Goal: Information Seeking & Learning: Learn about a topic

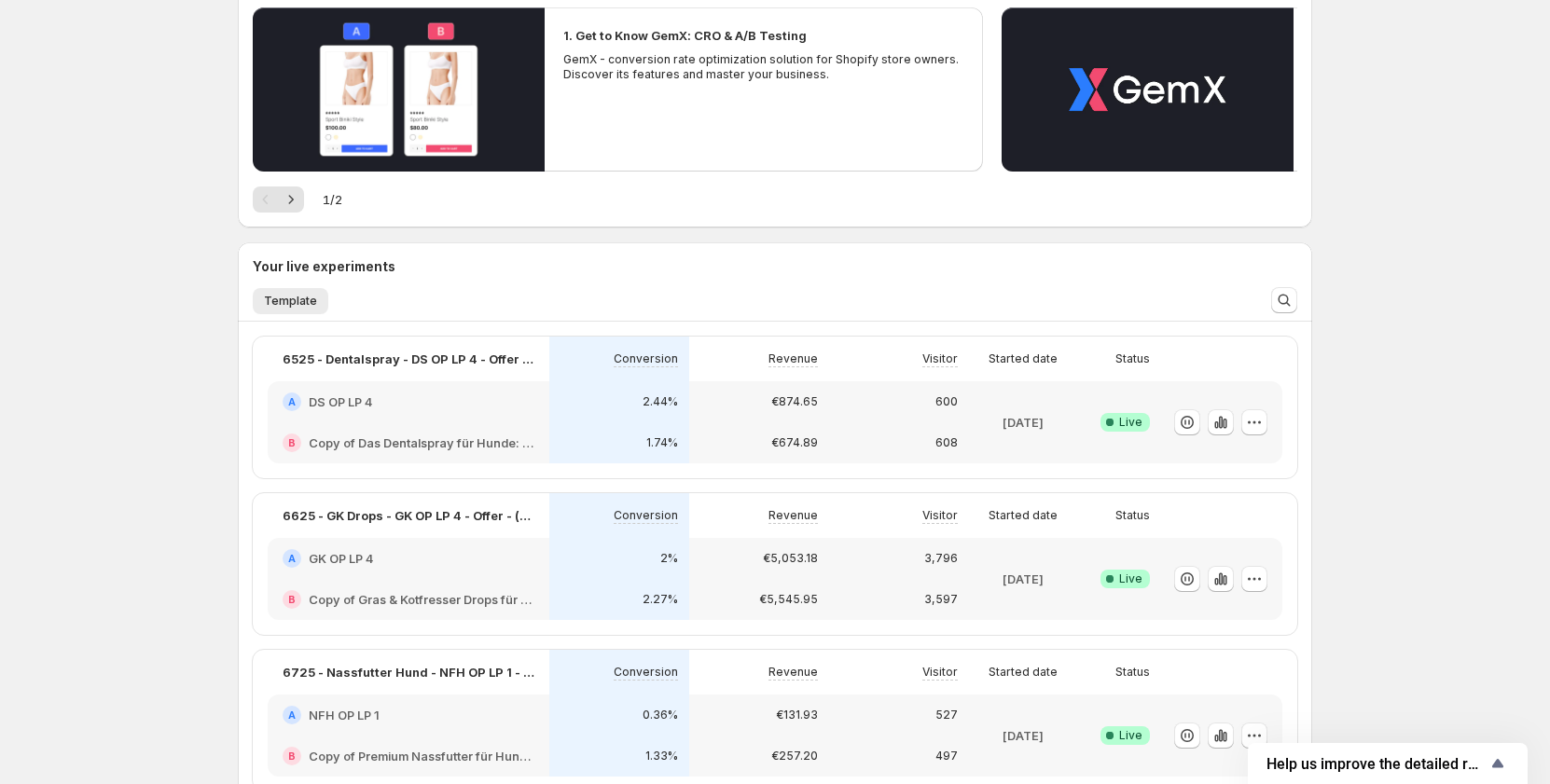
scroll to position [280, 0]
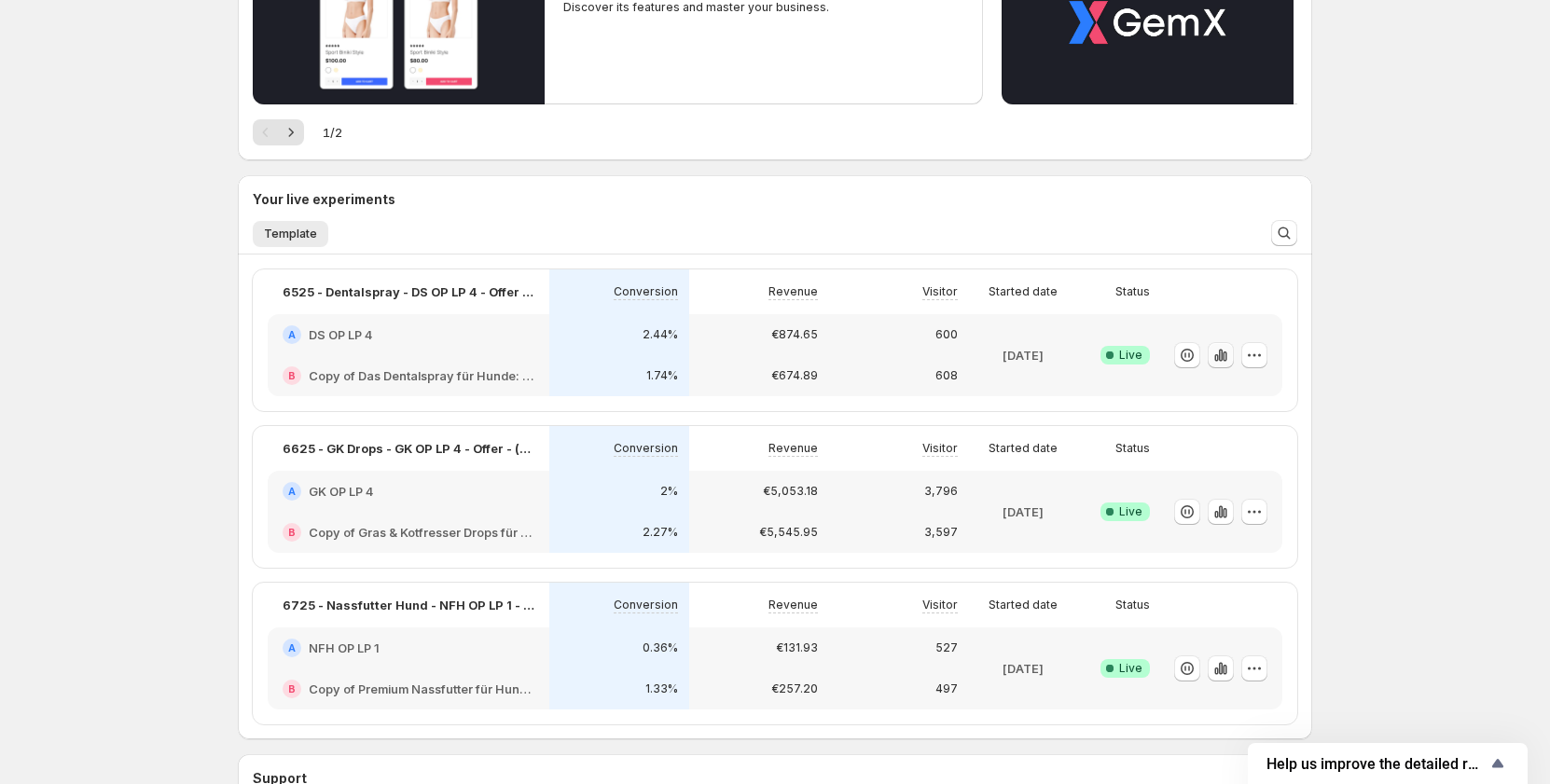
click at [1222, 359] on icon "button" at bounding box center [1220, 355] width 4 height 13
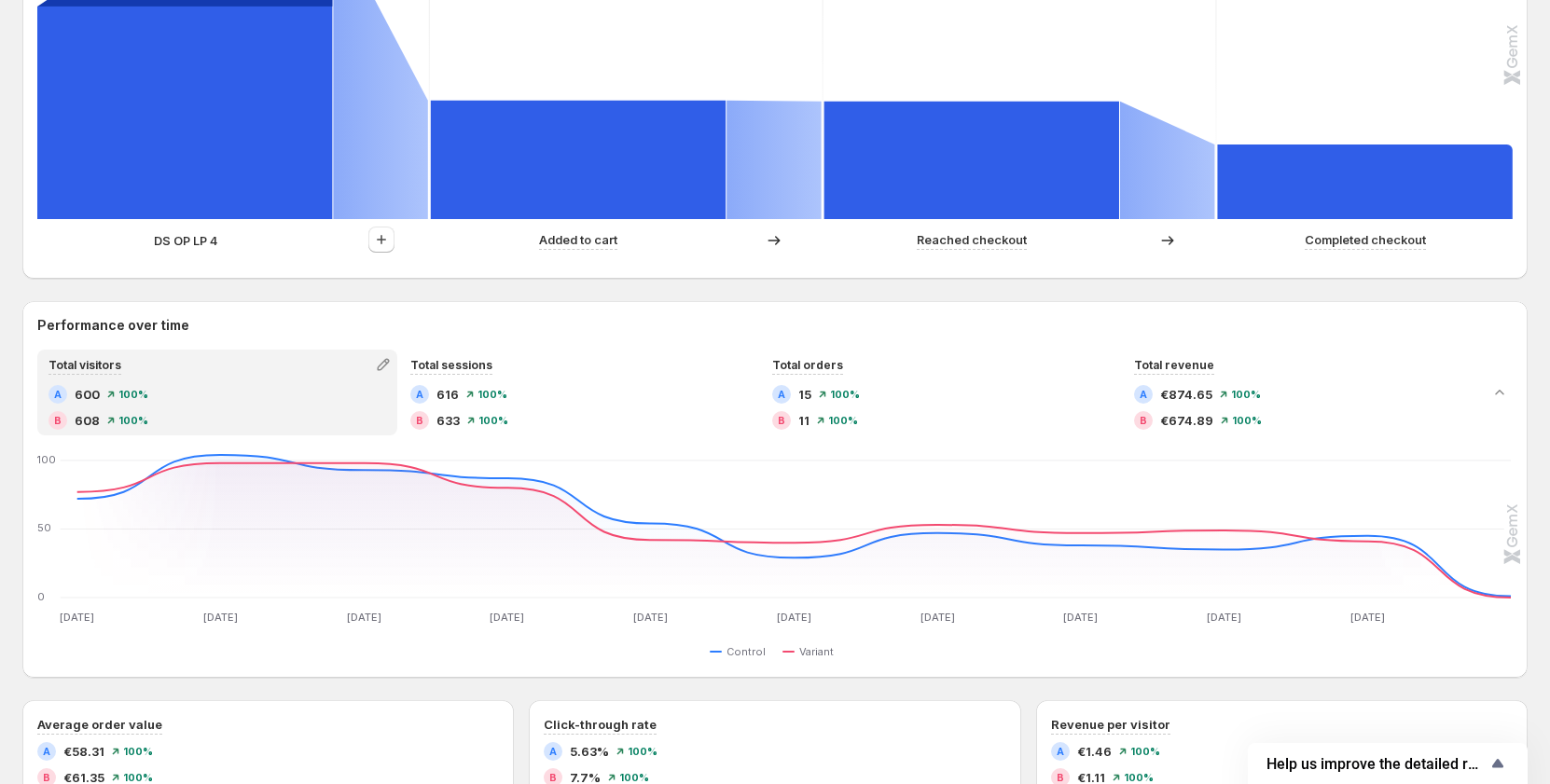
scroll to position [653, 0]
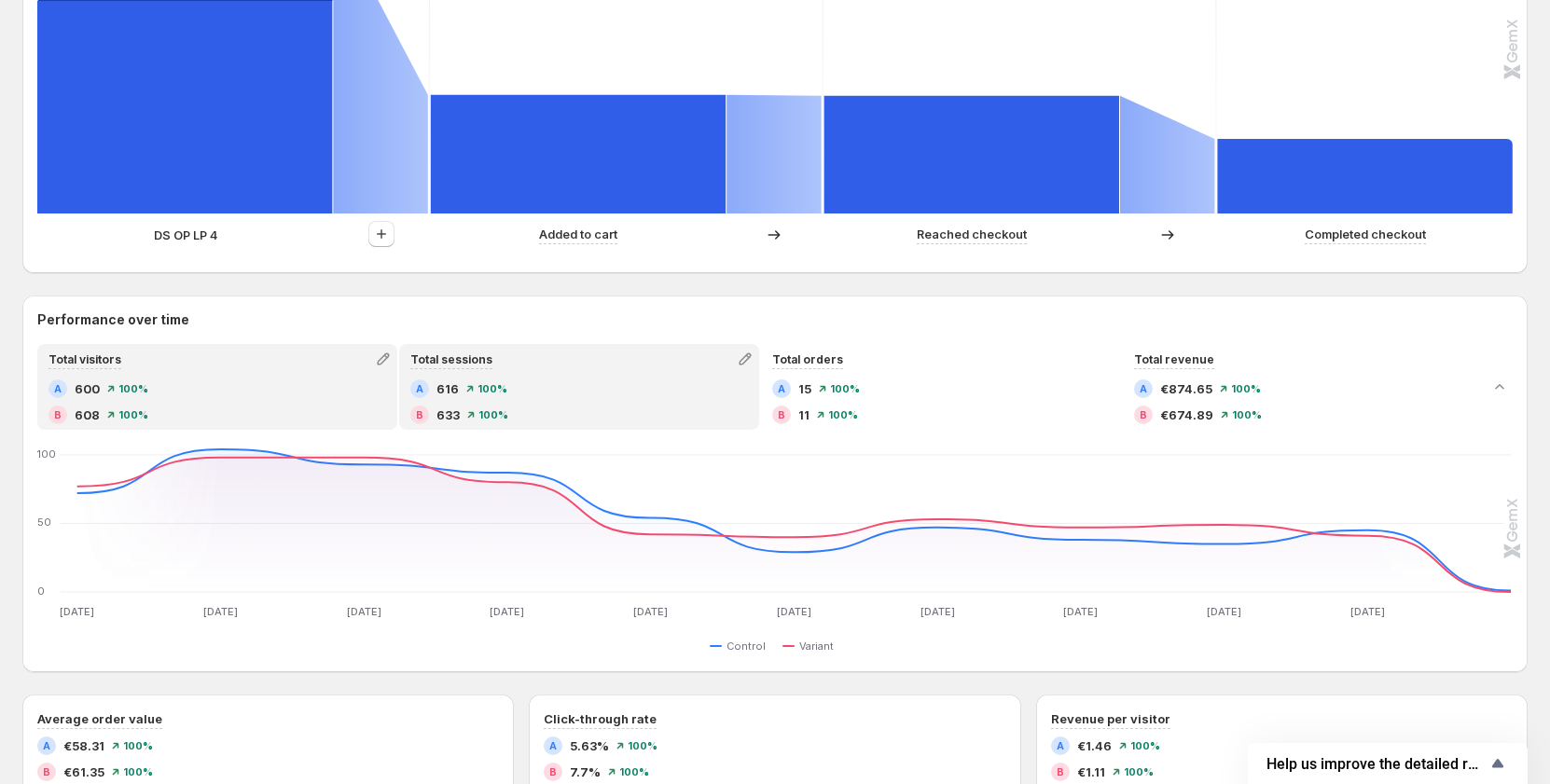
click at [480, 402] on div "A 616 100% B 633 100%" at bounding box center [579, 401] width 338 height 44
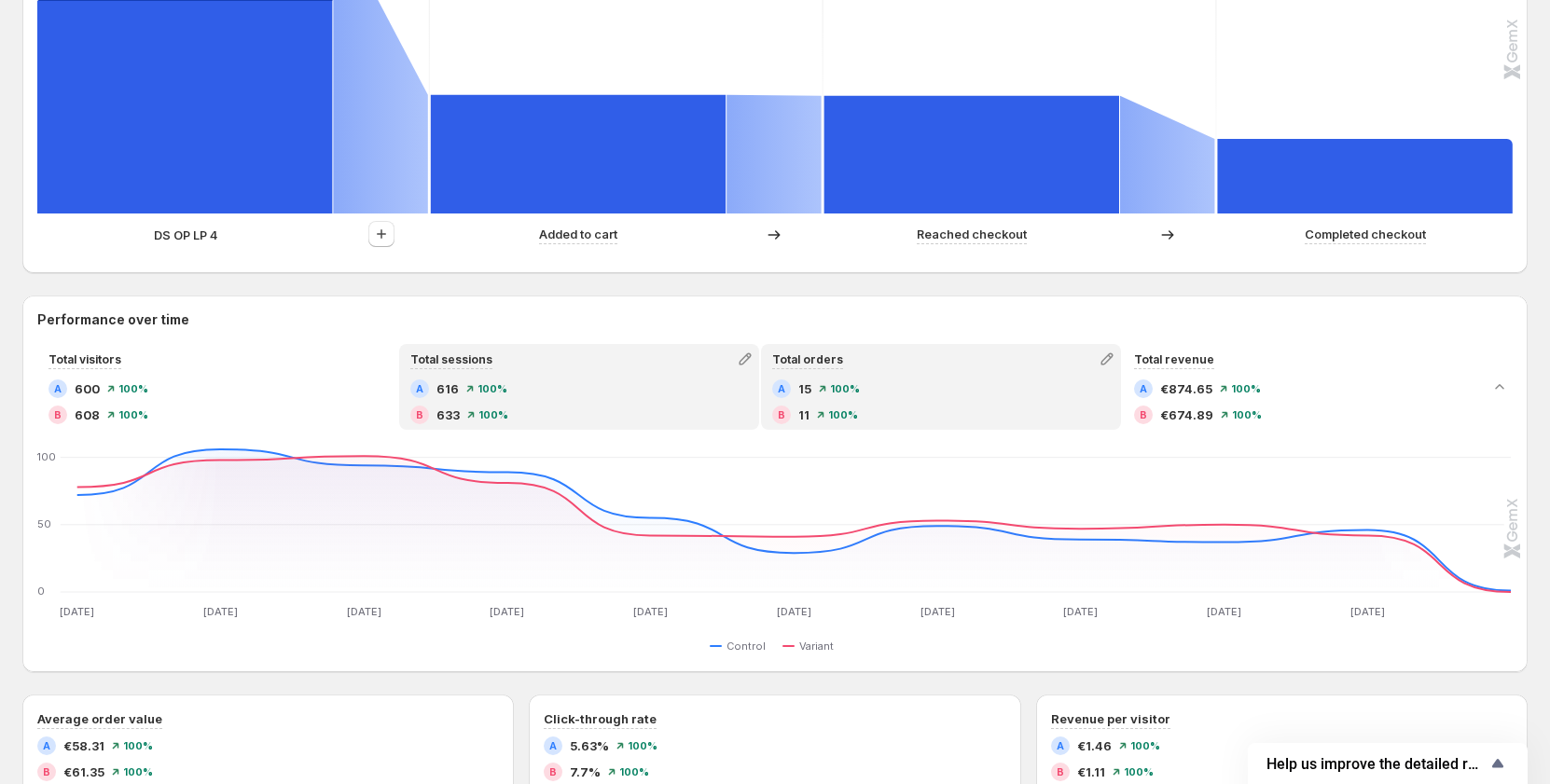
click at [907, 386] on div "A 15 100%" at bounding box center [940, 388] width 338 height 18
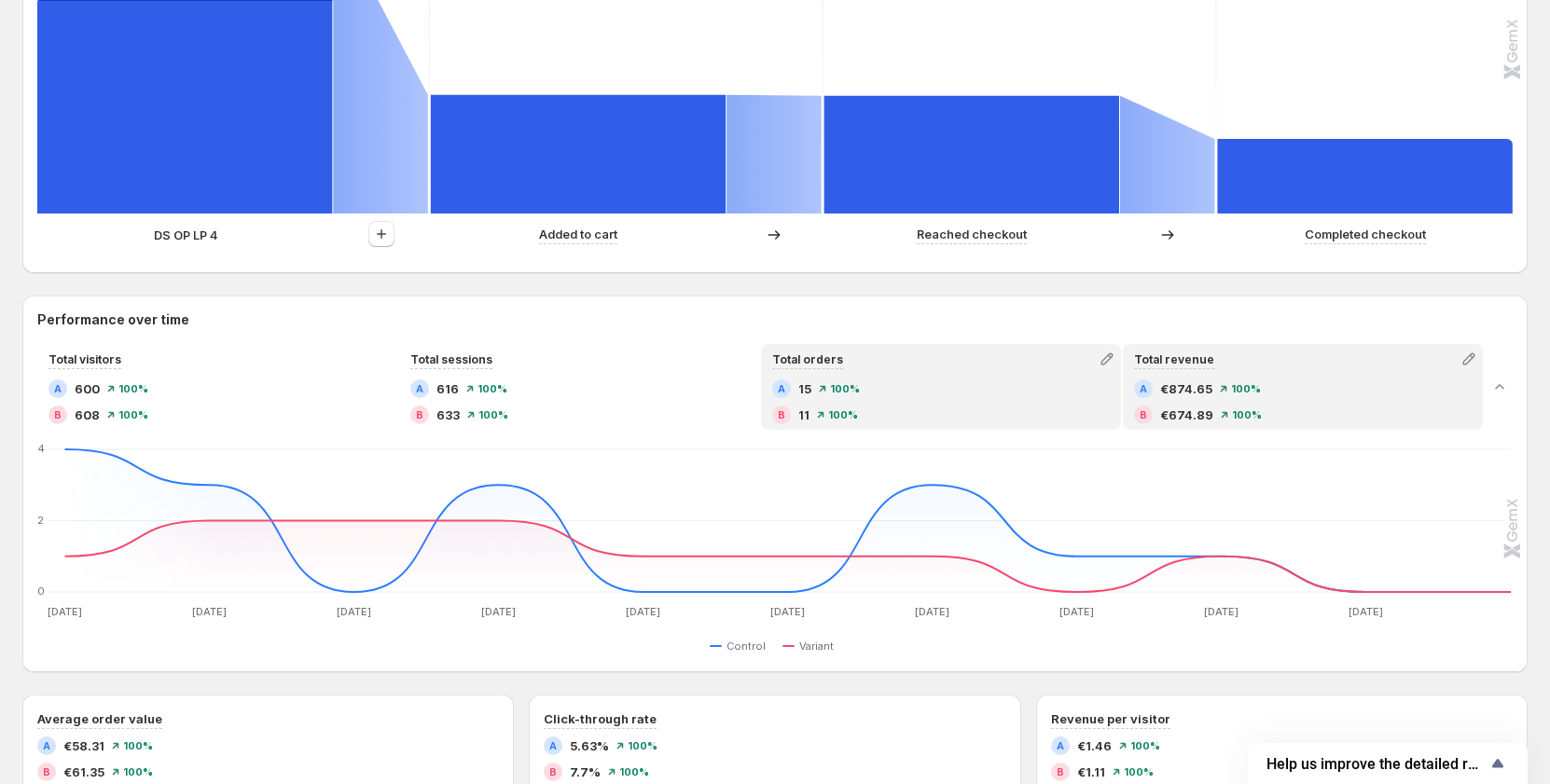
click at [1252, 385] on span "100%" at bounding box center [1245, 389] width 30 height 12
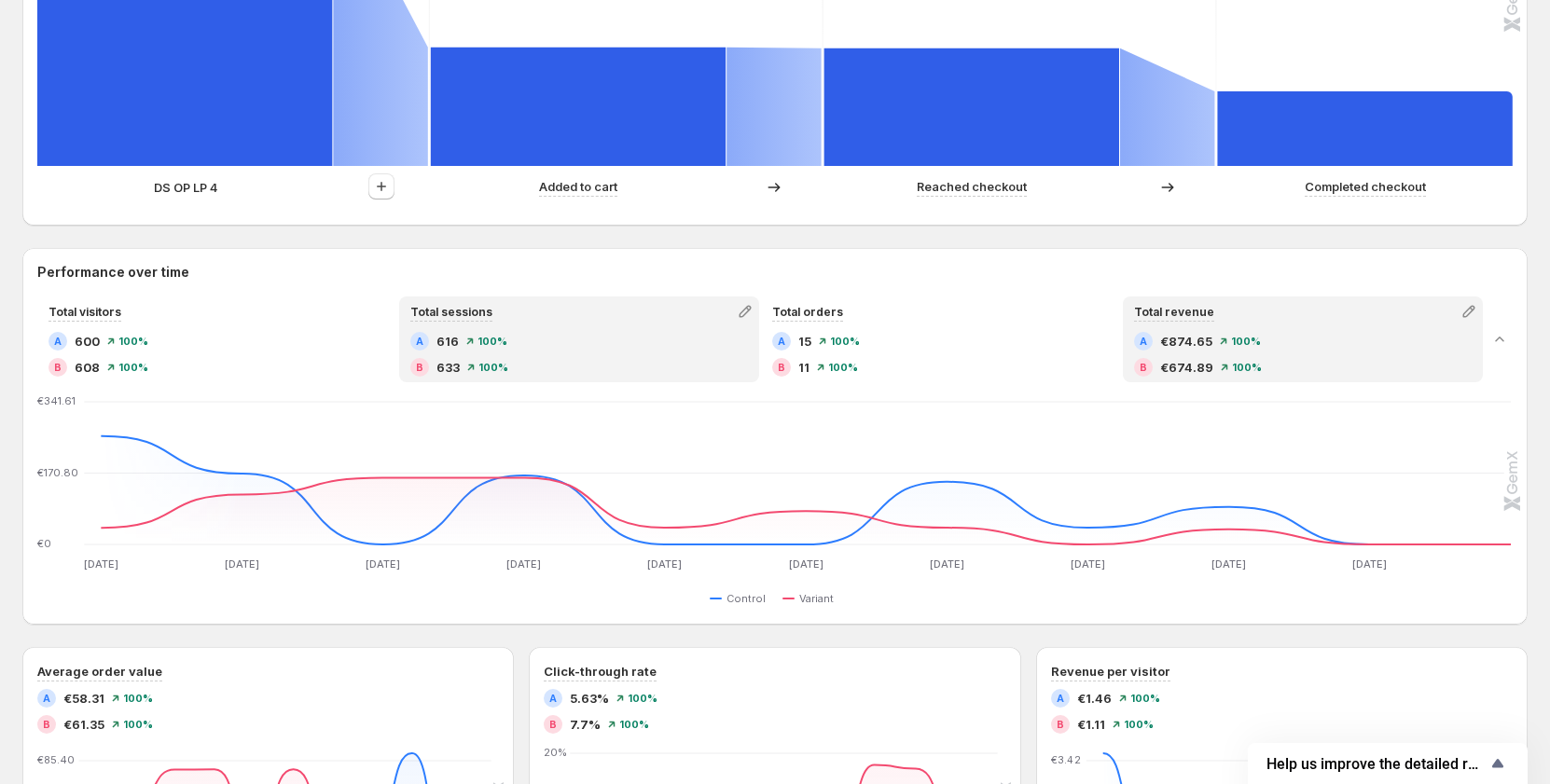
scroll to position [745, 0]
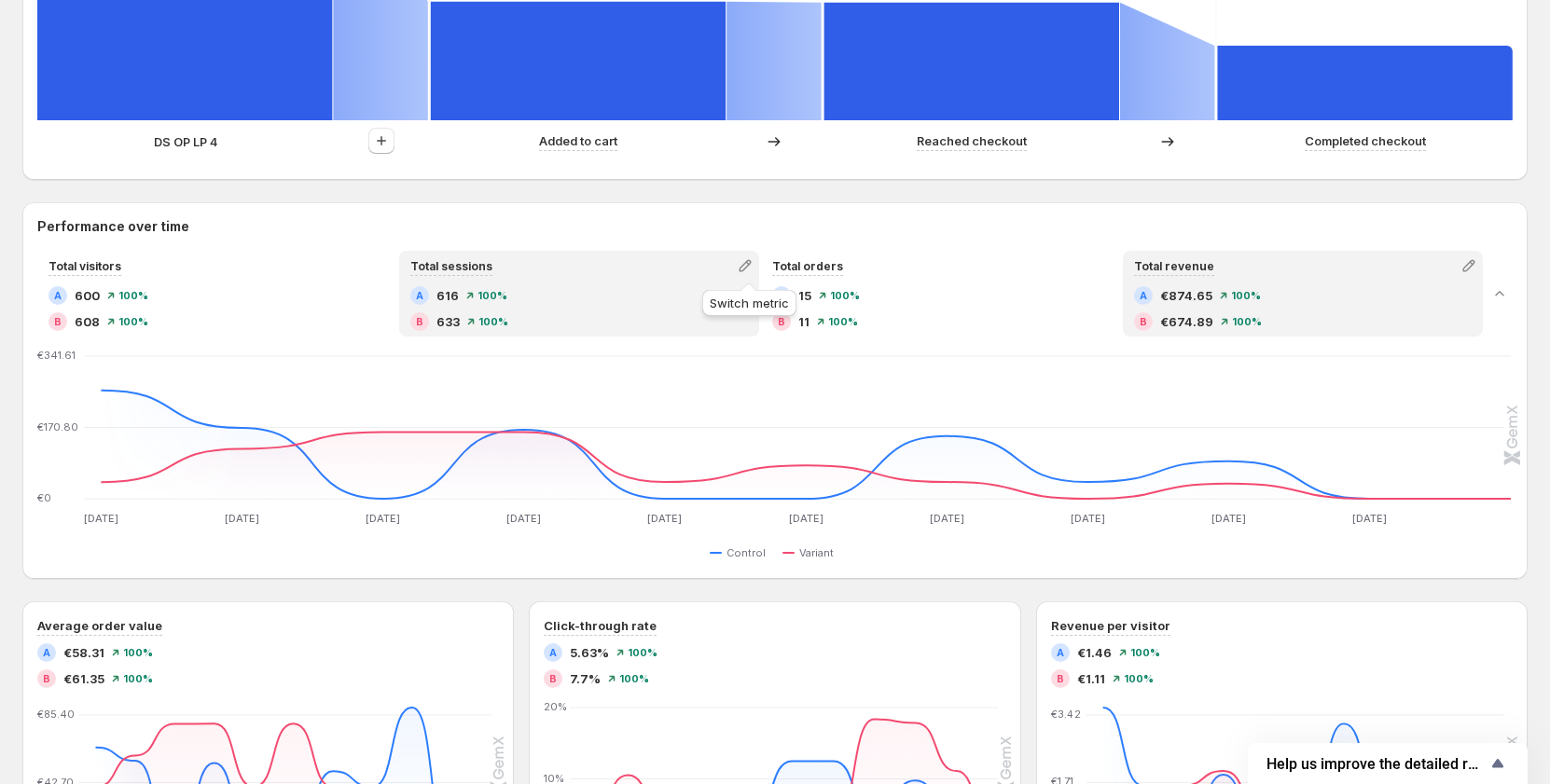
click at [747, 266] on icon "button" at bounding box center [745, 265] width 18 height 18
click at [716, 330] on span "Average time on page" at bounding box center [685, 336] width 128 height 14
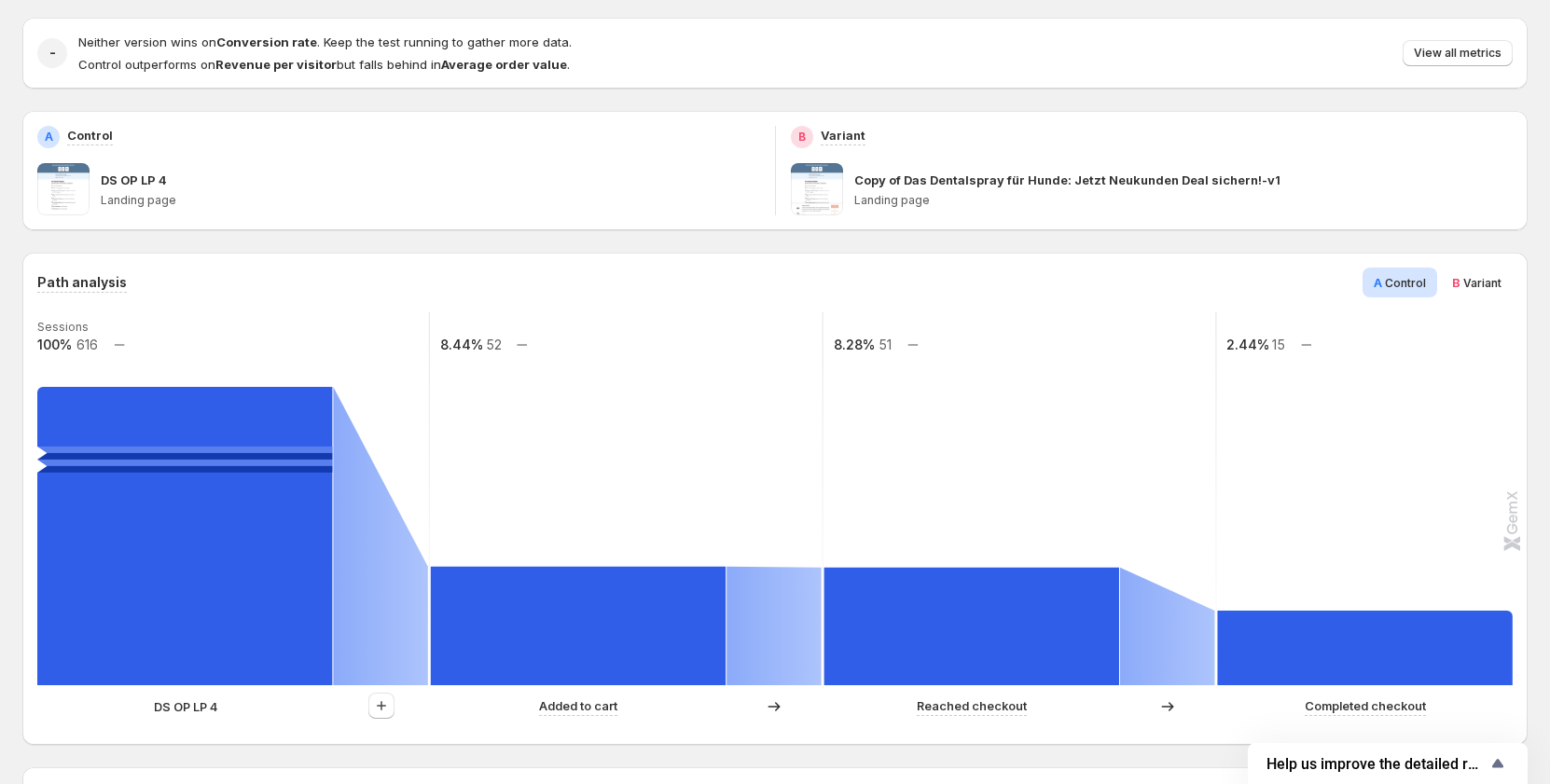
scroll to position [0, 0]
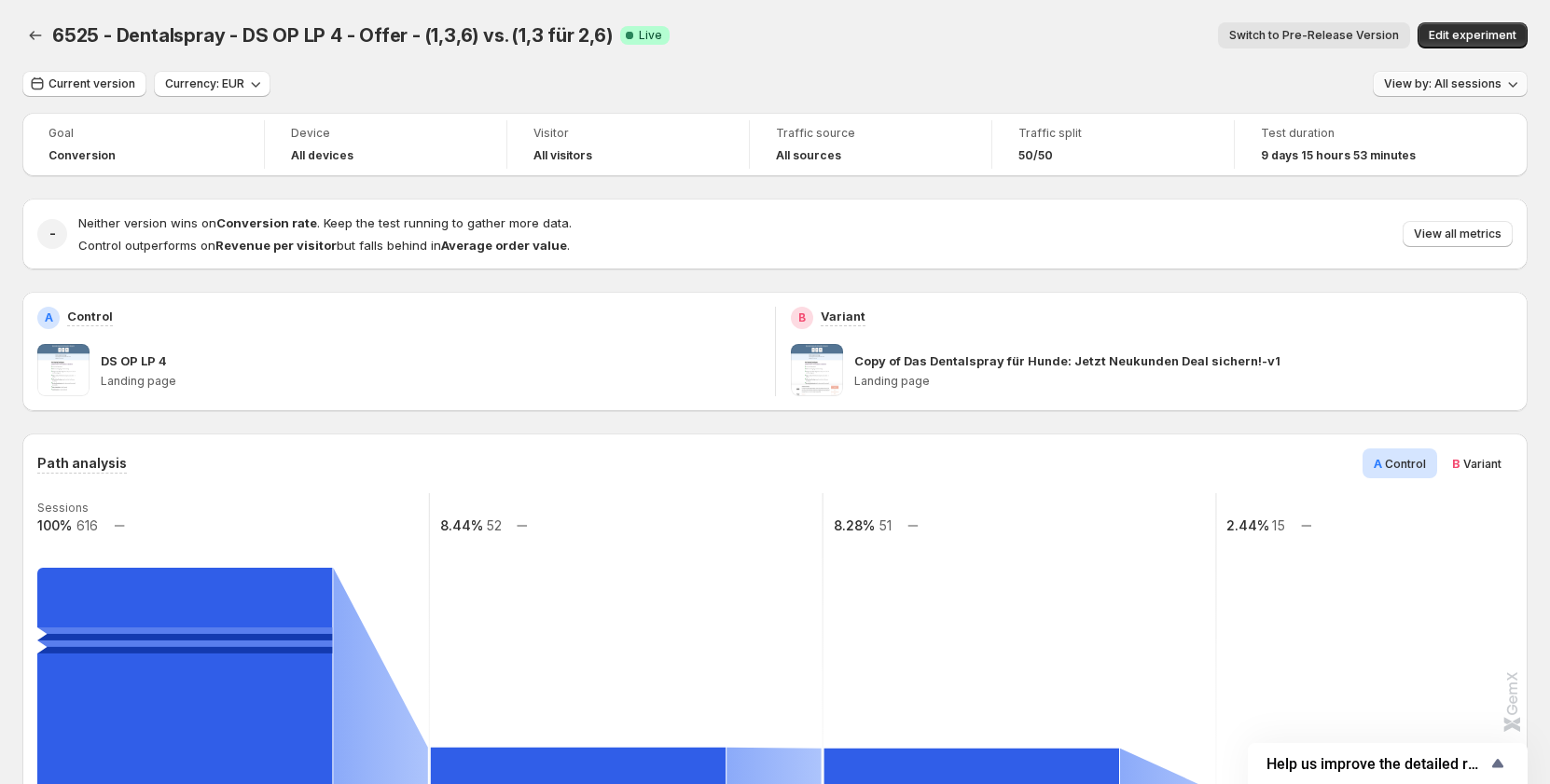
click at [1444, 80] on span "View by: All sessions" at bounding box center [1442, 83] width 118 height 14
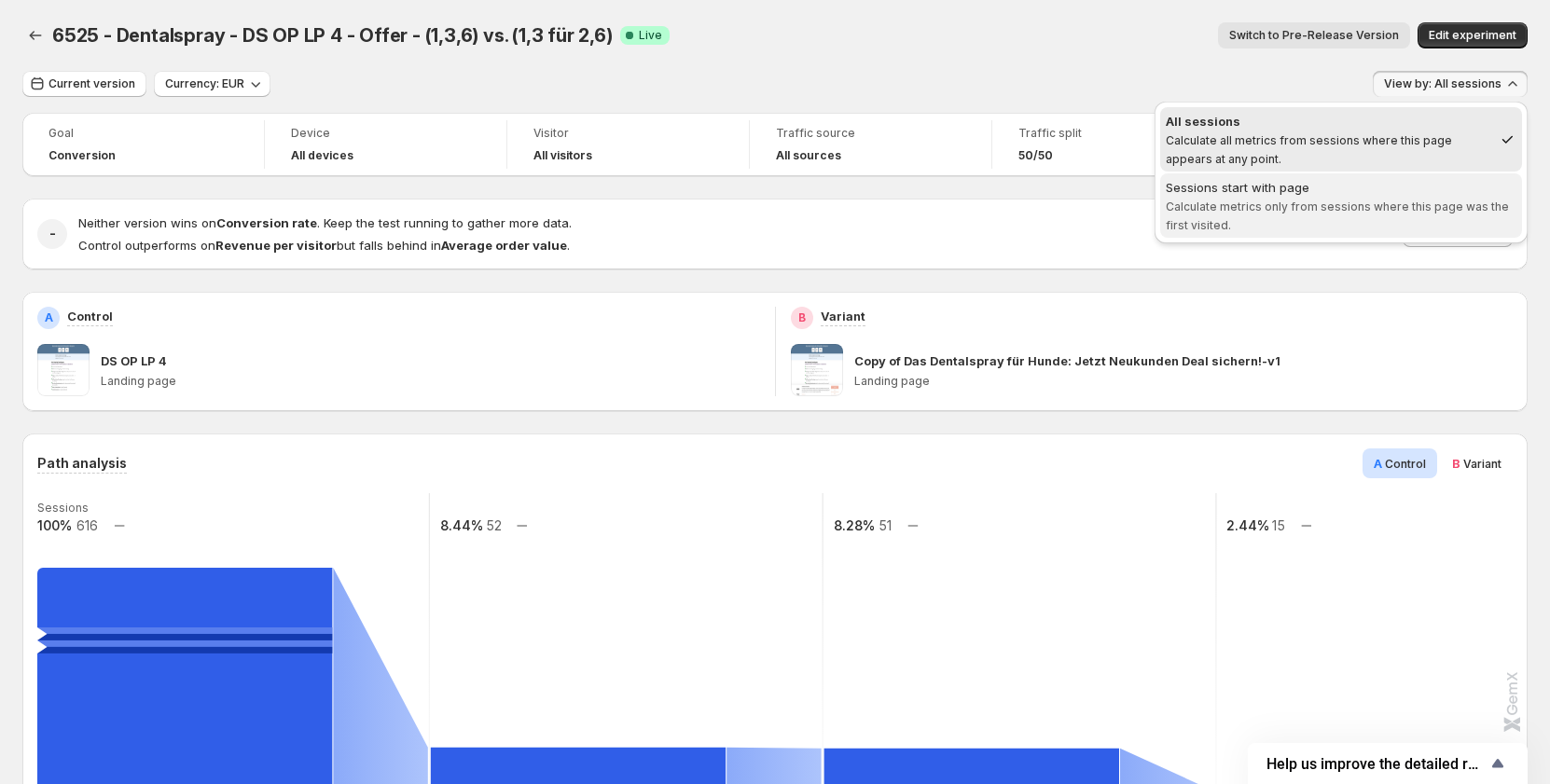
click at [1346, 195] on div "Sessions start with page" at bounding box center [1340, 187] width 350 height 18
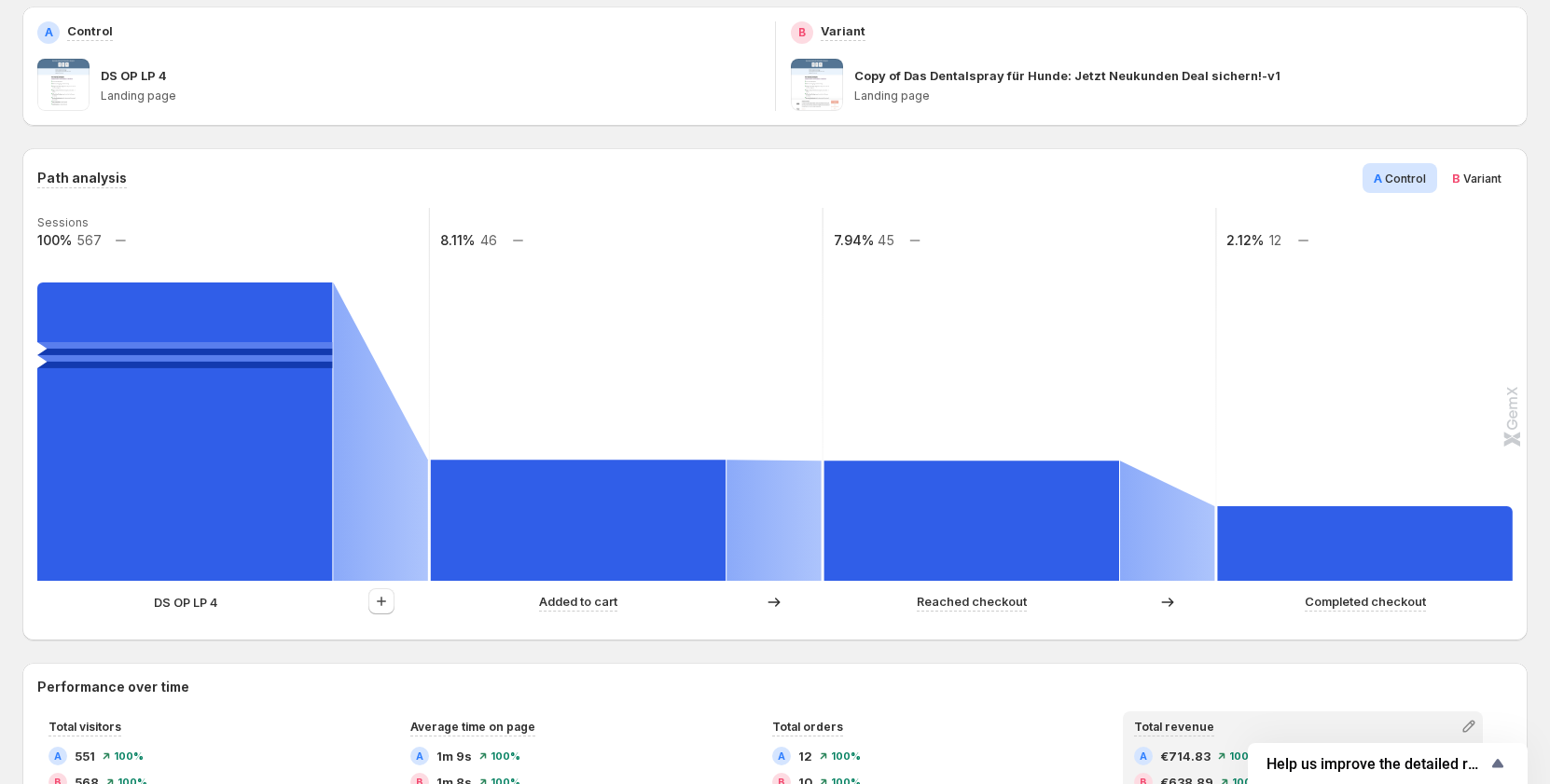
scroll to position [280, 0]
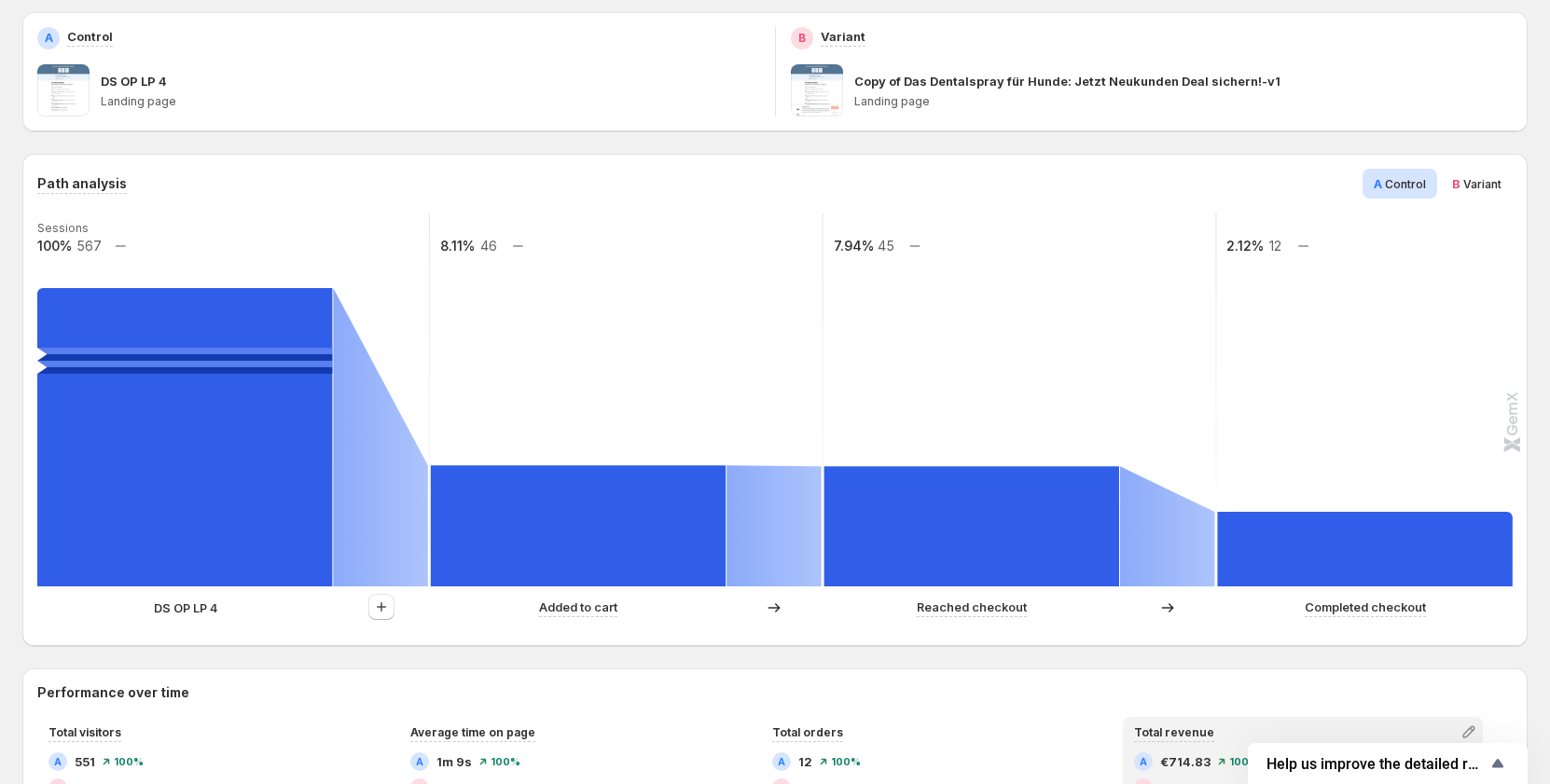
click at [1482, 180] on span "Variant" at bounding box center [1482, 184] width 39 height 14
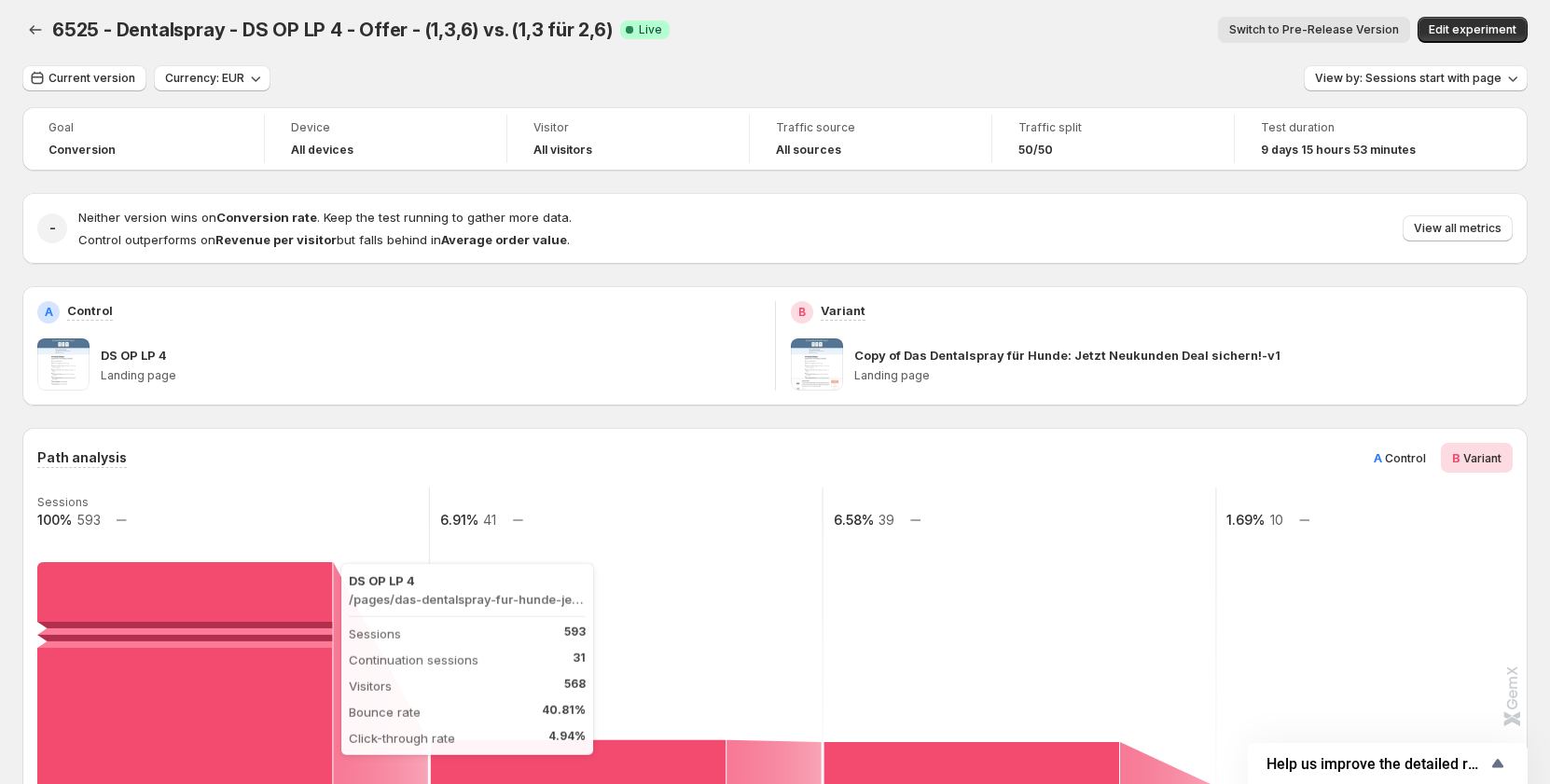
scroll to position [0, 0]
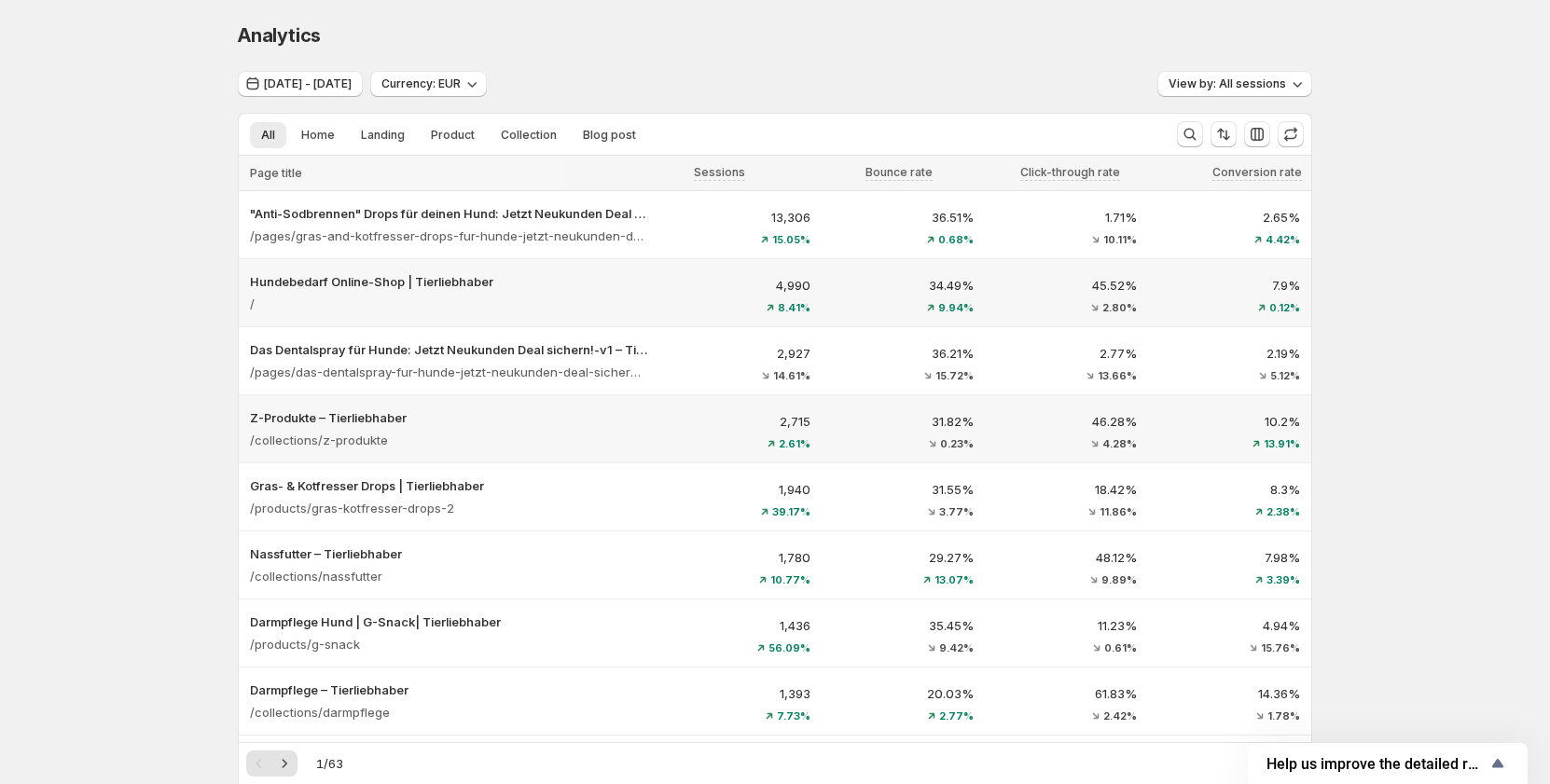
click at [559, 306] on div "/" at bounding box center [449, 304] width 397 height 26
click at [1256, 128] on icon "button" at bounding box center [1256, 134] width 18 height 18
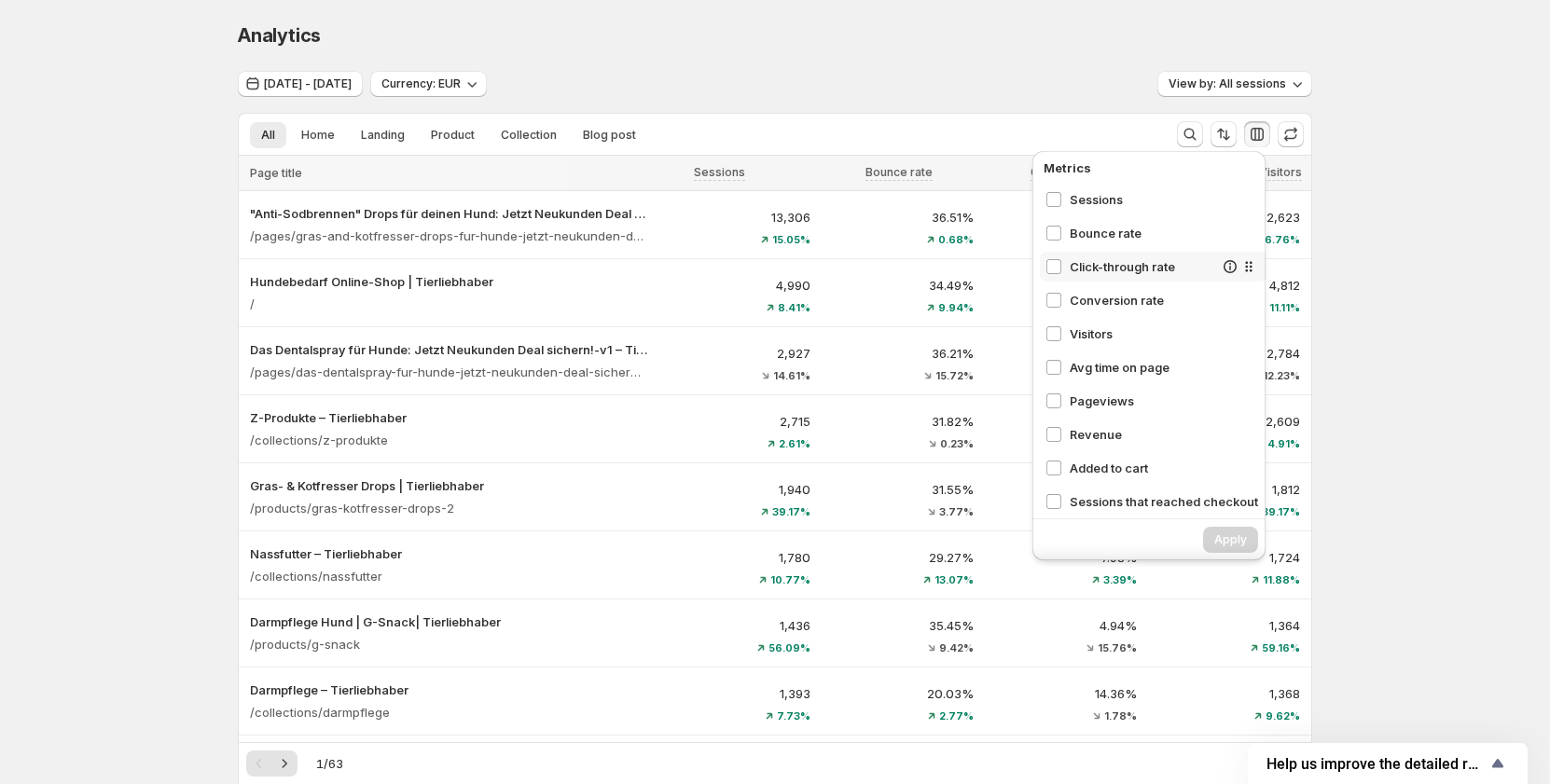
click at [1135, 277] on div "Click-through rate" at bounding box center [1154, 266] width 228 height 30
click at [1110, 306] on span "Conversion rate" at bounding box center [1141, 300] width 144 height 18
click at [1098, 336] on span "Visitors" at bounding box center [1141, 333] width 144 height 18
click at [1100, 310] on div "Conversion rate" at bounding box center [1154, 300] width 228 height 30
click at [1092, 325] on span "Visitors" at bounding box center [1141, 333] width 144 height 18
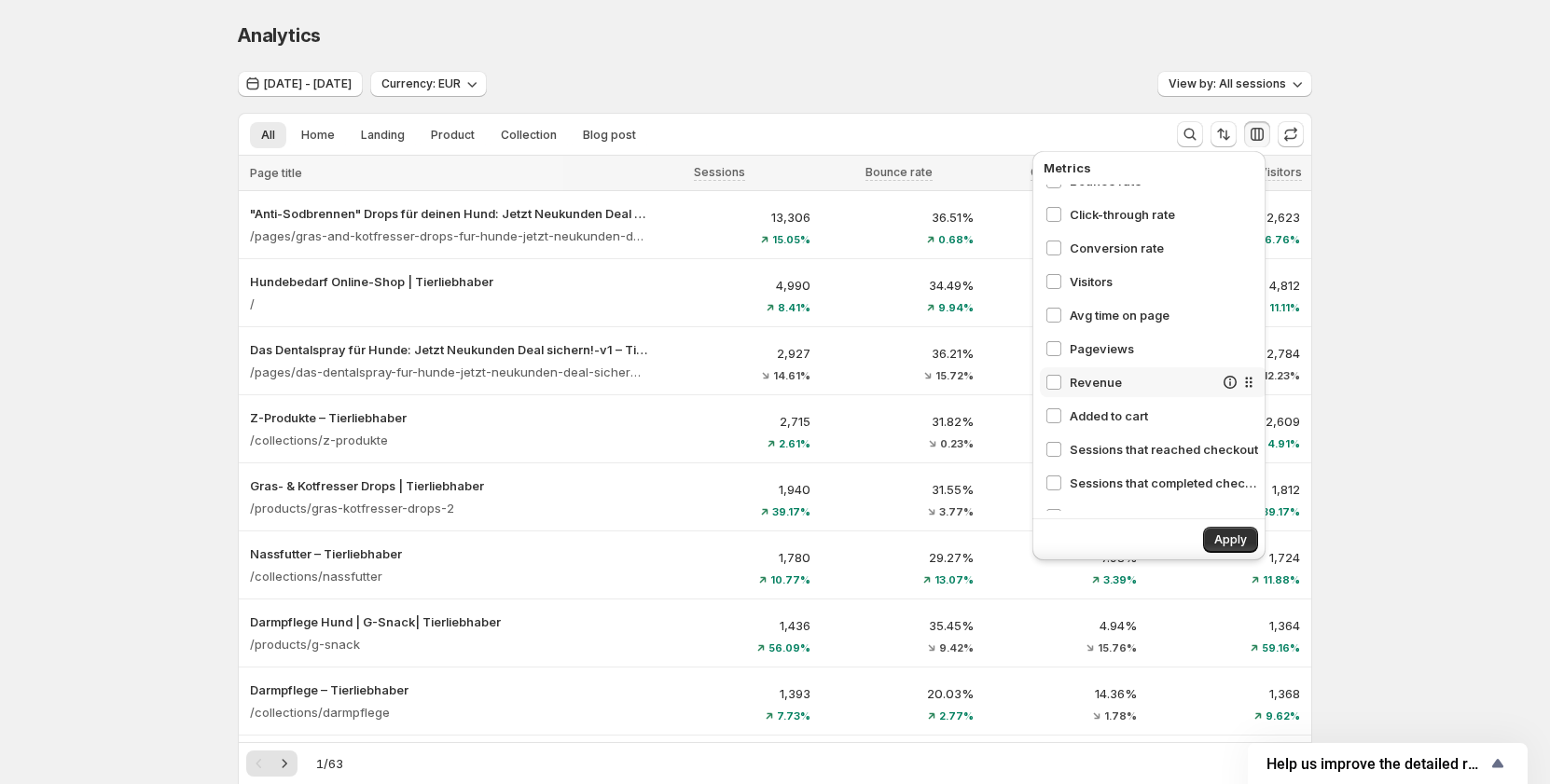
scroll to position [210, 0]
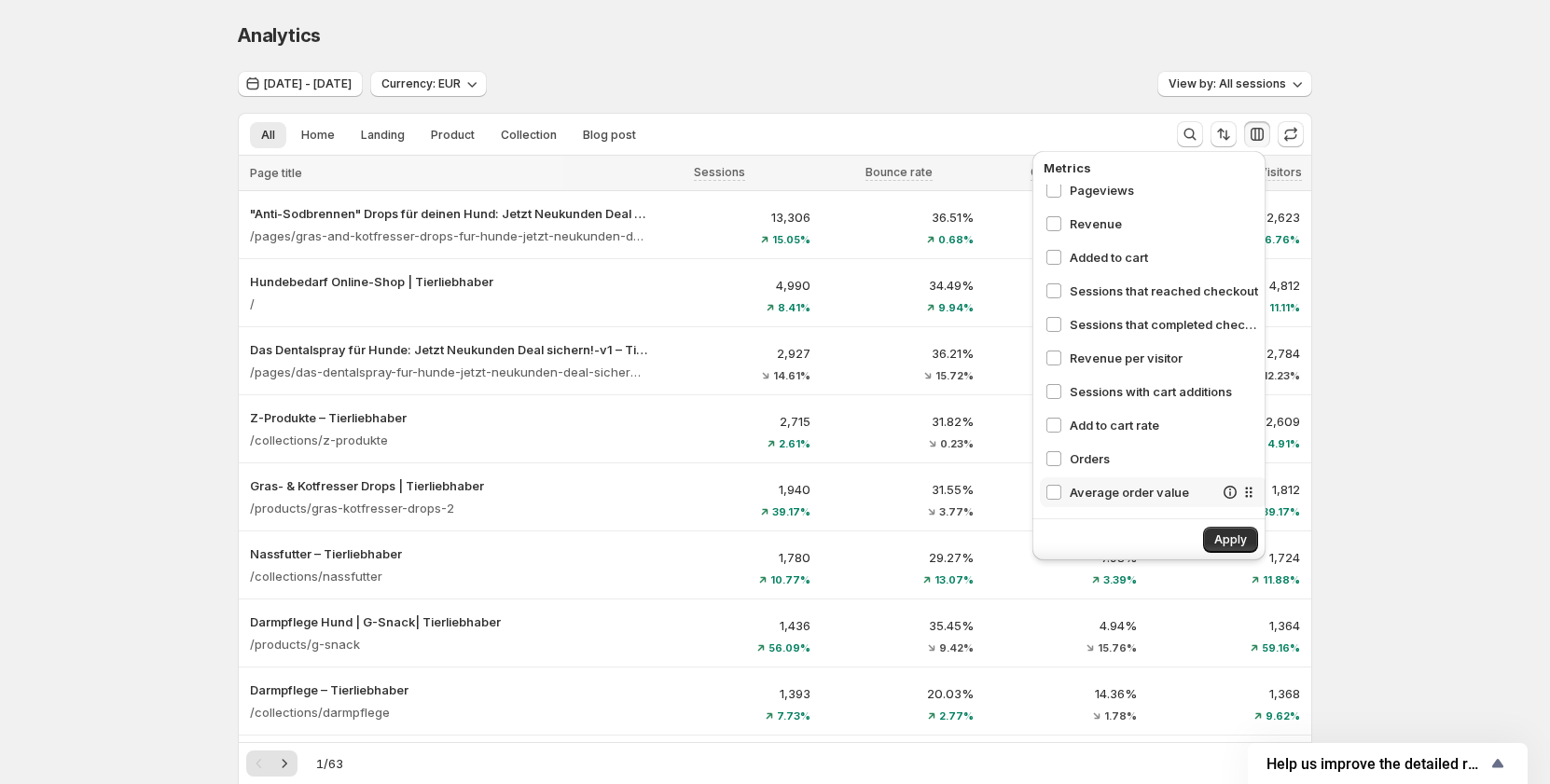
drag, startPoint x: 1086, startPoint y: 489, endPoint x: 1084, endPoint y: 468, distance: 21.1
click at [1085, 489] on span "Average order value" at bounding box center [1141, 492] width 144 height 18
click at [1085, 459] on span "Orders" at bounding box center [1141, 458] width 144 height 18
click at [1089, 433] on span "Add to cart rate" at bounding box center [1141, 424] width 144 height 18
click at [1083, 402] on div "Sessions with cart additions" at bounding box center [1154, 392] width 228 height 30
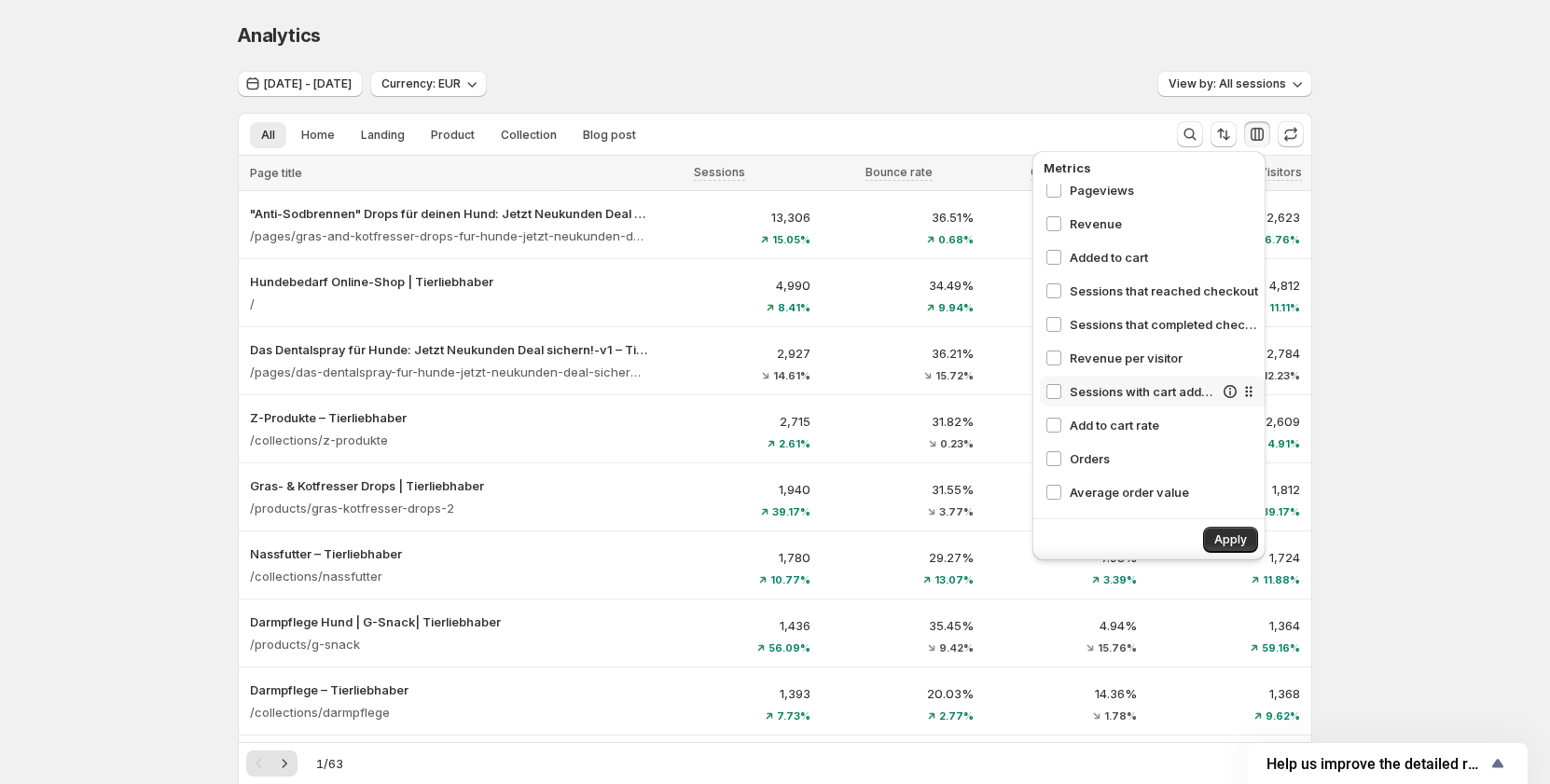
click at [1220, 392] on icon at bounding box center [1229, 391] width 18 height 18
click at [1089, 395] on span "Sessions with cart additions" at bounding box center [1141, 391] width 144 height 18
click at [1074, 363] on span "Revenue per visitor" at bounding box center [1141, 358] width 144 height 18
click at [1220, 356] on icon at bounding box center [1229, 358] width 18 height 18
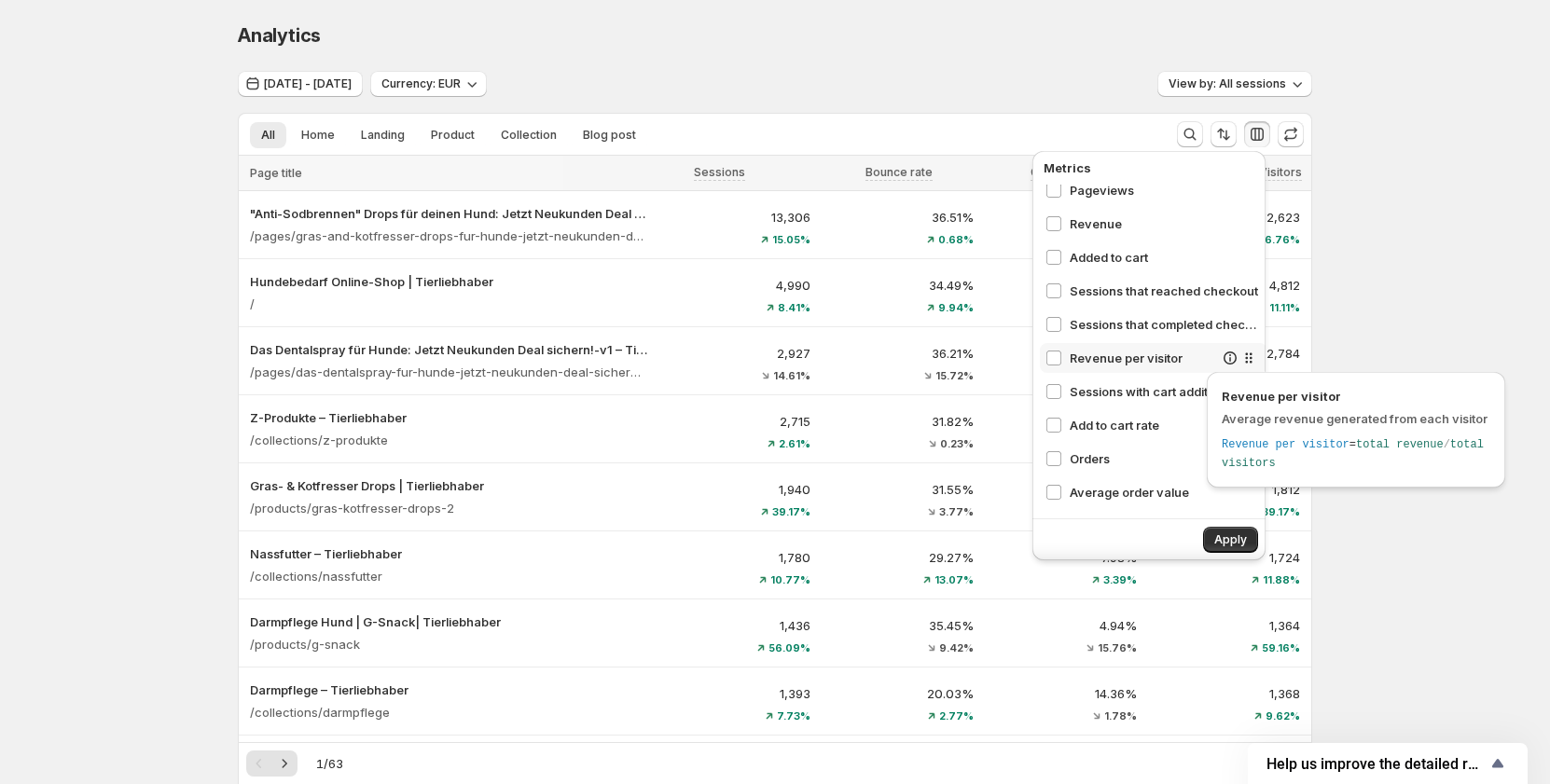
click at [1220, 356] on icon at bounding box center [1229, 358] width 18 height 18
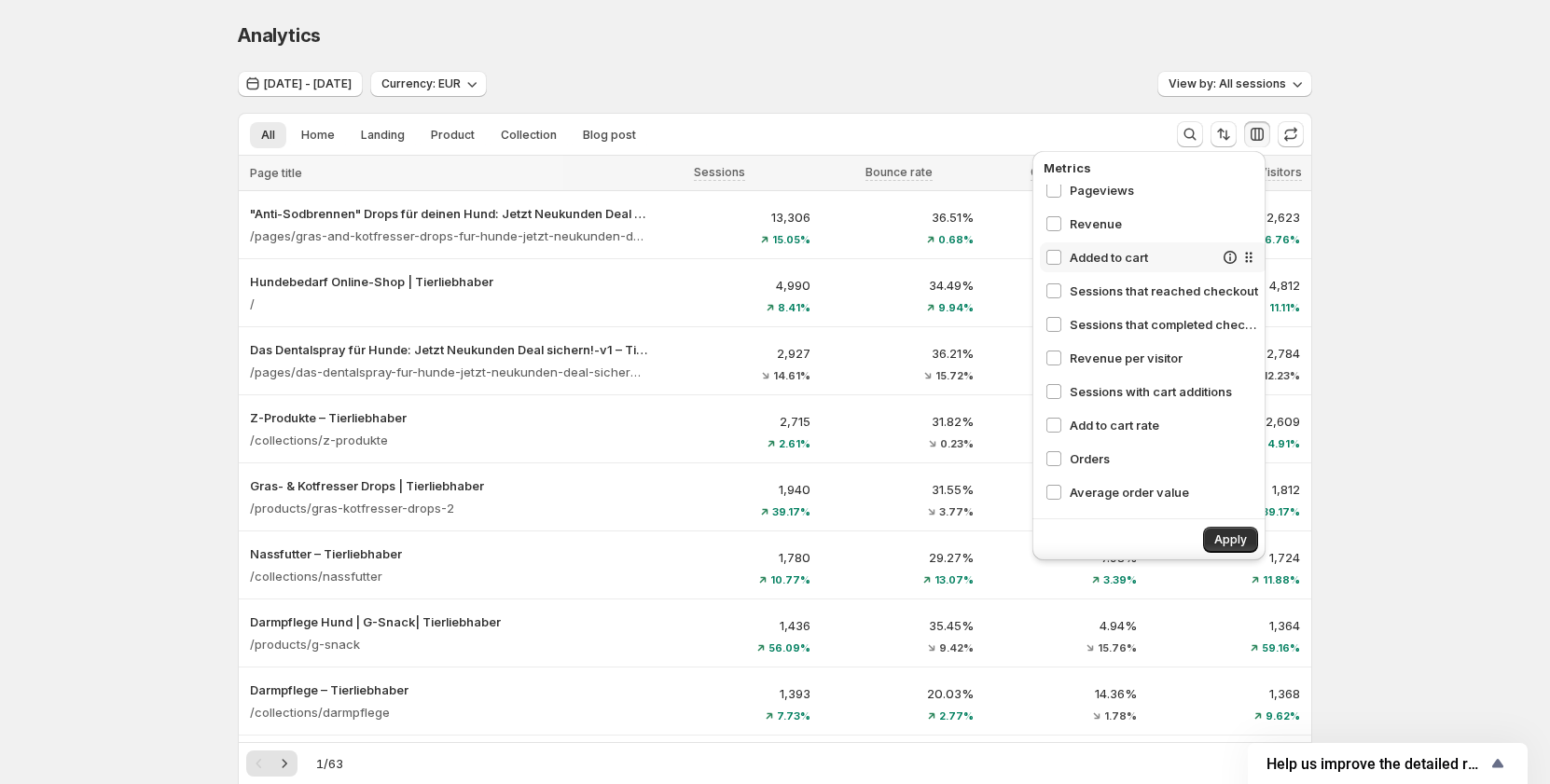
scroll to position [118, 0]
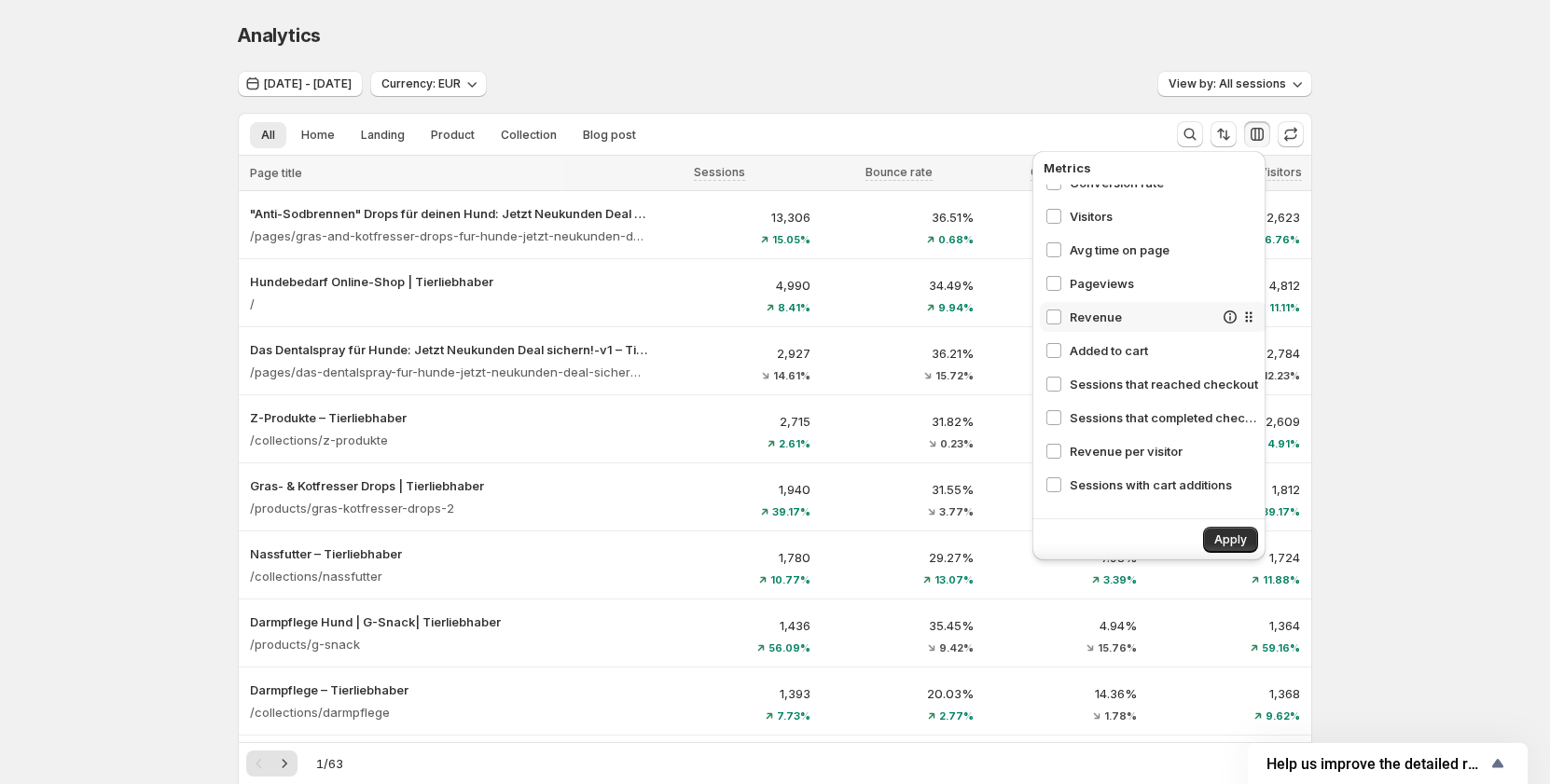
click at [1065, 321] on div "Revenue" at bounding box center [1129, 316] width 168 height 18
click at [1073, 289] on span "Pageviews" at bounding box center [1141, 283] width 144 height 18
click at [1078, 255] on span "Avg time on page" at bounding box center [1141, 249] width 144 height 18
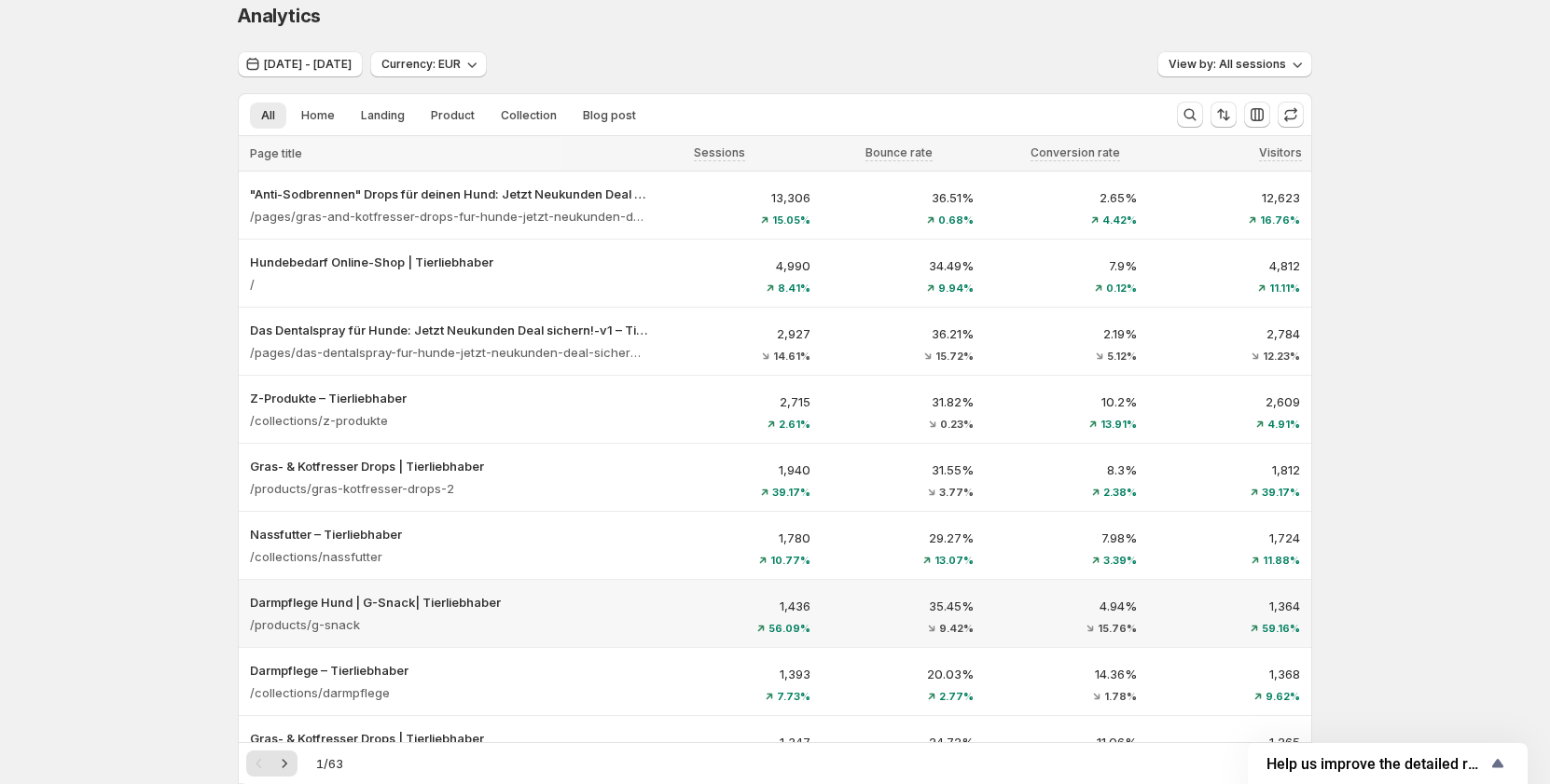
scroll to position [0, 0]
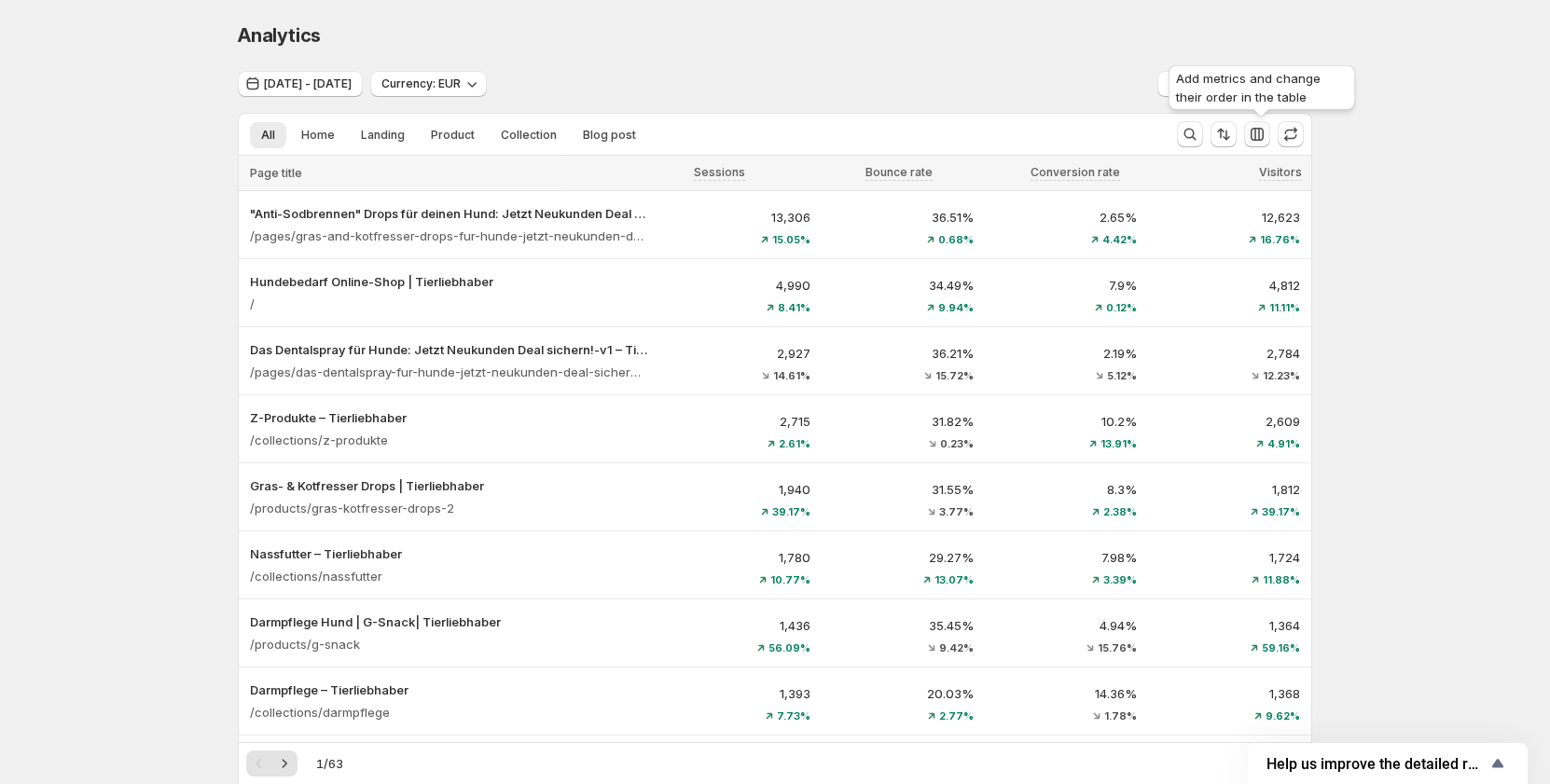
click at [1266, 137] on icon "button" at bounding box center [1256, 134] width 18 height 18
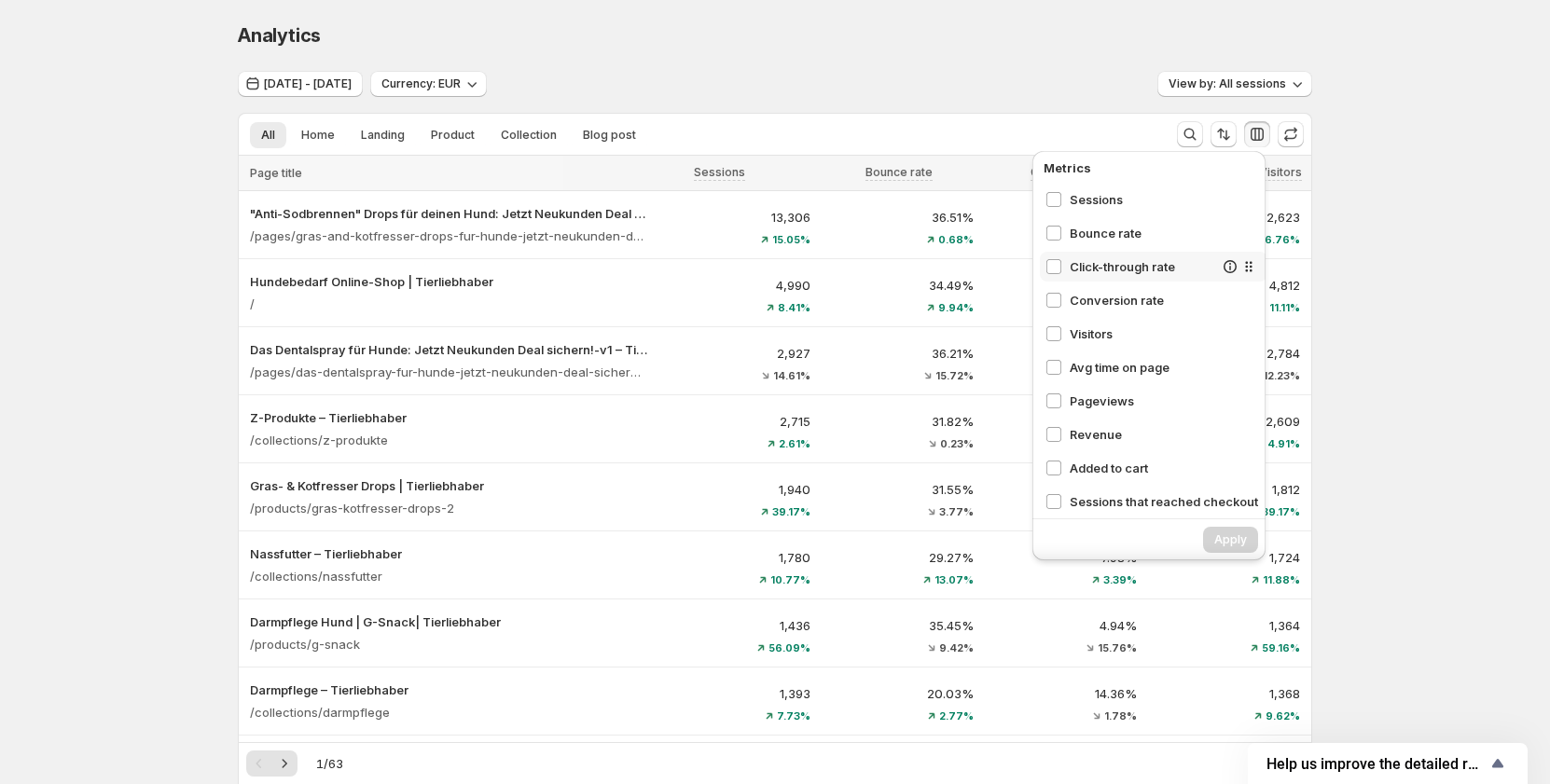
click at [1107, 265] on span "Click-through rate" at bounding box center [1141, 266] width 144 height 18
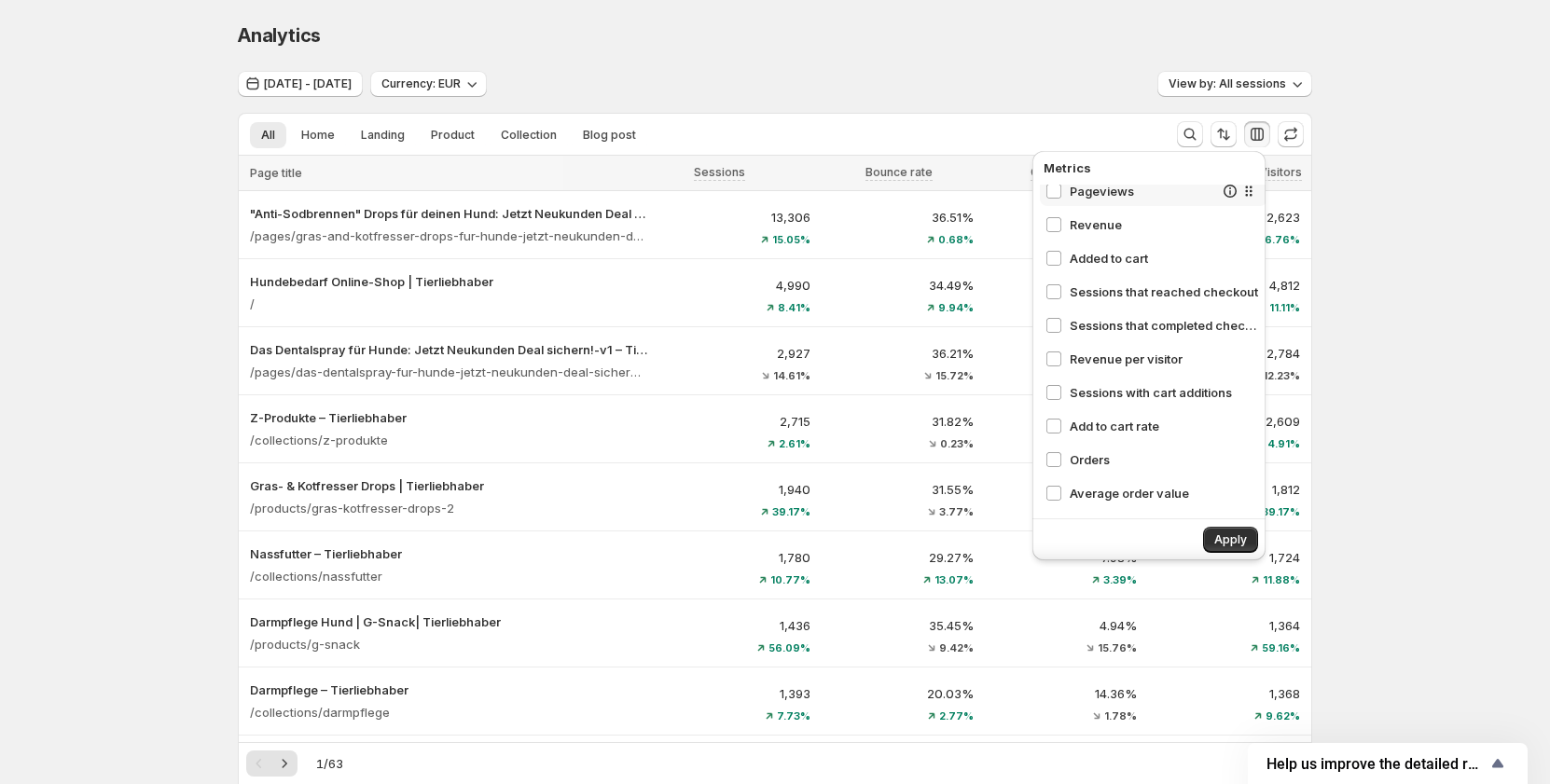
scroll to position [210, 0]
click at [1090, 490] on span "Average order value" at bounding box center [1141, 492] width 144 height 18
click at [1096, 466] on span "Orders" at bounding box center [1141, 458] width 144 height 18
click at [1097, 422] on span "Add to cart rate" at bounding box center [1141, 424] width 144 height 18
click at [1102, 377] on div "Sessions with cart additions" at bounding box center [1154, 392] width 228 height 30
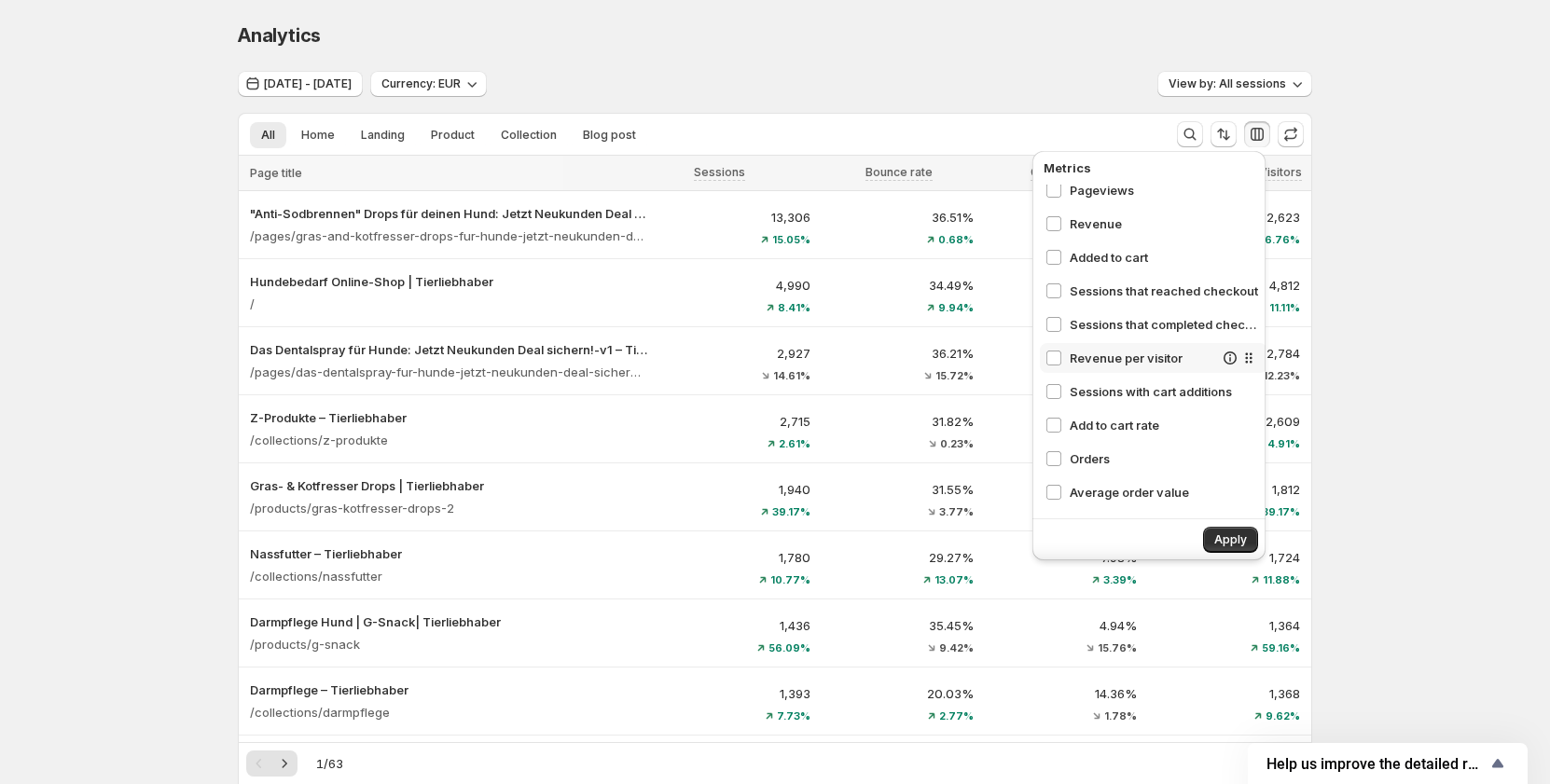
click at [1101, 353] on span "Revenue per visitor" at bounding box center [1141, 358] width 144 height 18
click at [1099, 328] on span "Sessions that completed checkout" at bounding box center [1141, 324] width 144 height 18
click at [1087, 284] on span "Sessions that reached checkout" at bounding box center [1141, 290] width 144 height 18
click at [1088, 263] on span "Added to cart" at bounding box center [1141, 257] width 144 height 18
click at [1090, 223] on span "Revenue" at bounding box center [1141, 223] width 144 height 18
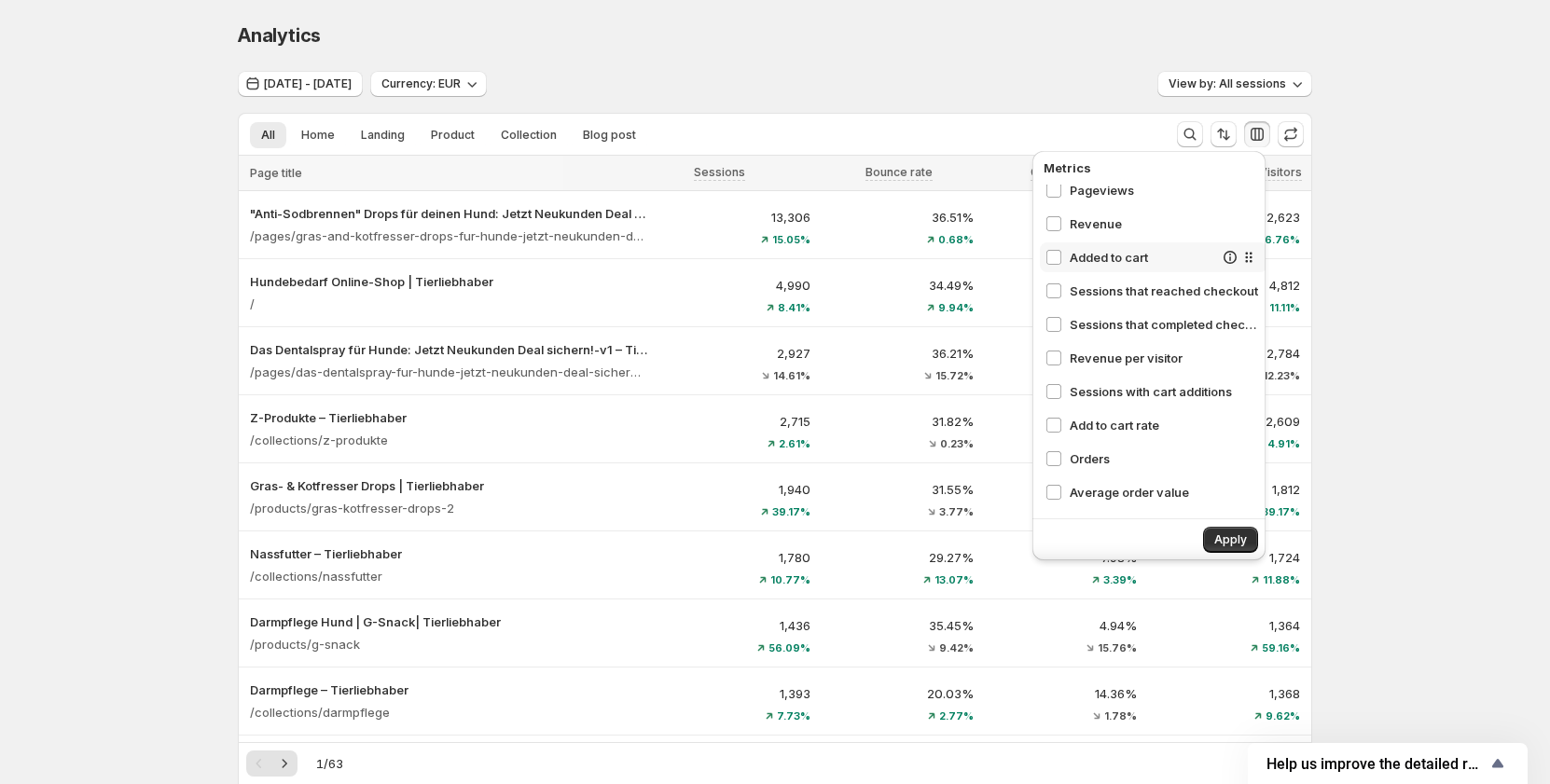
scroll to position [118, 0]
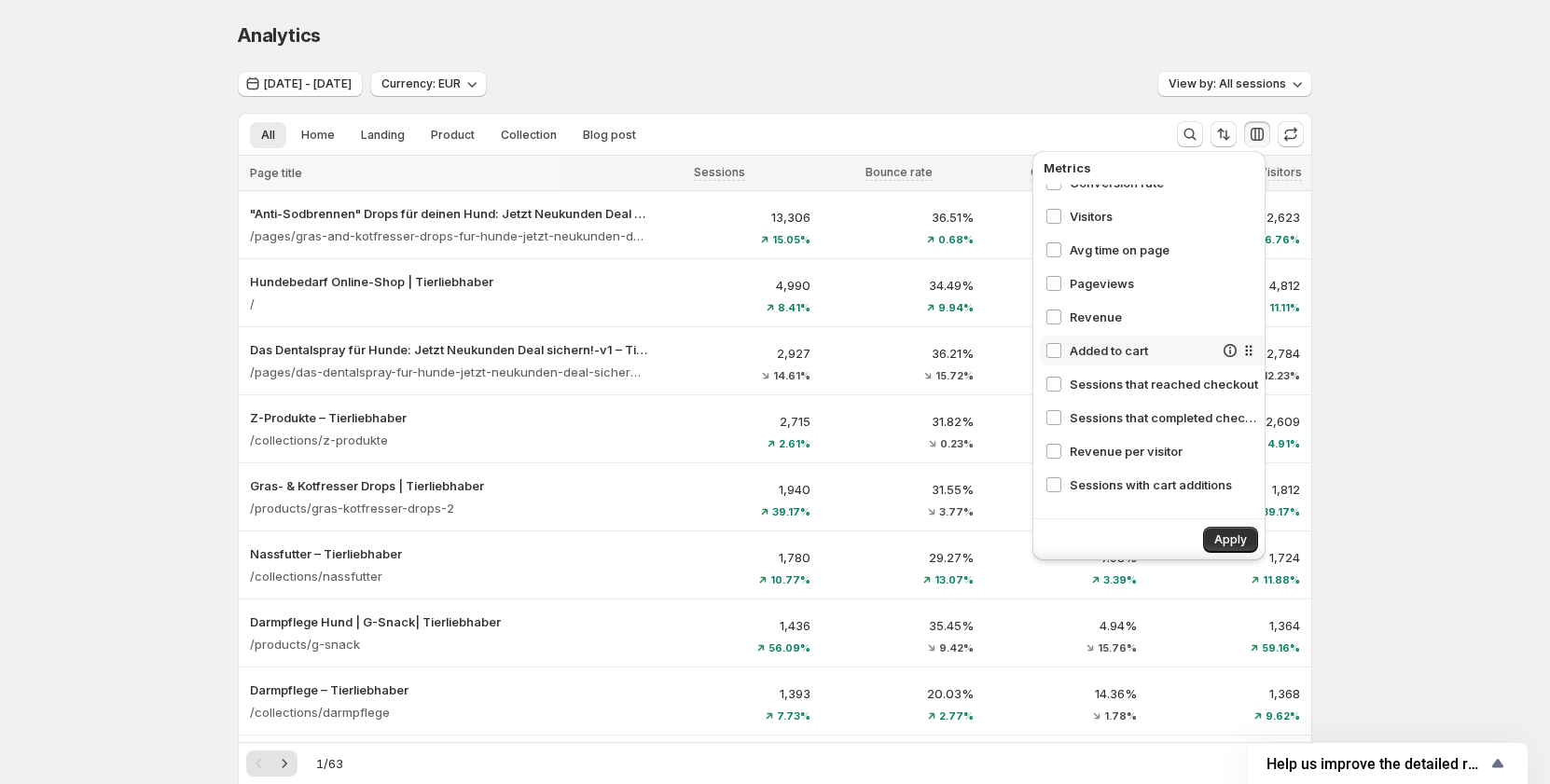
click at [1085, 258] on span "Avg time on page" at bounding box center [1163, 249] width 188 height 18
click at [1085, 280] on span "Pageviews" at bounding box center [1141, 283] width 144 height 18
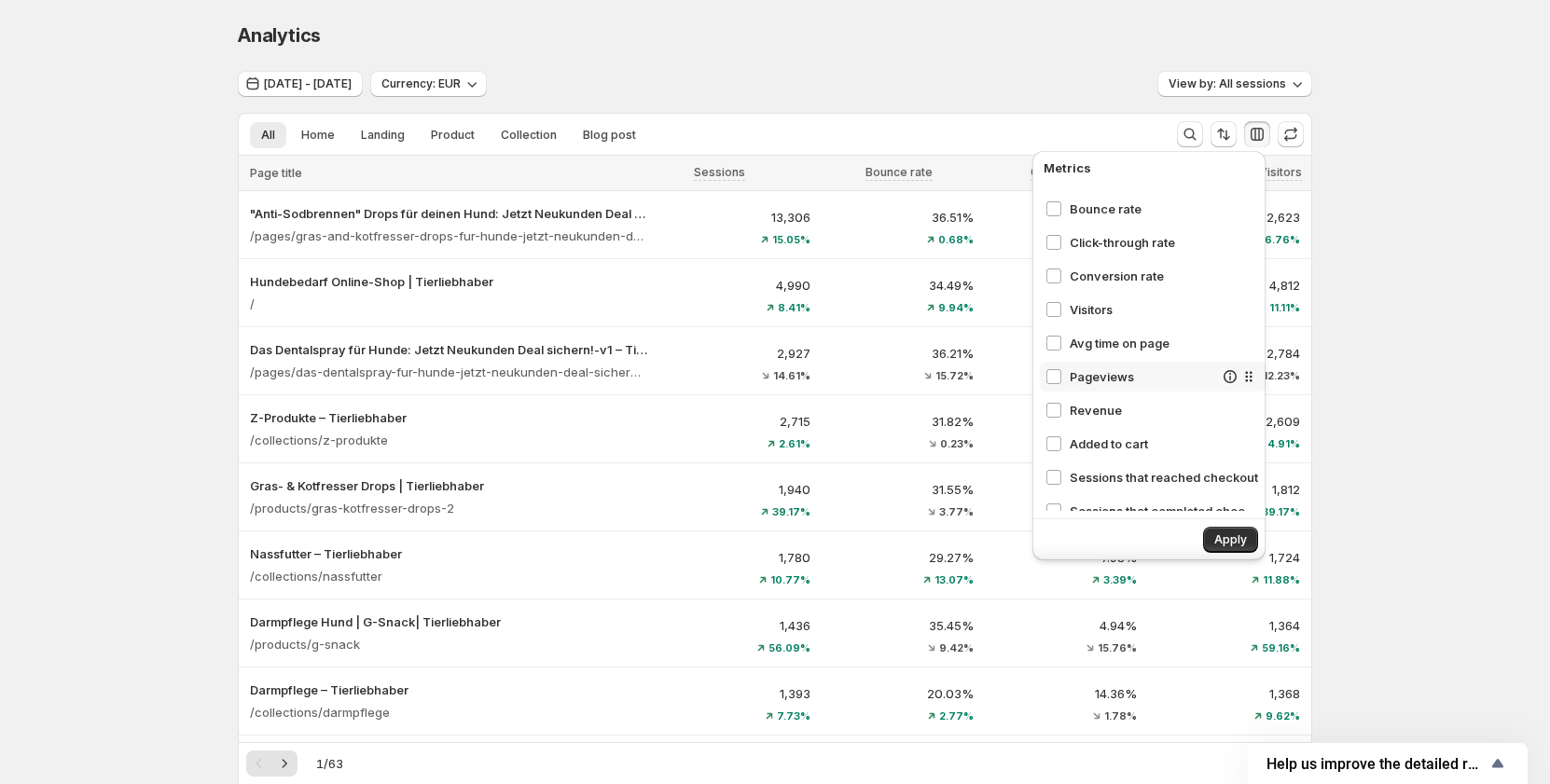
scroll to position [0, 0]
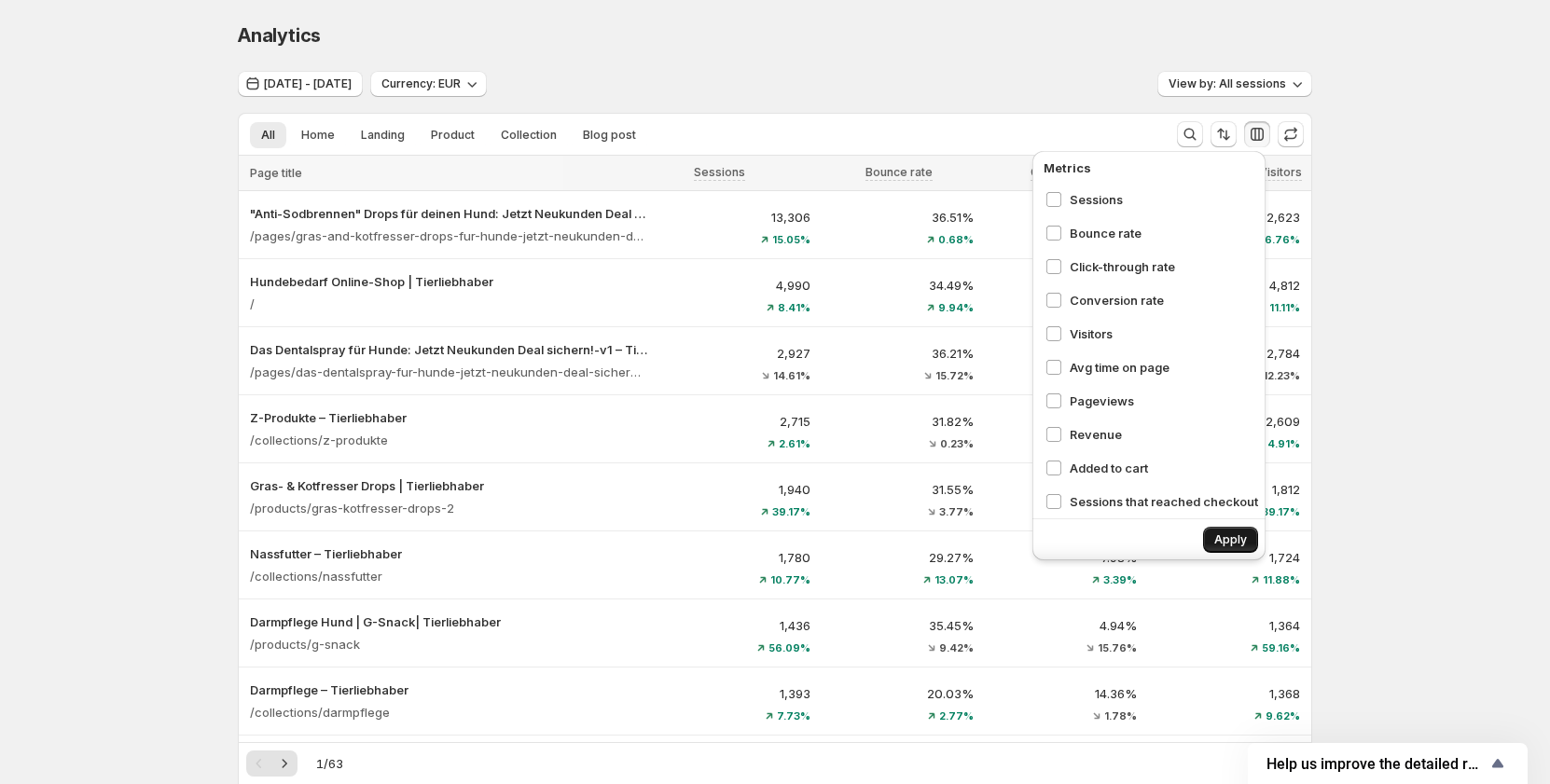
click at [1216, 530] on button "Apply" at bounding box center [1230, 539] width 55 height 26
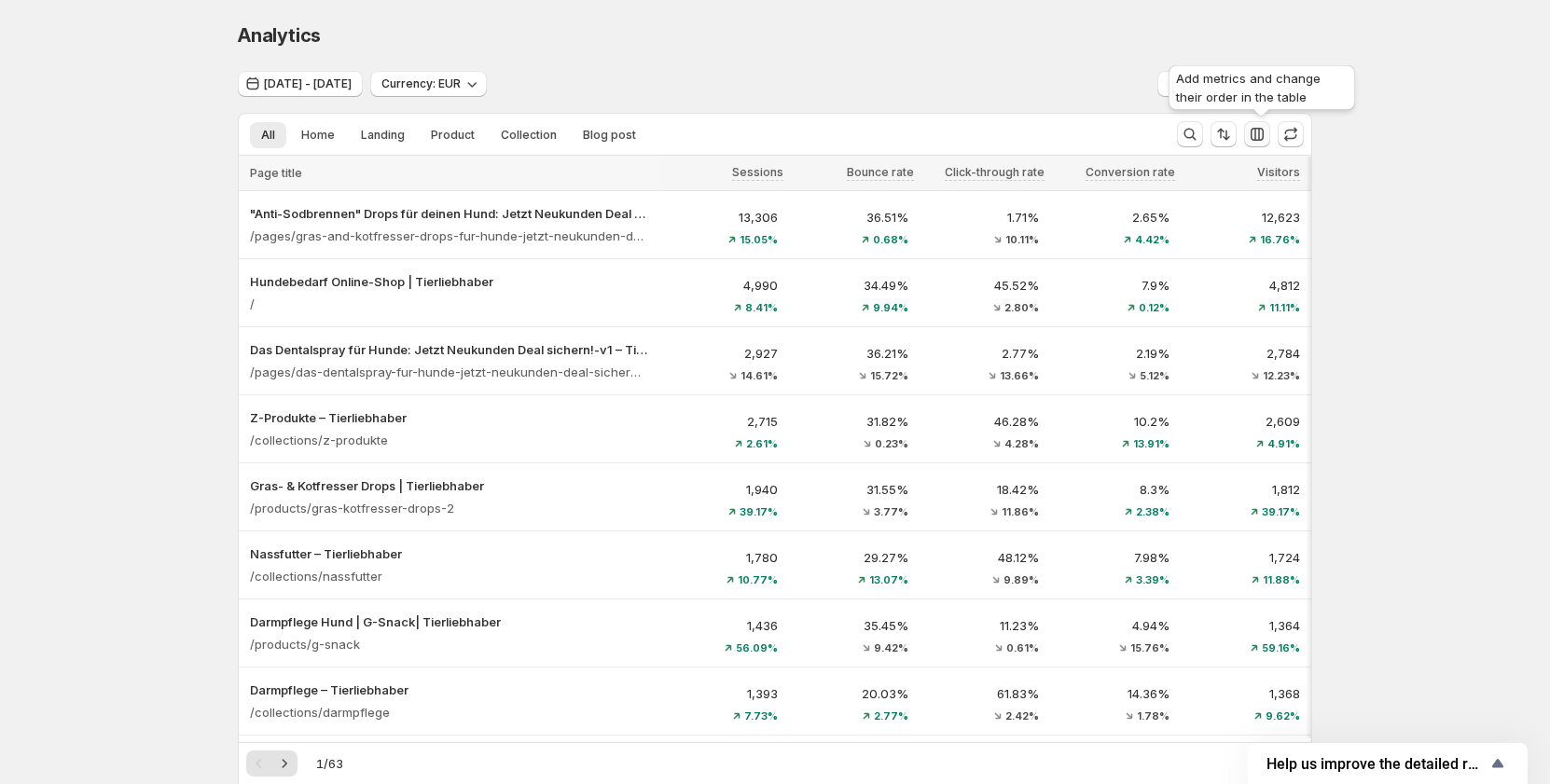
click at [1264, 135] on icon "button" at bounding box center [1256, 134] width 18 height 18
click at [1254, 138] on icon "button" at bounding box center [1256, 134] width 18 height 18
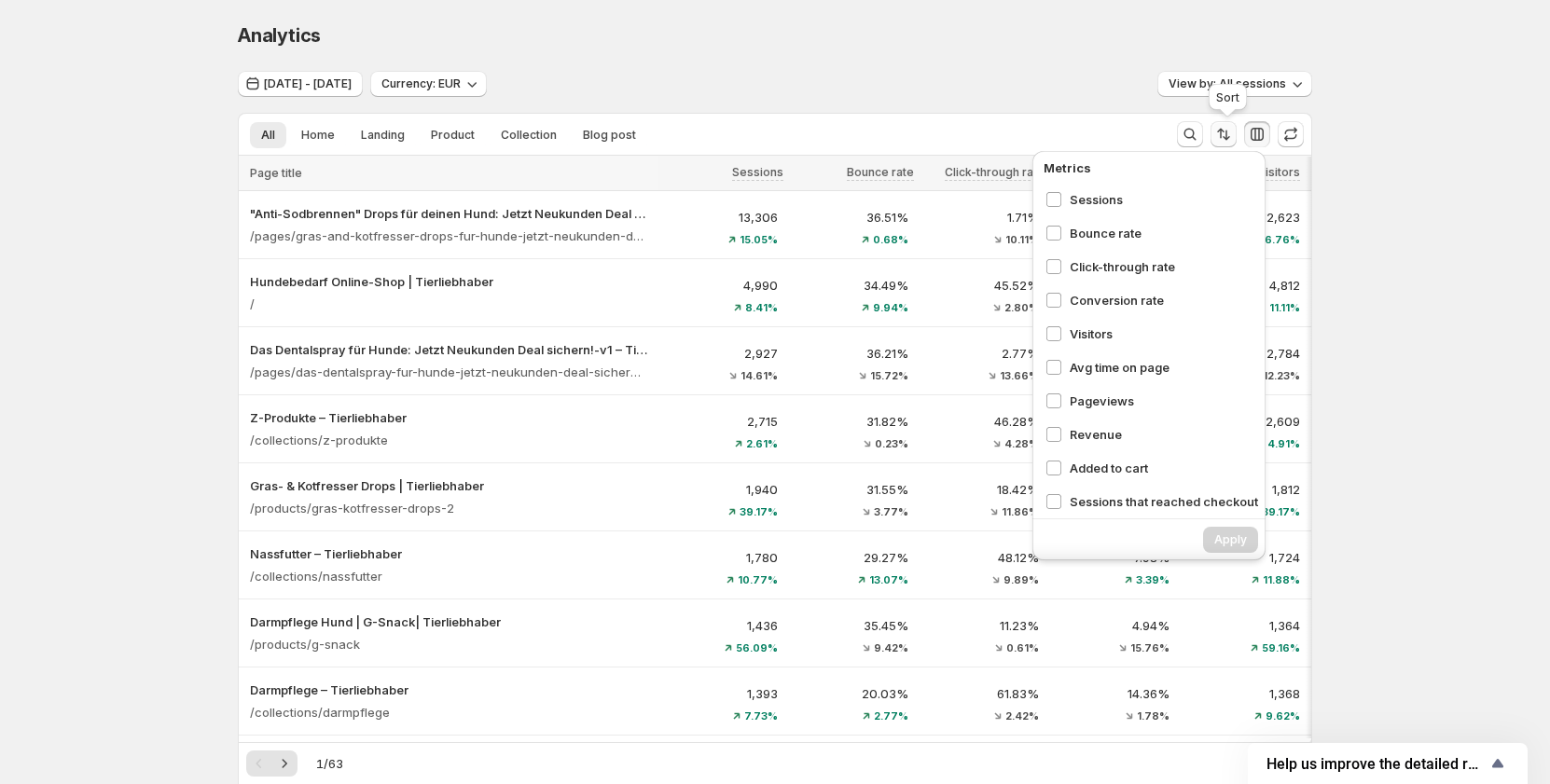
click at [1233, 140] on icon "Sort the results" at bounding box center [1223, 134] width 18 height 18
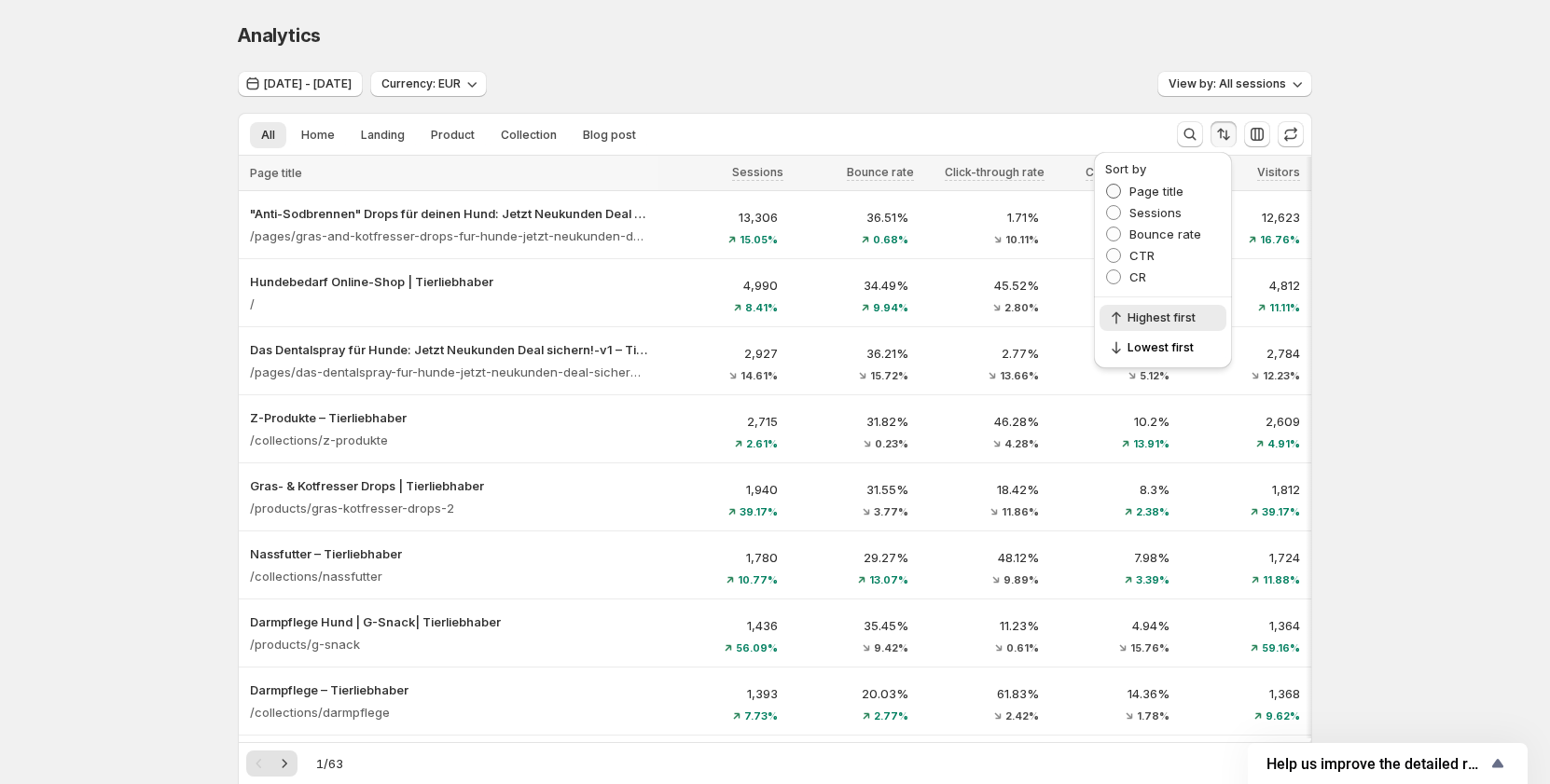
click at [1181, 189] on span "Page title" at bounding box center [1156, 190] width 54 height 14
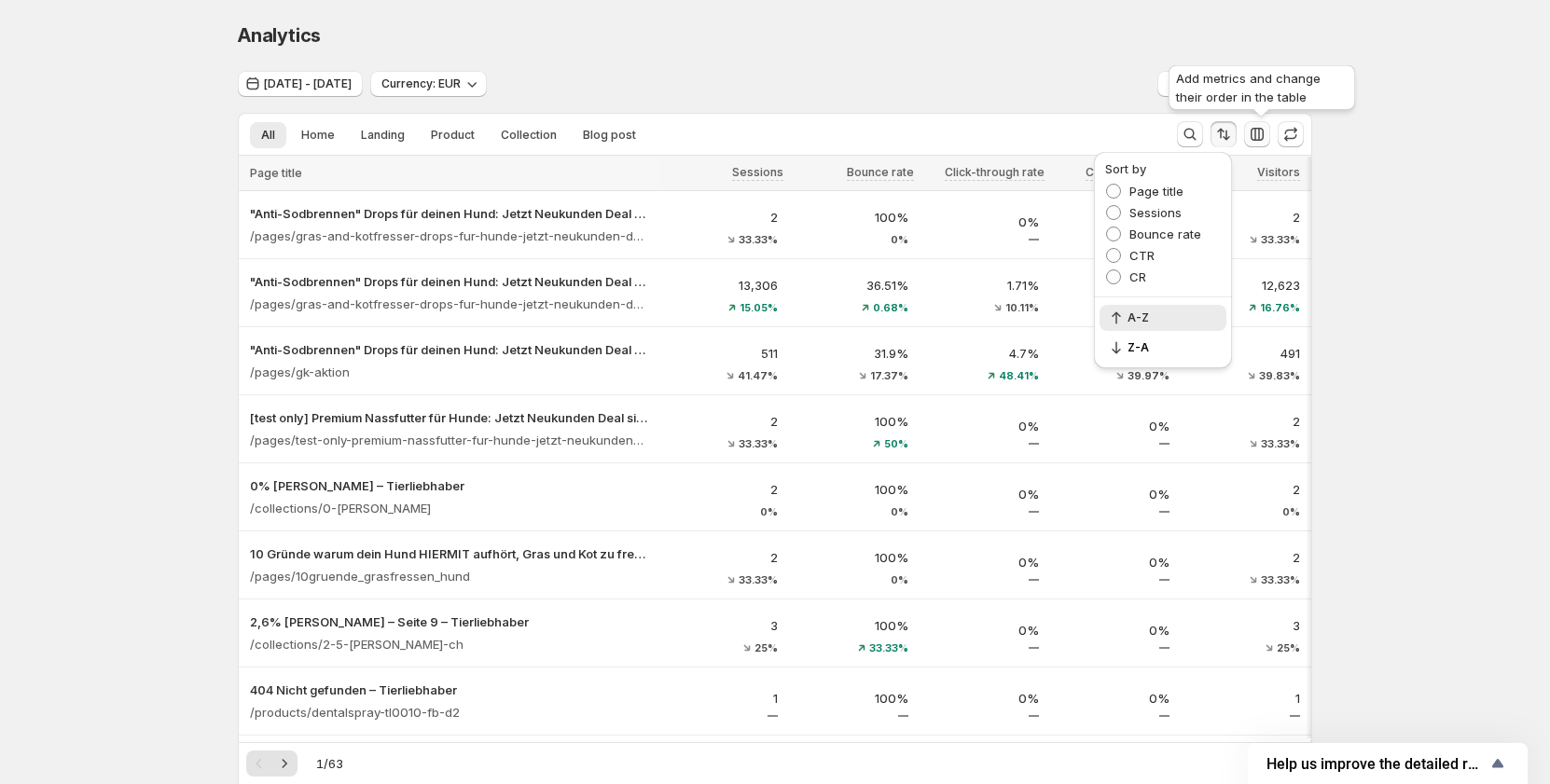
click at [1264, 140] on icon "button" at bounding box center [1256, 134] width 18 height 18
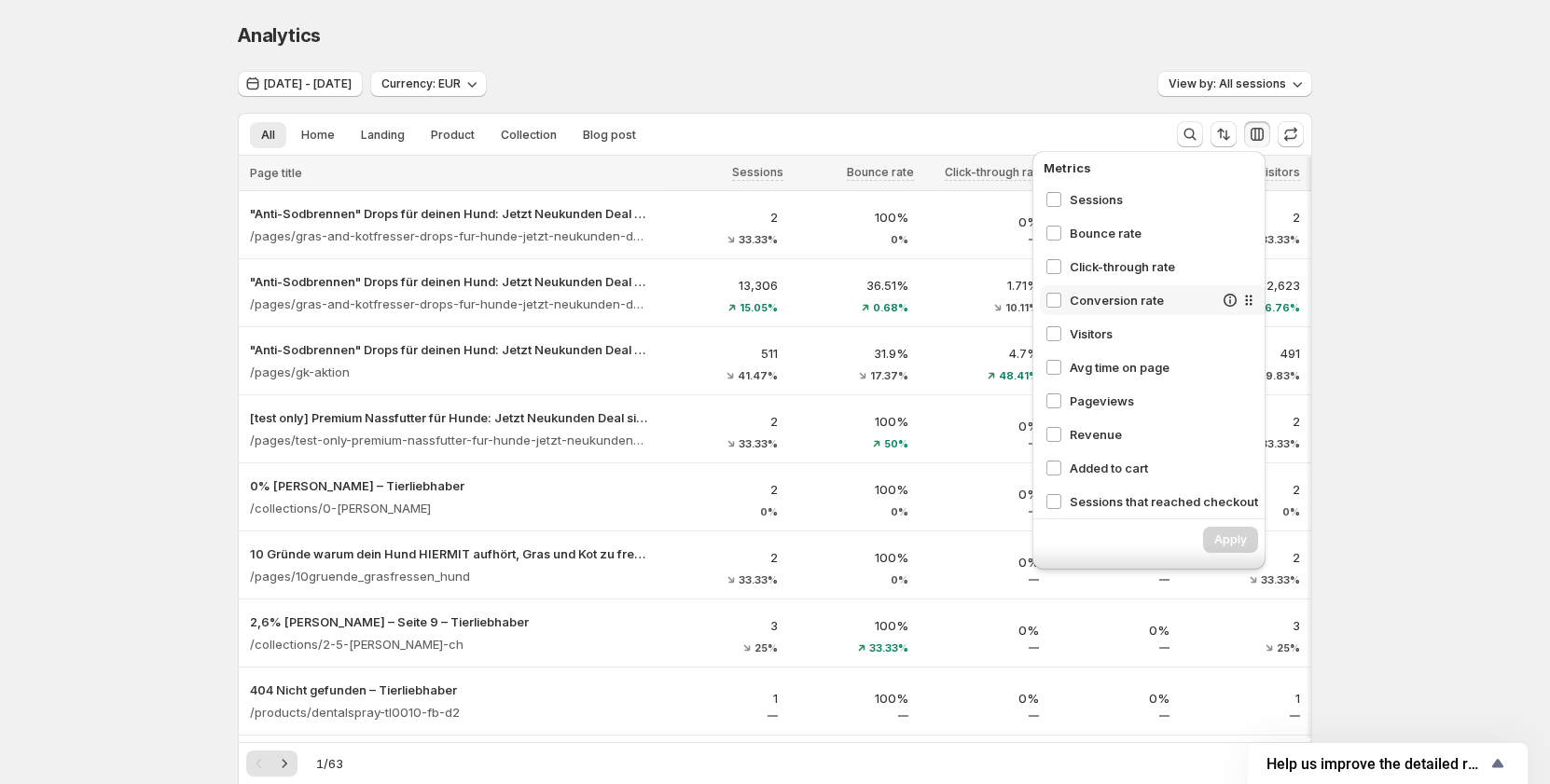
click at [1239, 301] on icon at bounding box center [1248, 300] width 18 height 18
click at [1234, 322] on div "Visitors" at bounding box center [1154, 334] width 228 height 30
click at [1110, 361] on span "Avg time on page" at bounding box center [1141, 366] width 144 height 18
click at [1098, 271] on span "Click-through rate" at bounding box center [1141, 266] width 144 height 18
click at [1104, 224] on span "Bounce rate" at bounding box center [1141, 232] width 144 height 18
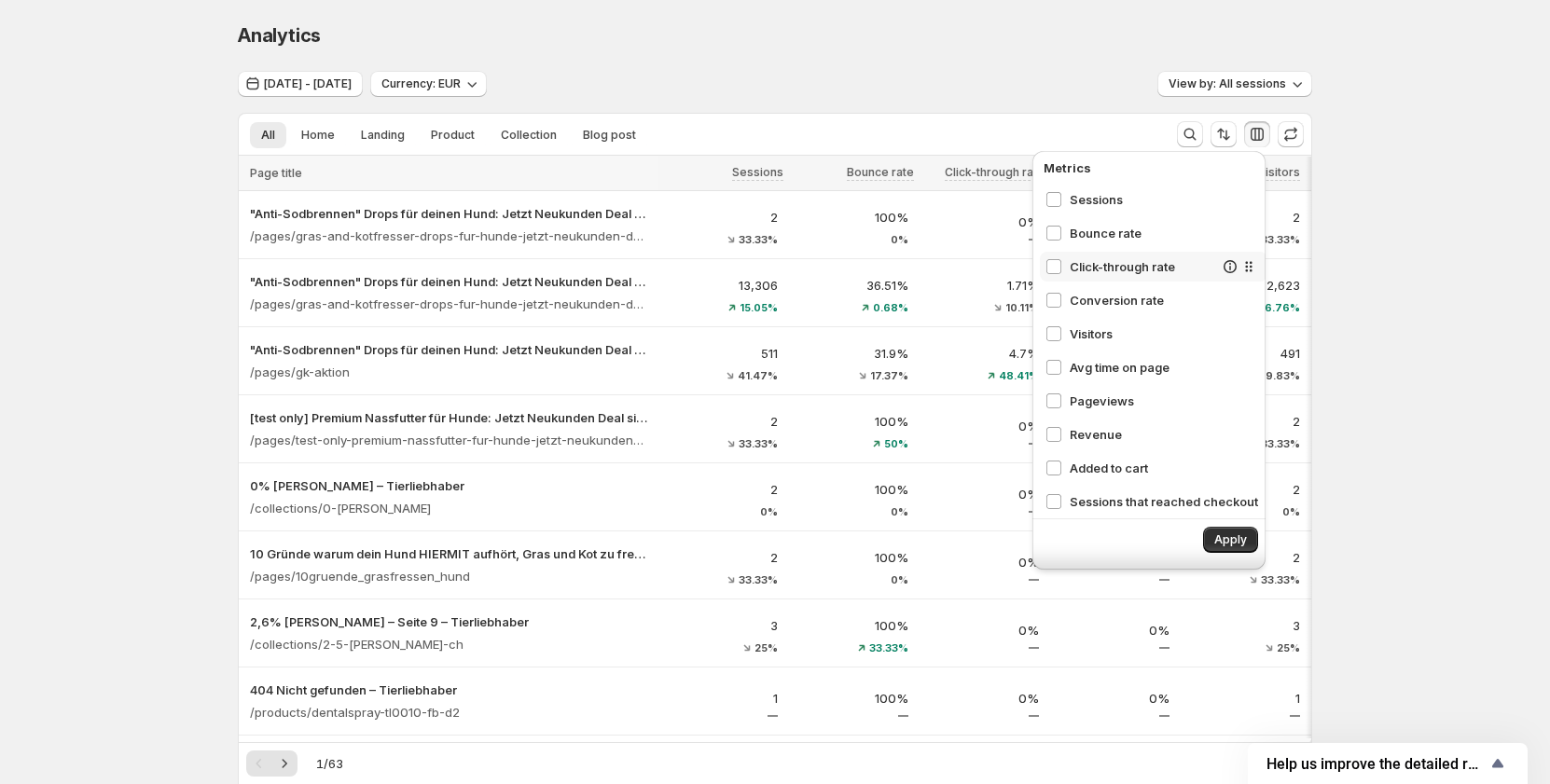
click at [1105, 257] on div "Click-through rate" at bounding box center [1154, 266] width 228 height 30
click at [1108, 235] on span "Bounce rate" at bounding box center [1141, 232] width 144 height 18
click at [1102, 267] on span "Click-through rate" at bounding box center [1141, 266] width 144 height 18
click at [1094, 299] on span "Conversion rate" at bounding box center [1141, 300] width 144 height 18
click at [1093, 338] on span "Visitors" at bounding box center [1141, 333] width 144 height 18
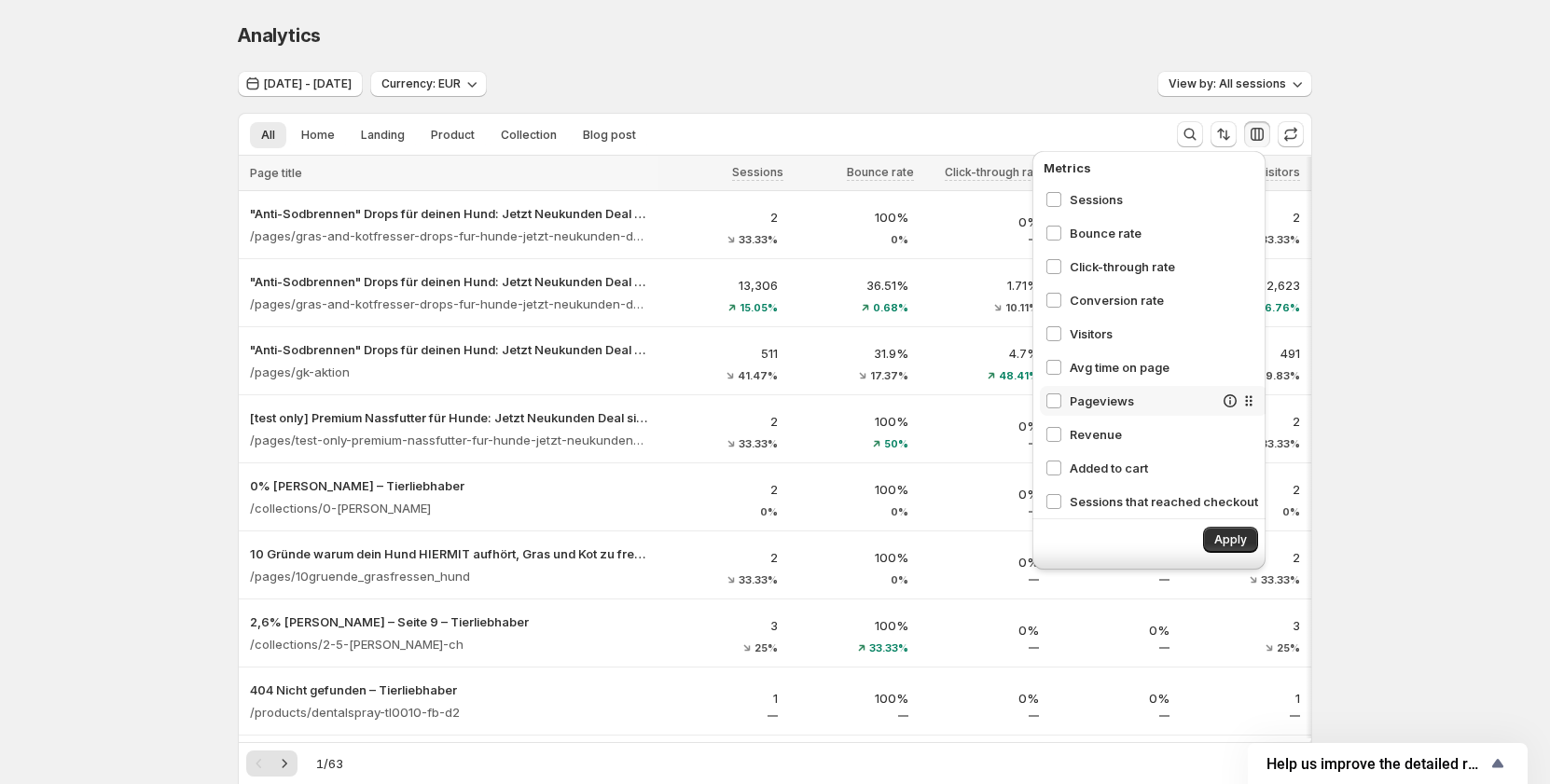
click at [1081, 402] on span "Pageviews" at bounding box center [1141, 400] width 144 height 18
click at [1110, 438] on span "Revenue" at bounding box center [1141, 434] width 144 height 18
click at [1108, 466] on span "Added to cart" at bounding box center [1141, 468] width 144 height 18
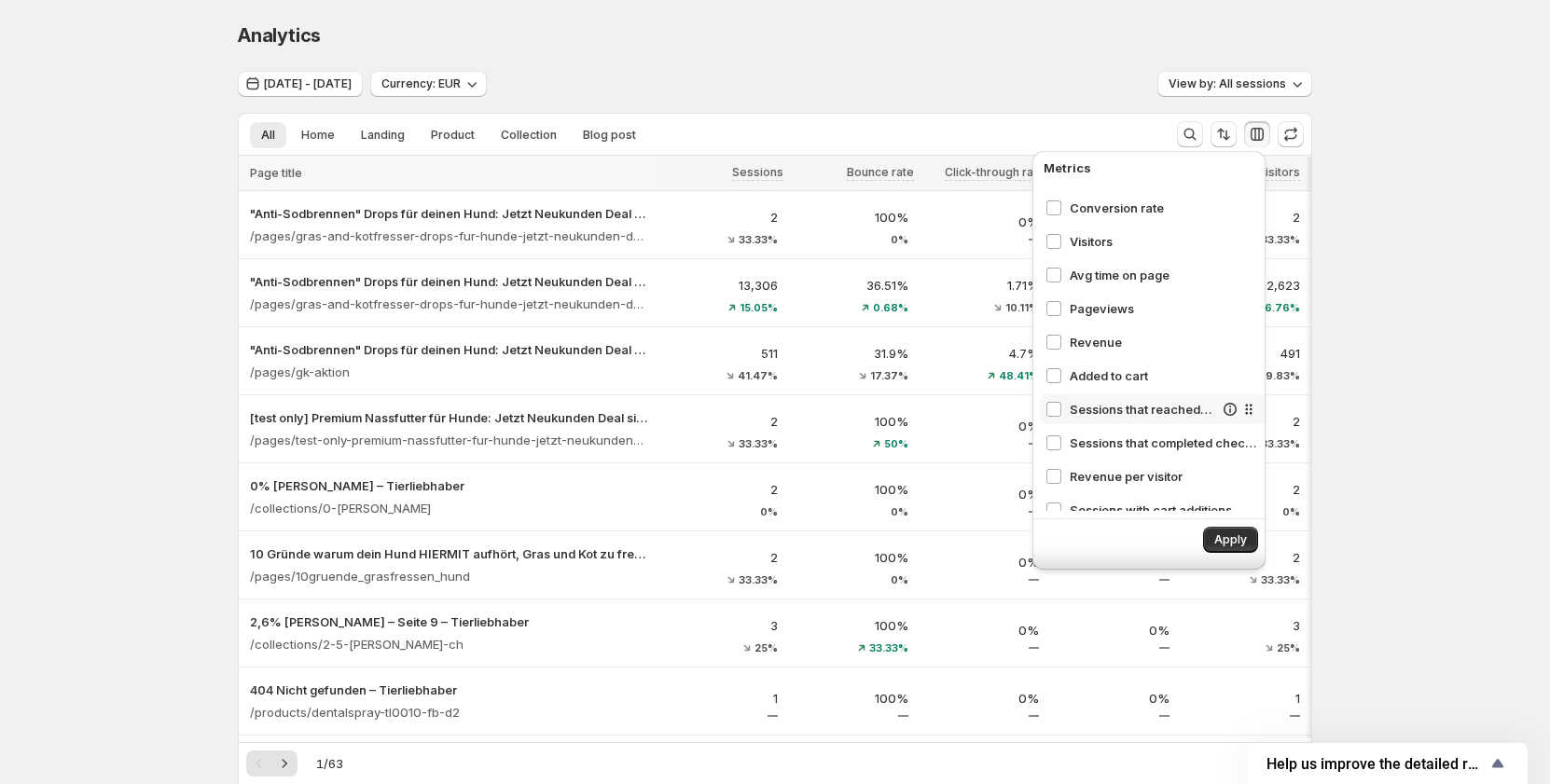
scroll to position [94, 0]
click at [1119, 406] on span "Sessions that reached checkout" at bounding box center [1141, 408] width 144 height 18
click at [1111, 438] on span "Sessions that completed checkout" at bounding box center [1141, 442] width 144 height 18
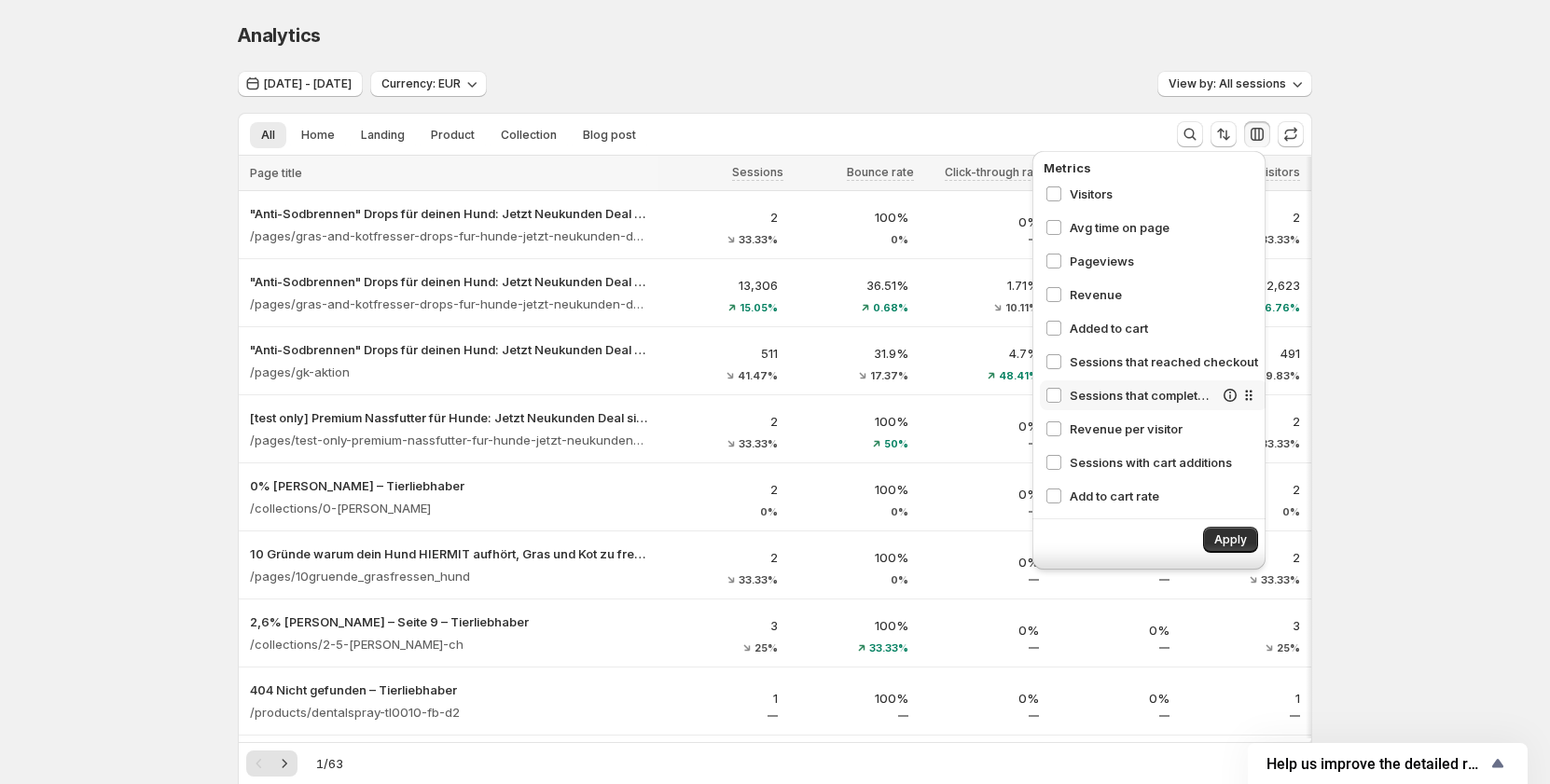
scroll to position [186, 0]
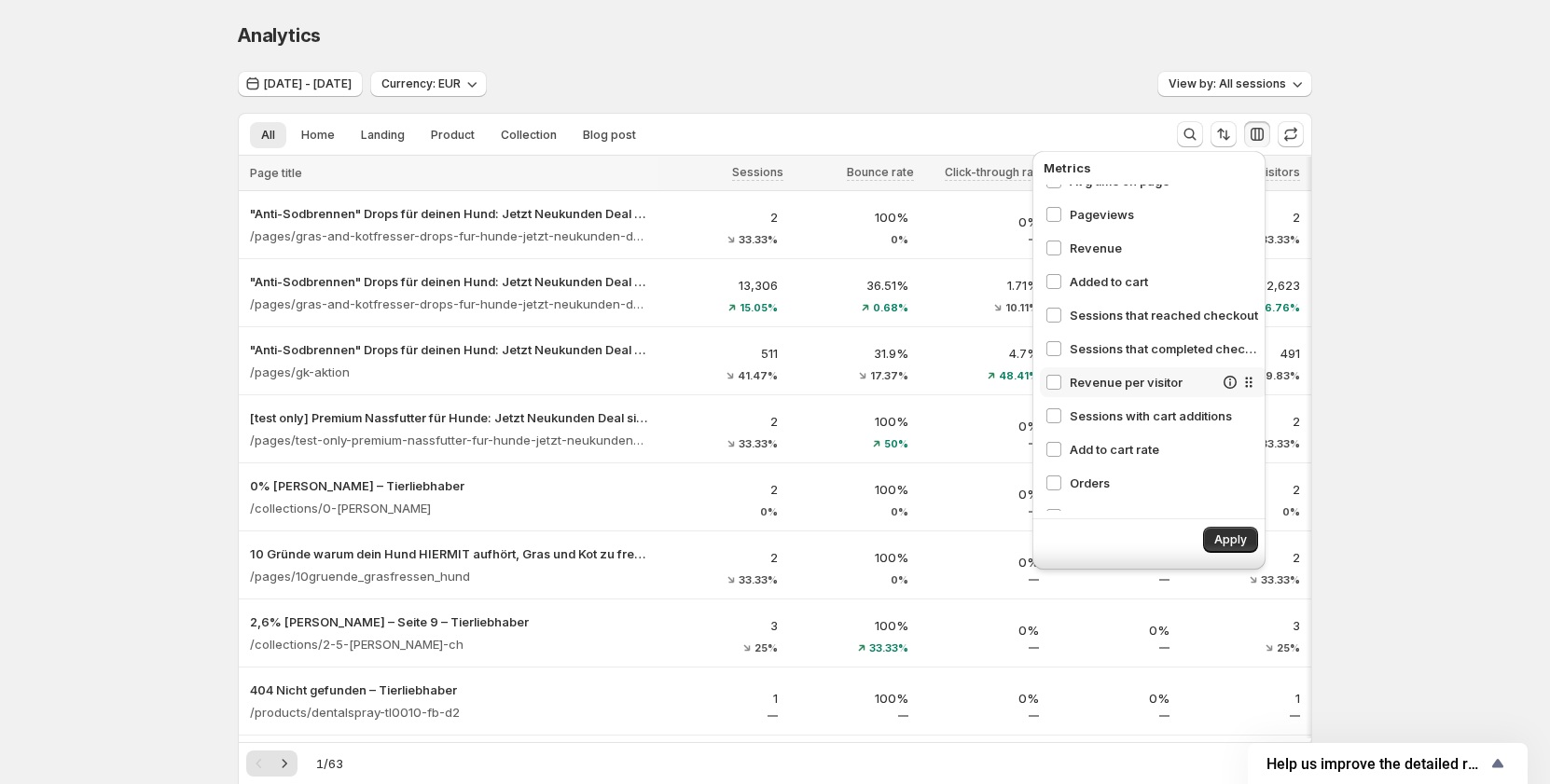
click at [1118, 392] on div "Revenue per visitor" at bounding box center [1154, 382] width 228 height 30
click at [1115, 420] on span "Sessions with cart additions" at bounding box center [1141, 415] width 144 height 18
click at [1101, 449] on span "Add to cart rate" at bounding box center [1141, 448] width 144 height 18
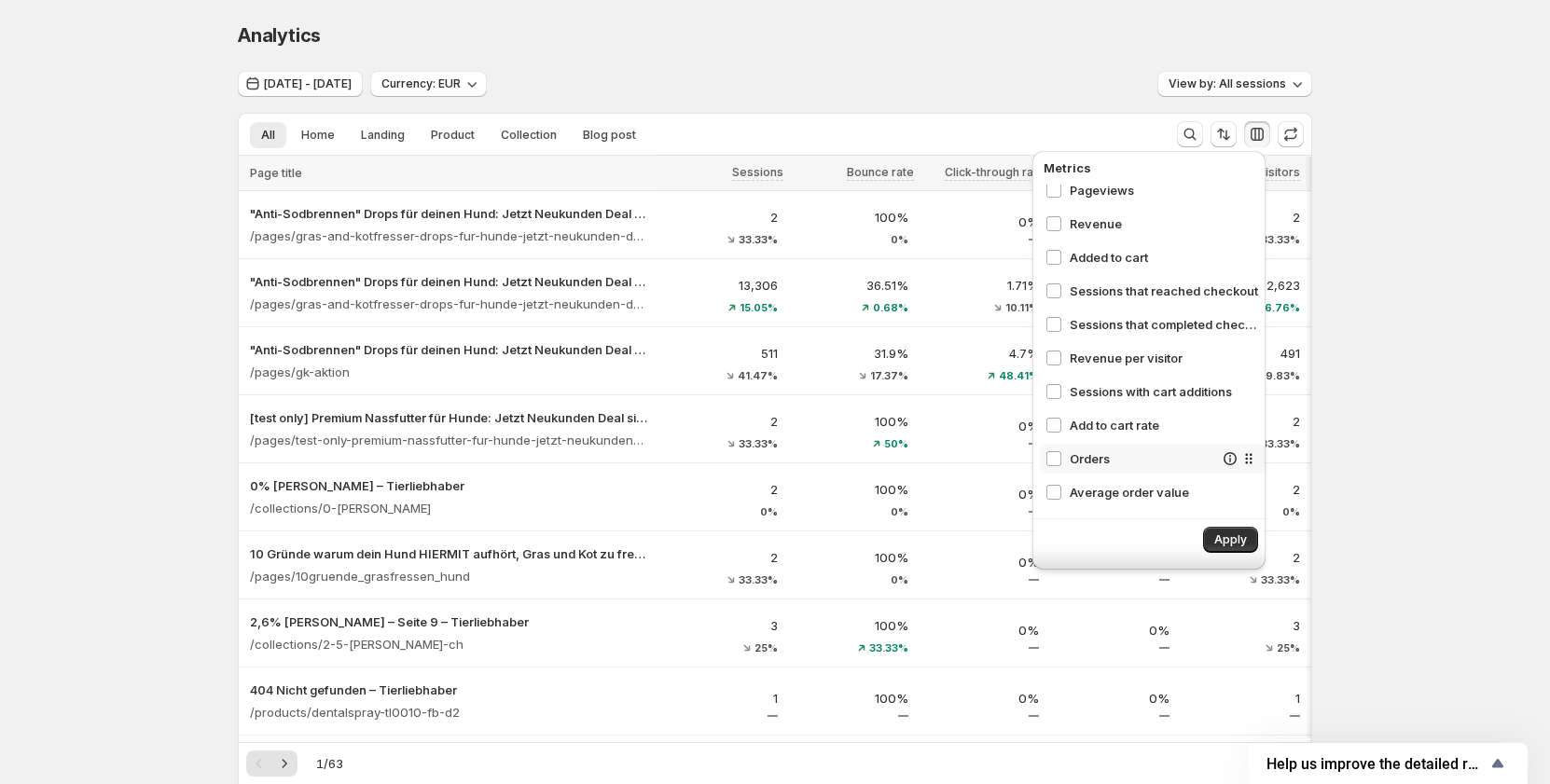
click at [1100, 450] on span "Orders" at bounding box center [1141, 458] width 144 height 18
click at [1104, 485] on span "Average order value" at bounding box center [1141, 492] width 144 height 18
click at [1229, 528] on button "Apply" at bounding box center [1230, 539] width 55 height 26
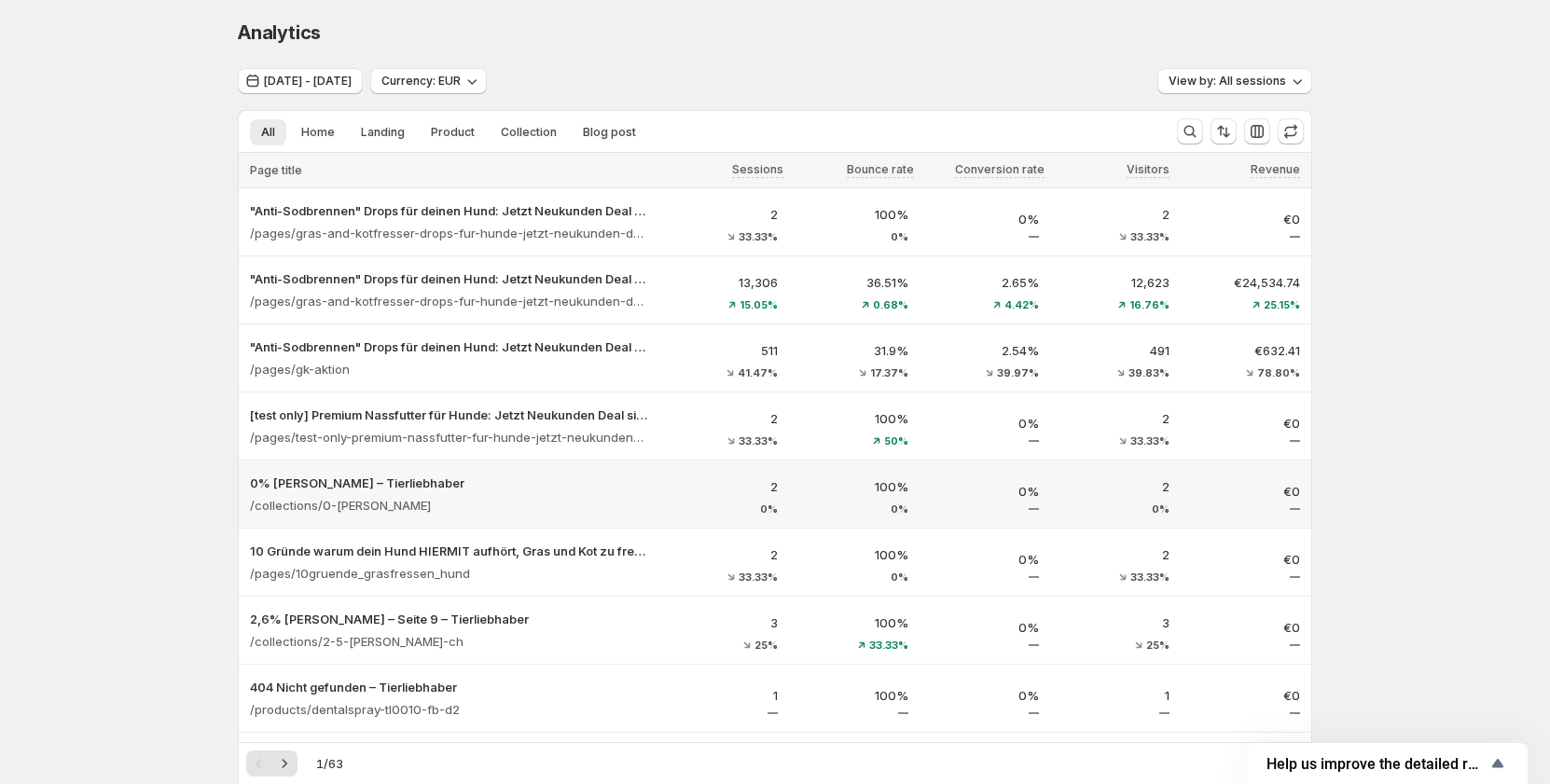
scroll to position [0, 0]
click at [1261, 117] on div "Add metrics and change their order in the table" at bounding box center [1261, 92] width 194 height 60
click at [1261, 131] on icon "button" at bounding box center [1256, 134] width 18 height 18
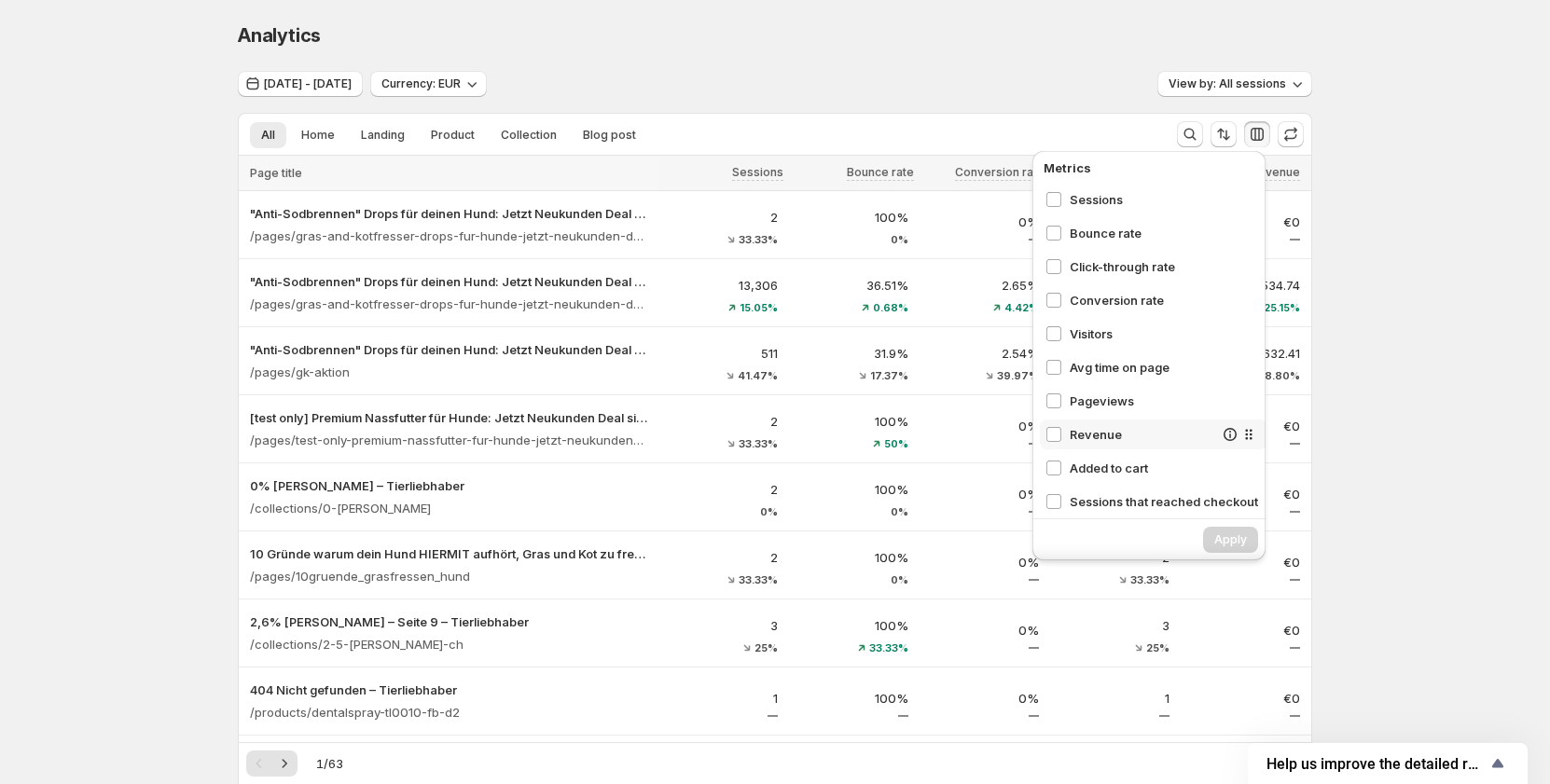
click at [1072, 431] on span "Revenue" at bounding box center [1141, 434] width 144 height 18
click at [1092, 332] on span "Visitors" at bounding box center [1141, 333] width 144 height 18
click at [1099, 305] on span "Conversion rate" at bounding box center [1141, 300] width 144 height 18
click at [1214, 527] on button "Apply" at bounding box center [1230, 539] width 55 height 26
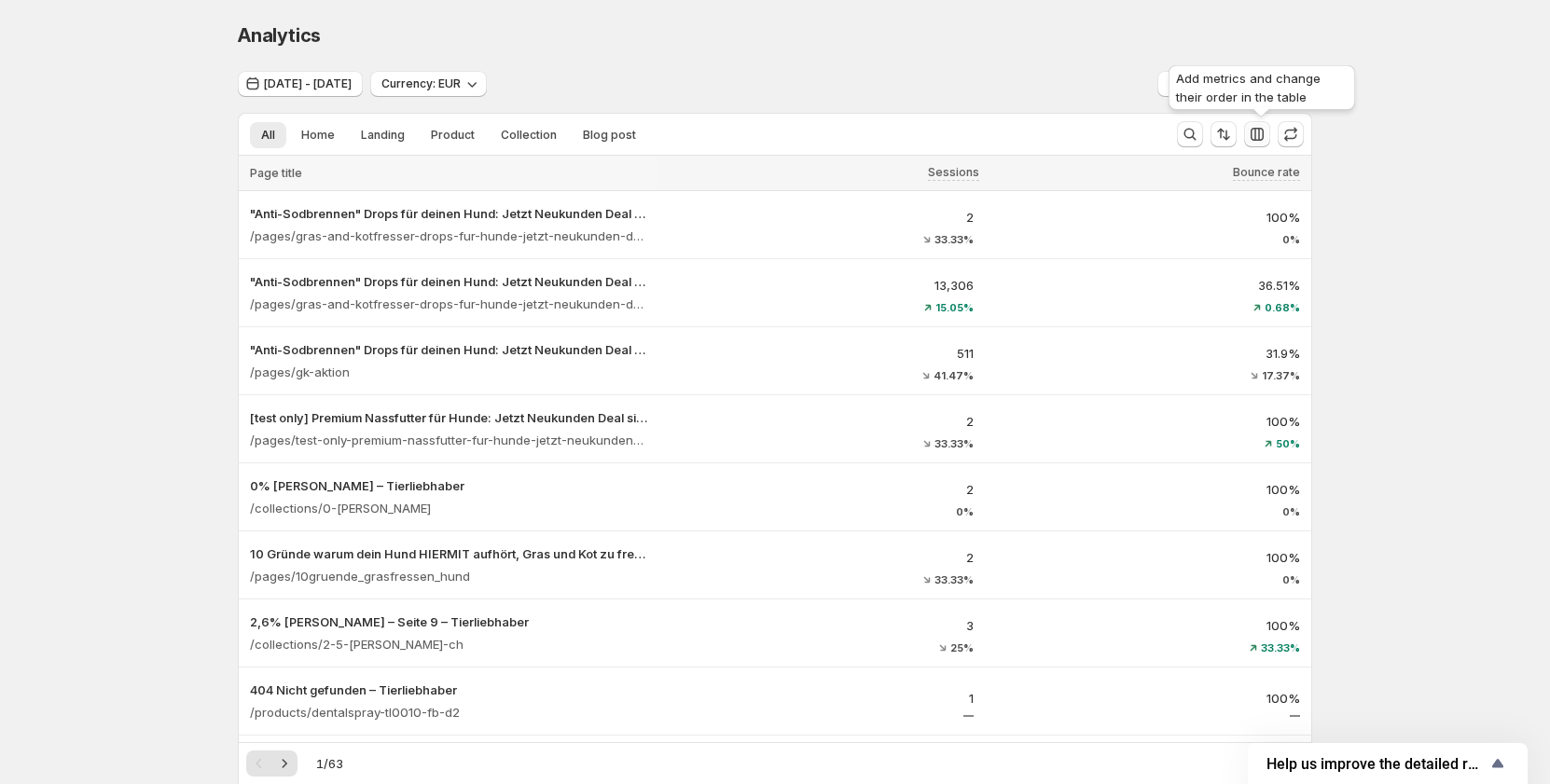
click at [1262, 132] on icon "button" at bounding box center [1256, 134] width 18 height 18
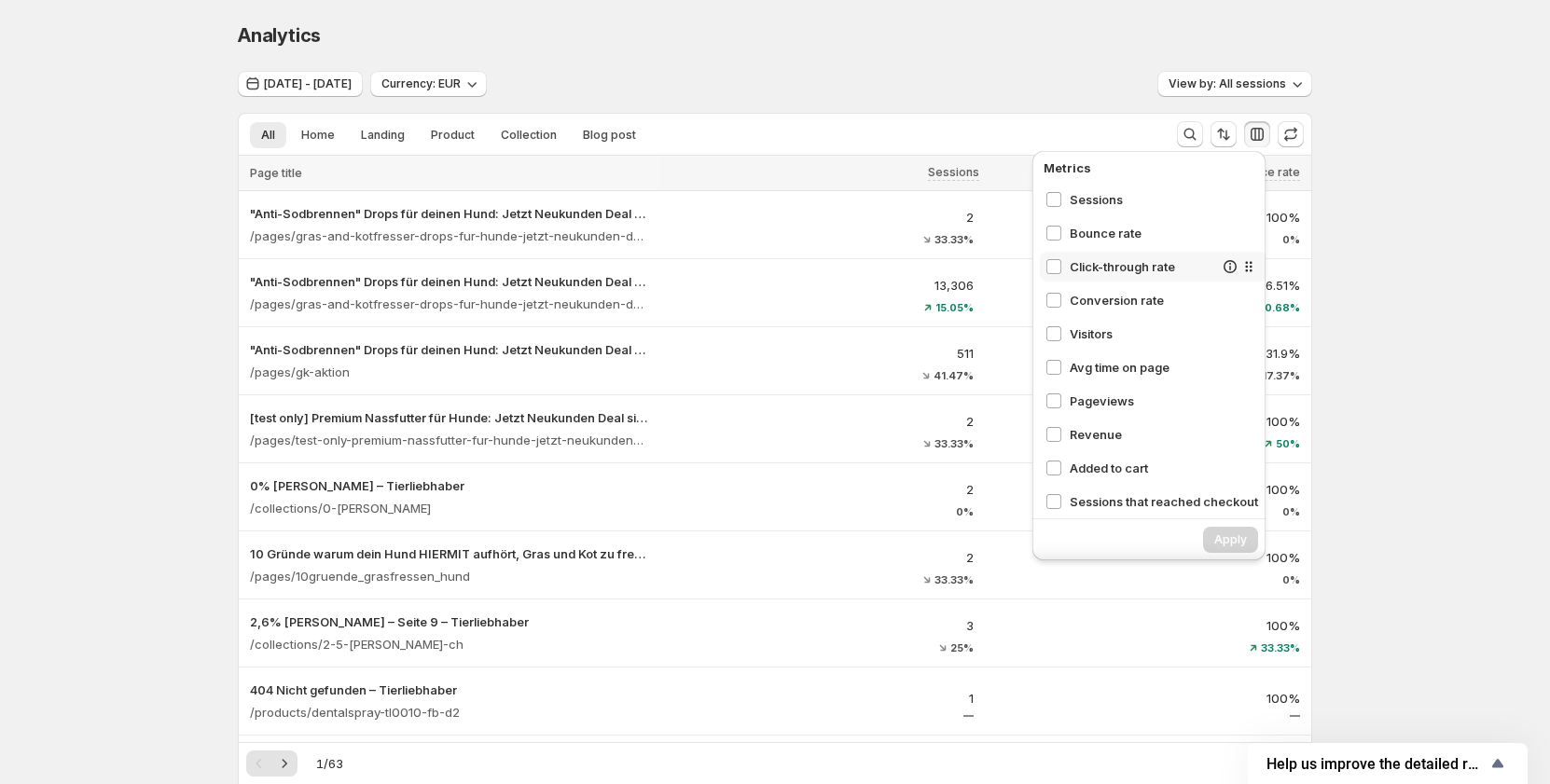
click at [1122, 270] on span "Click-through rate" at bounding box center [1141, 266] width 144 height 18
click at [1111, 290] on div "Conversion rate" at bounding box center [1154, 300] width 228 height 30
click at [1100, 325] on span "Visitors" at bounding box center [1141, 333] width 144 height 18
click at [1080, 379] on div "Avg time on page" at bounding box center [1154, 366] width 228 height 30
click at [1080, 400] on span "Pageviews" at bounding box center [1141, 400] width 144 height 18
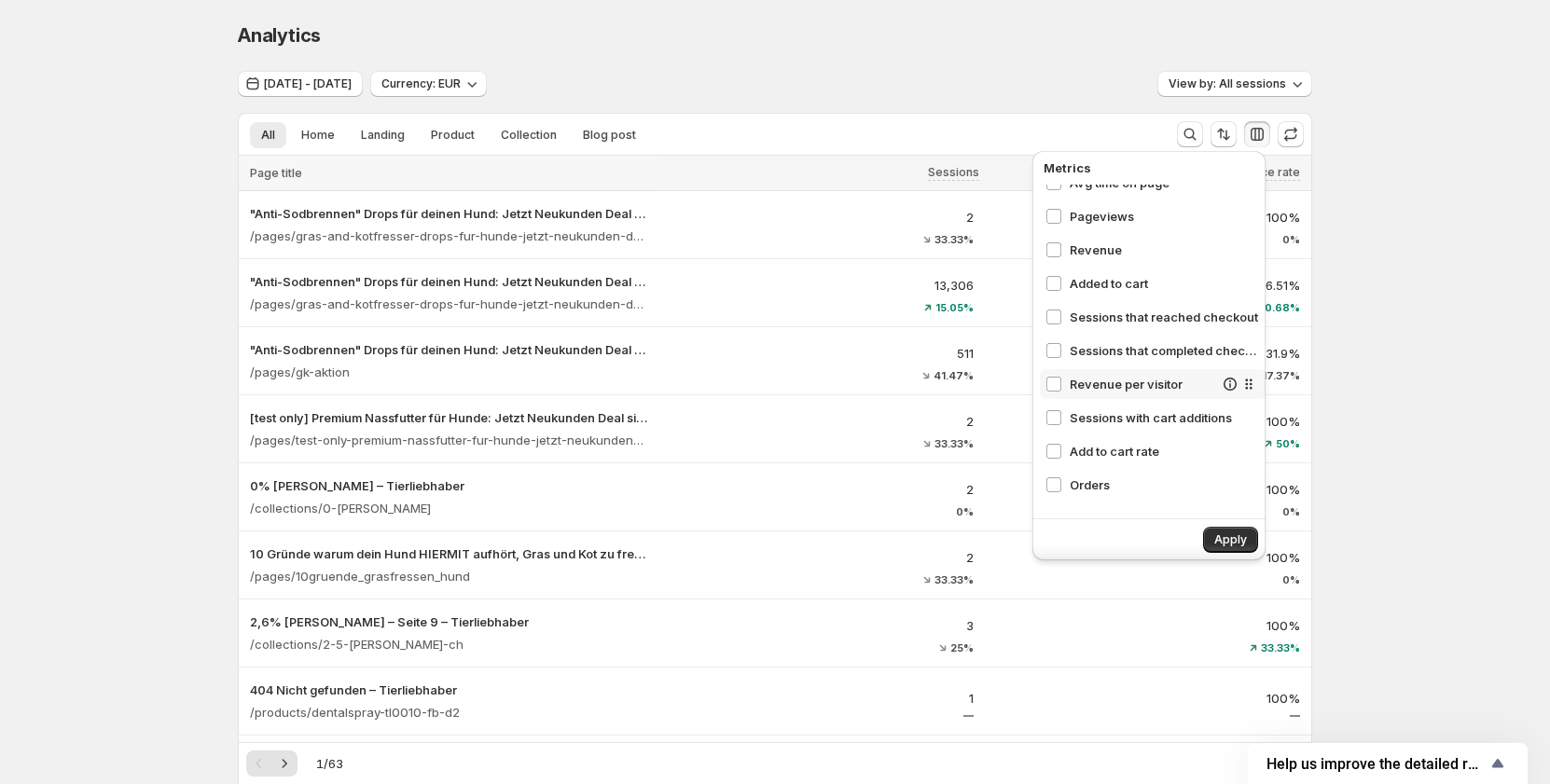
scroll to position [94, 0]
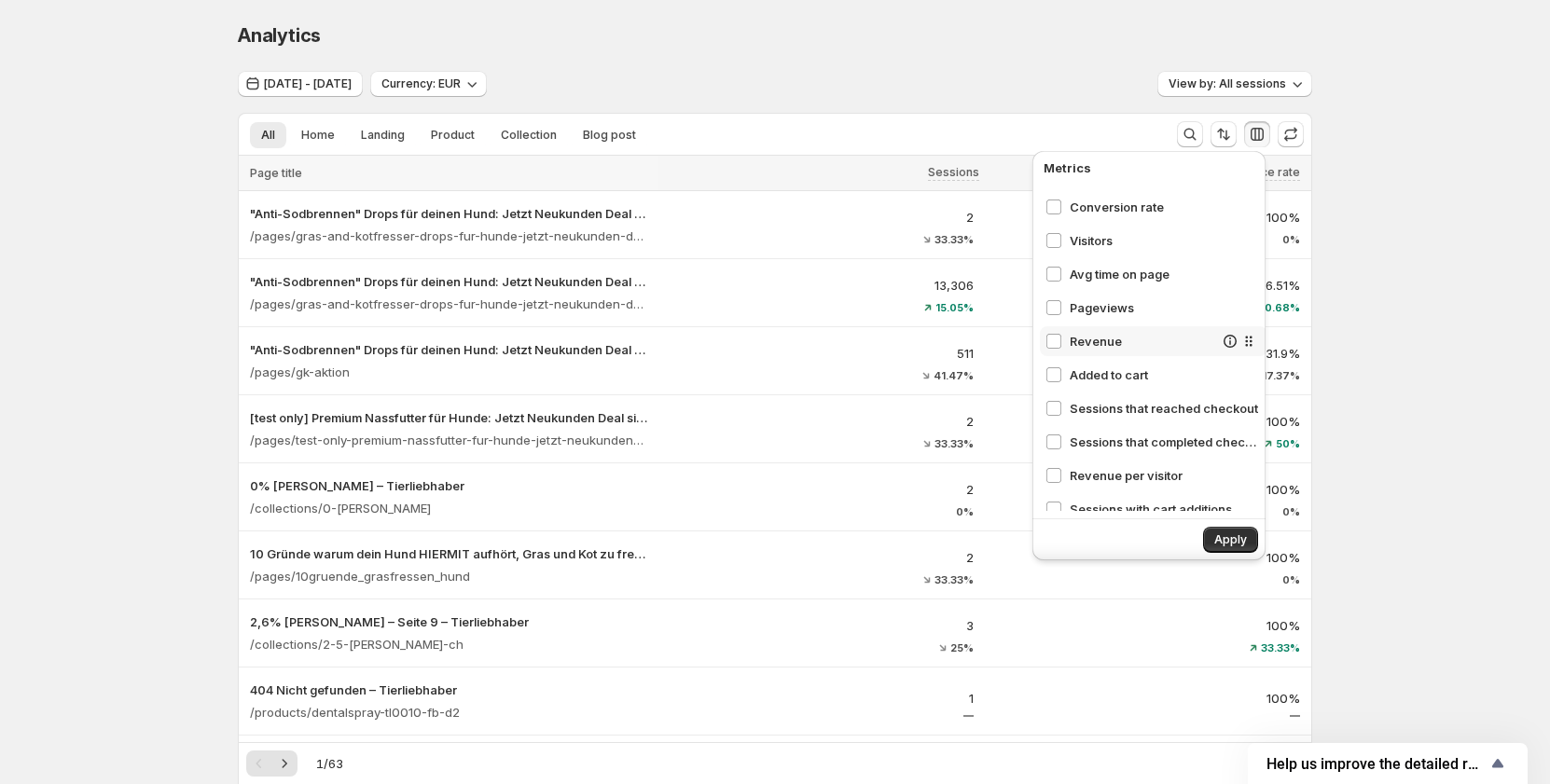
click at [1079, 346] on span "Revenue" at bounding box center [1141, 340] width 144 height 18
click at [1088, 376] on span "Added to cart" at bounding box center [1141, 374] width 144 height 18
click at [1079, 401] on span "Sessions that reached checkout" at bounding box center [1141, 408] width 144 height 18
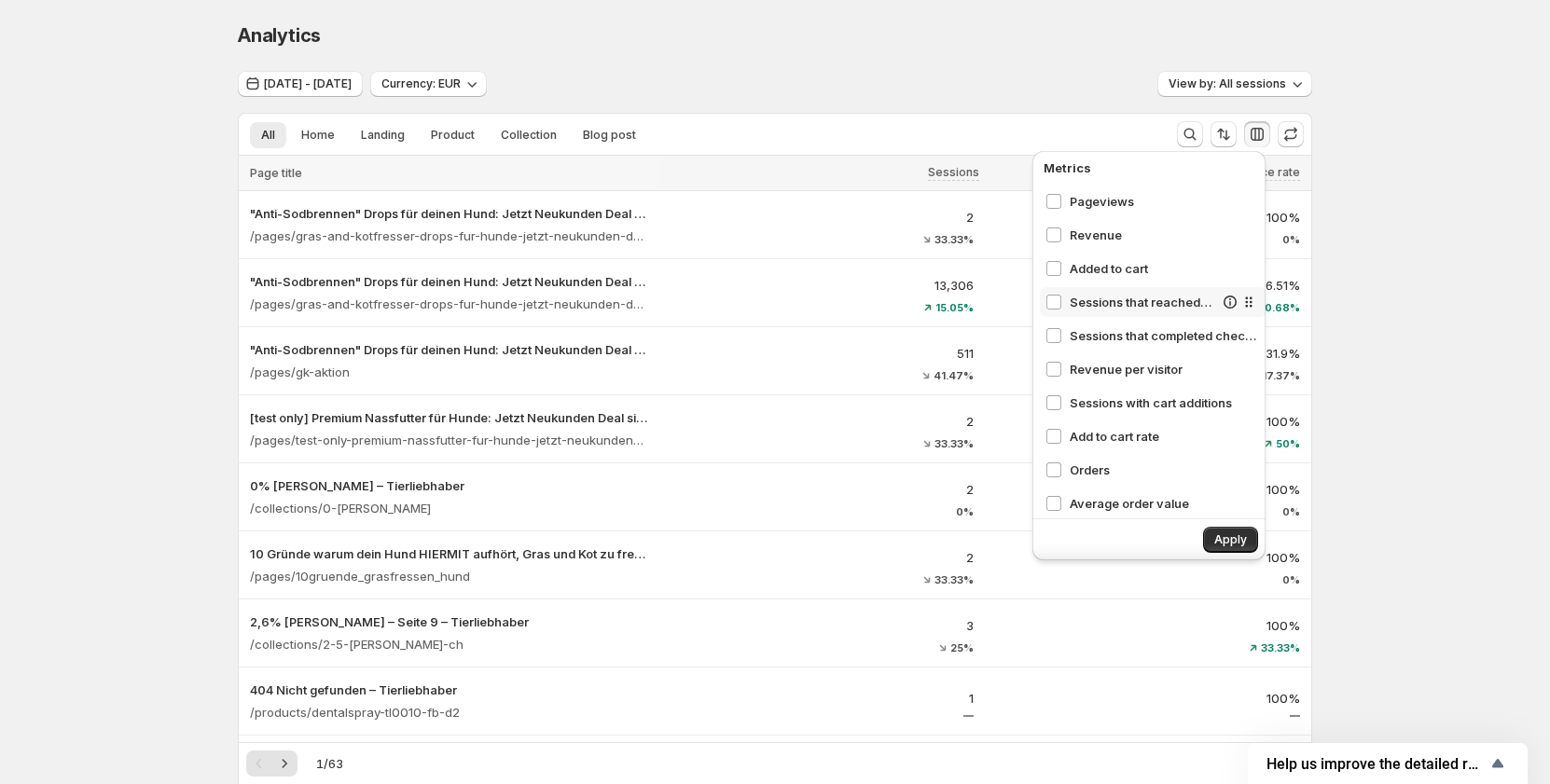
scroll to position [210, 0]
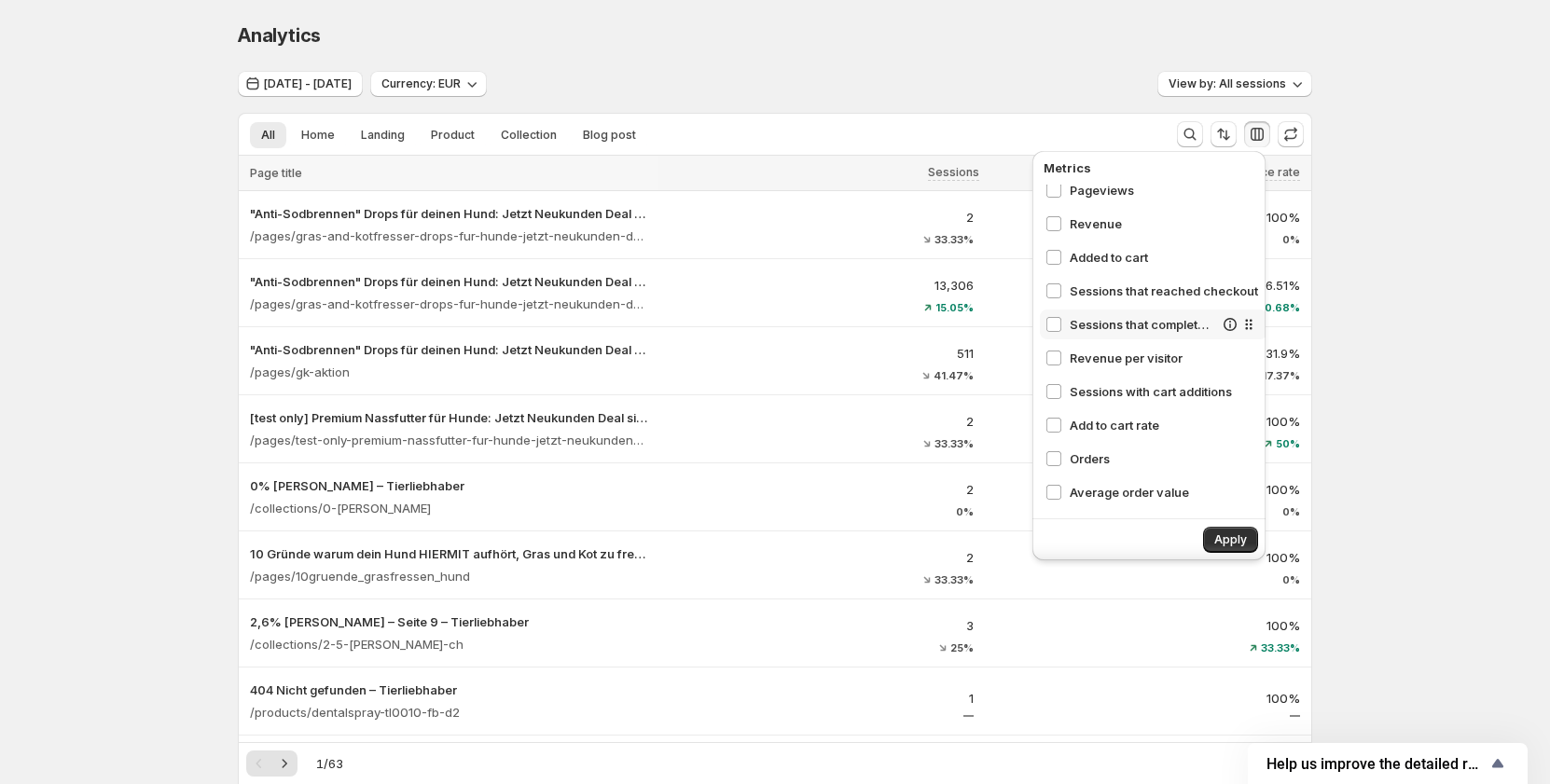
click at [1084, 335] on div "Sessions that completed checkout" at bounding box center [1154, 324] width 228 height 30
click at [1085, 360] on span "Revenue per visitor" at bounding box center [1141, 358] width 144 height 18
click at [1083, 387] on span "Sessions with cart additions" at bounding box center [1141, 391] width 144 height 18
click at [1072, 429] on span "Add to cart rate" at bounding box center [1141, 424] width 144 height 18
click at [1073, 461] on span "Orders" at bounding box center [1141, 458] width 144 height 18
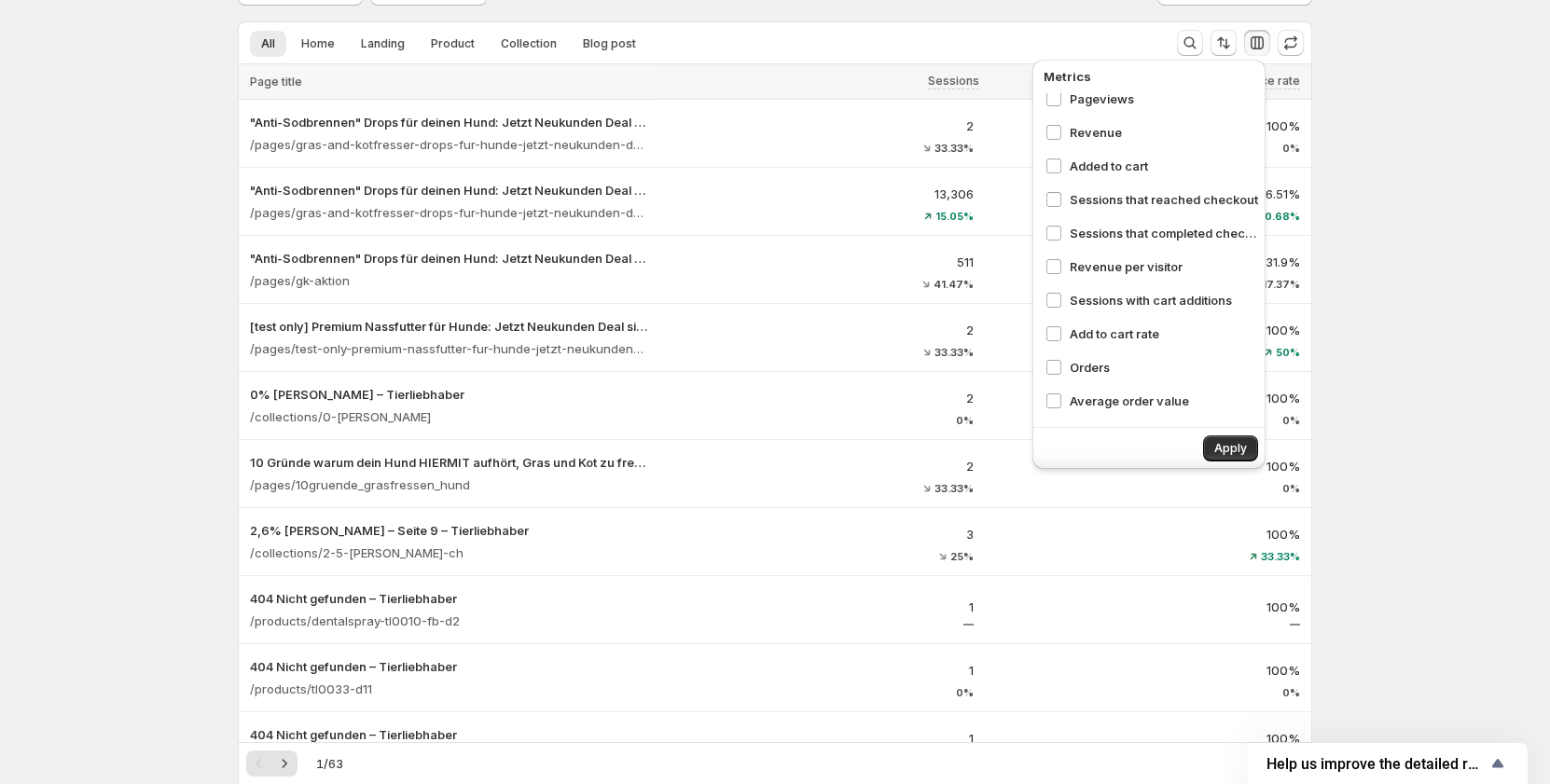
scroll to position [94, 0]
click at [1086, 403] on span "Average order value" at bounding box center [1141, 398] width 144 height 18
click at [1228, 443] on span "Apply" at bounding box center [1231, 446] width 33 height 14
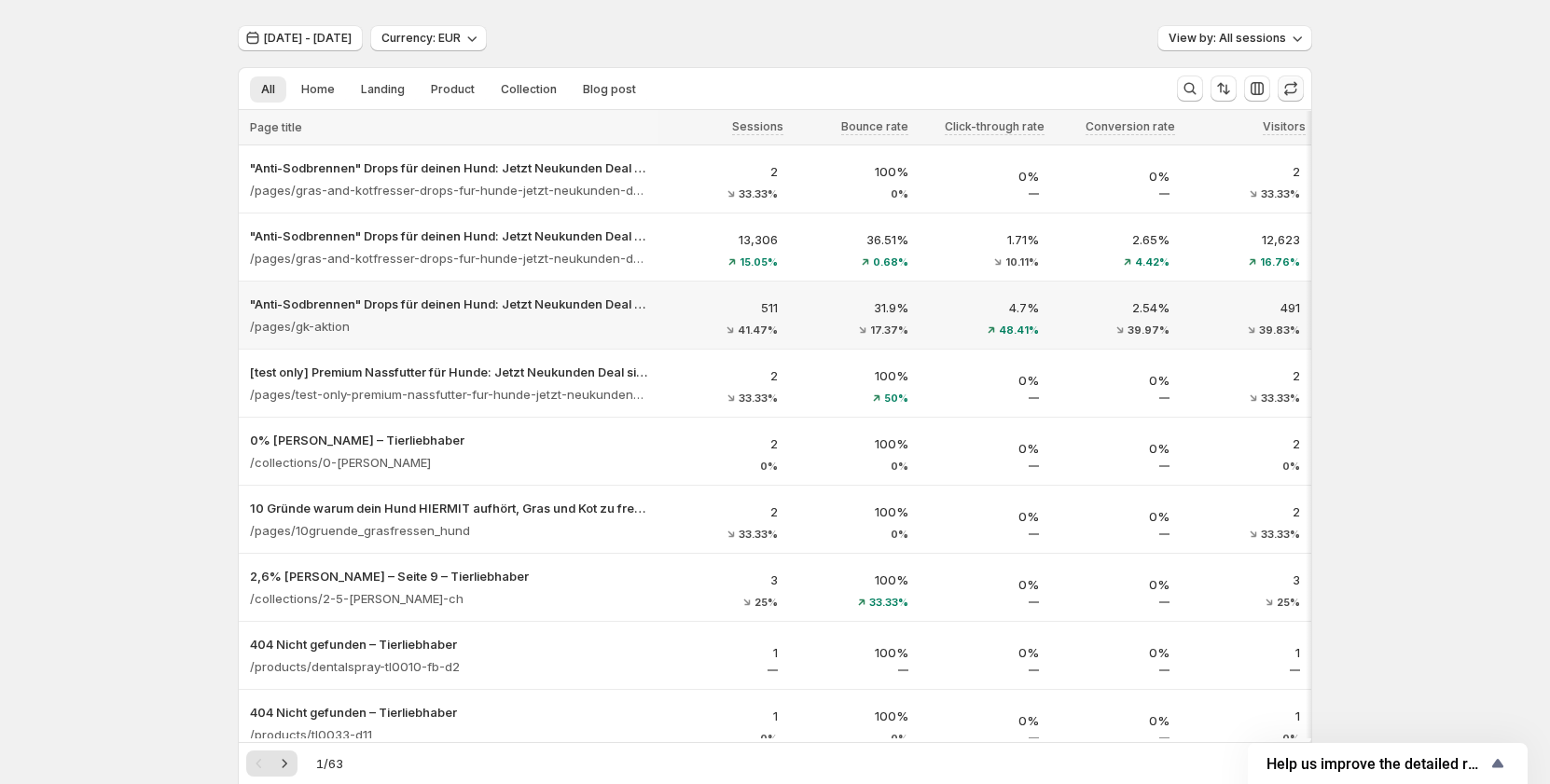
scroll to position [0, 0]
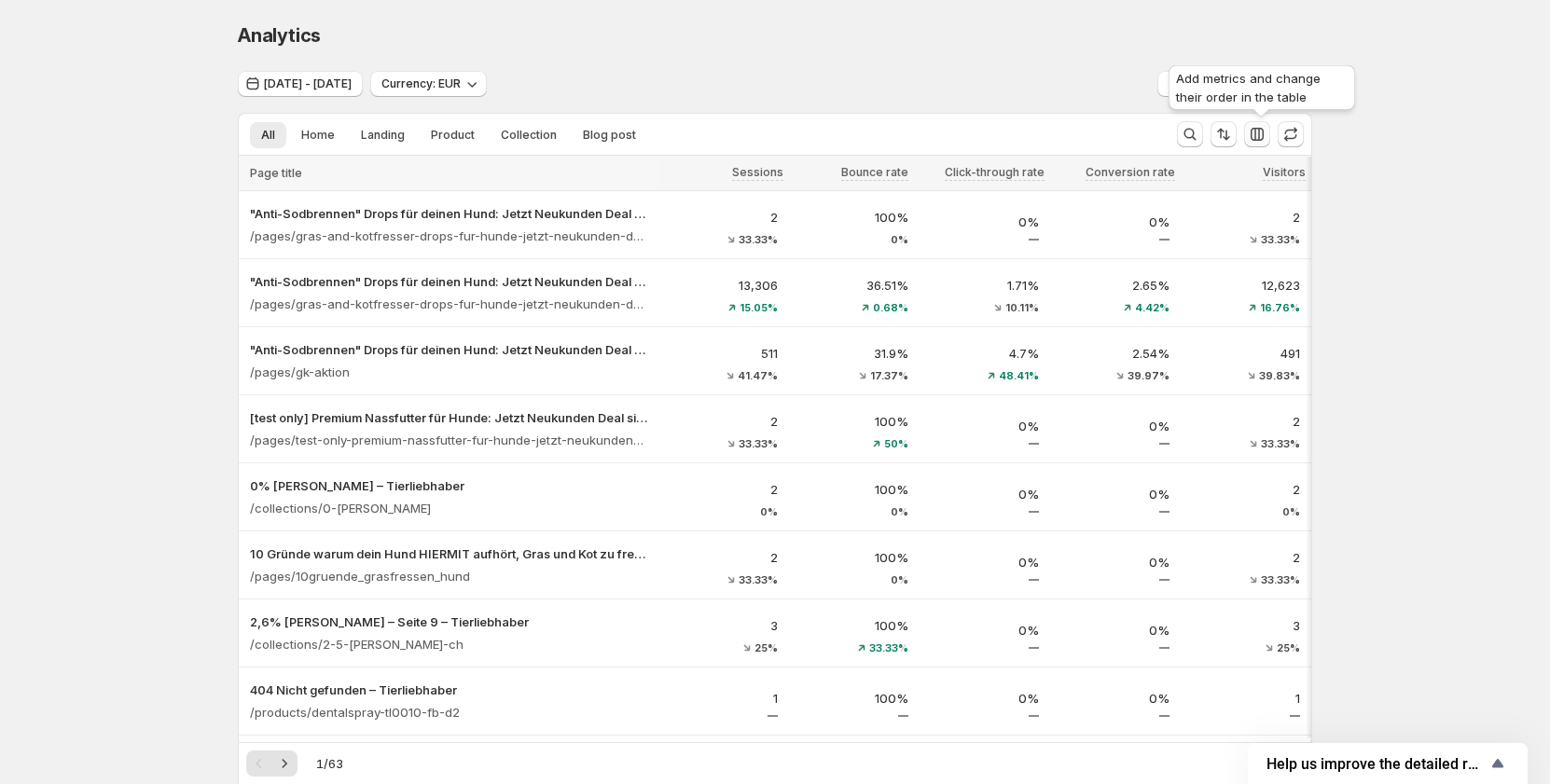
click at [1264, 133] on icon "button" at bounding box center [1256, 134] width 18 height 18
click at [1253, 132] on icon "button" at bounding box center [1256, 134] width 18 height 18
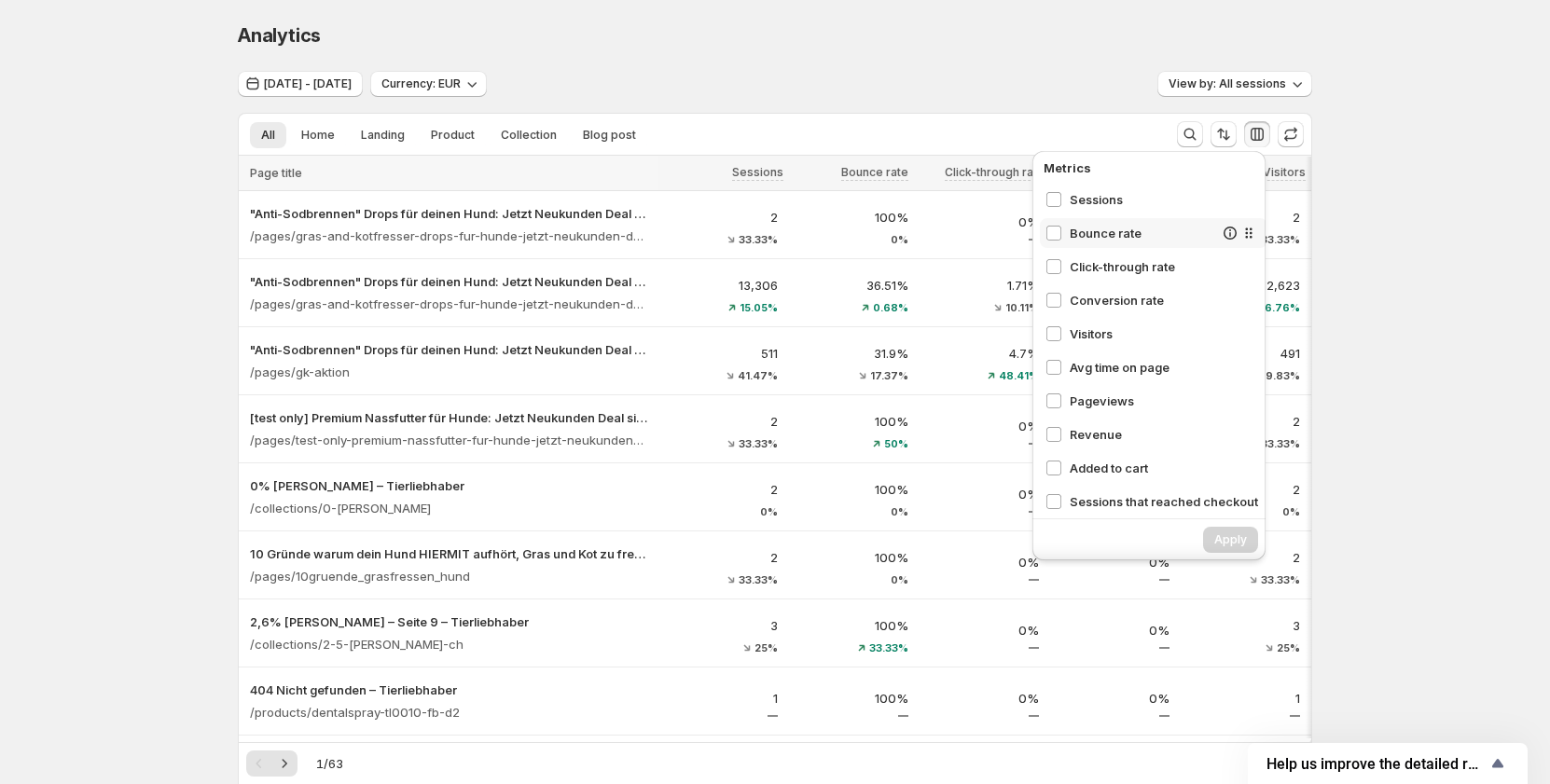
click at [1087, 233] on span "Bounce rate" at bounding box center [1141, 232] width 144 height 18
click at [1083, 264] on span "Click-through rate" at bounding box center [1141, 266] width 144 height 18
click at [1089, 294] on span "Conversion rate" at bounding box center [1141, 300] width 144 height 18
click at [1084, 320] on div "Visitors" at bounding box center [1154, 334] width 228 height 30
click at [1084, 350] on div "Sessions Bounce rate Click-through rate Conversion rate Visitors Avg time on pa…" at bounding box center [1154, 347] width 228 height 326
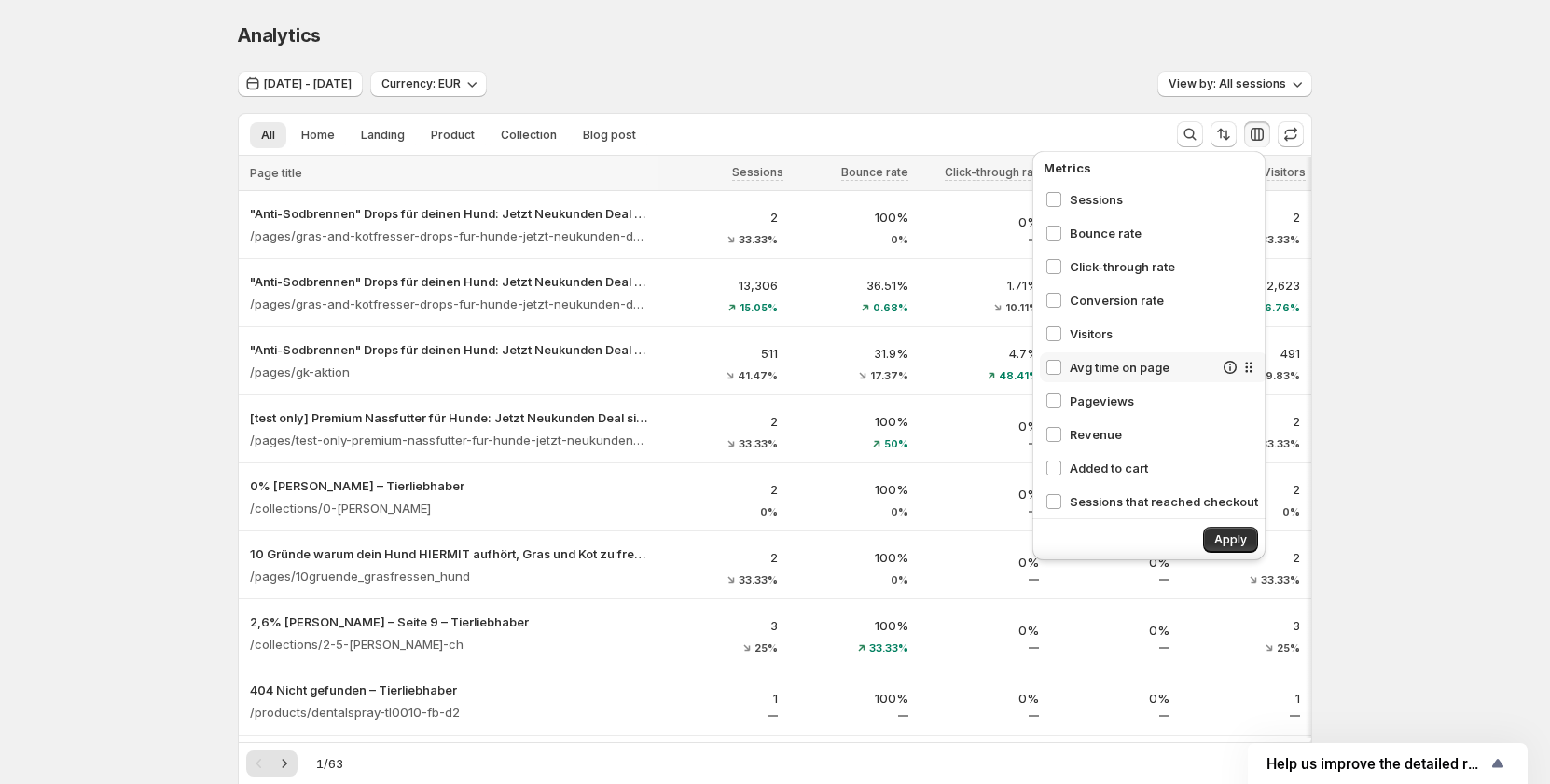
click at [1084, 361] on span "Avg time on page" at bounding box center [1141, 366] width 144 height 18
click at [1075, 400] on span "Pageviews" at bounding box center [1141, 400] width 144 height 18
click at [1074, 430] on span "Revenue" at bounding box center [1141, 434] width 144 height 18
drag, startPoint x: 1074, startPoint y: 461, endPoint x: 1073, endPoint y: 478, distance: 17.0
click at [1072, 463] on span "Added to cart" at bounding box center [1141, 468] width 144 height 18
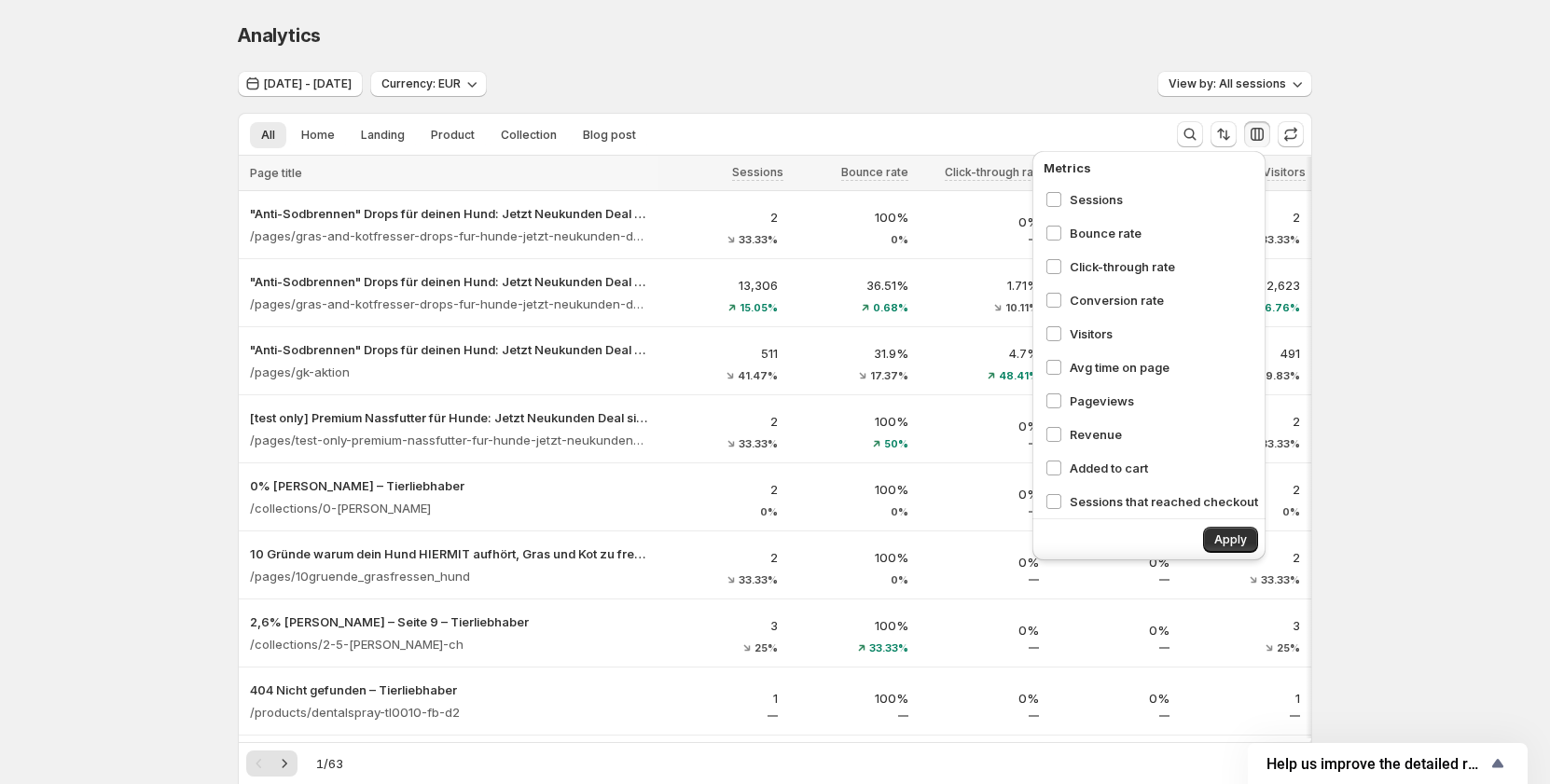
click at [1074, 497] on div "Sessions that reached checkout" at bounding box center [1154, 501] width 228 height 30
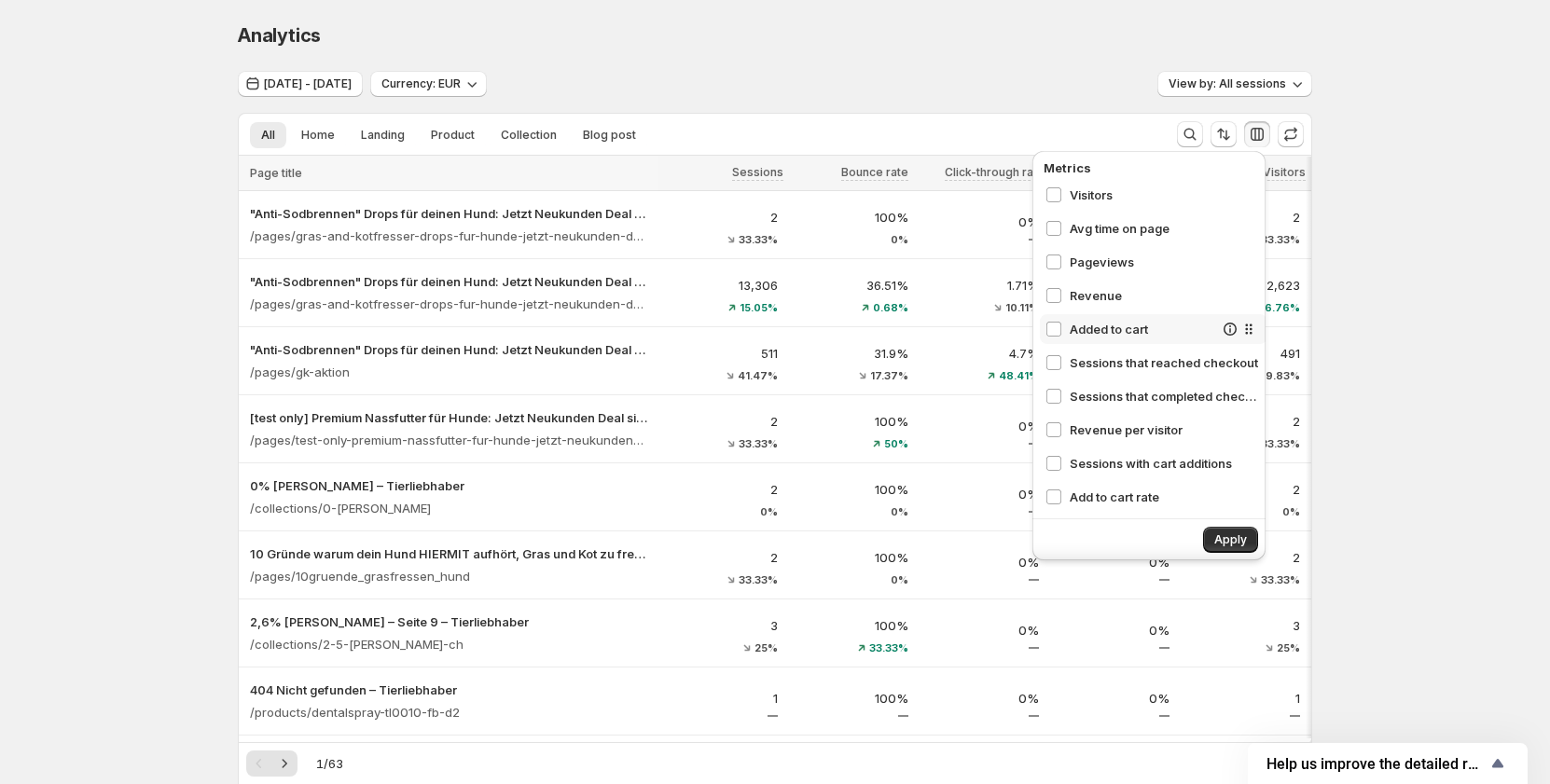
scroll to position [186, 0]
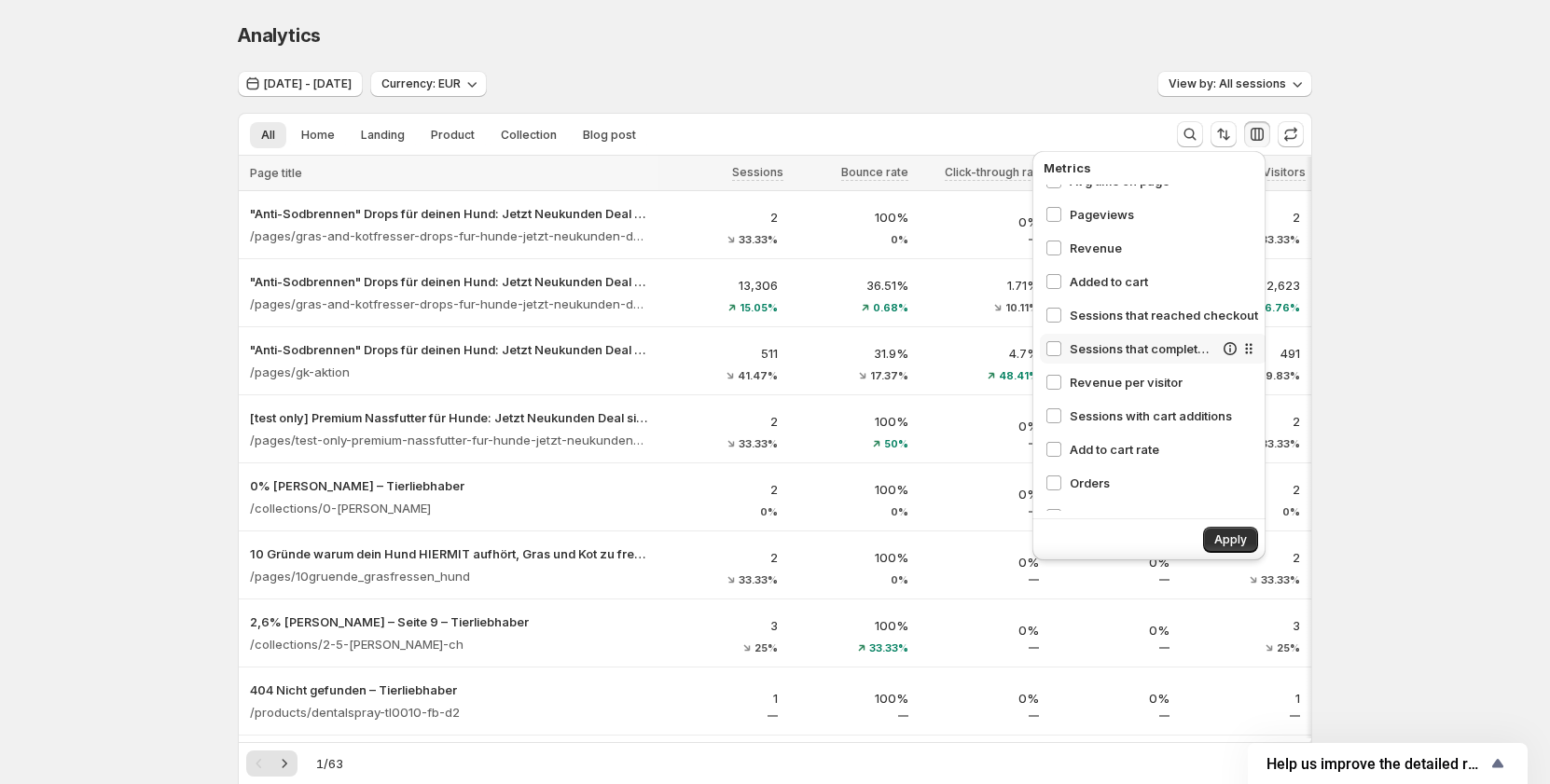
click at [1089, 342] on span "Sessions that completed checkout" at bounding box center [1141, 348] width 144 height 18
click at [1087, 379] on span "Revenue per visitor" at bounding box center [1141, 382] width 144 height 18
click at [1087, 415] on span "Sessions with cart additions" at bounding box center [1141, 415] width 144 height 18
click at [1079, 441] on span "Add to cart rate" at bounding box center [1141, 448] width 144 height 18
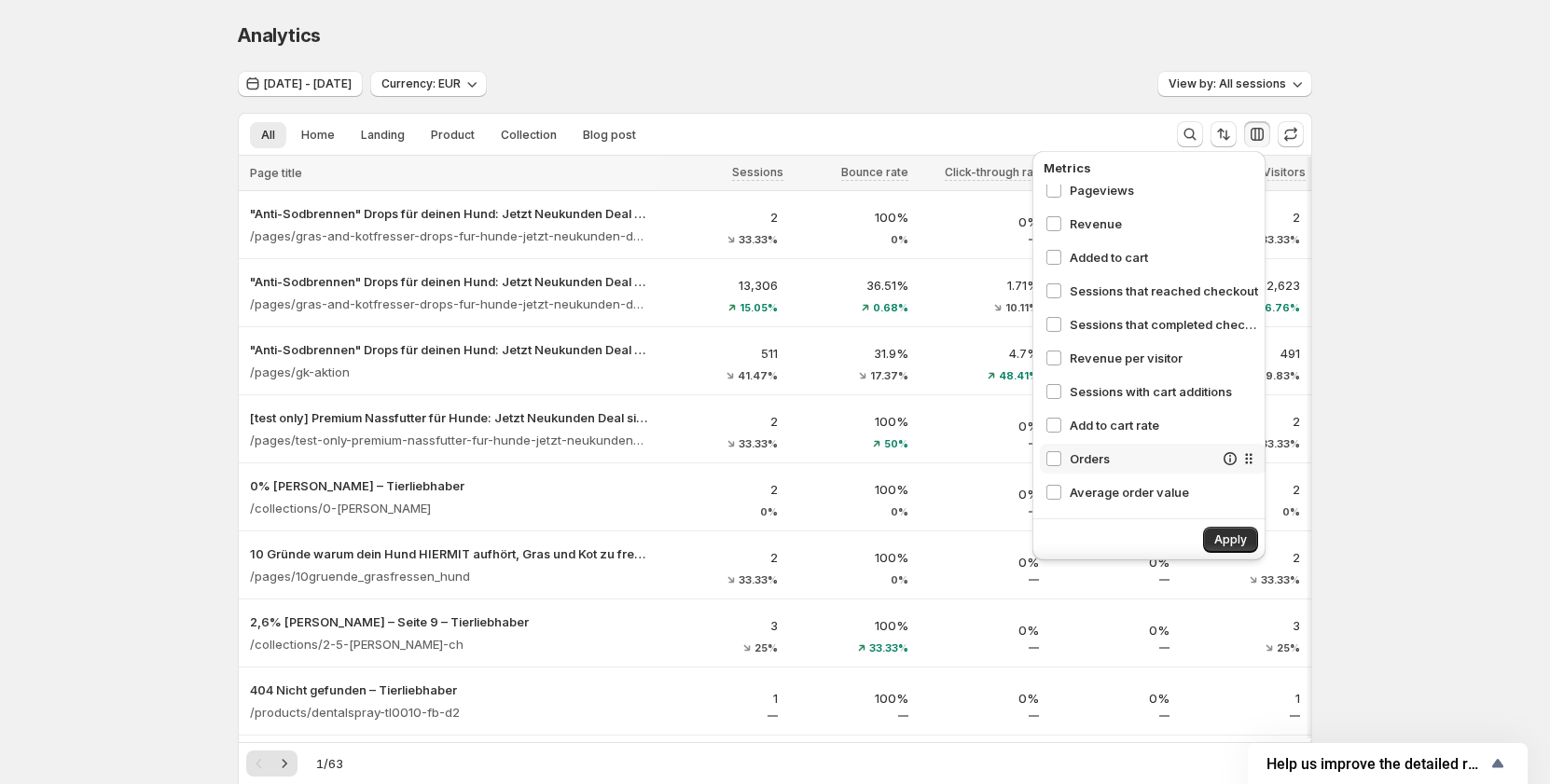
click at [1079, 459] on span "Orders" at bounding box center [1141, 458] width 144 height 18
click at [1083, 489] on span "Average order value" at bounding box center [1141, 492] width 144 height 18
click at [1227, 533] on span "Apply" at bounding box center [1231, 539] width 33 height 14
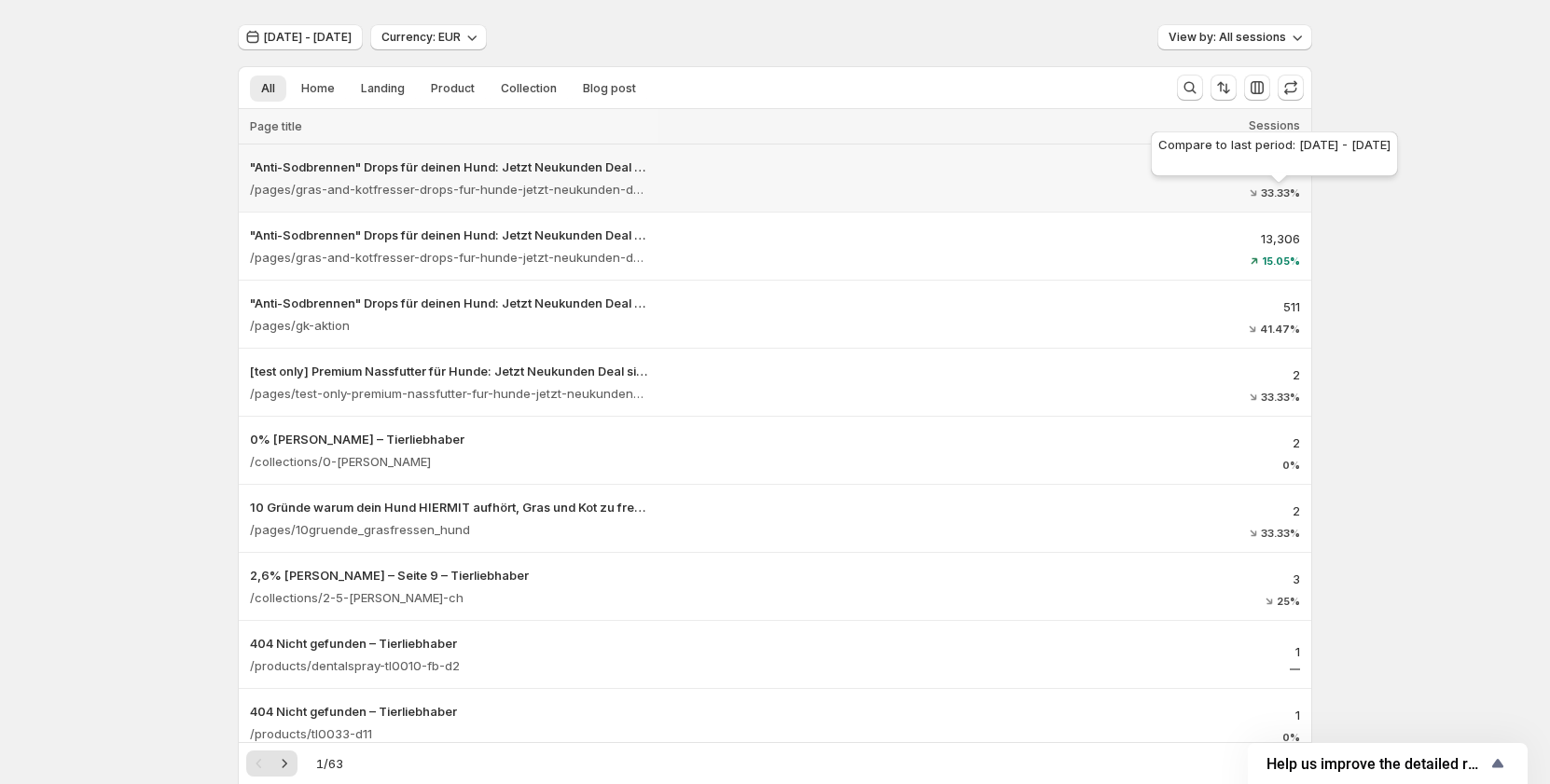
scroll to position [0, 0]
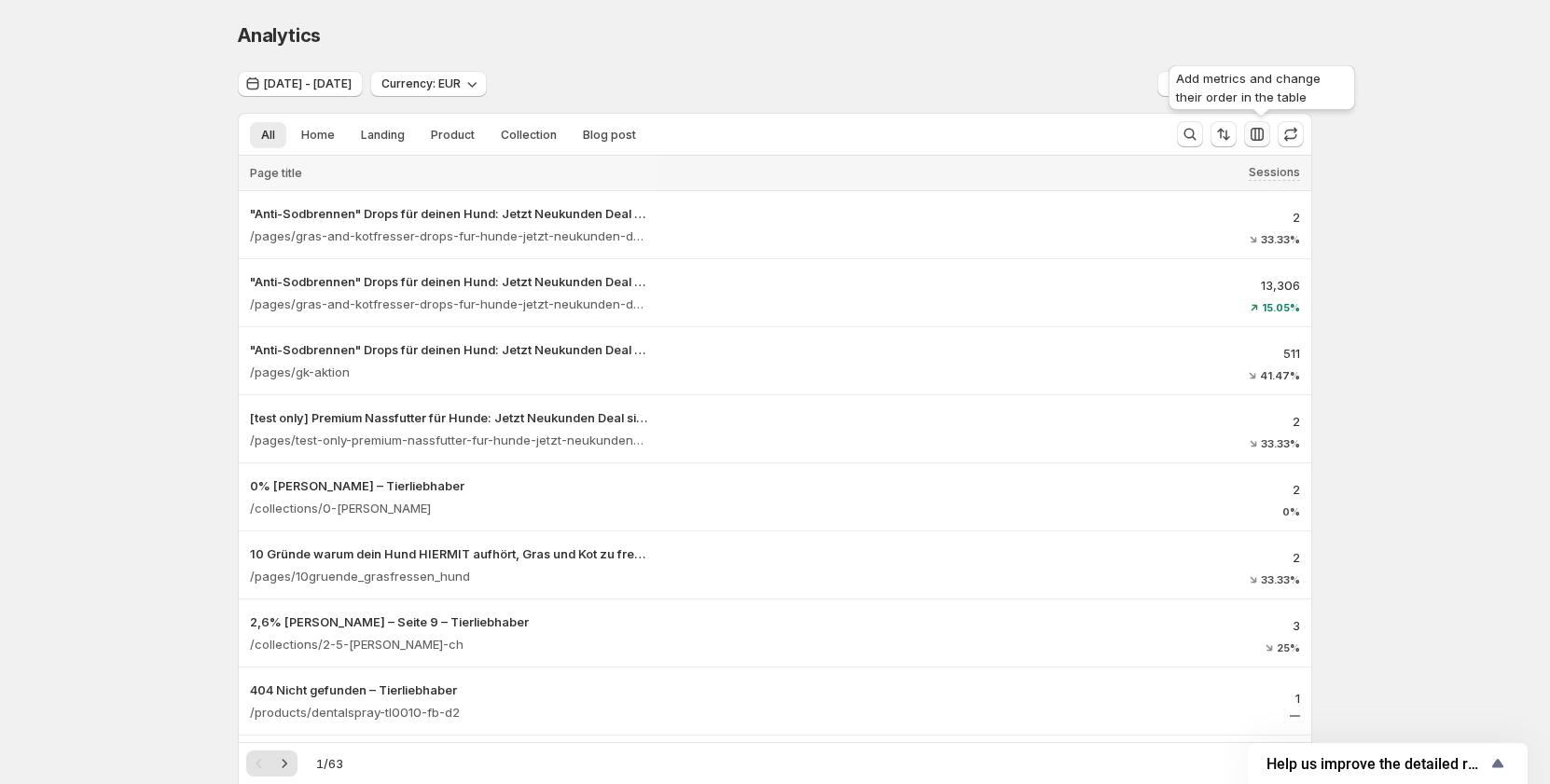
click at [1251, 126] on button "button" at bounding box center [1256, 134] width 26 height 26
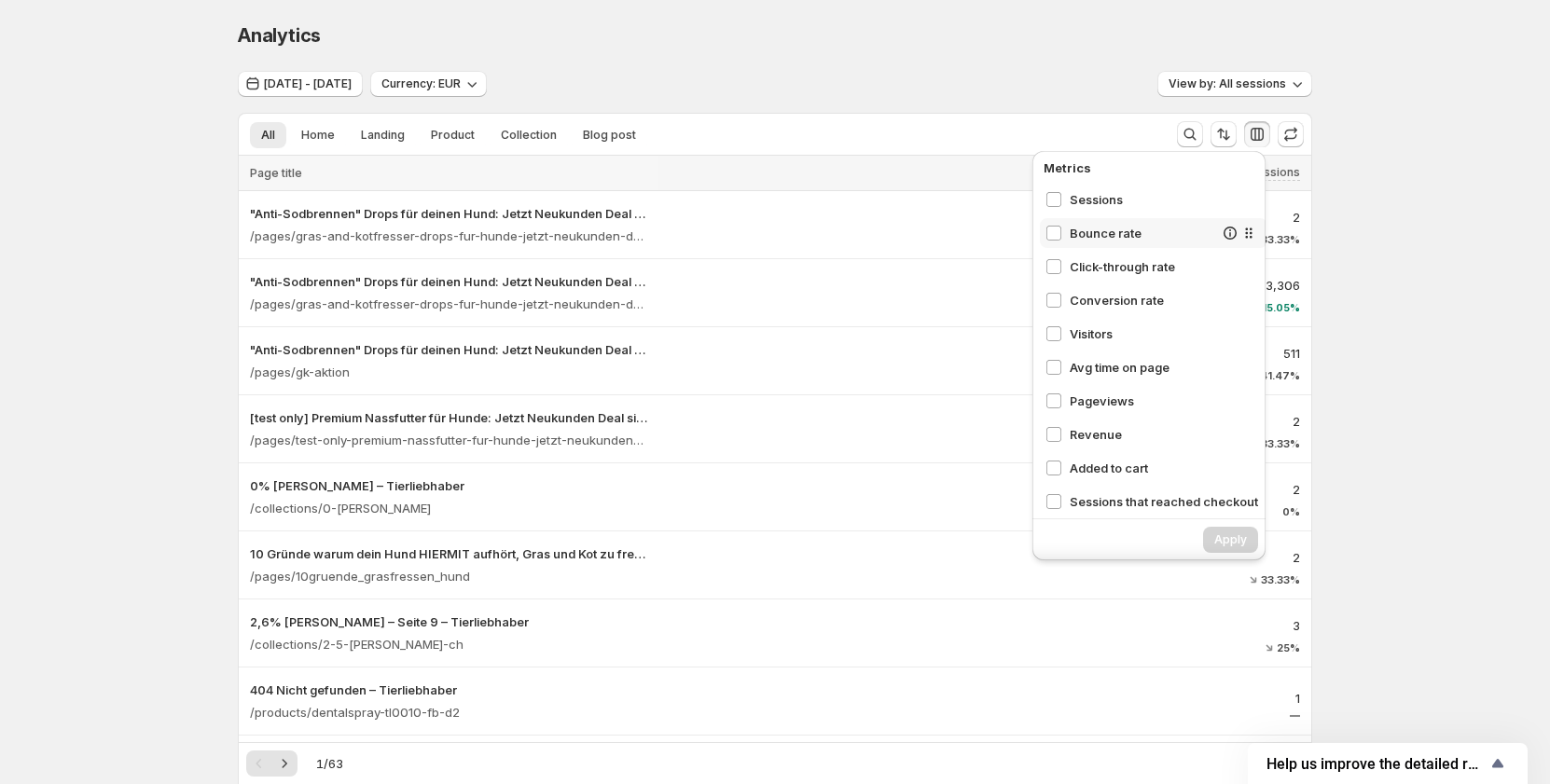
click at [1142, 237] on span "Bounce rate" at bounding box center [1141, 232] width 144 height 18
click at [1116, 271] on span "Click-through rate" at bounding box center [1141, 266] width 144 height 18
click at [1219, 548] on button "Apply" at bounding box center [1230, 539] width 55 height 26
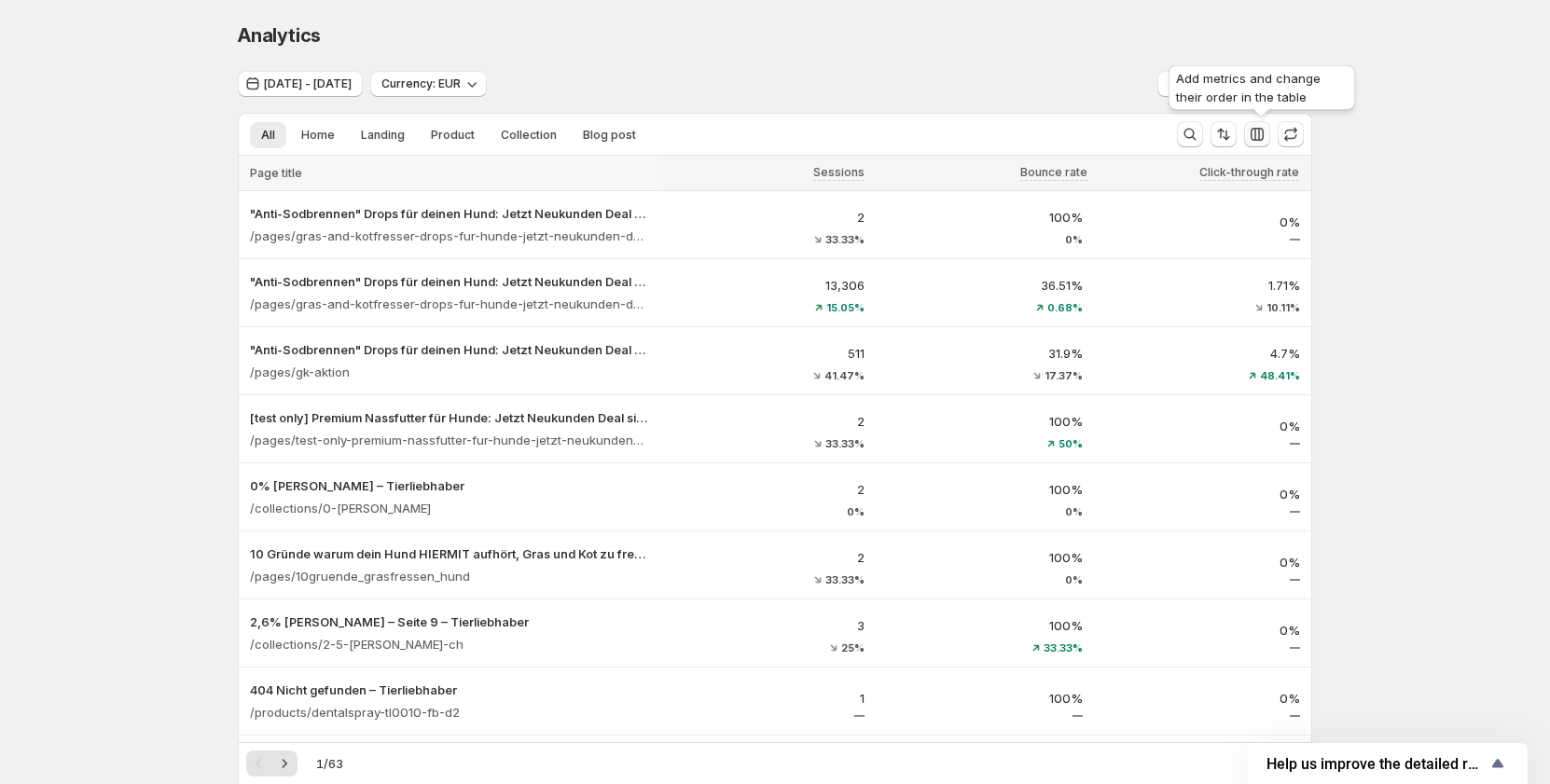
click at [1253, 132] on icon "button" at bounding box center [1256, 134] width 18 height 18
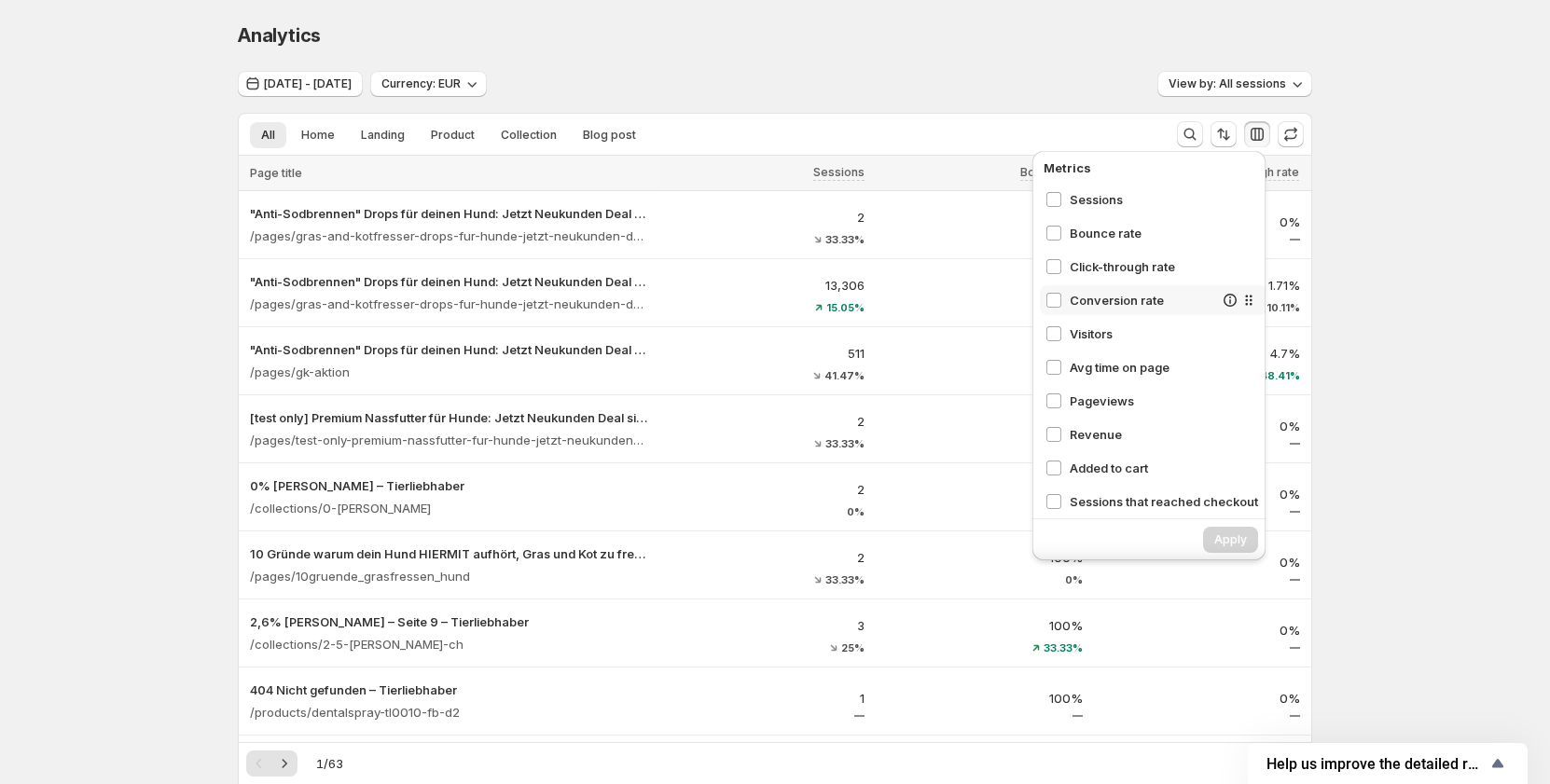
click at [1079, 300] on span "Conversion rate" at bounding box center [1141, 300] width 144 height 18
click at [1075, 332] on span "Visitors" at bounding box center [1141, 333] width 144 height 18
click at [1074, 363] on span "Avg time on page" at bounding box center [1141, 366] width 144 height 18
click at [1083, 393] on span "Pageviews" at bounding box center [1141, 400] width 144 height 18
click at [1083, 428] on span "Revenue" at bounding box center [1141, 434] width 144 height 18
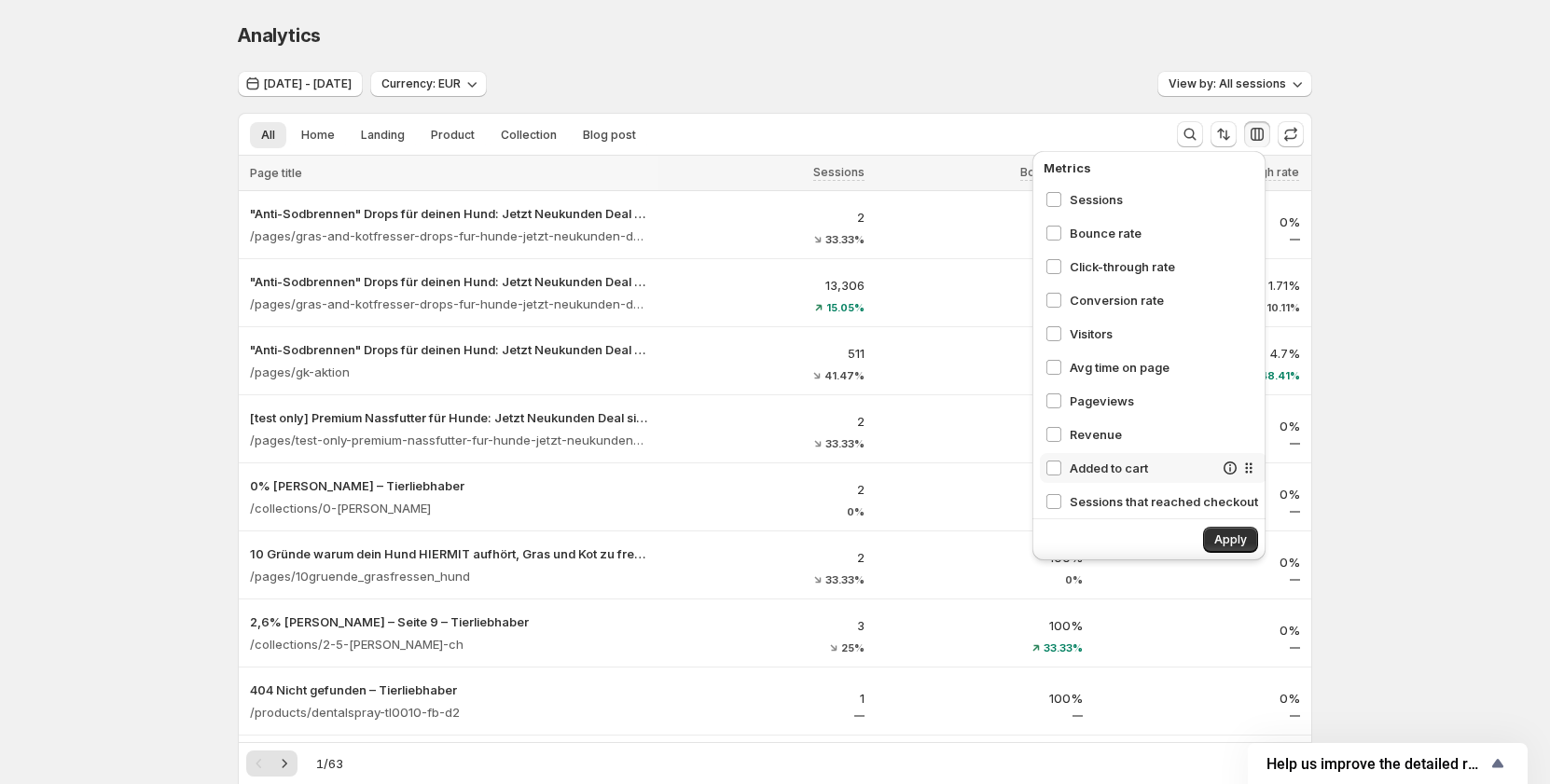
click at [1090, 458] on div "Added to cart" at bounding box center [1154, 468] width 228 height 30
click at [1095, 501] on span "Sessions that reached checkout" at bounding box center [1141, 500] width 144 height 18
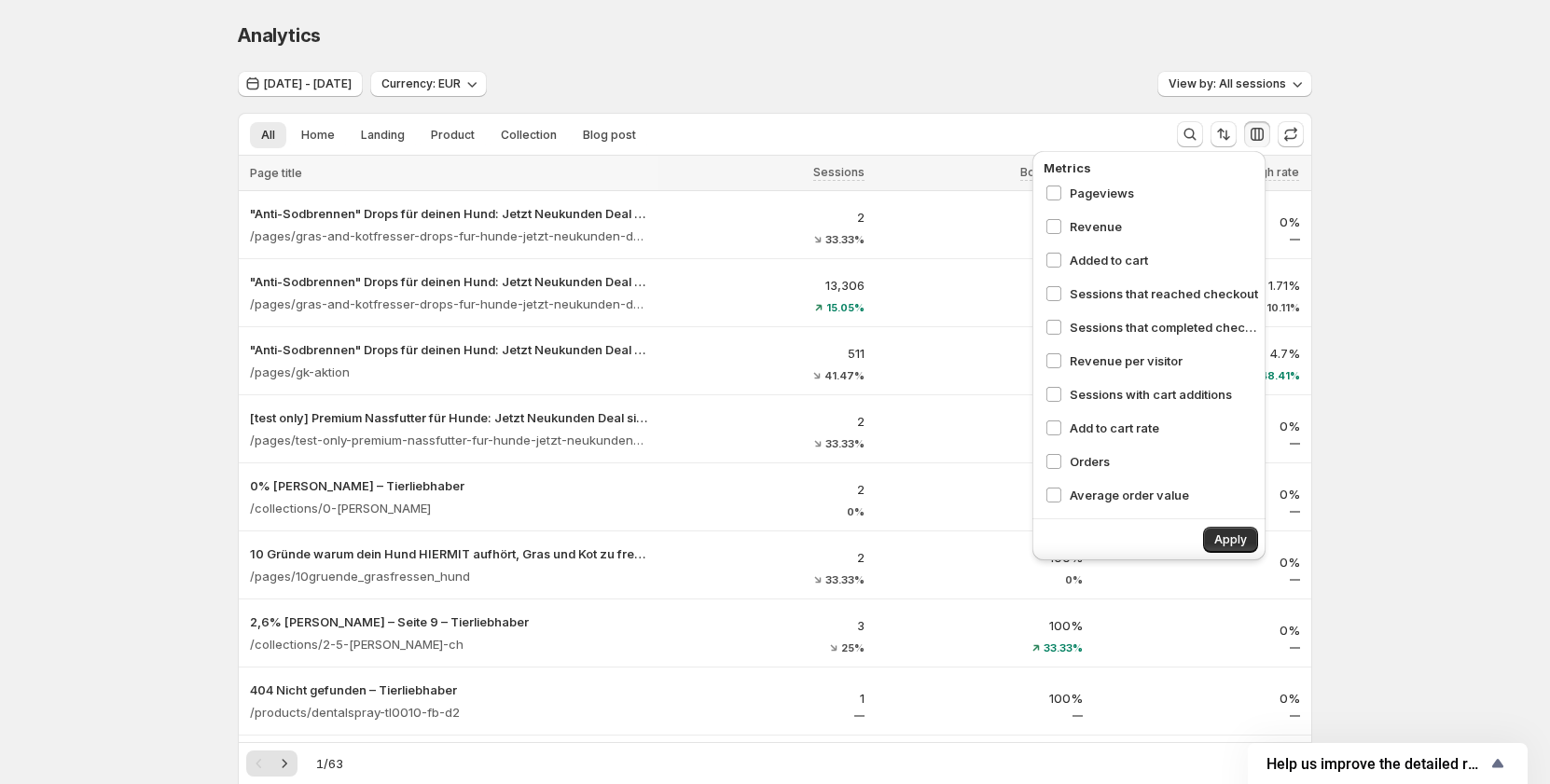
scroll to position [210, 0]
click at [1094, 328] on span "Sessions that completed checkout" at bounding box center [1141, 324] width 144 height 18
click at [1095, 366] on span "Revenue per visitor" at bounding box center [1141, 358] width 144 height 18
click at [1093, 406] on div "Sessions Bounce rate Click-through rate Conversion rate Visitors Avg time on pa…" at bounding box center [1154, 347] width 228 height 326
click at [1098, 387] on span "Sessions with cart additions" at bounding box center [1141, 391] width 144 height 18
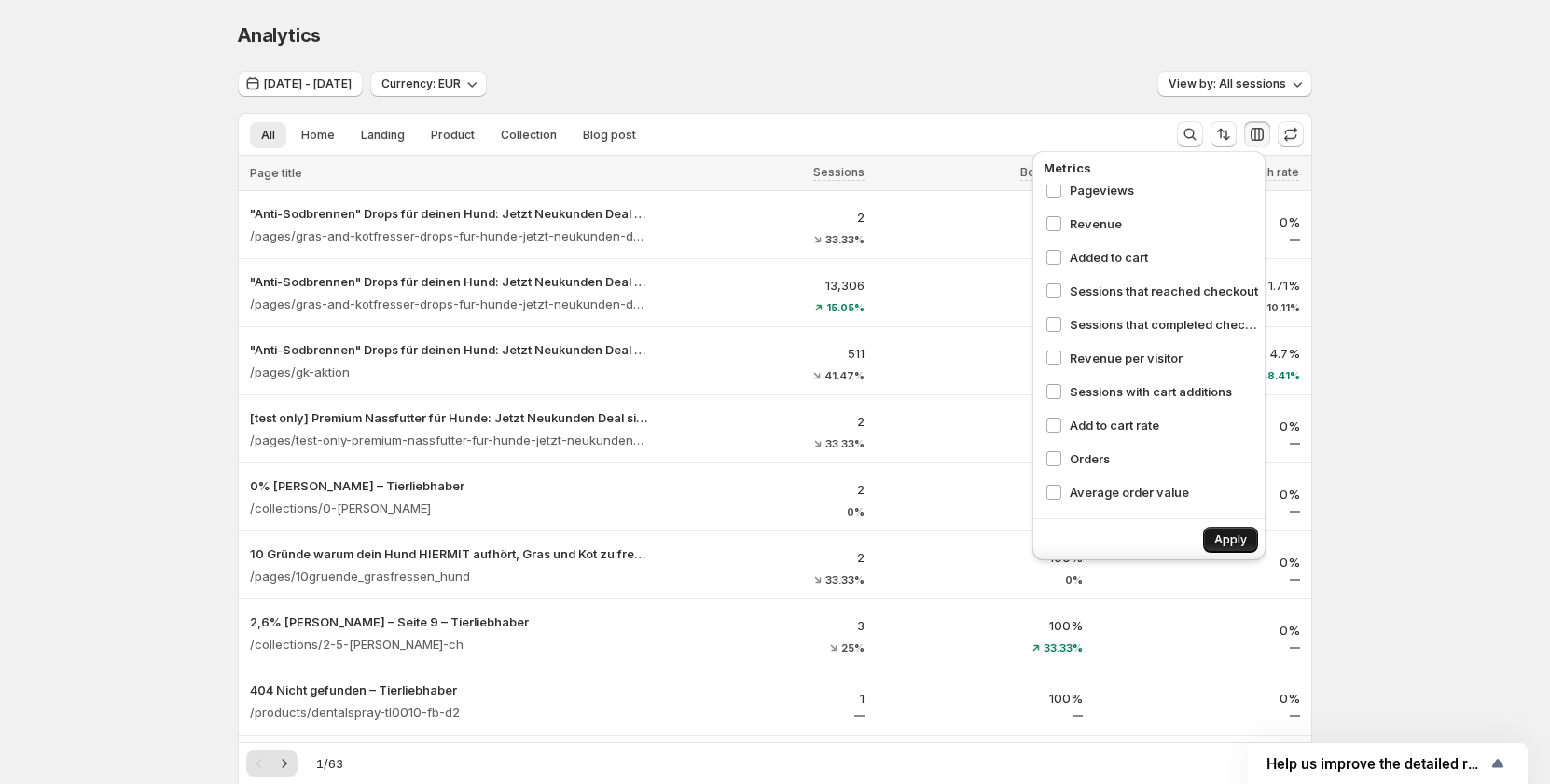
click at [1226, 535] on span "Apply" at bounding box center [1231, 539] width 33 height 14
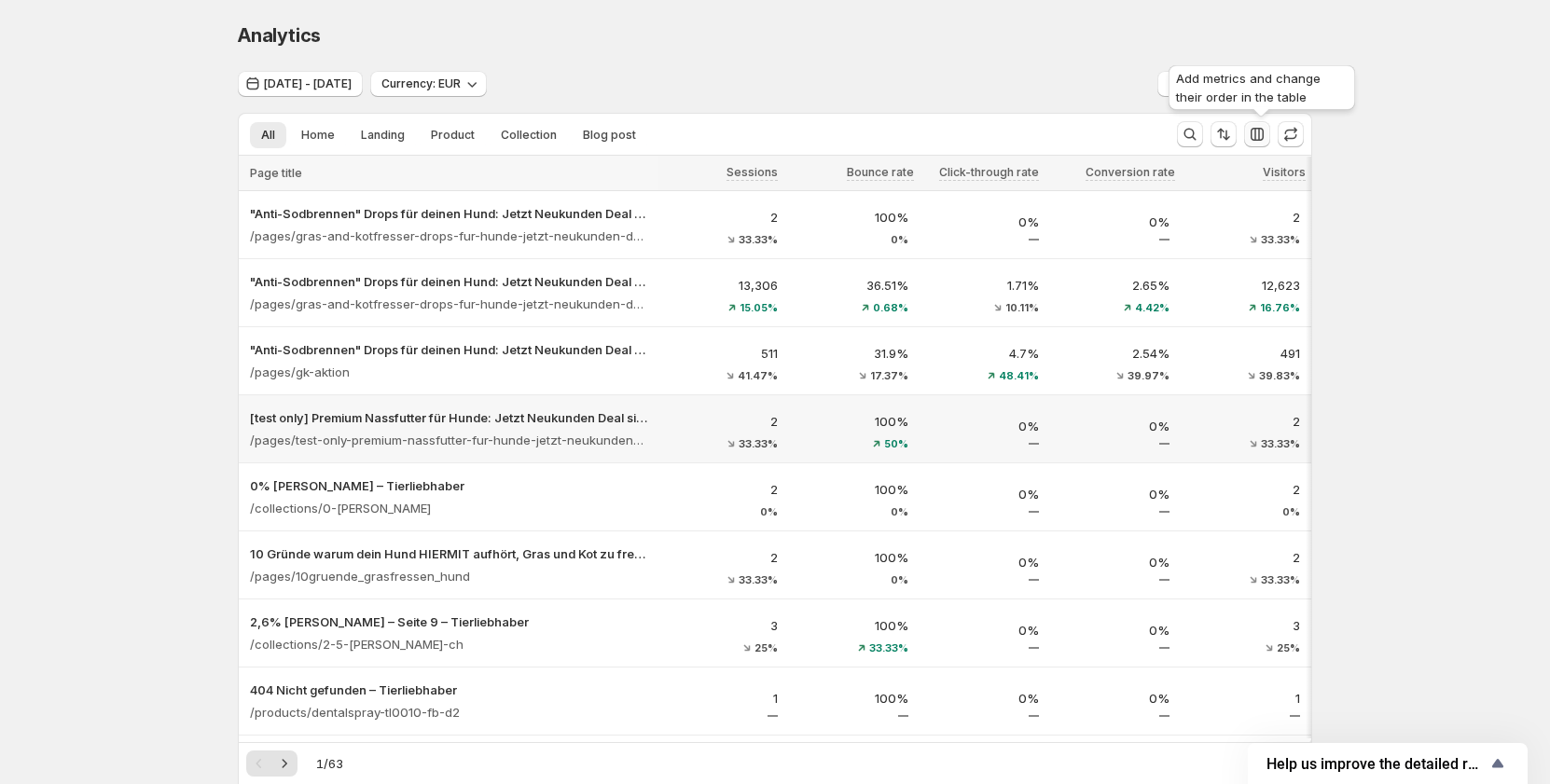
click at [1264, 127] on icon "button" at bounding box center [1256, 134] width 18 height 18
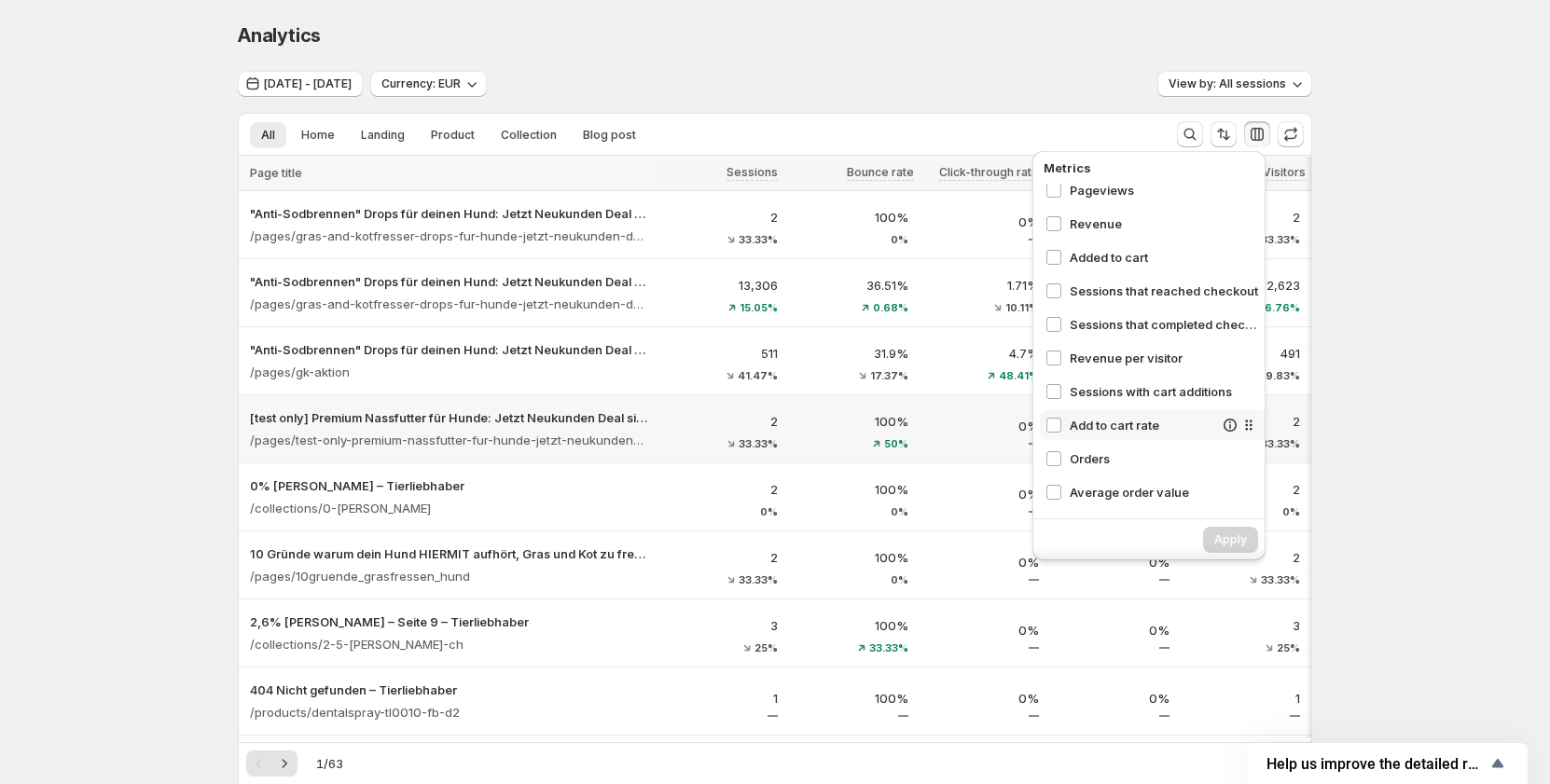
click at [1118, 416] on span "Add to cart rate" at bounding box center [1141, 424] width 144 height 18
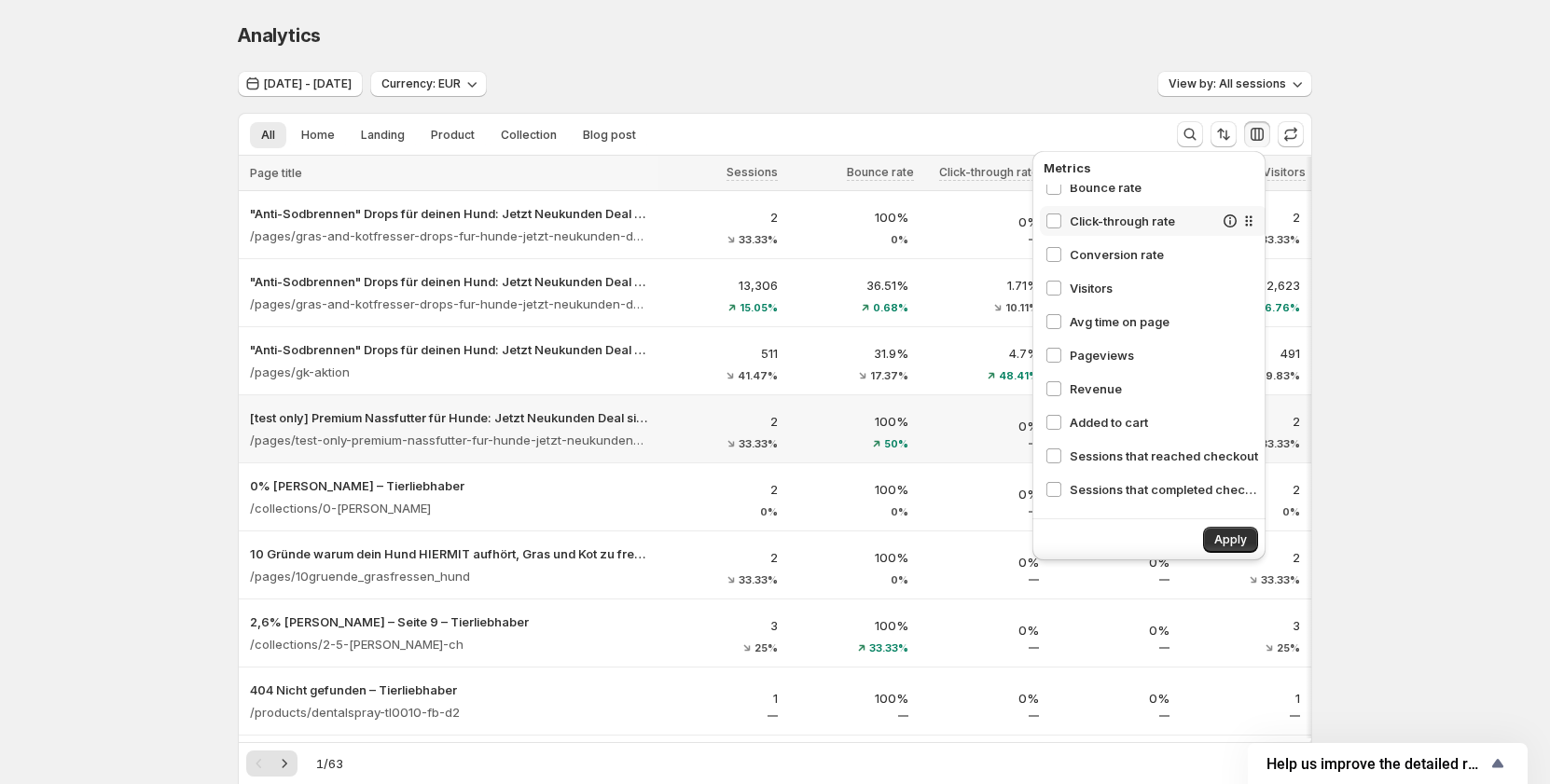
scroll to position [0, 0]
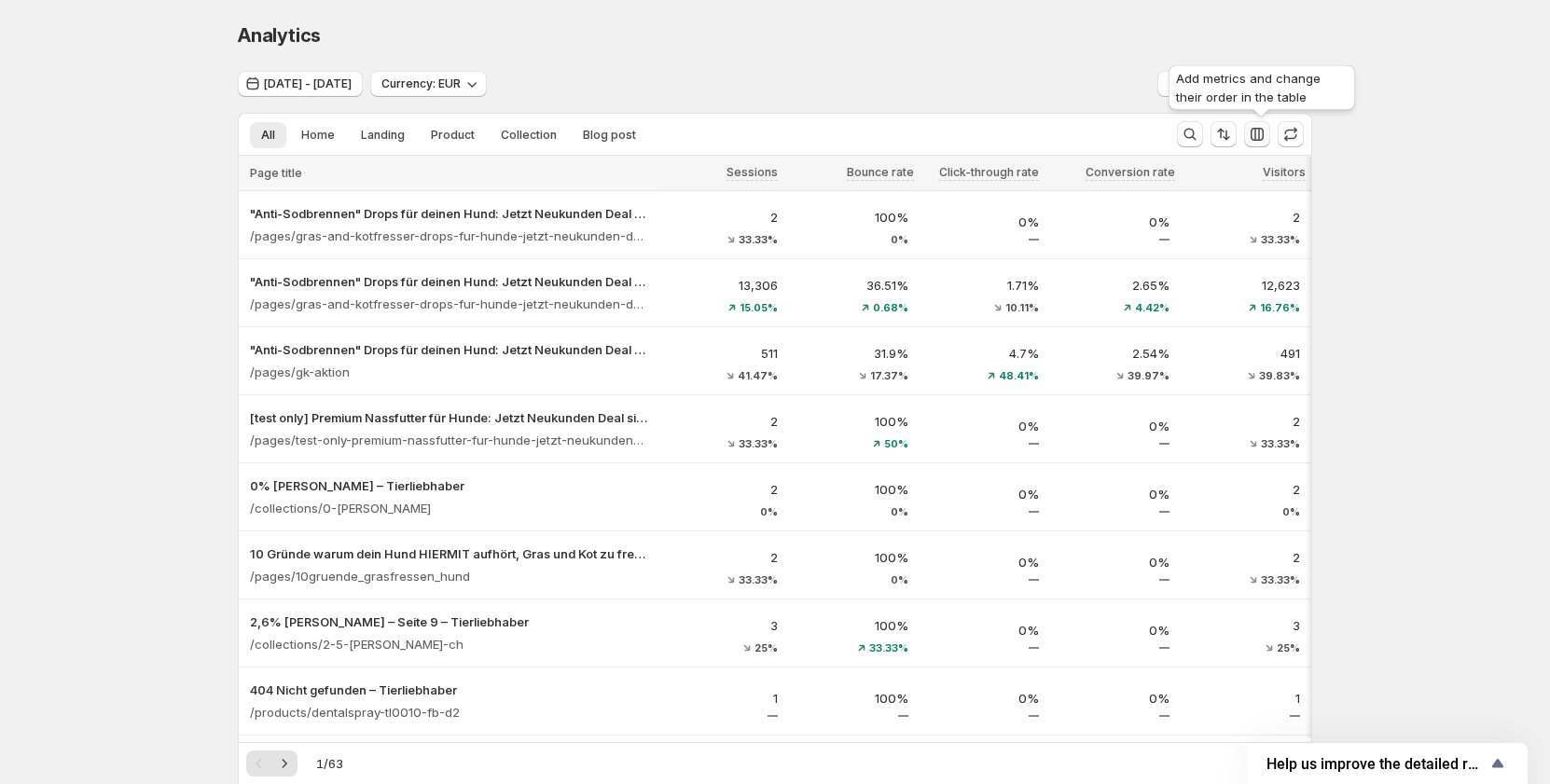
click at [1259, 141] on icon "button" at bounding box center [1257, 134] width 14 height 14
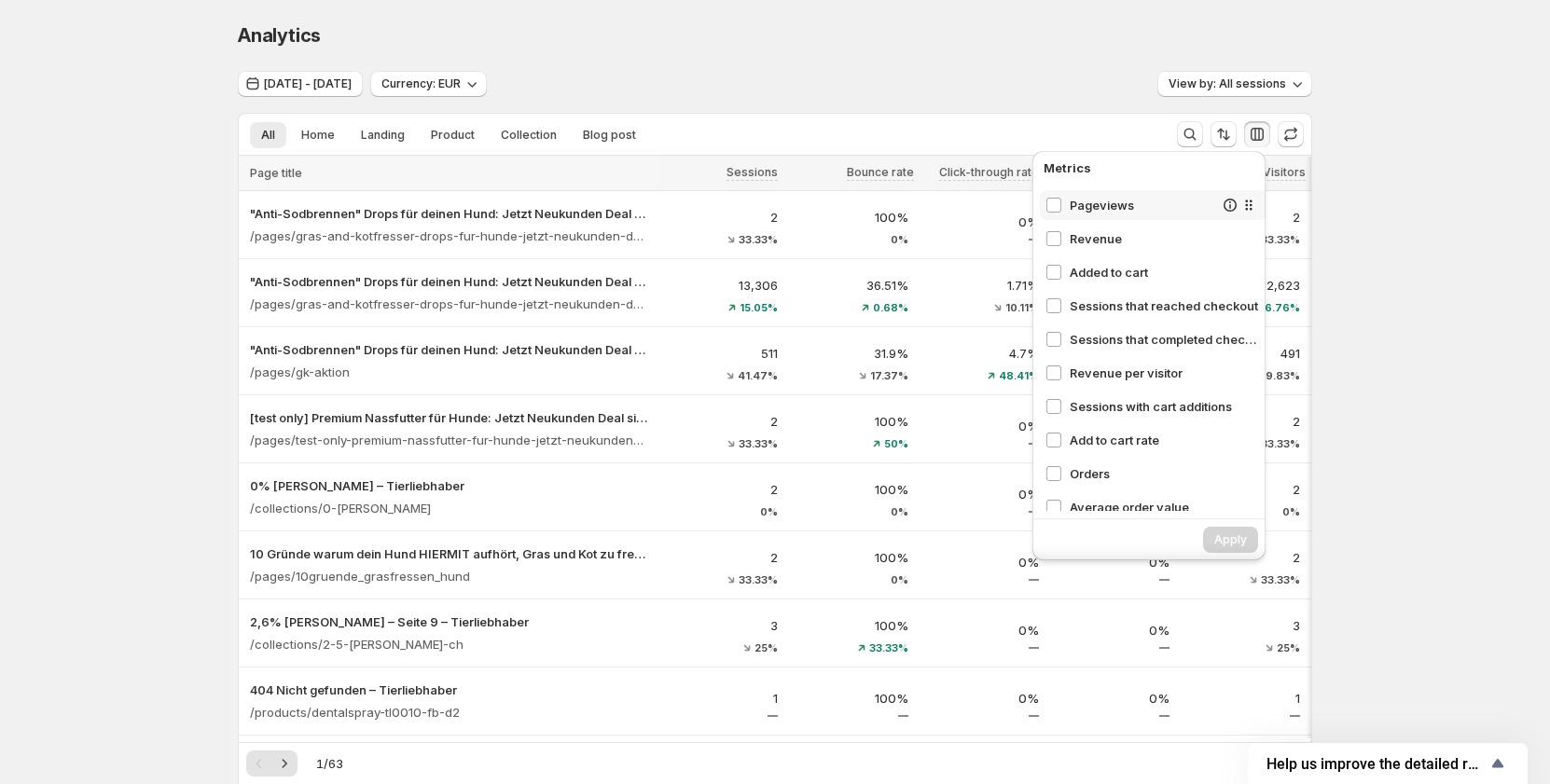
scroll to position [210, 0]
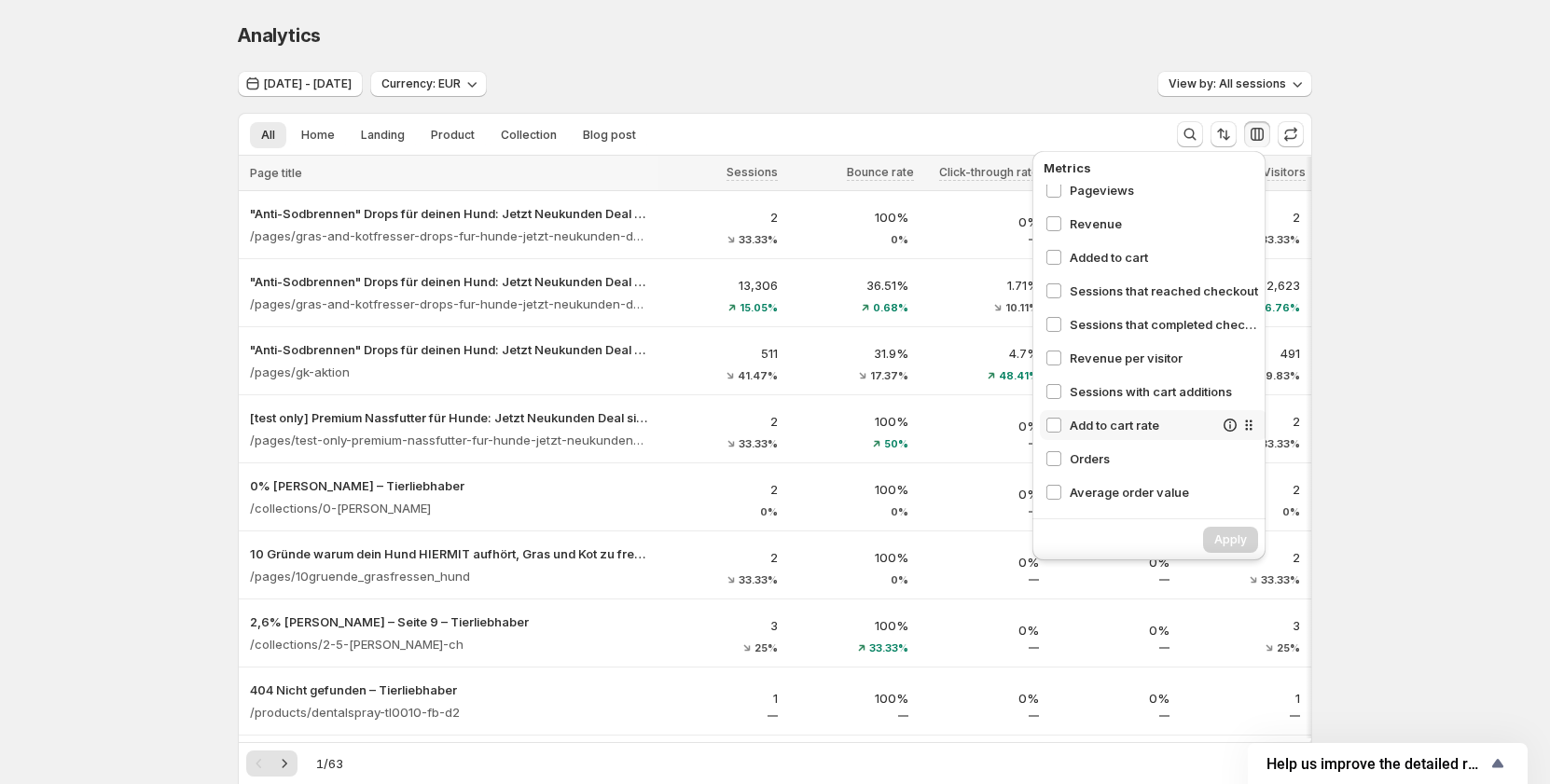
click at [1098, 425] on span "Add to cart rate" at bounding box center [1141, 424] width 144 height 18
click at [1089, 449] on span "Orders" at bounding box center [1141, 458] width 144 height 18
click at [1091, 486] on span "Average order value" at bounding box center [1163, 492] width 188 height 18
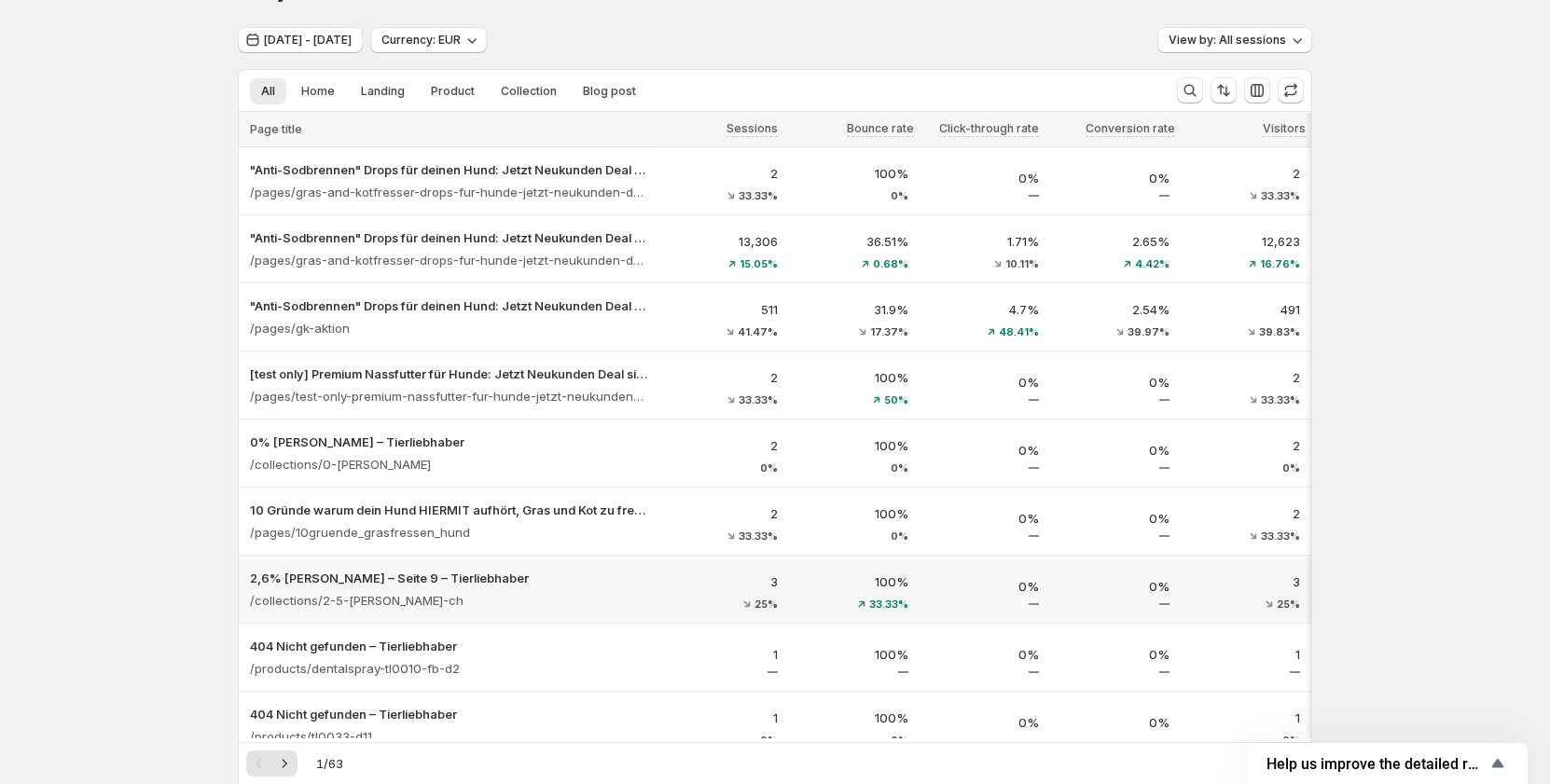
scroll to position [0, 0]
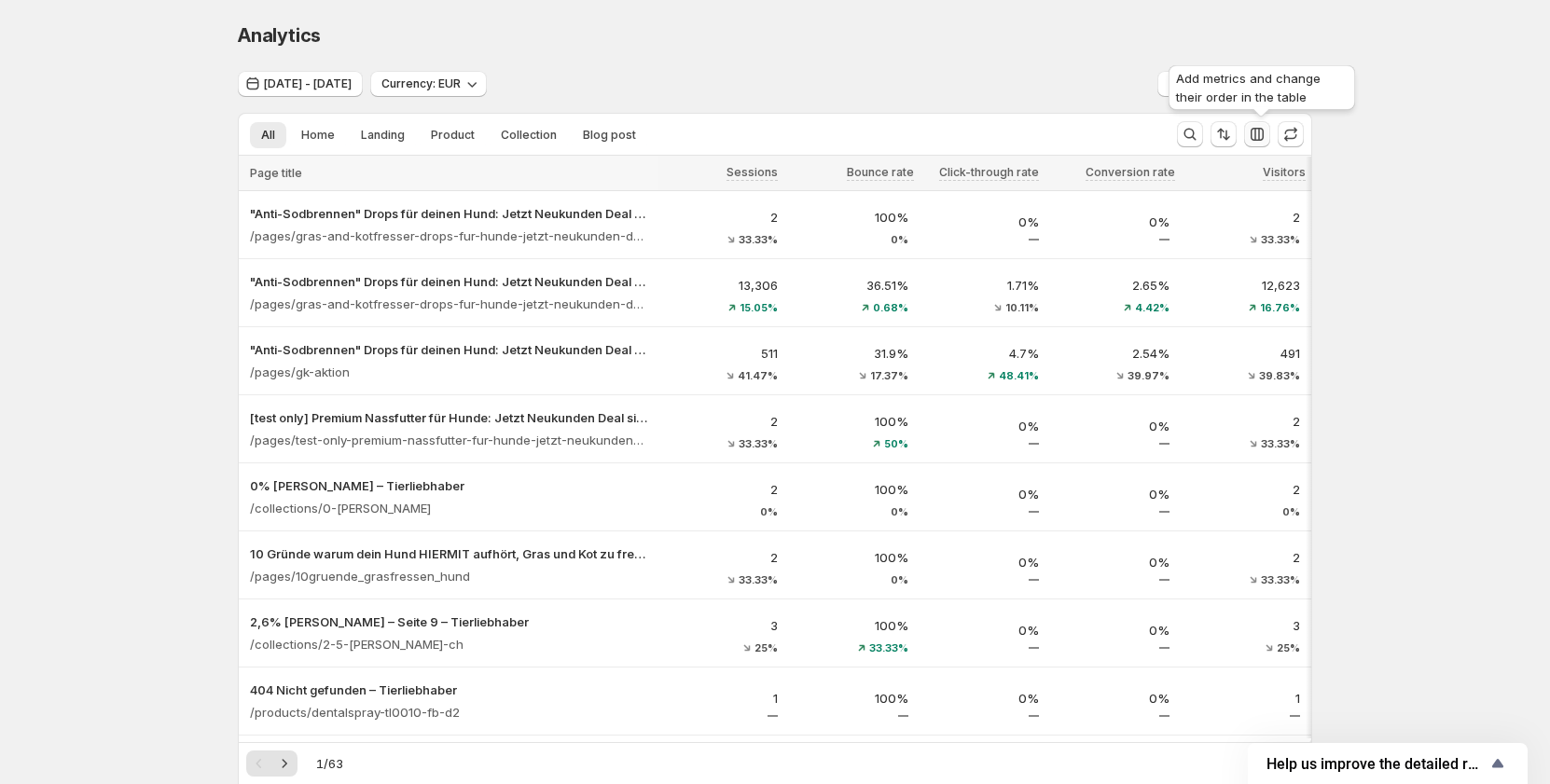
click at [1262, 126] on icon "button" at bounding box center [1256, 134] width 18 height 18
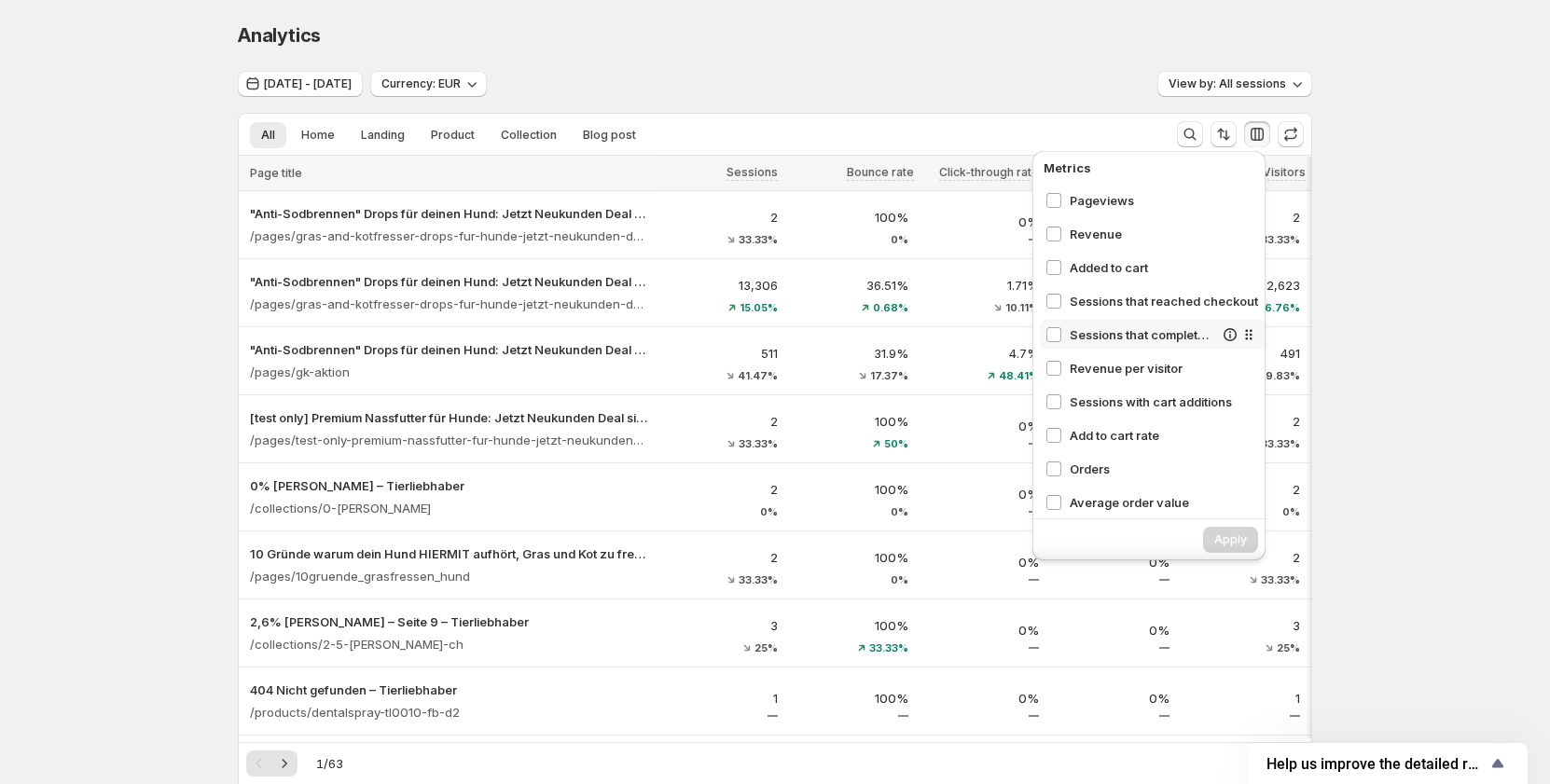
scroll to position [210, 0]
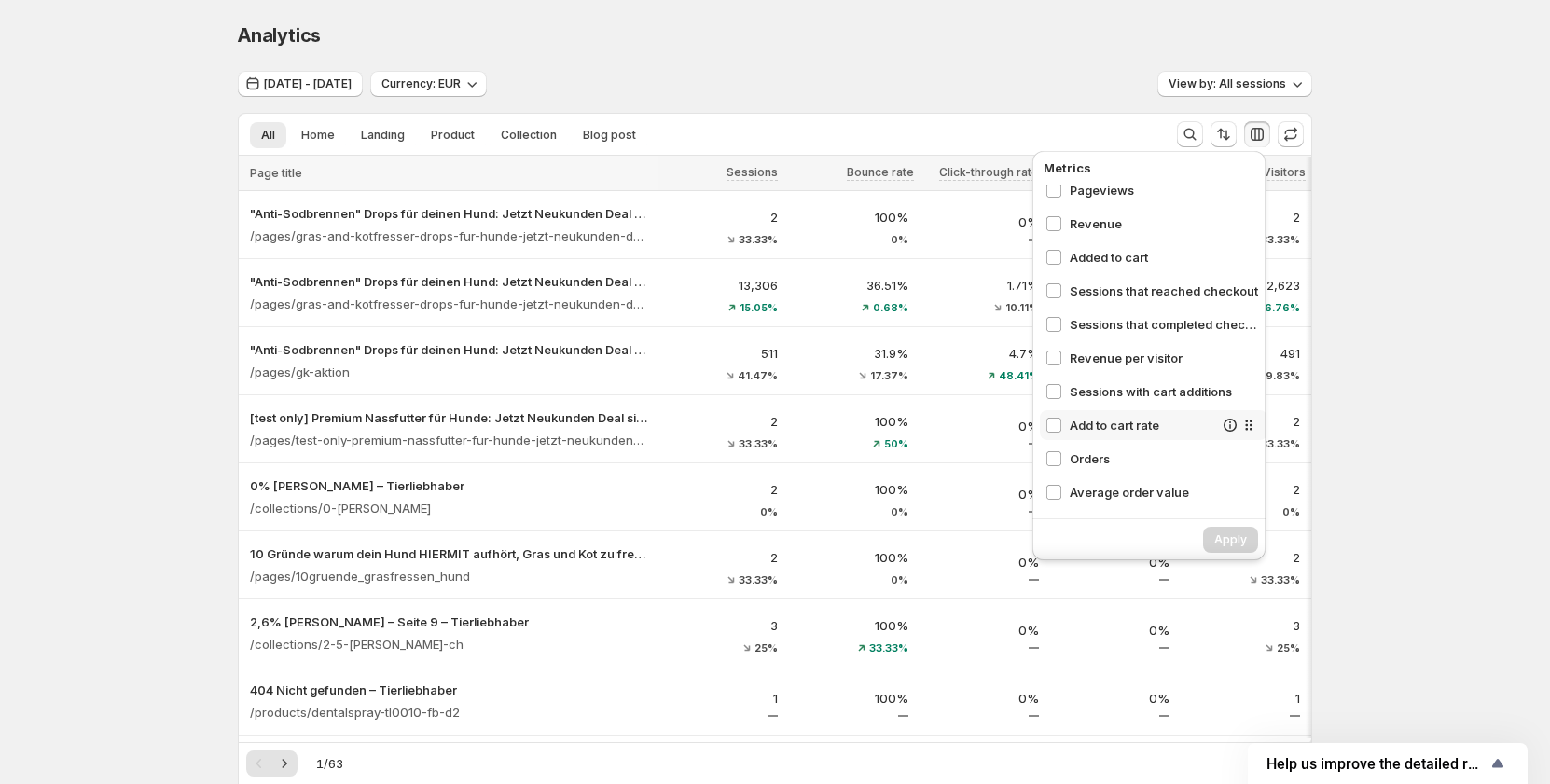
click at [1106, 415] on div "Add to cart rate" at bounding box center [1154, 424] width 228 height 30
click at [1085, 443] on div "Sessions Bounce rate Click-through rate Conversion rate Visitors Avg time on pa…" at bounding box center [1154, 347] width 228 height 326
click at [1080, 460] on span "Orders" at bounding box center [1141, 458] width 144 height 18
click at [1080, 483] on span "Average order value" at bounding box center [1141, 492] width 144 height 18
click at [1232, 544] on span "Apply" at bounding box center [1231, 539] width 33 height 14
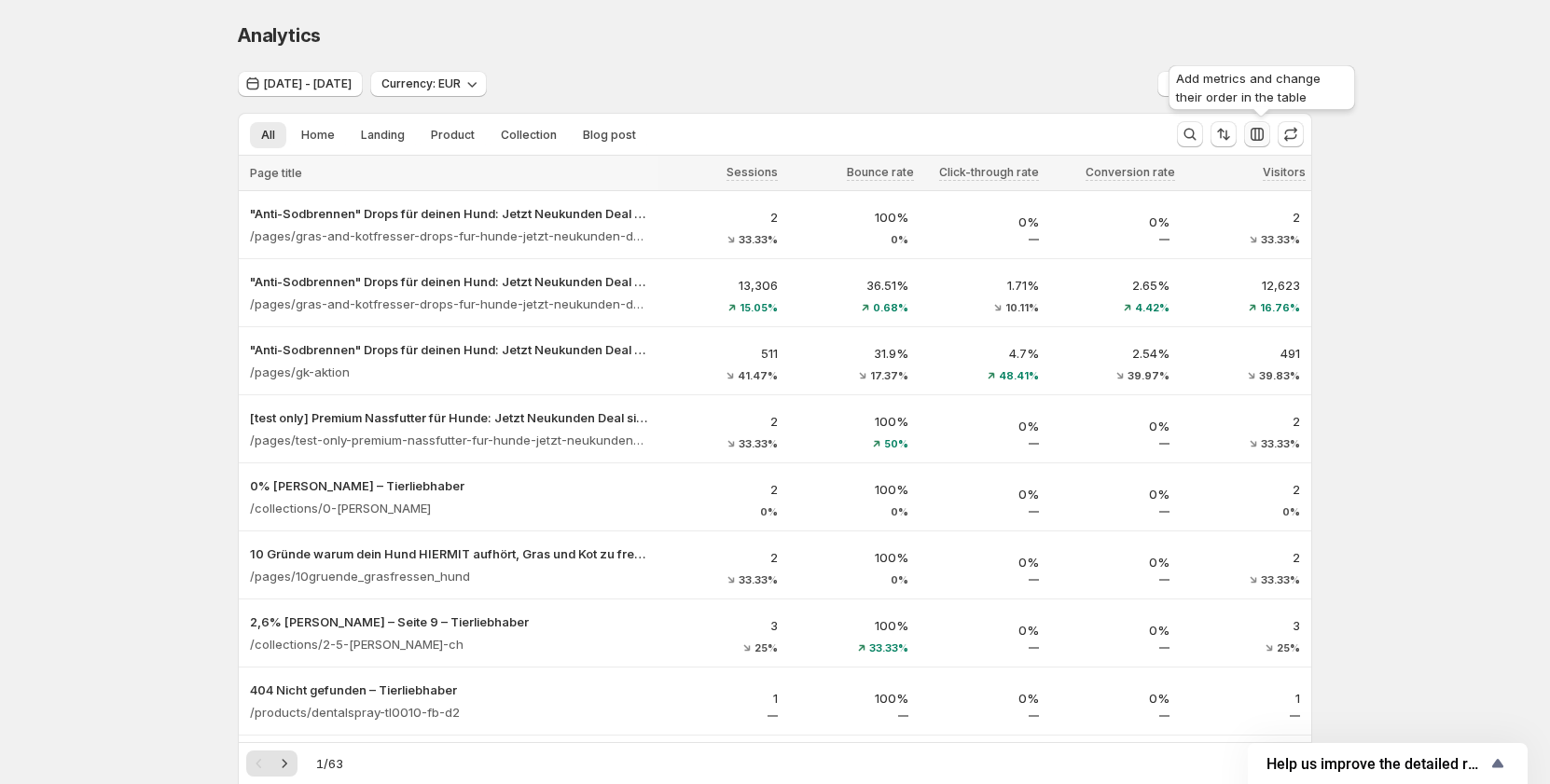
click at [1264, 133] on icon "button" at bounding box center [1257, 134] width 14 height 14
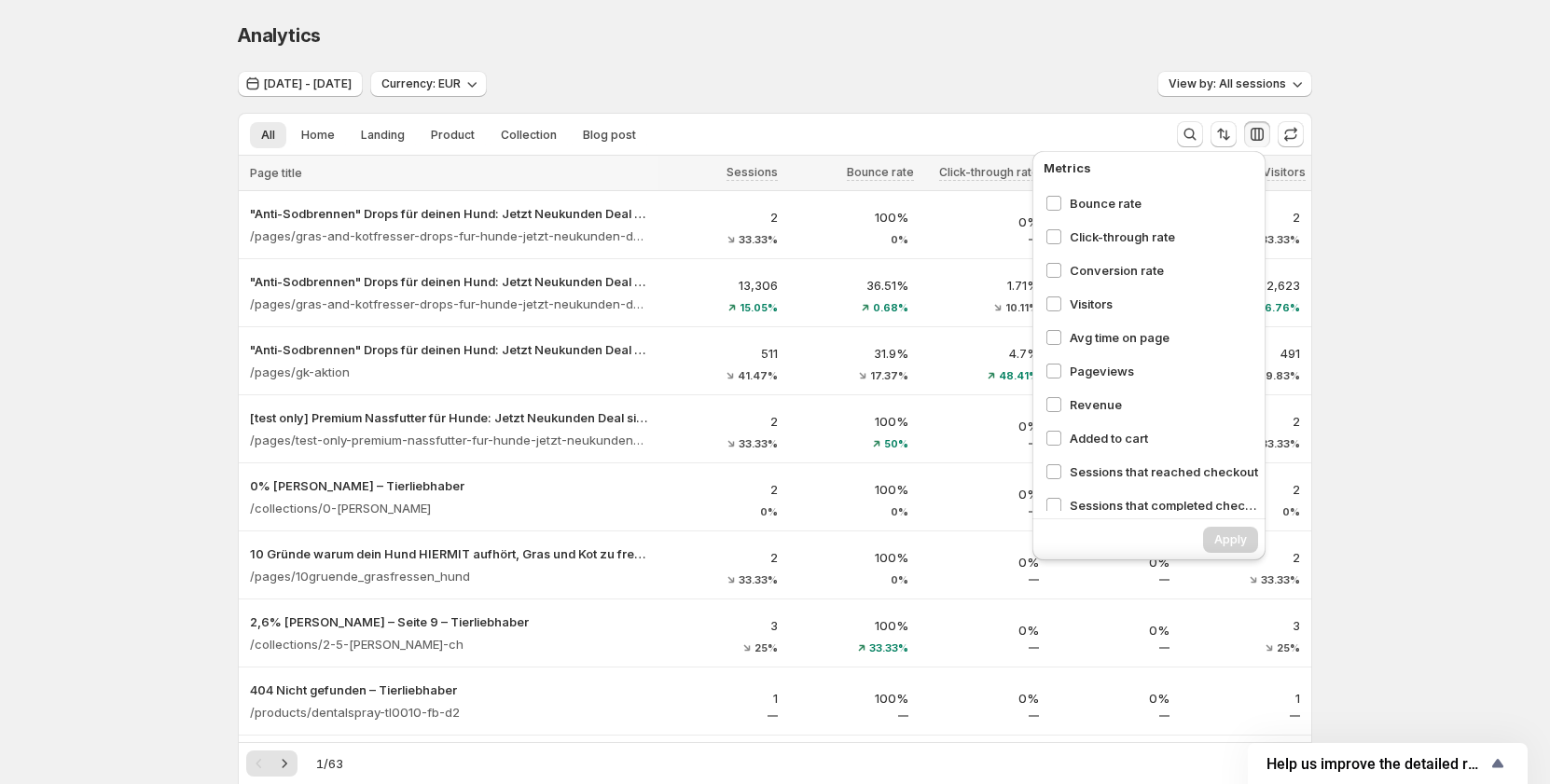
scroll to position [0, 0]
click at [1121, 265] on span "Click-through rate" at bounding box center [1141, 266] width 144 height 18
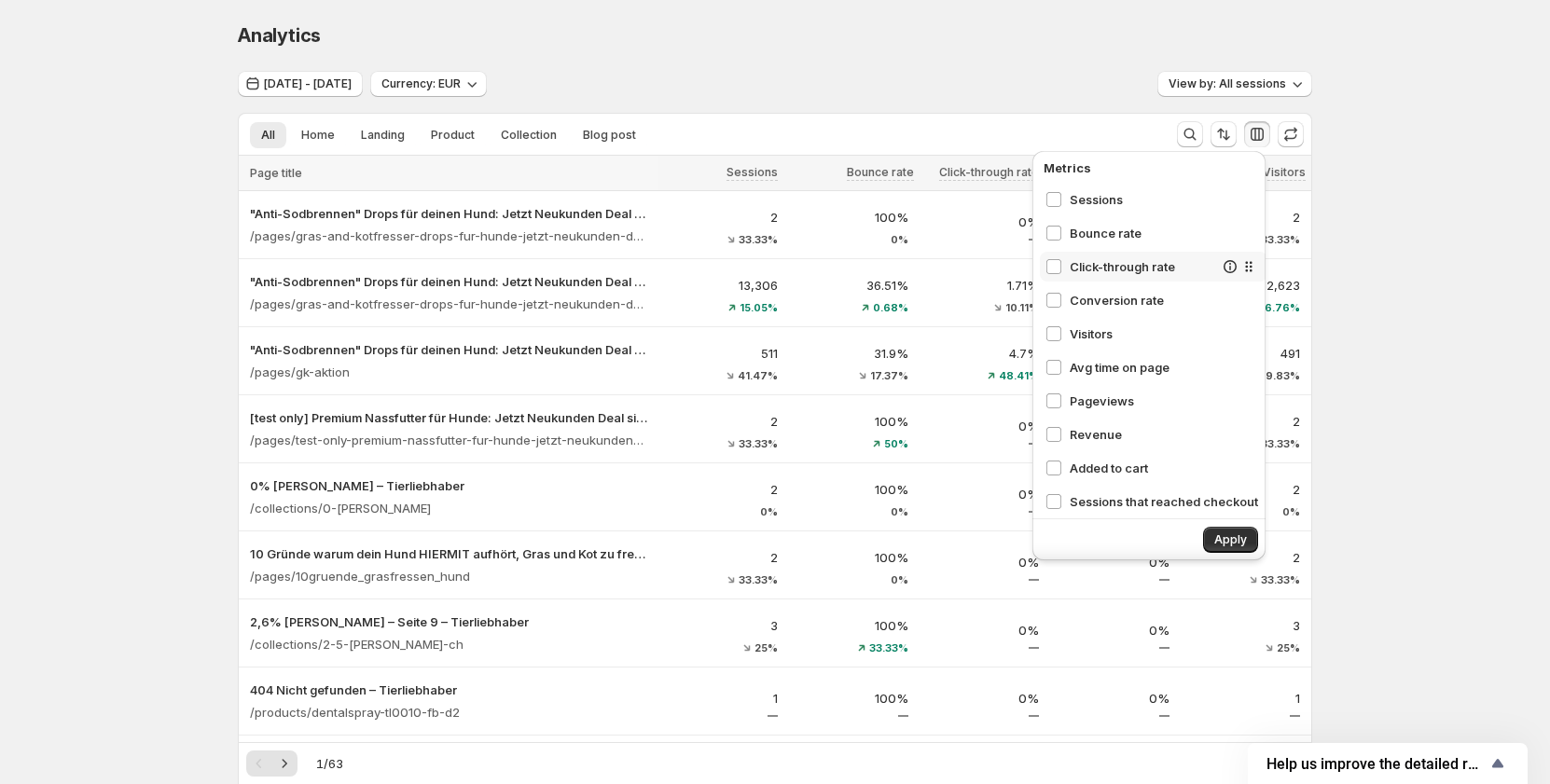
click at [1091, 269] on span "Click-through rate" at bounding box center [1141, 266] width 144 height 18
click at [1100, 268] on span "Click-through rate" at bounding box center [1141, 266] width 144 height 18
click at [1098, 356] on div "Avg time on page" at bounding box center [1154, 366] width 228 height 30
click at [1093, 394] on span "Pageviews" at bounding box center [1141, 400] width 144 height 18
click at [1094, 430] on span "Revenue" at bounding box center [1141, 434] width 144 height 18
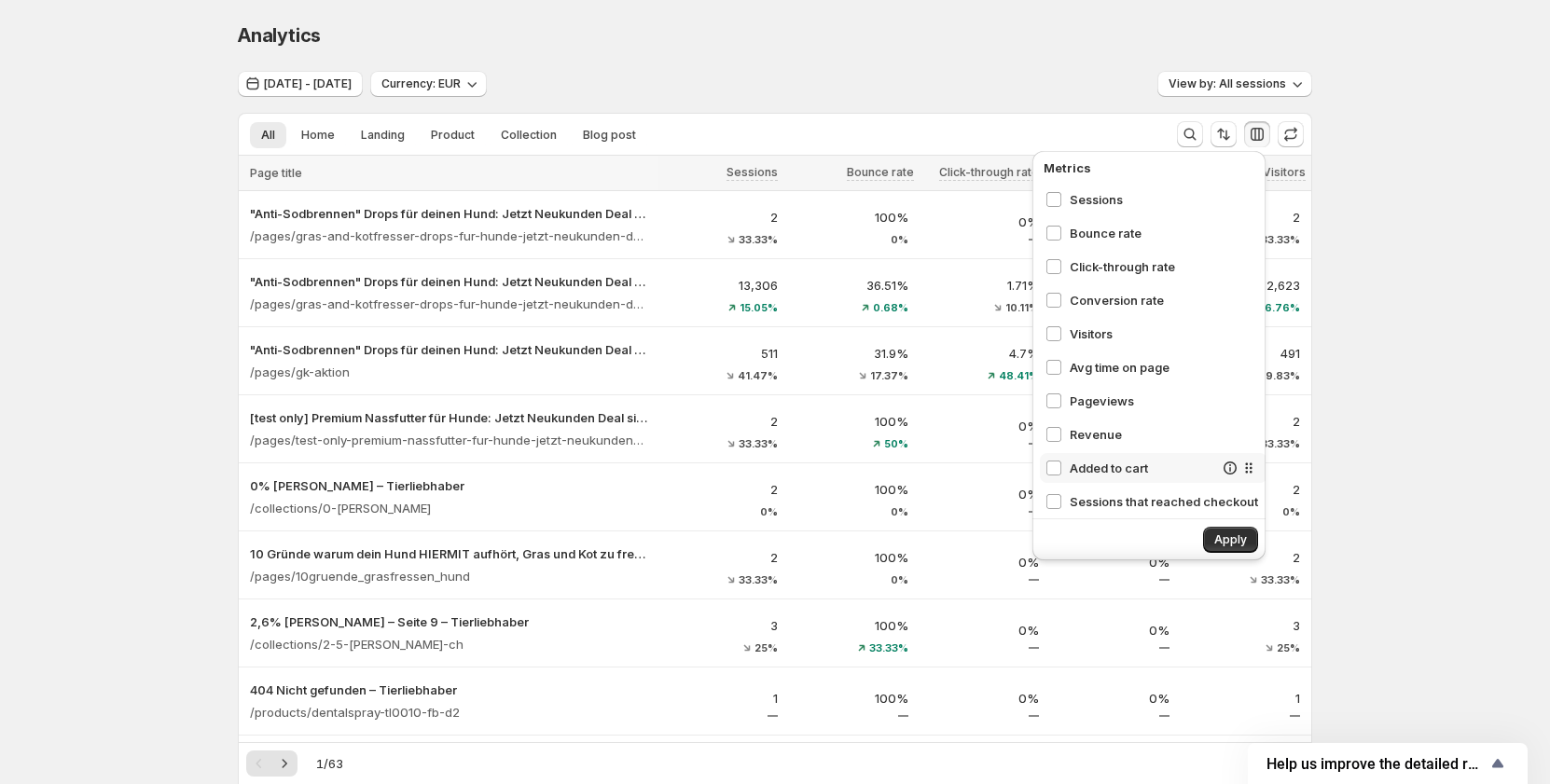
click at [1095, 461] on span "Added to cart" at bounding box center [1141, 468] width 144 height 18
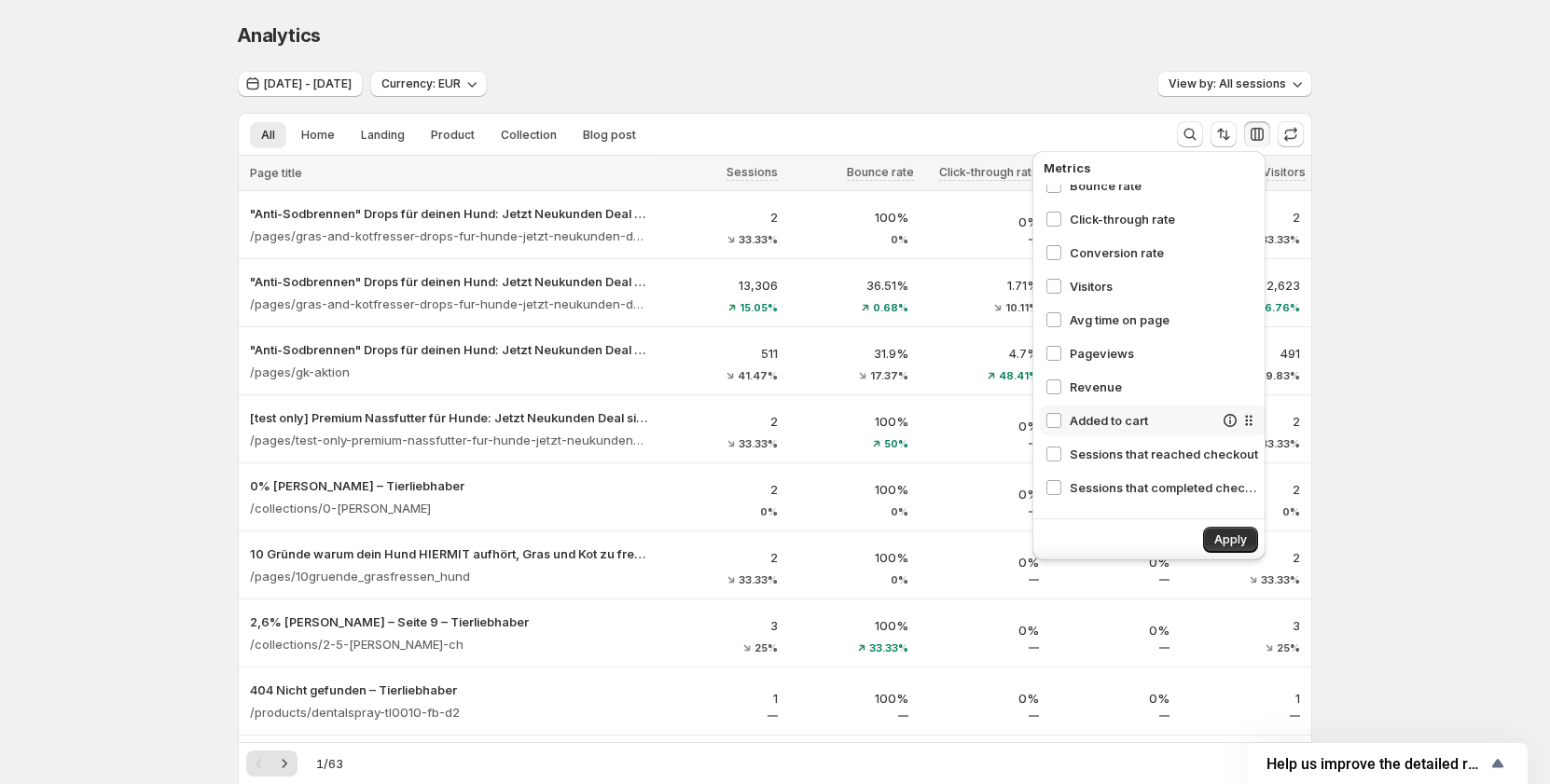
scroll to position [94, 0]
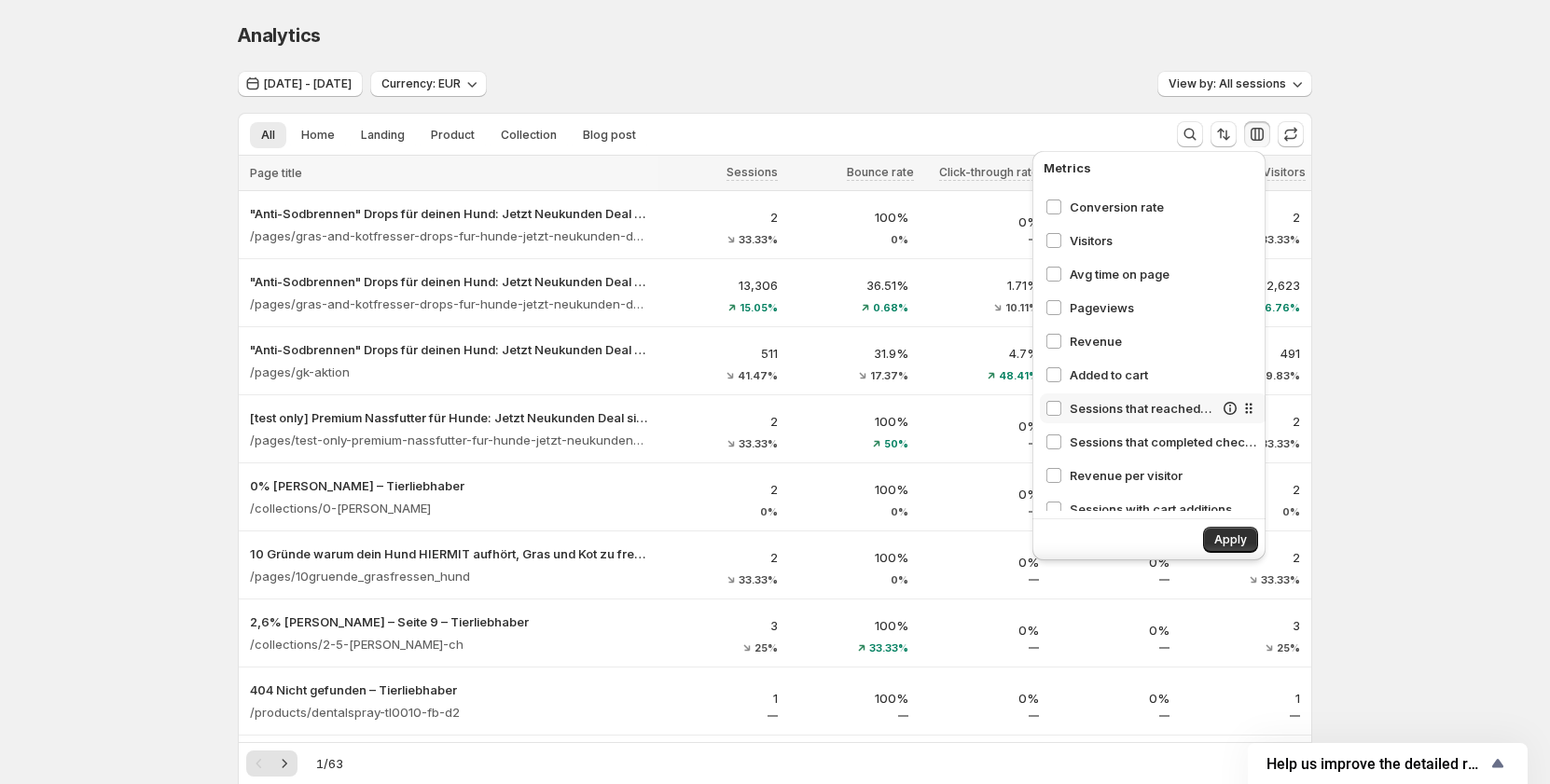
click at [1096, 412] on span "Sessions that reached checkout" at bounding box center [1141, 408] width 144 height 18
click at [1096, 436] on span "Sessions that completed checkout" at bounding box center [1141, 442] width 144 height 18
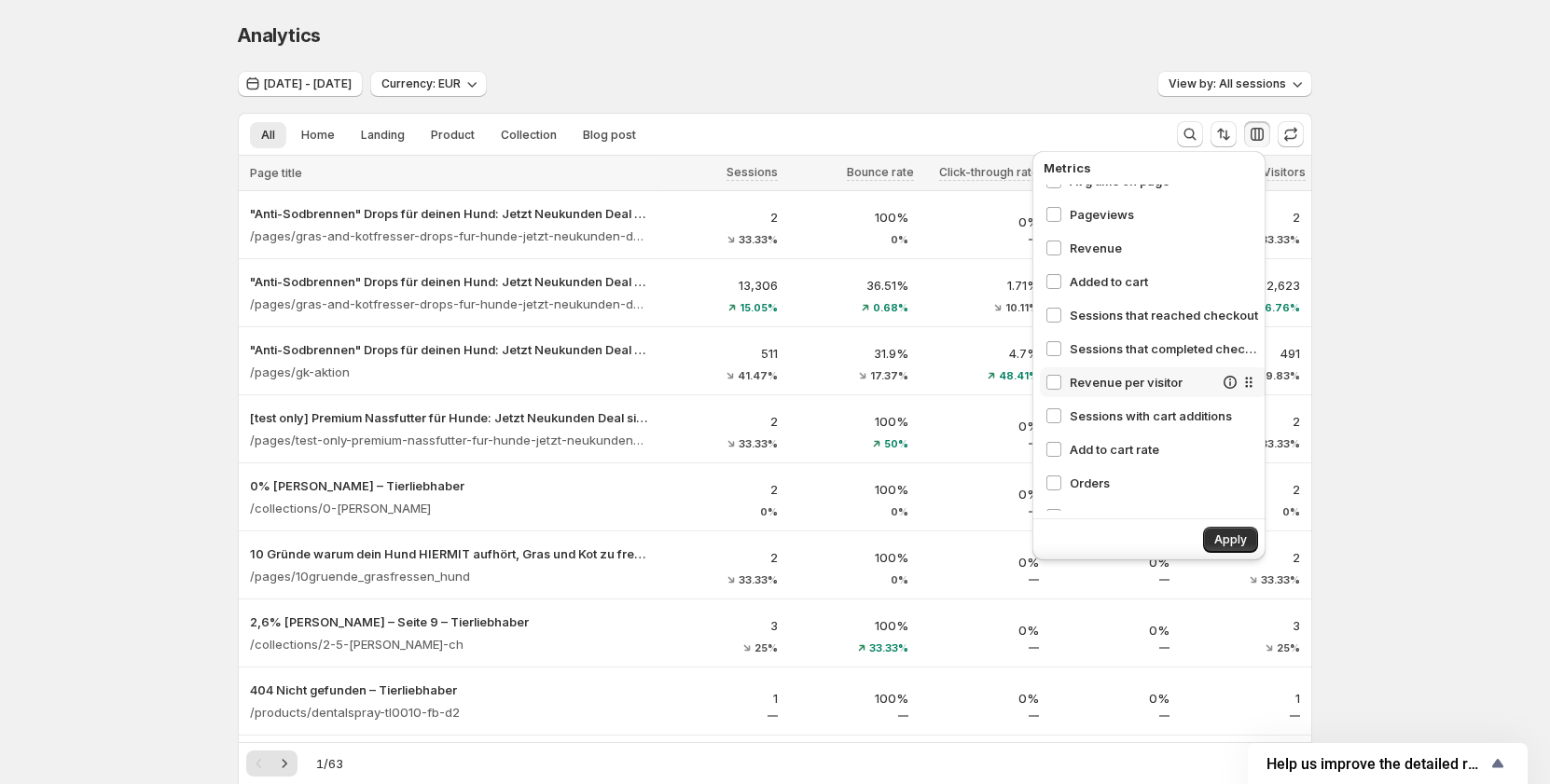
click at [1092, 392] on div "Revenue per visitor" at bounding box center [1154, 382] width 228 height 30
click at [1098, 430] on div "Sessions with cart additions" at bounding box center [1154, 416] width 228 height 30
click at [1090, 452] on span "Add to cart rate" at bounding box center [1141, 448] width 144 height 18
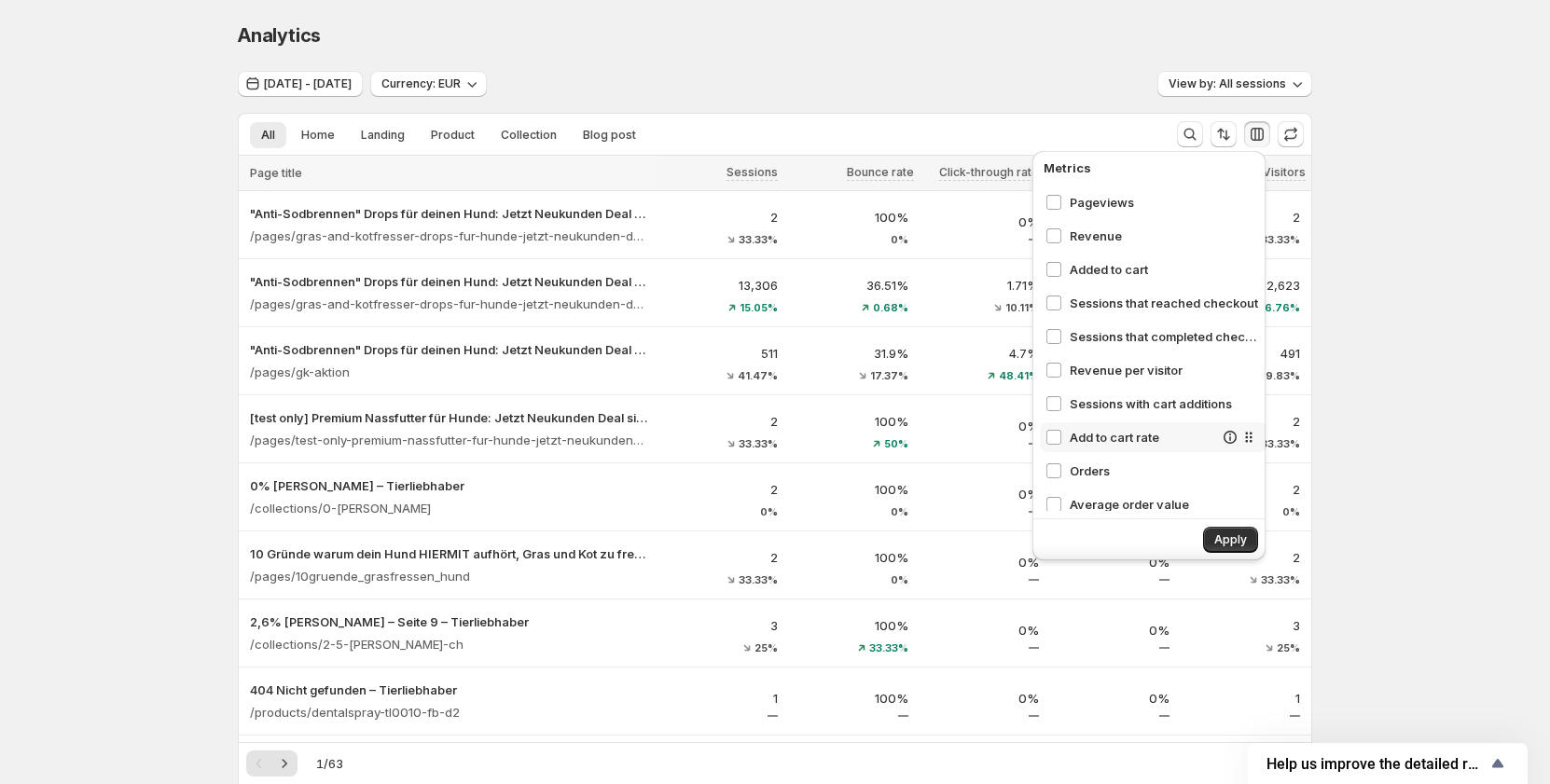
scroll to position [210, 0]
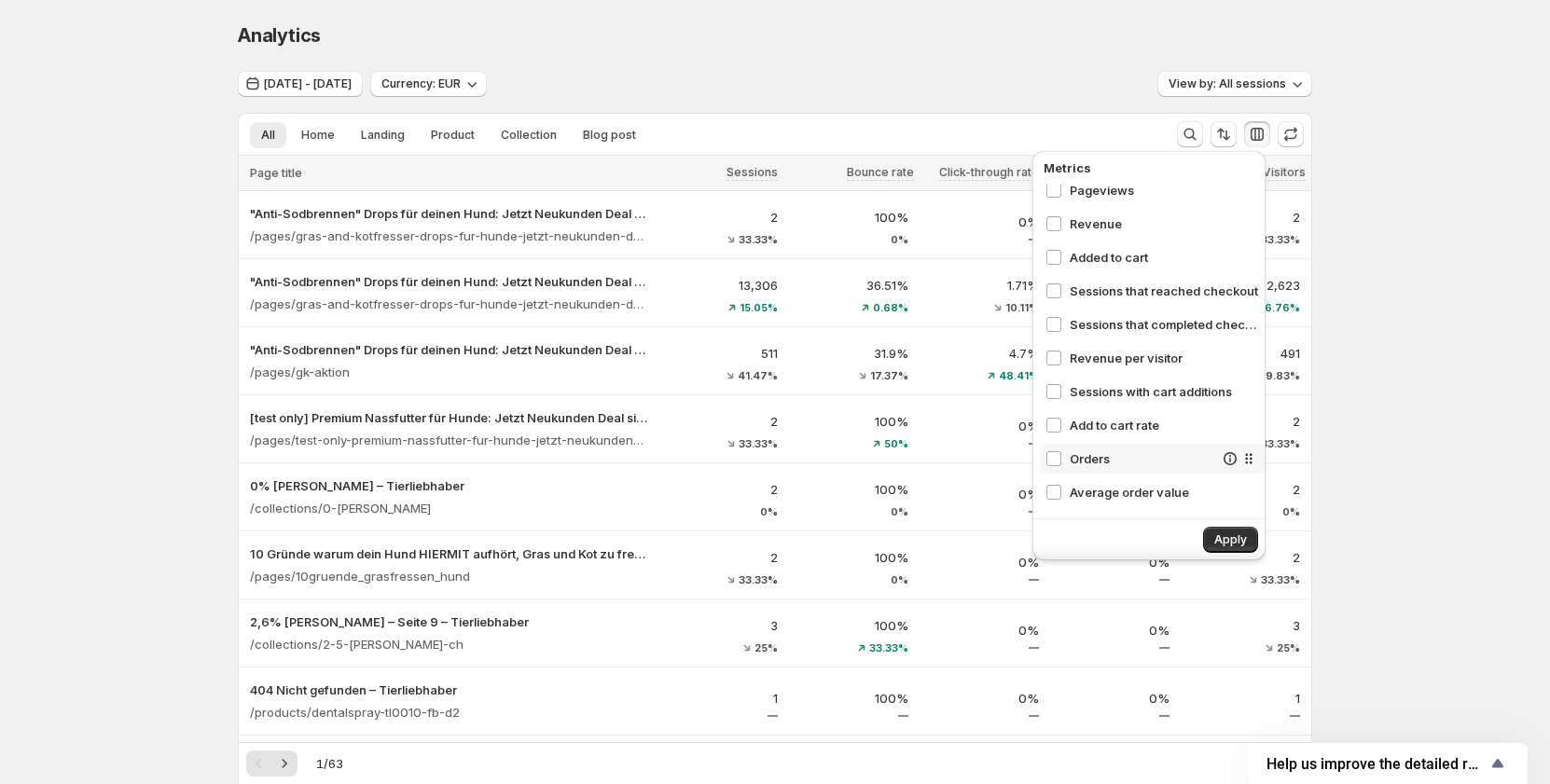
click at [1077, 451] on span "Orders" at bounding box center [1141, 458] width 144 height 18
click at [1089, 493] on span "Average order value" at bounding box center [1141, 492] width 144 height 18
click at [1227, 535] on span "Apply" at bounding box center [1231, 539] width 33 height 14
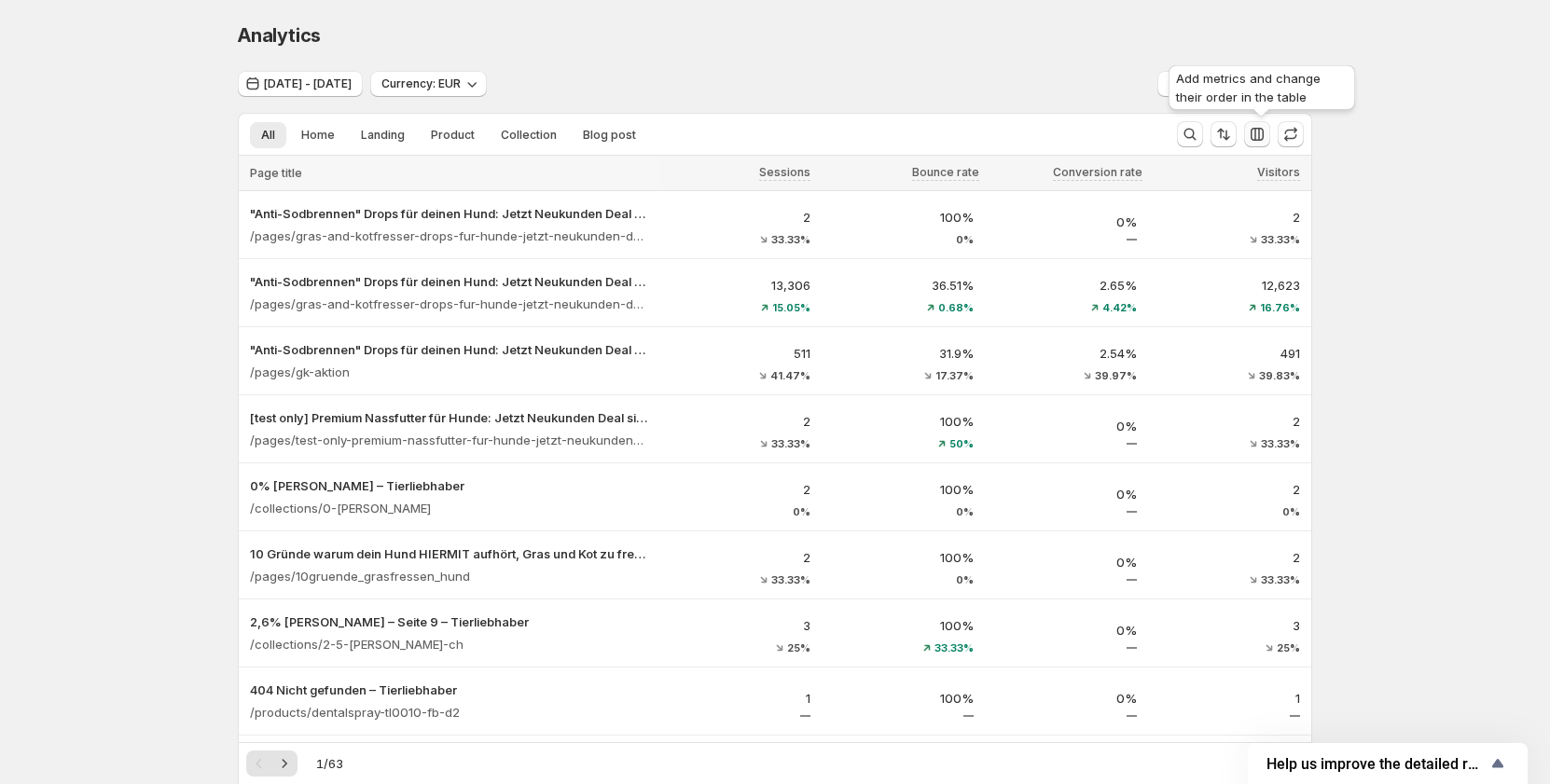
click at [1253, 136] on icon "button" at bounding box center [1256, 134] width 18 height 18
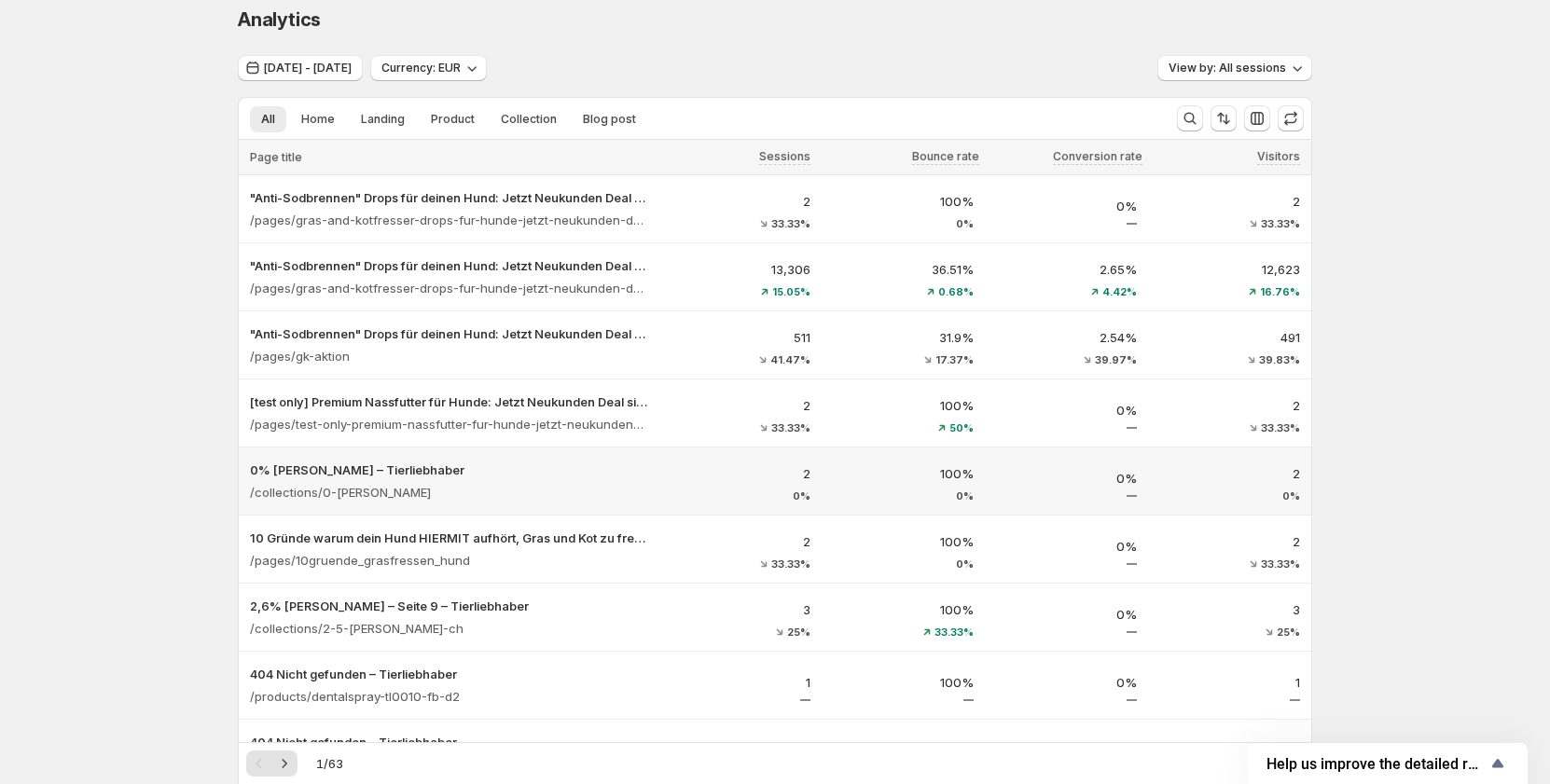
scroll to position [0, 0]
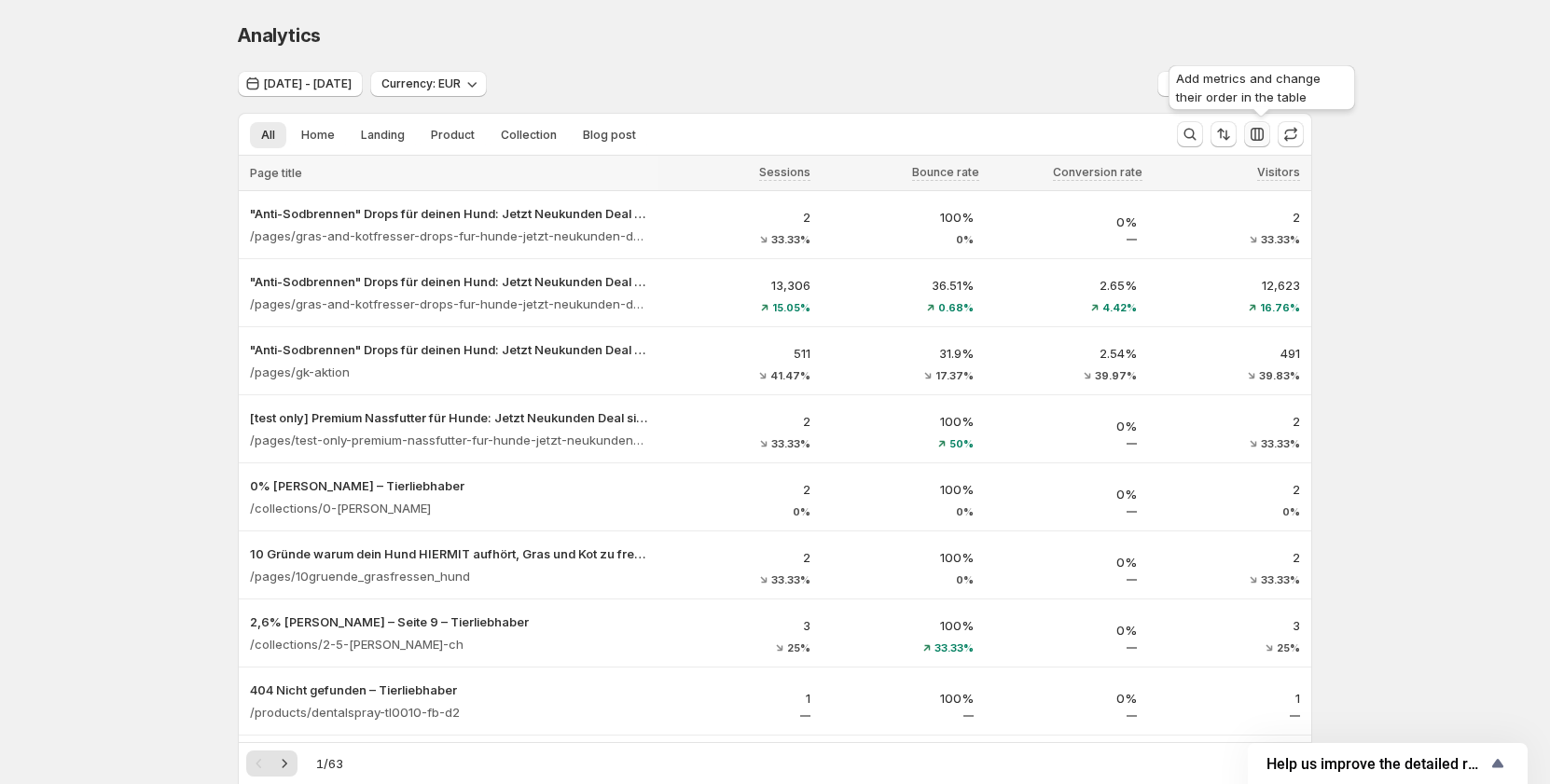
click at [1264, 134] on icon "button" at bounding box center [1257, 134] width 14 height 14
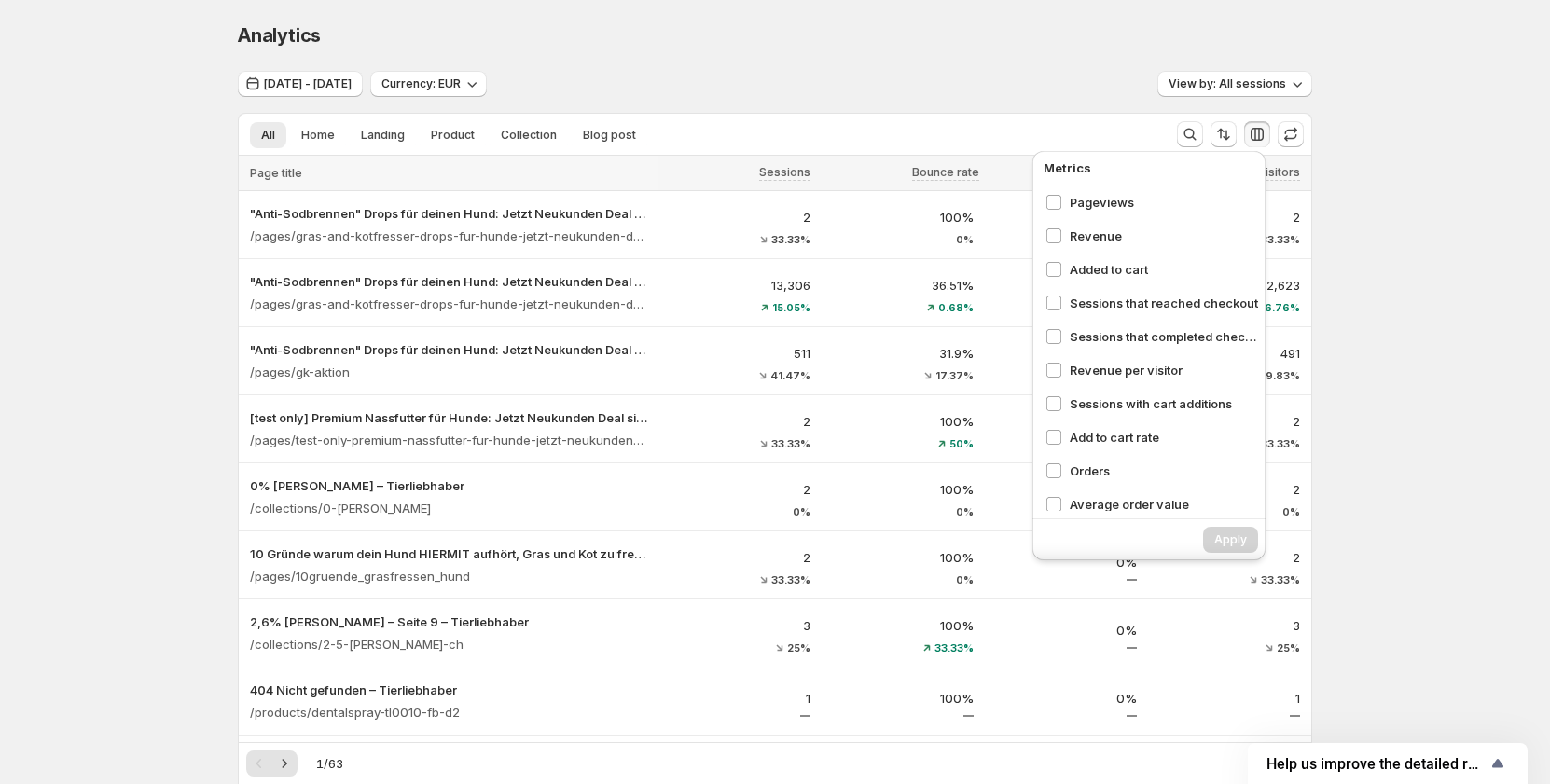
scroll to position [210, 0]
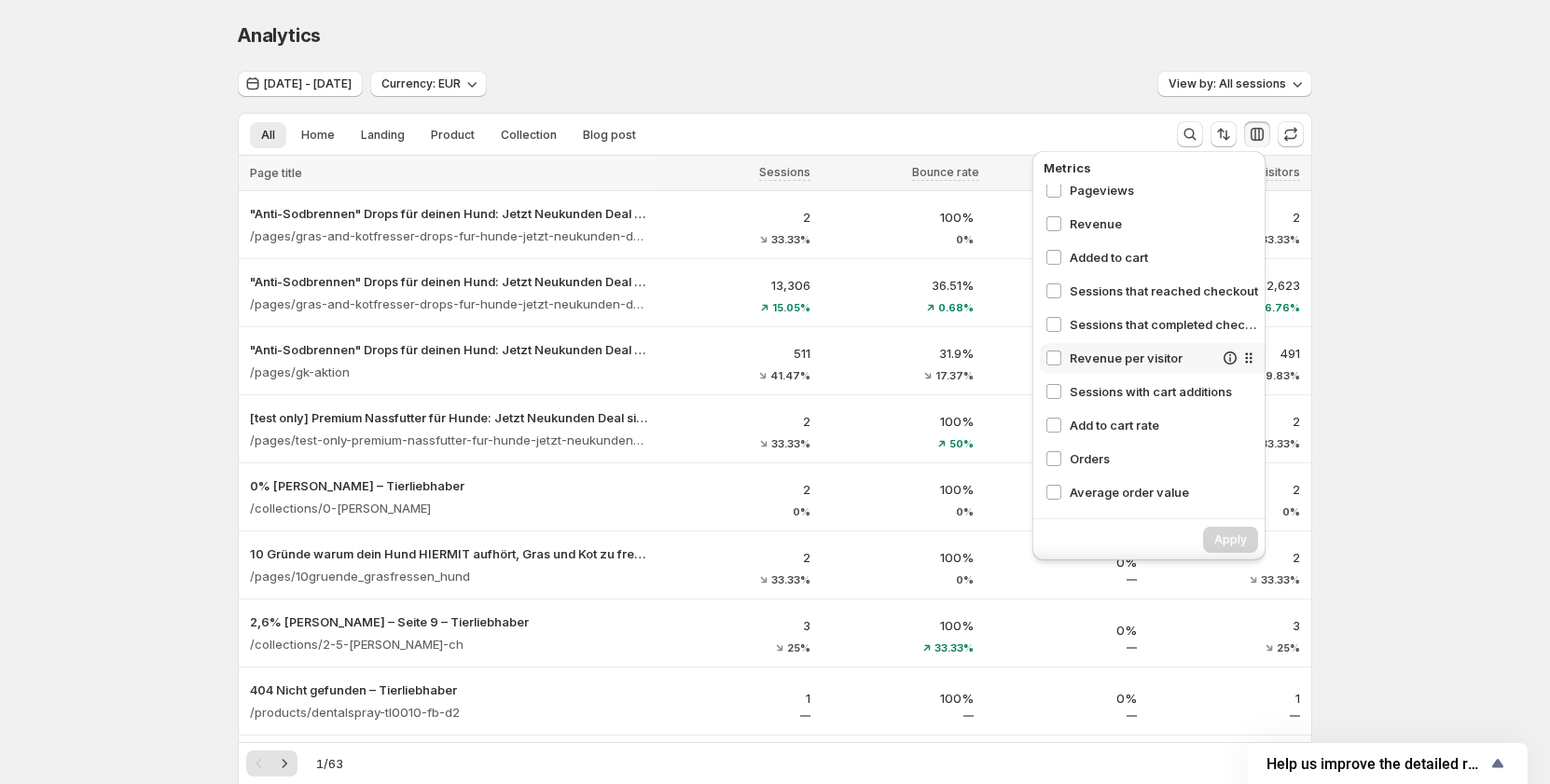
click at [1128, 372] on div "Revenue per visitor" at bounding box center [1154, 358] width 228 height 30
click at [1127, 403] on div "Sessions with cart additions" at bounding box center [1154, 392] width 228 height 30
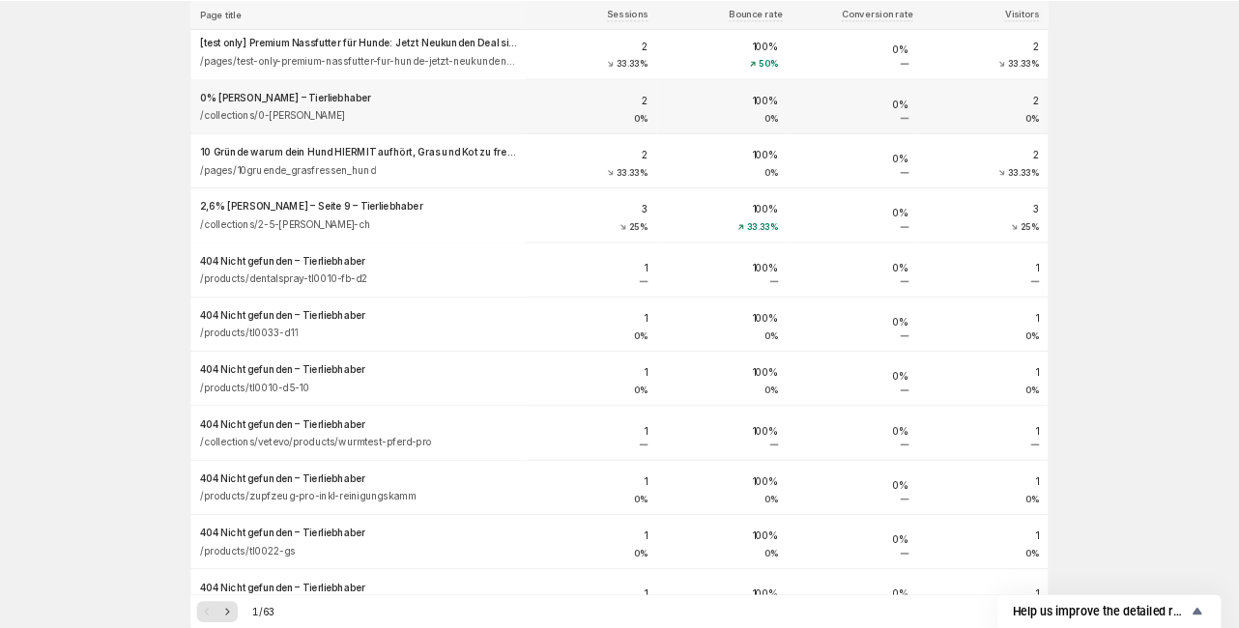
scroll to position [97, 0]
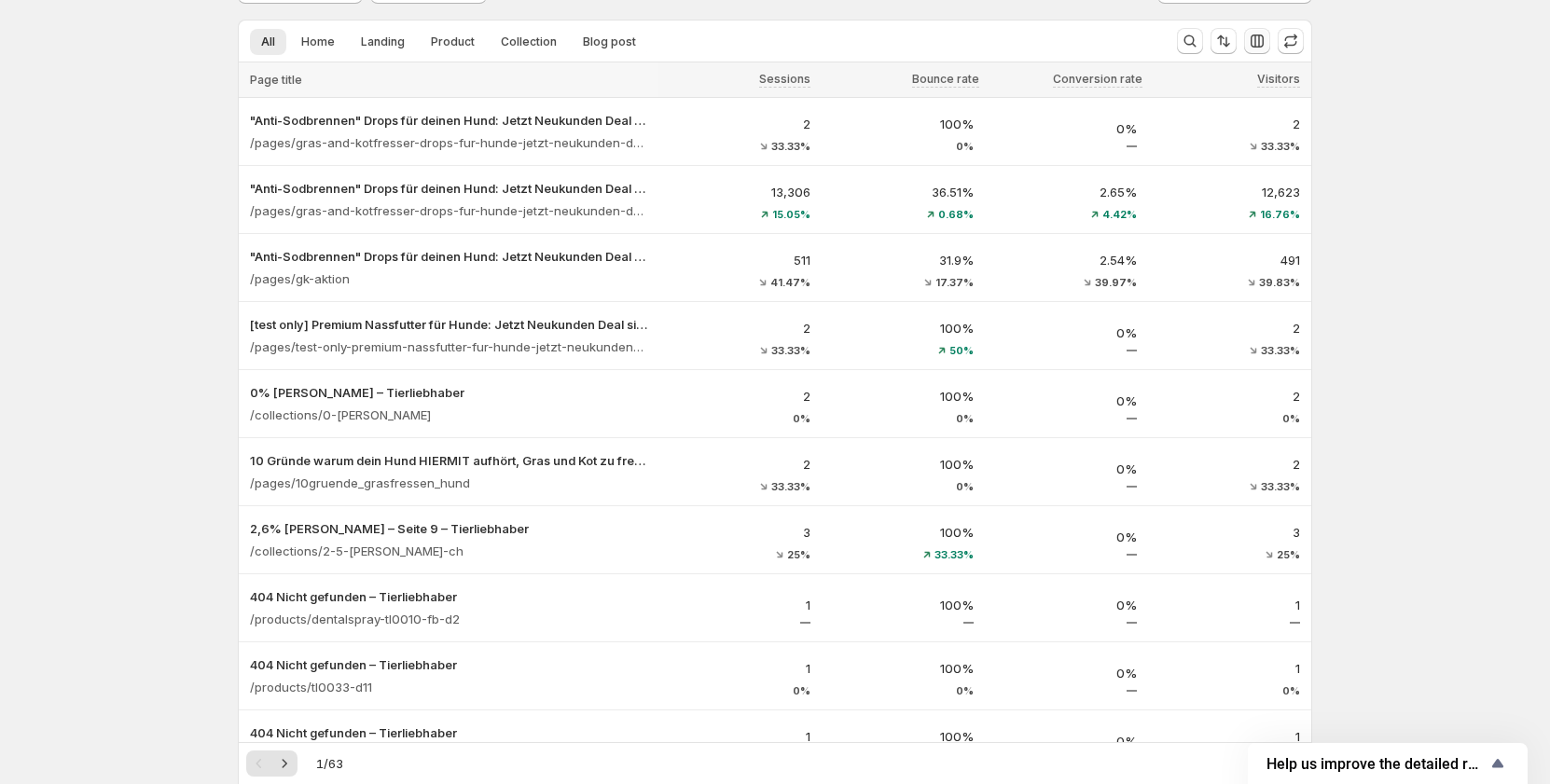
click at [1250, 46] on button "button" at bounding box center [1256, 41] width 26 height 26
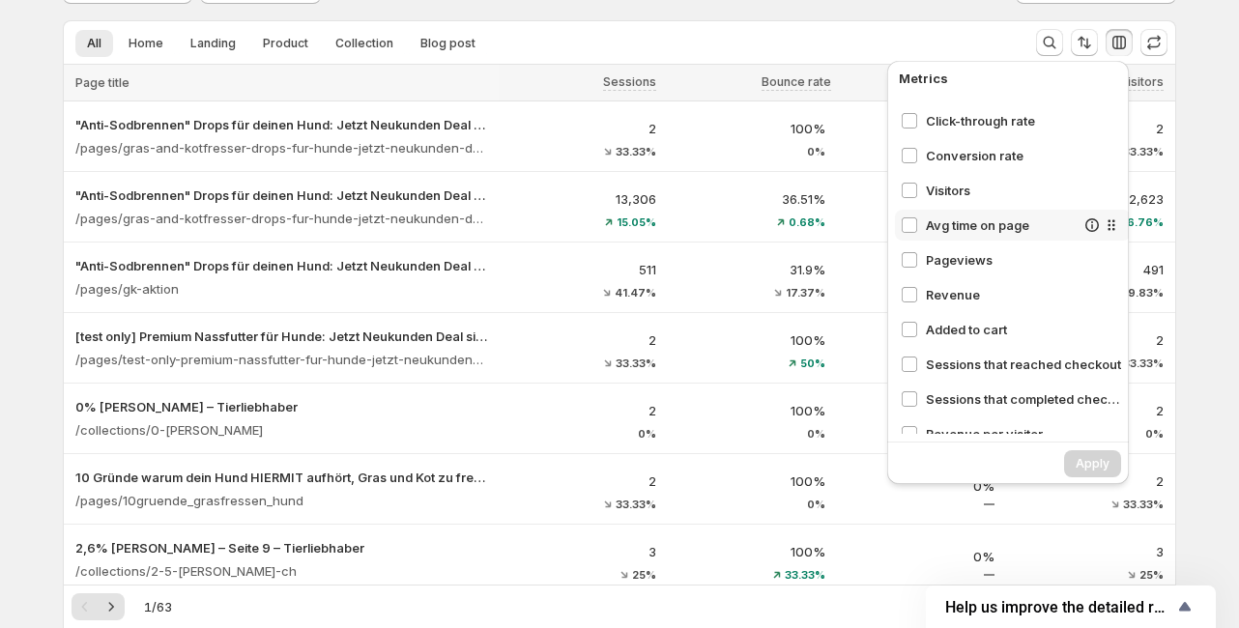
scroll to position [155, 0]
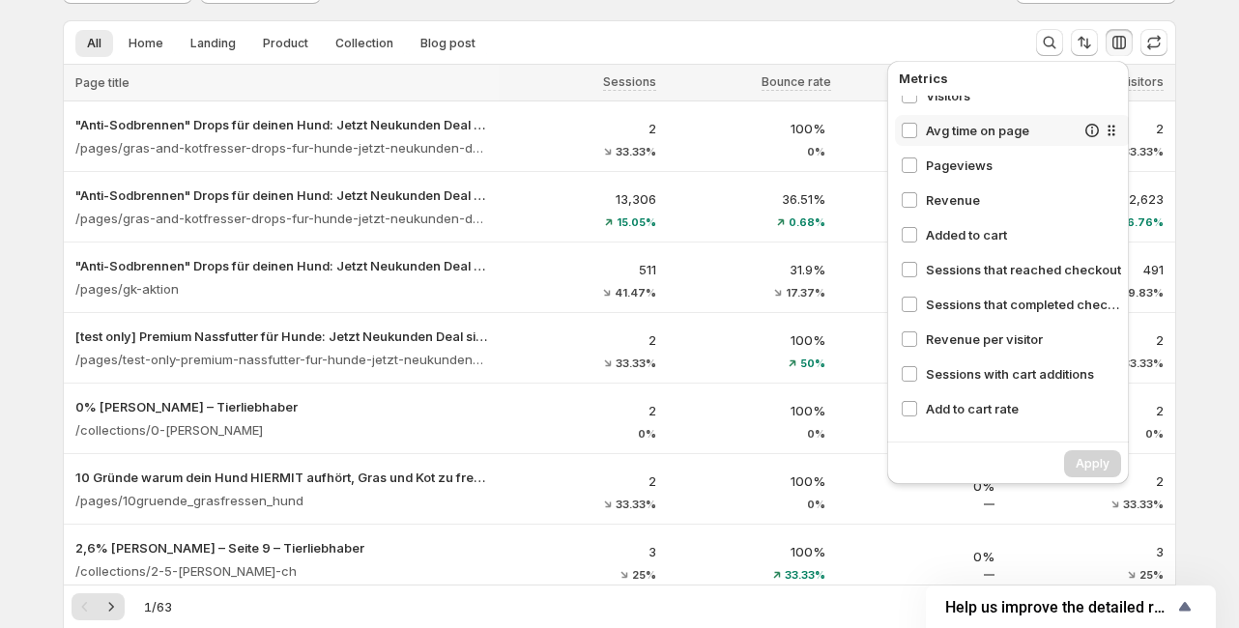
click at [945, 283] on div "Sessions that reached checkout" at bounding box center [1013, 269] width 236 height 31
click at [943, 307] on span "Sessions that completed checkout" at bounding box center [1000, 304] width 149 height 19
click at [937, 331] on span "Revenue per visitor" at bounding box center [1023, 339] width 195 height 19
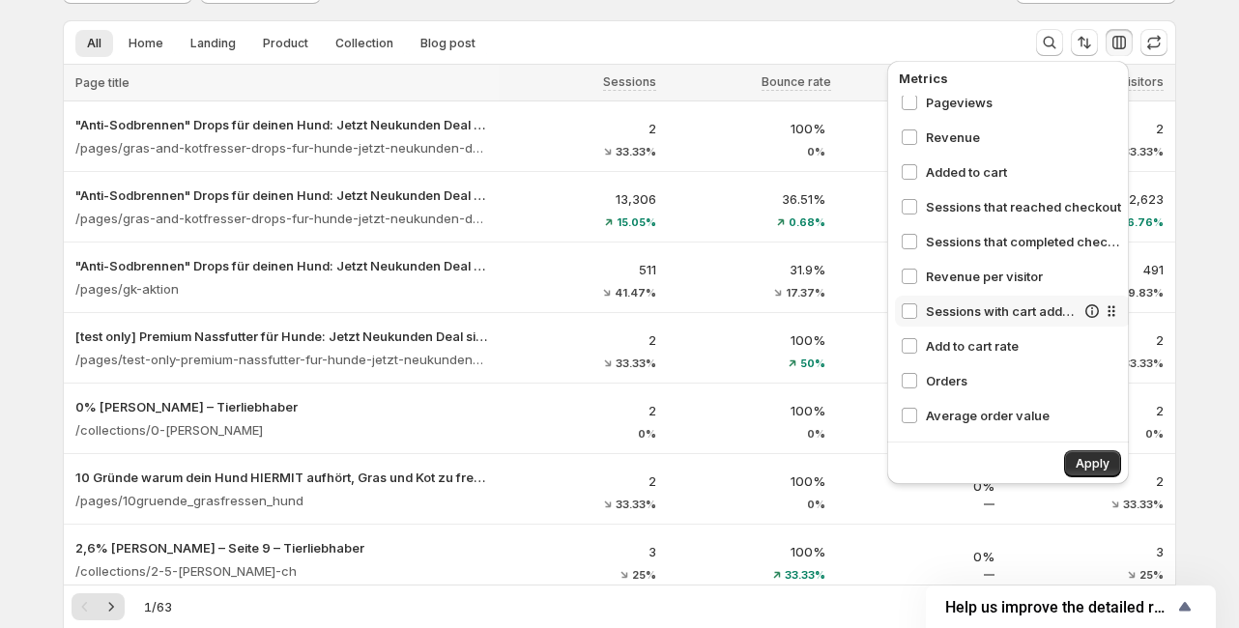
click at [935, 317] on span "Sessions with cart additions" at bounding box center [1000, 311] width 149 height 19
click at [932, 348] on span "Add to cart rate" at bounding box center [1000, 345] width 149 height 19
click at [935, 376] on span "Orders" at bounding box center [1000, 380] width 149 height 19
click at [936, 415] on span "Average order value" at bounding box center [1000, 415] width 149 height 19
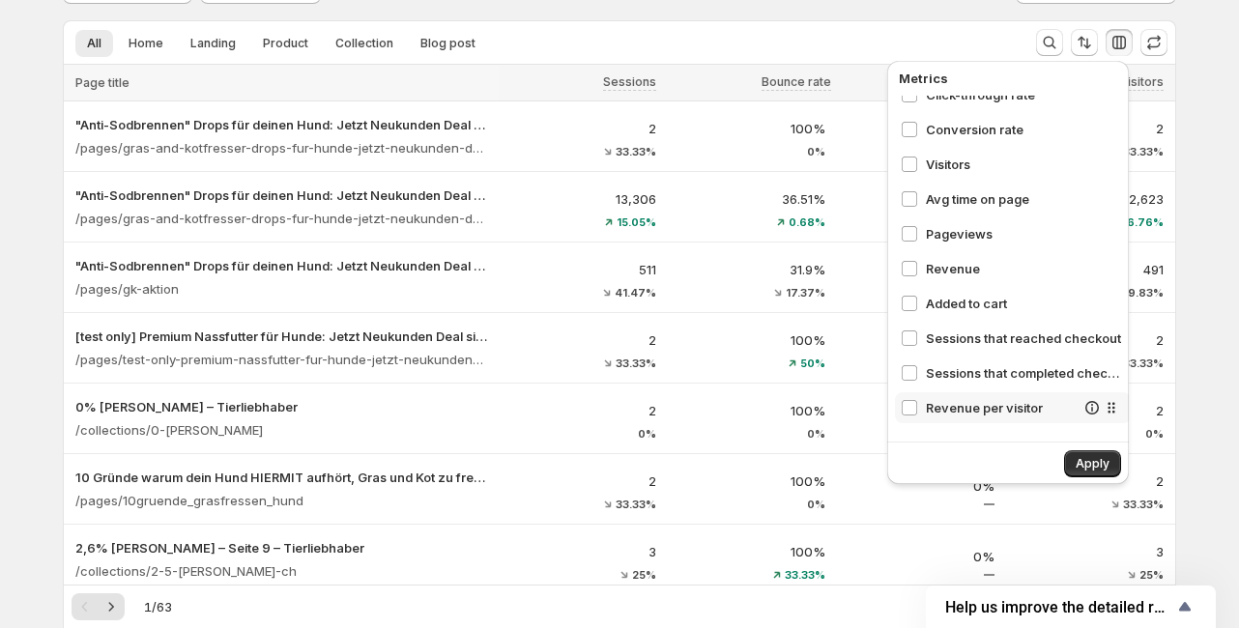
scroll to position [63, 0]
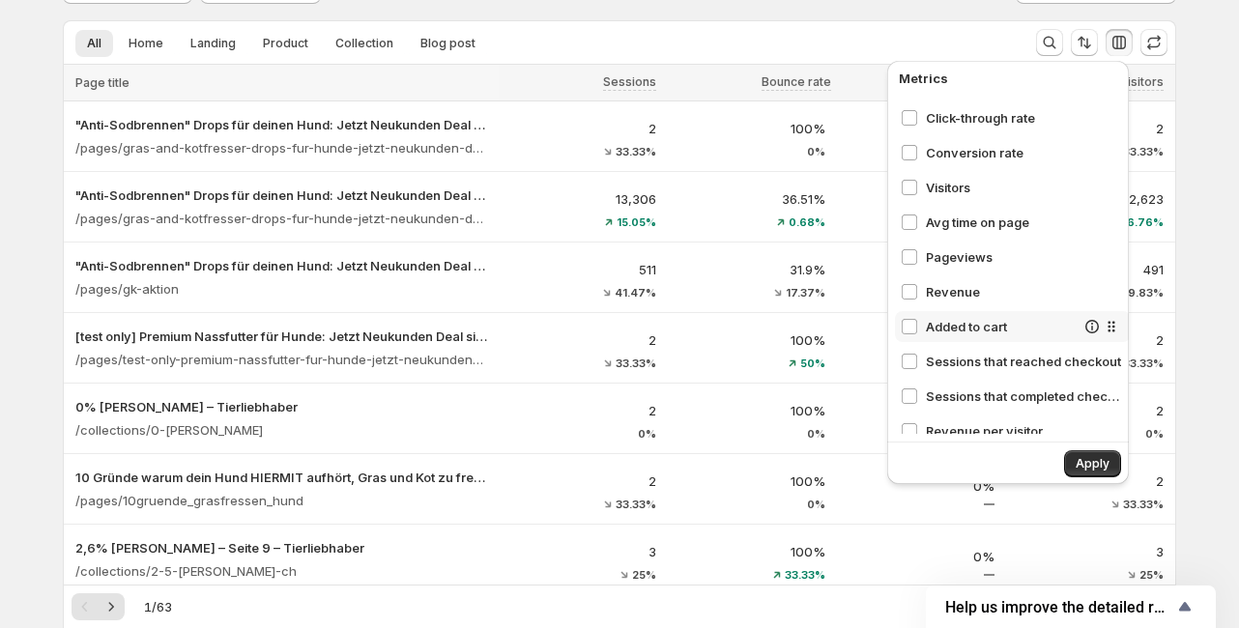
click at [920, 317] on div "Added to cart" at bounding box center [988, 326] width 174 height 19
click at [928, 292] on span "Revenue" at bounding box center [1000, 291] width 149 height 19
click at [932, 262] on span "Pageviews" at bounding box center [1000, 256] width 149 height 19
click at [932, 189] on span "Visitors" at bounding box center [1000, 187] width 149 height 19
click at [933, 218] on span "Avg time on page" at bounding box center [1000, 222] width 149 height 19
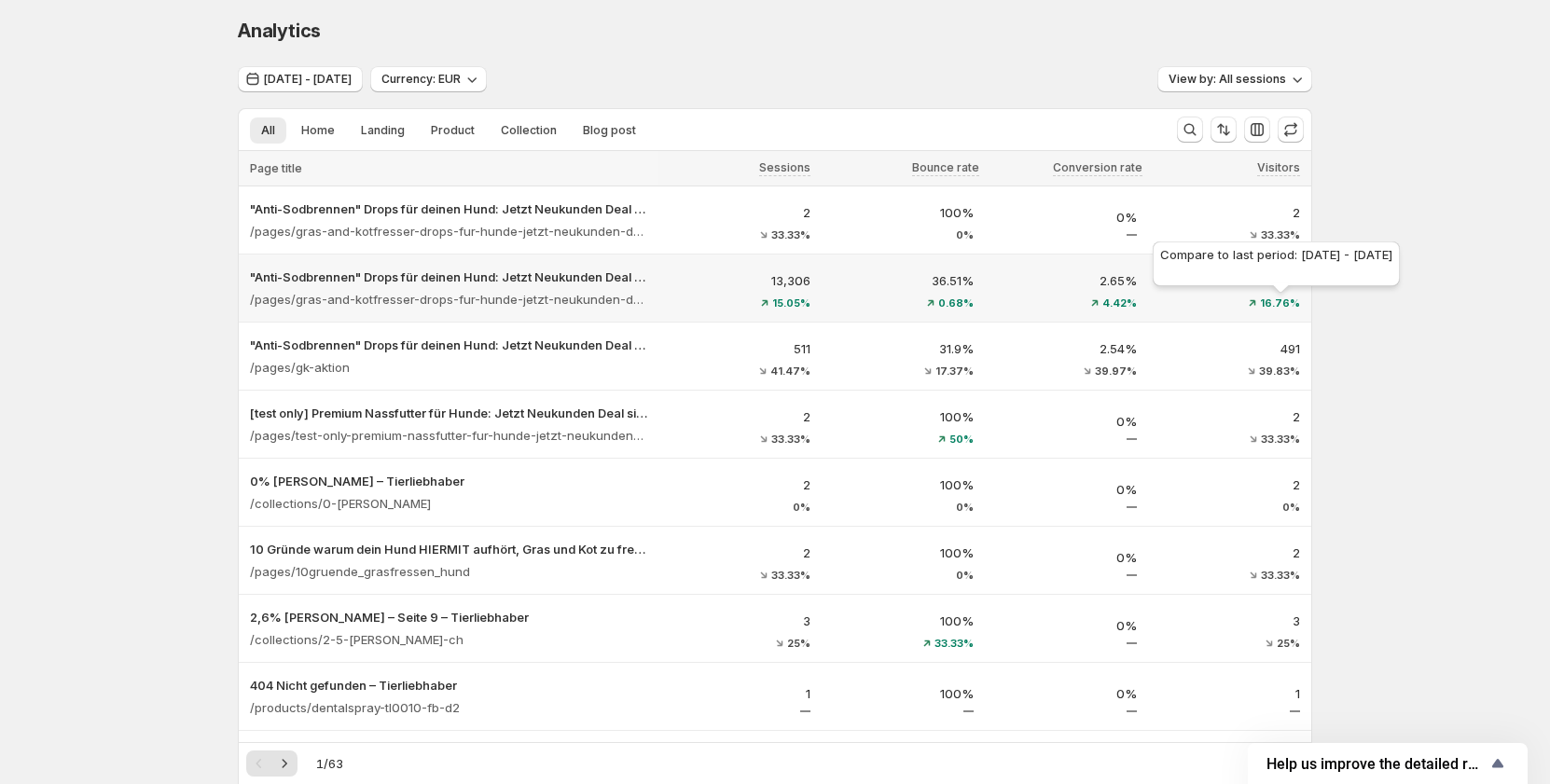
scroll to position [0, 0]
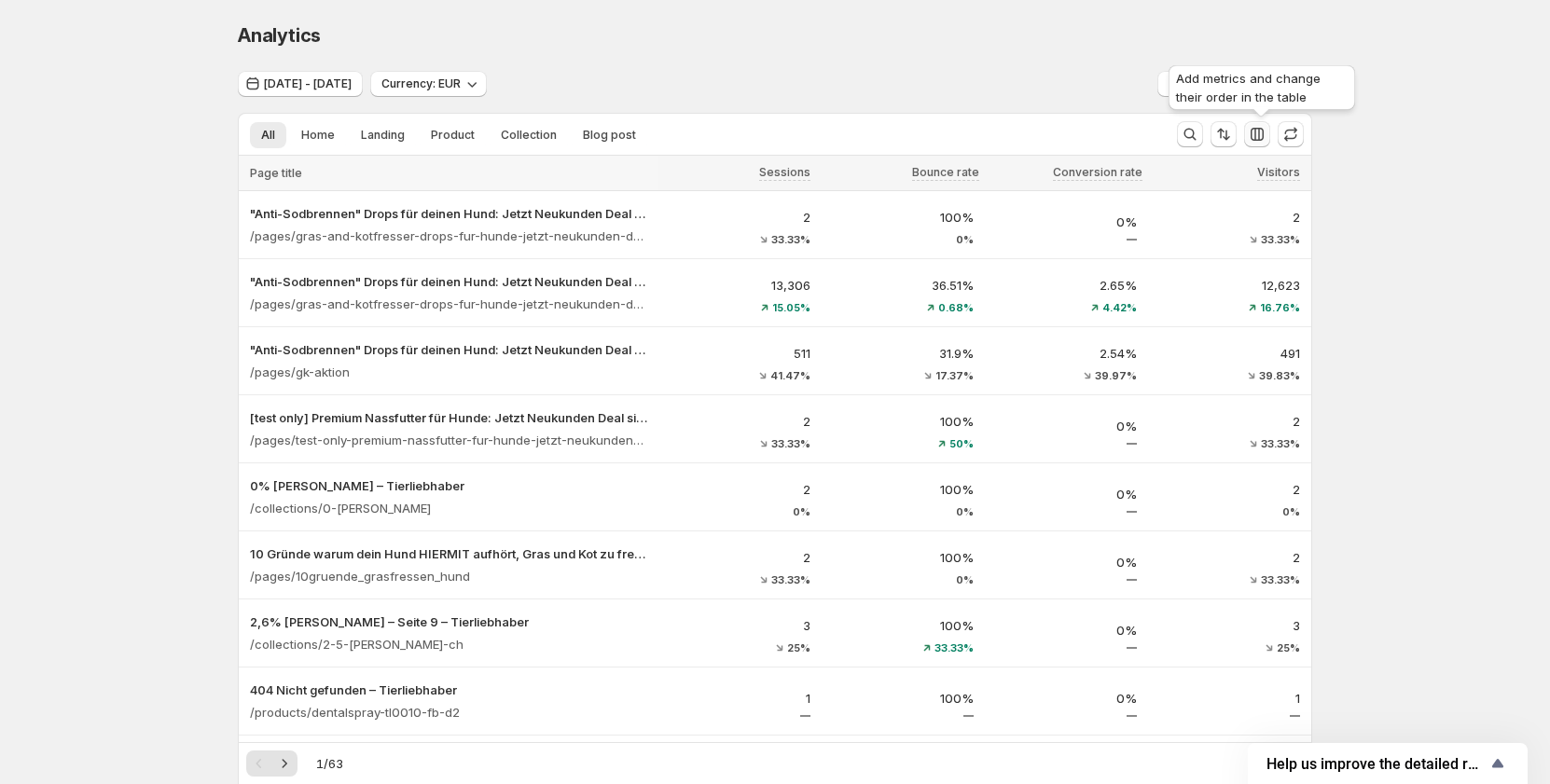
click at [1264, 125] on icon "button" at bounding box center [1256, 134] width 18 height 18
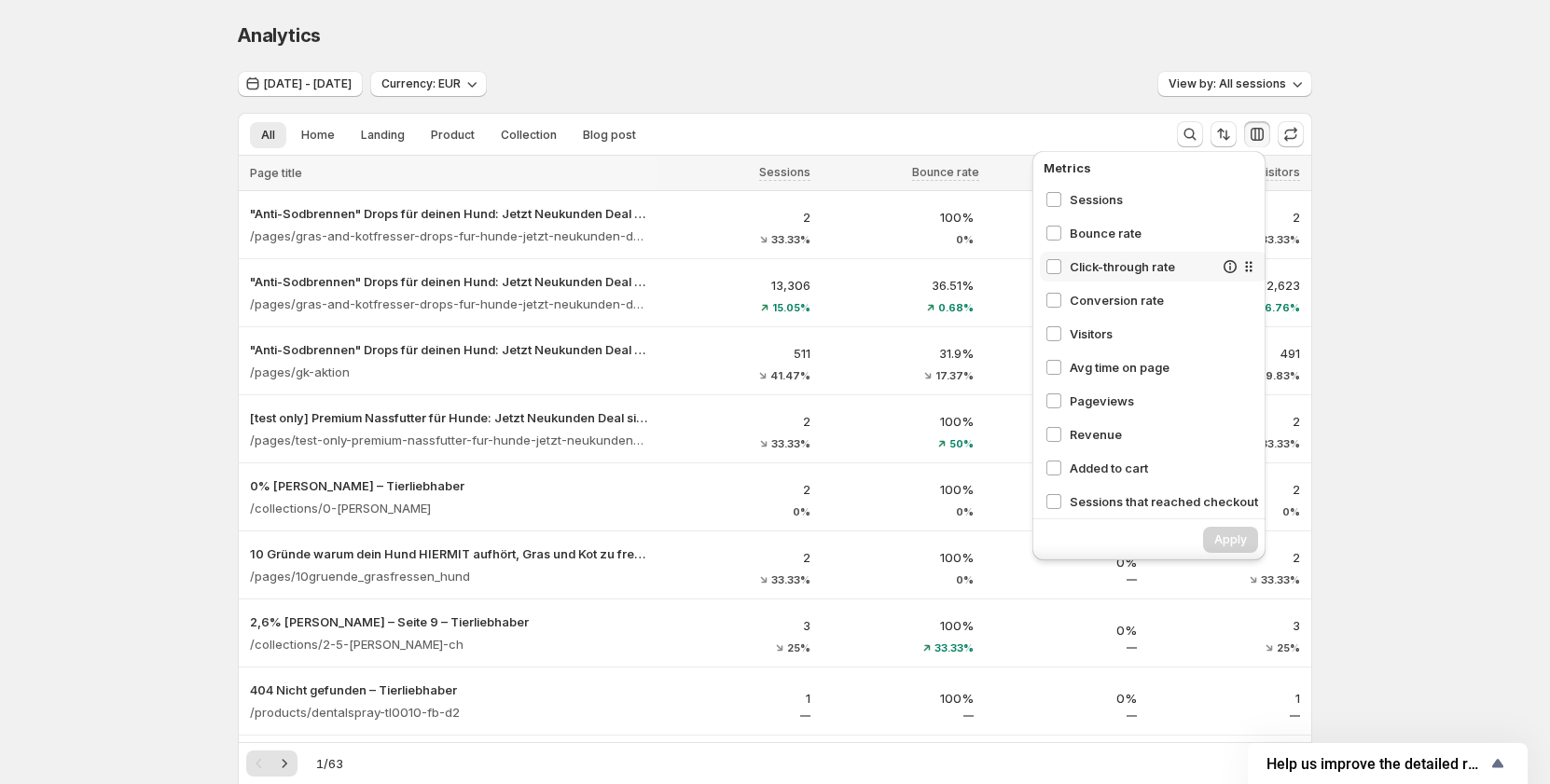
click at [1102, 270] on span "Click-through rate" at bounding box center [1141, 266] width 144 height 18
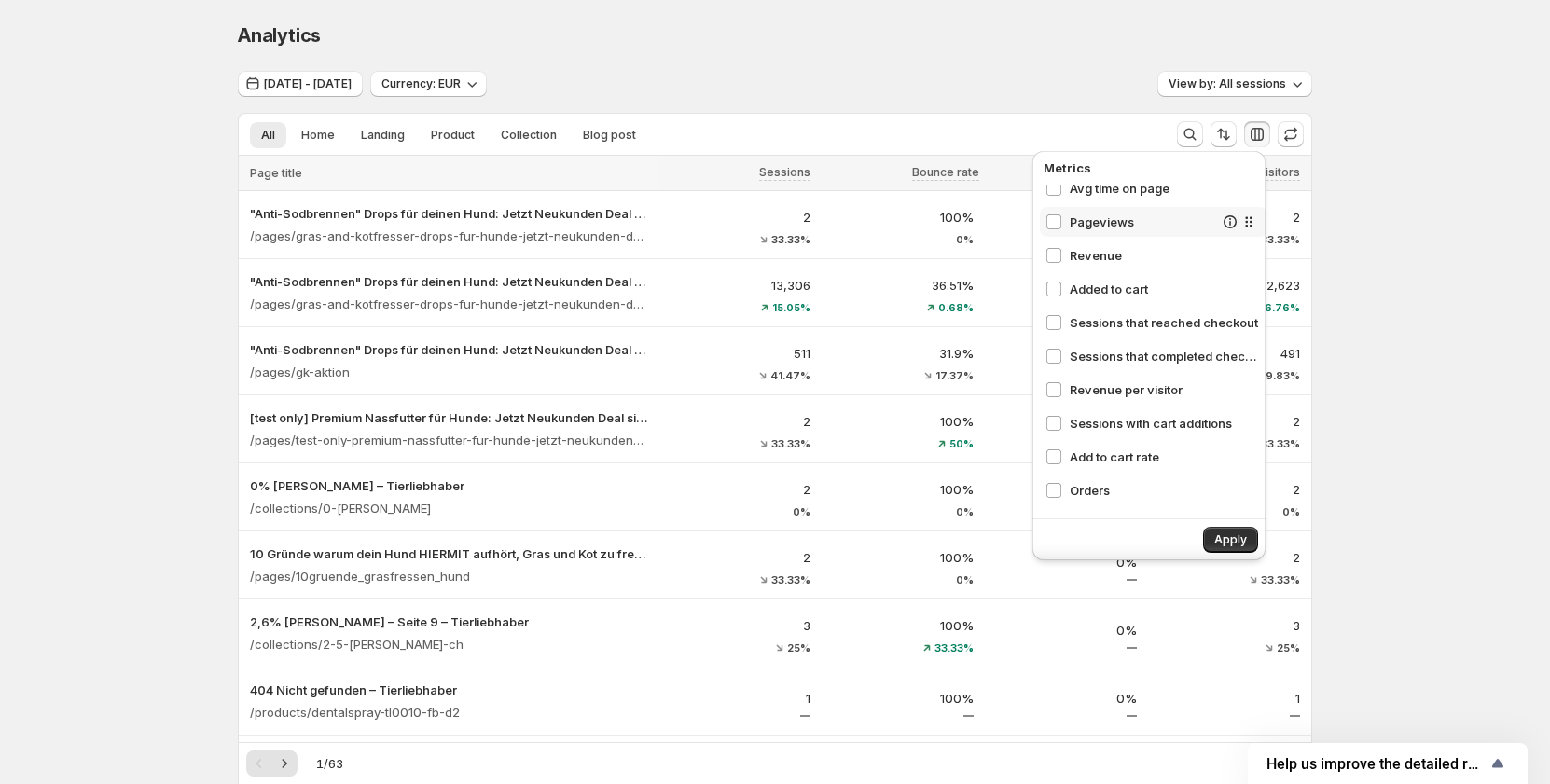
scroll to position [186, 0]
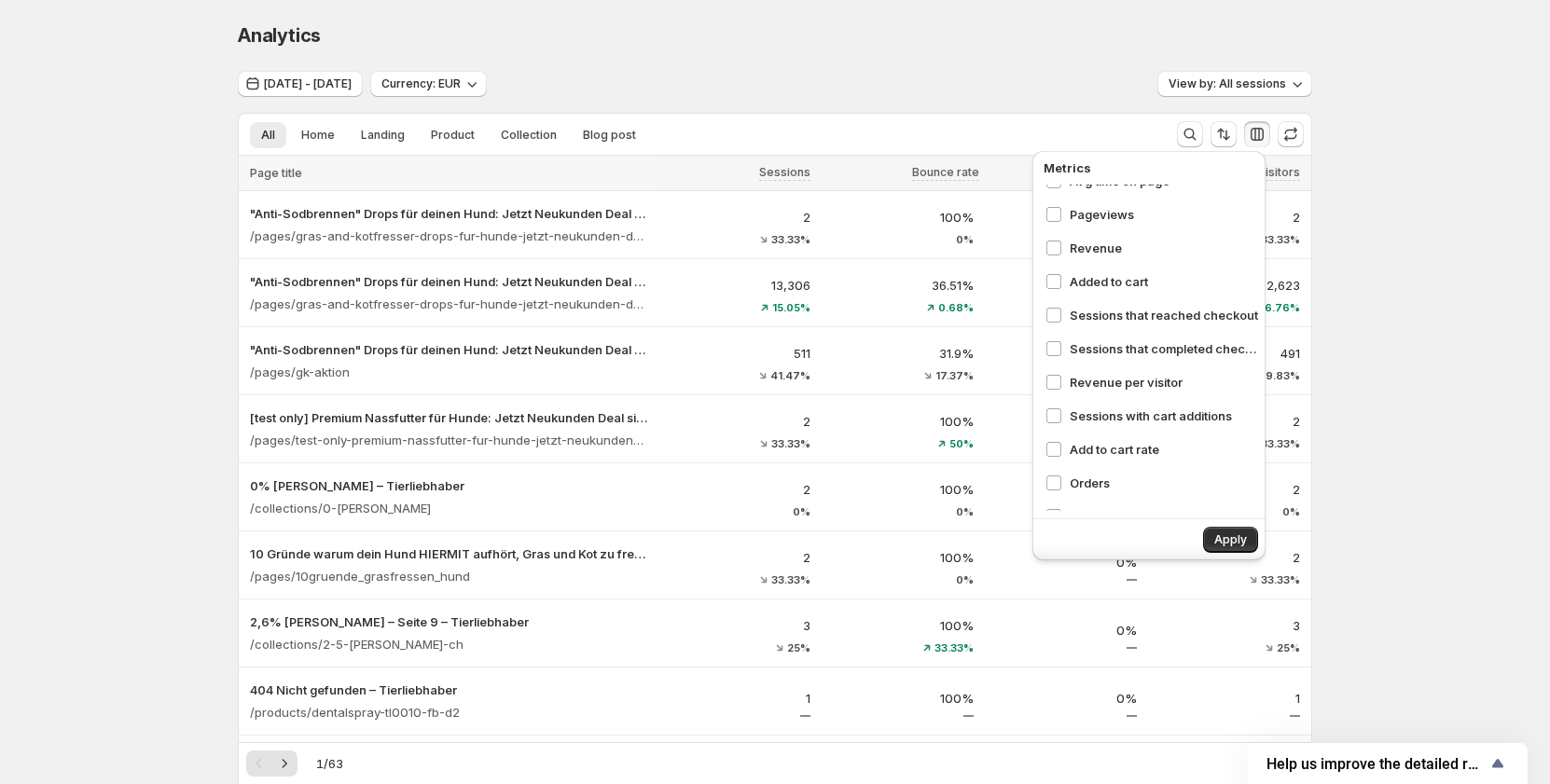
click at [1117, 332] on div "Sessions Bounce rate Click-through rate Conversion rate Visitors Avg time on pa…" at bounding box center [1154, 347] width 228 height 326
click at [1115, 320] on span "Sessions that reached checkout" at bounding box center [1141, 314] width 144 height 18
click at [1115, 338] on div "Sessions that completed checkout" at bounding box center [1154, 348] width 228 height 30
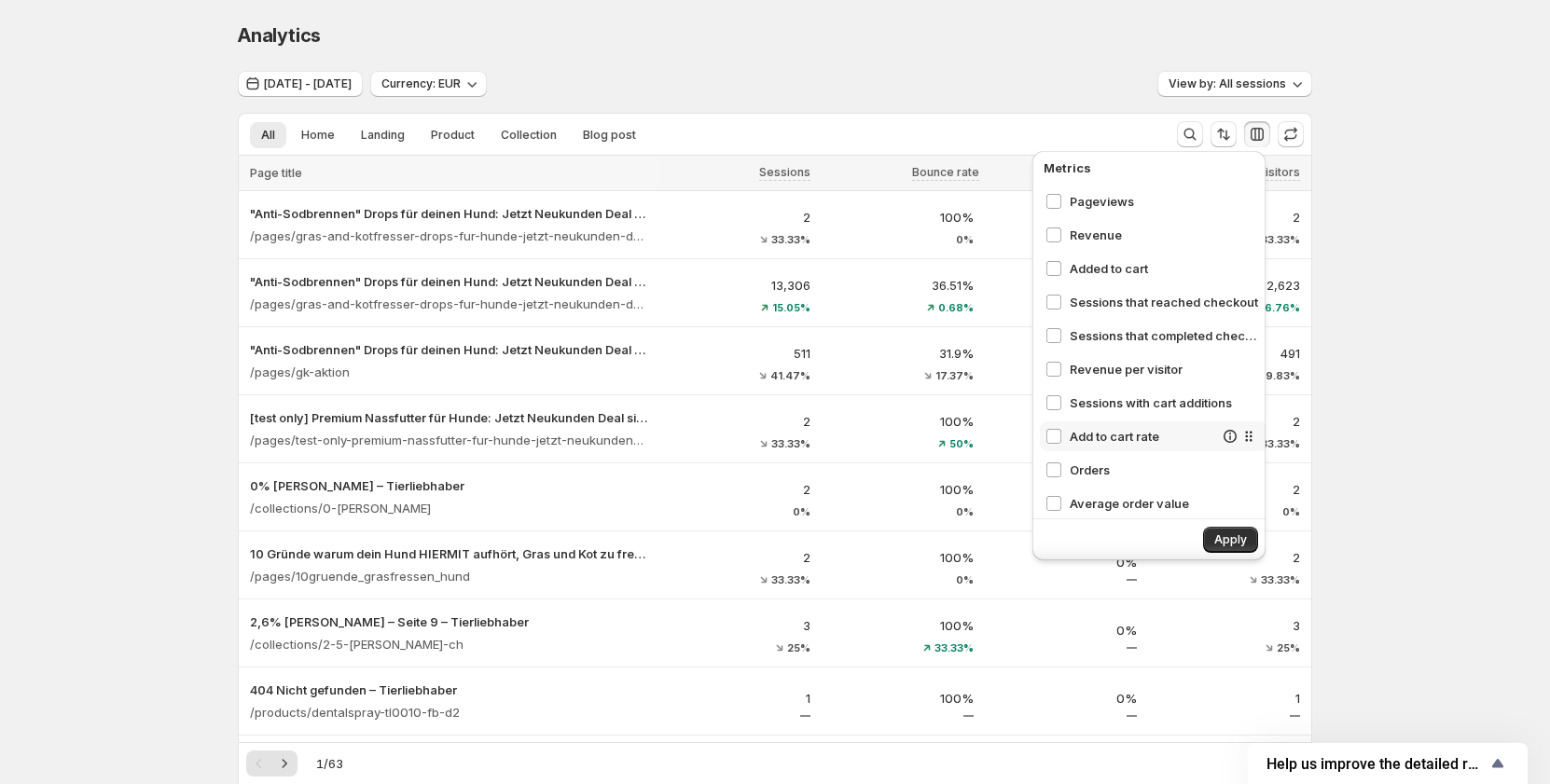
scroll to position [210, 0]
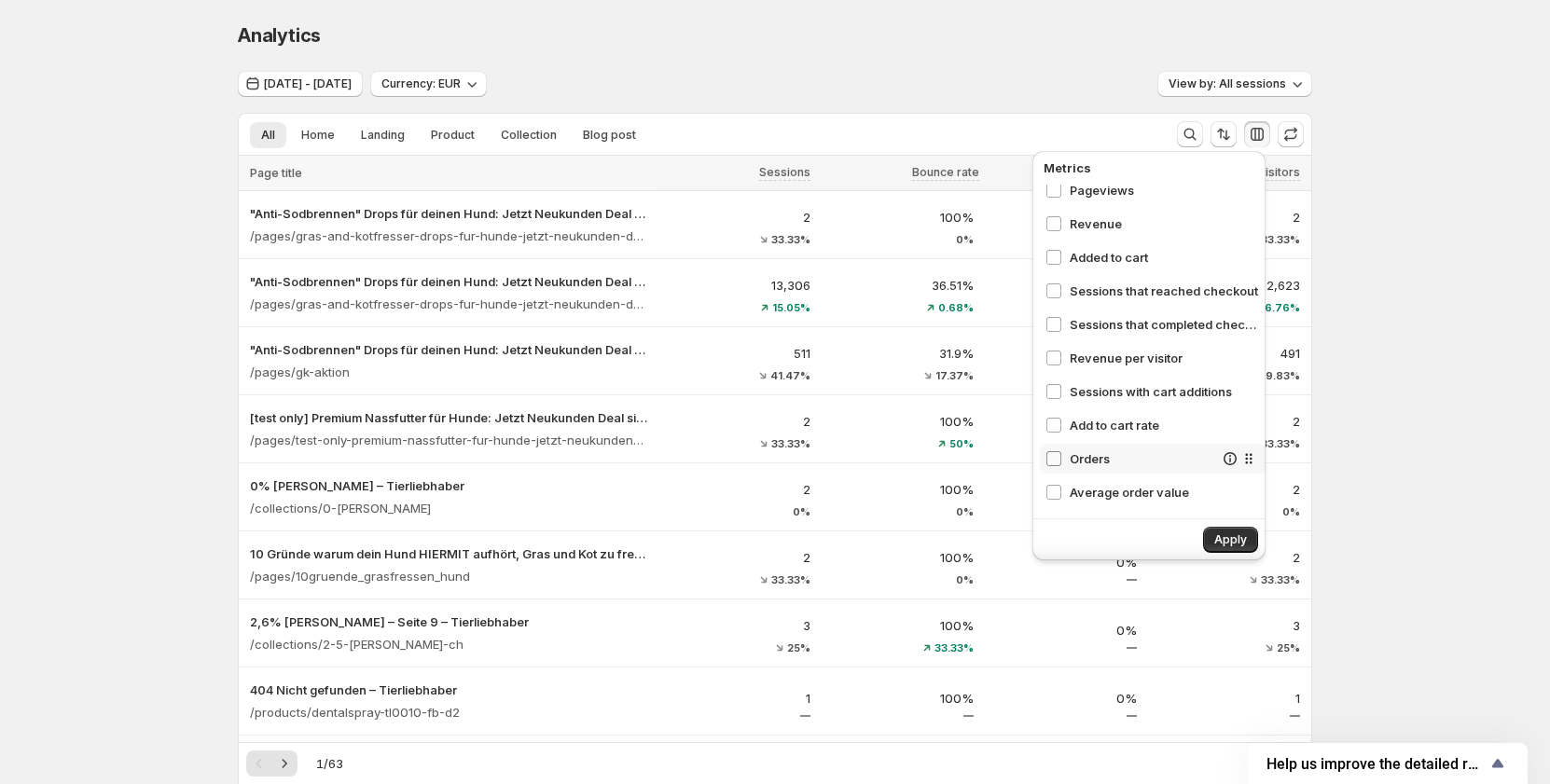
click at [1061, 456] on span at bounding box center [1053, 458] width 16 height 16
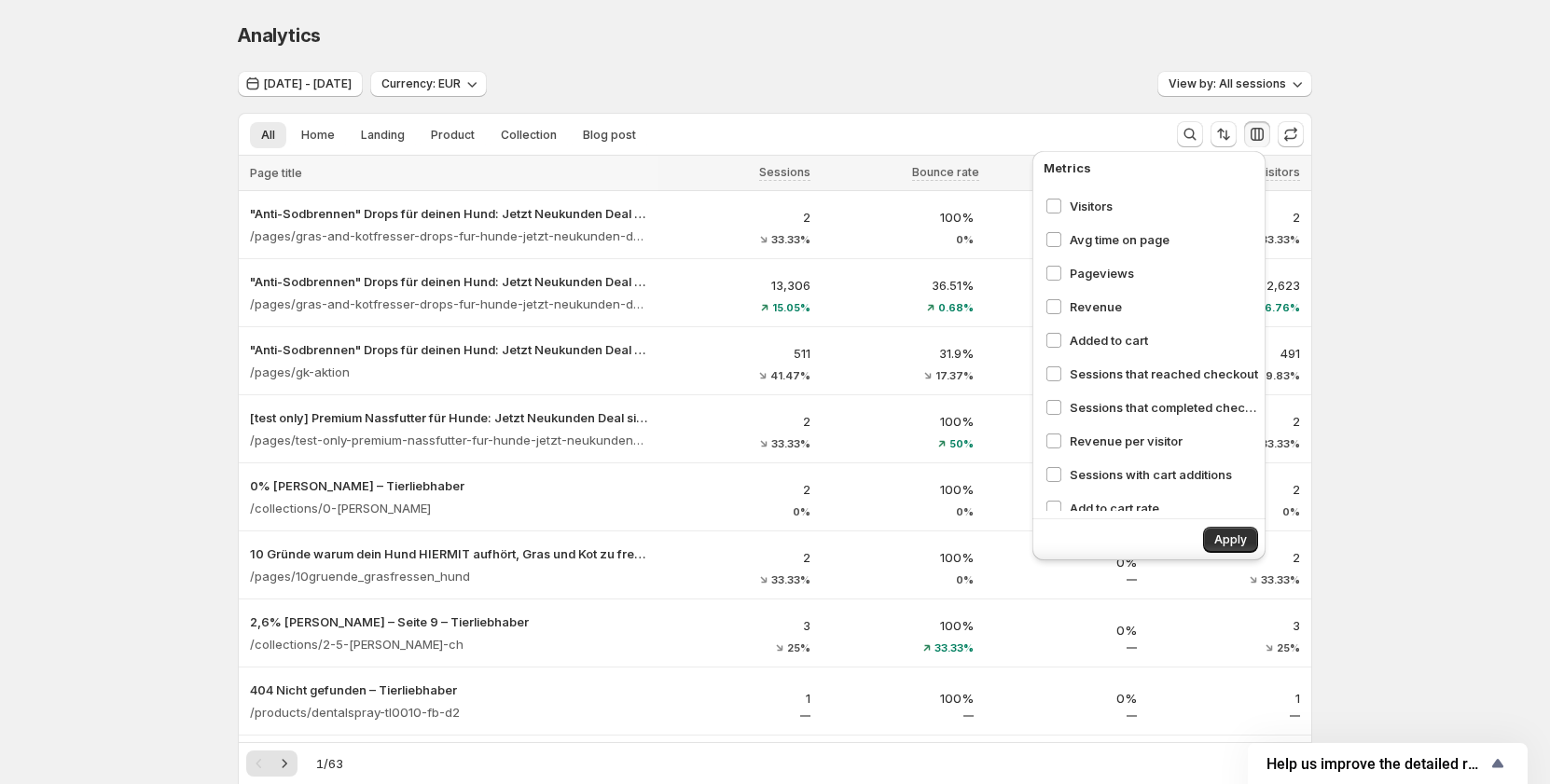
scroll to position [118, 0]
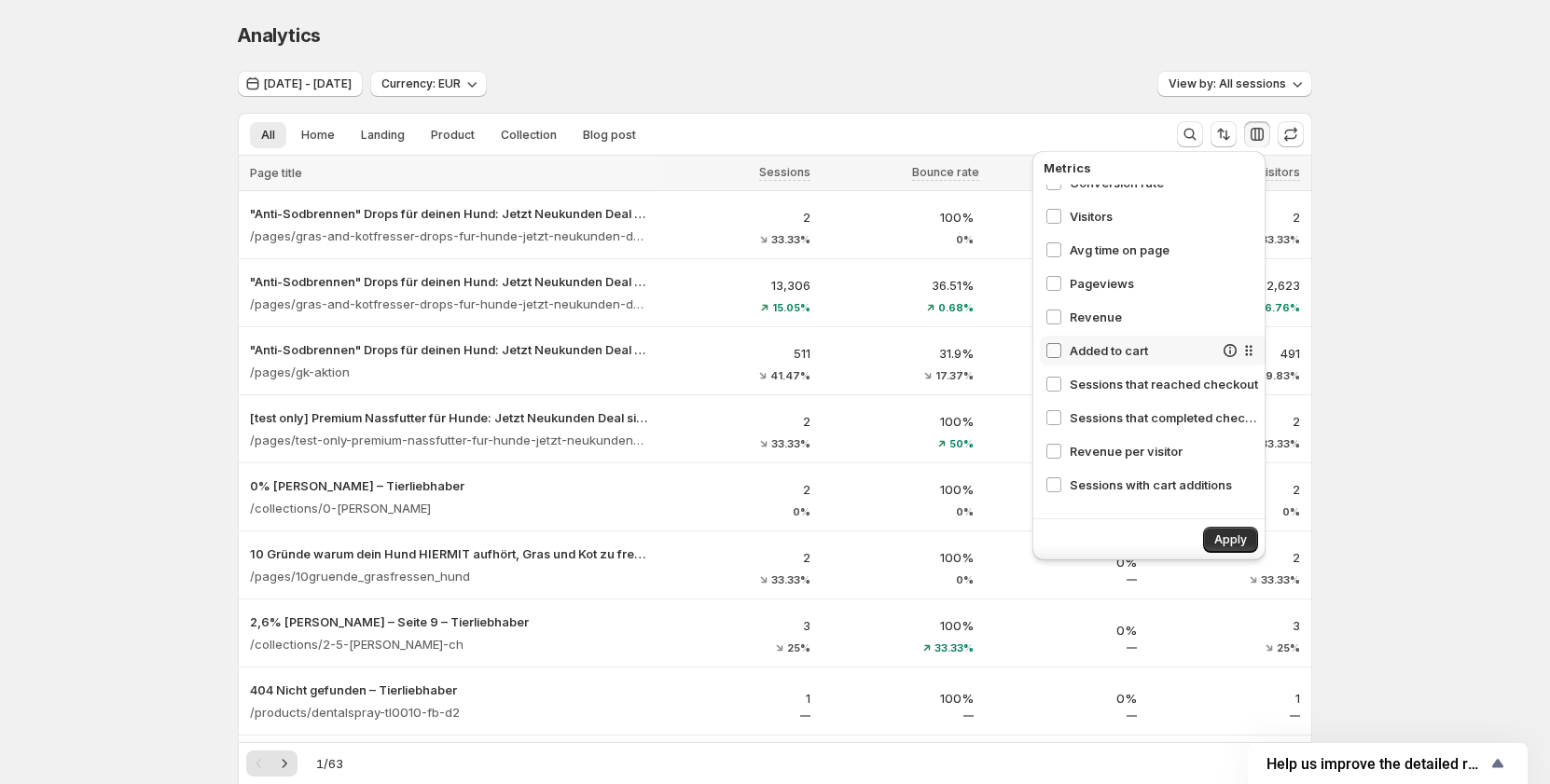
click at [1061, 354] on span at bounding box center [1053, 350] width 16 height 16
click at [1059, 241] on span at bounding box center [1053, 249] width 16 height 16
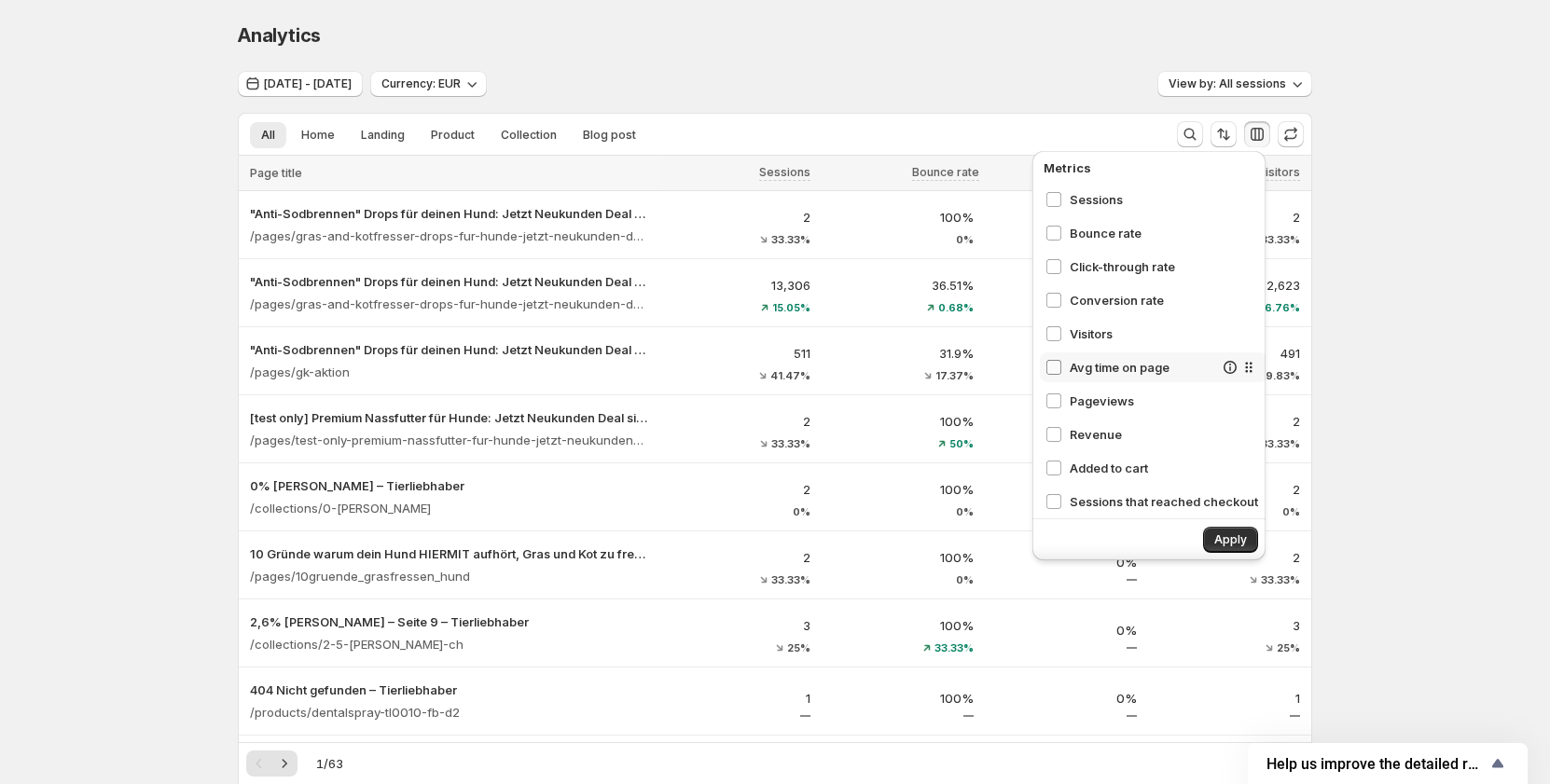
click at [1061, 375] on span at bounding box center [1053, 366] width 16 height 16
click at [1062, 369] on div "Avg time on page" at bounding box center [1129, 366] width 168 height 18
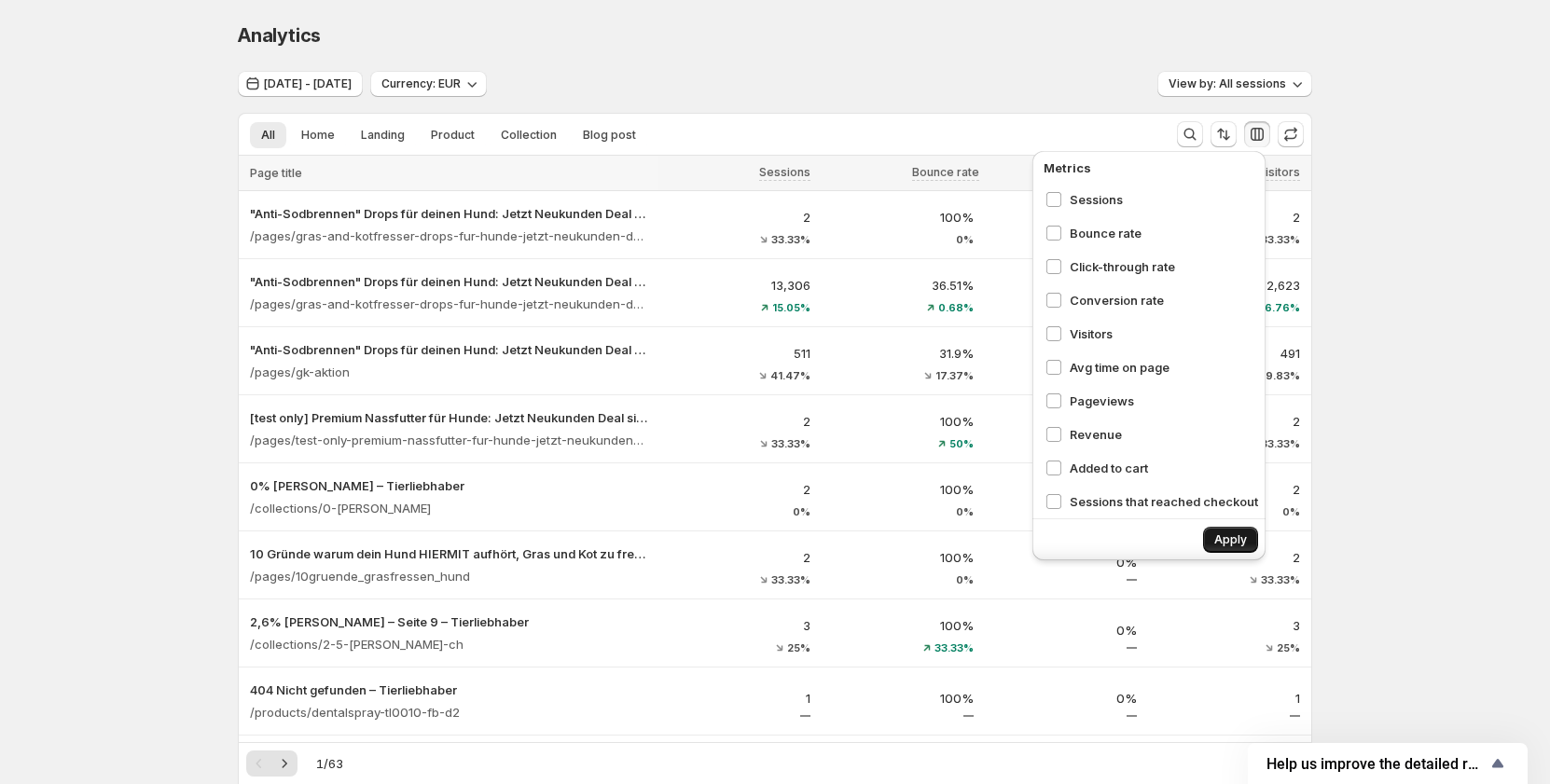
click at [1222, 534] on span "Apply" at bounding box center [1231, 539] width 33 height 14
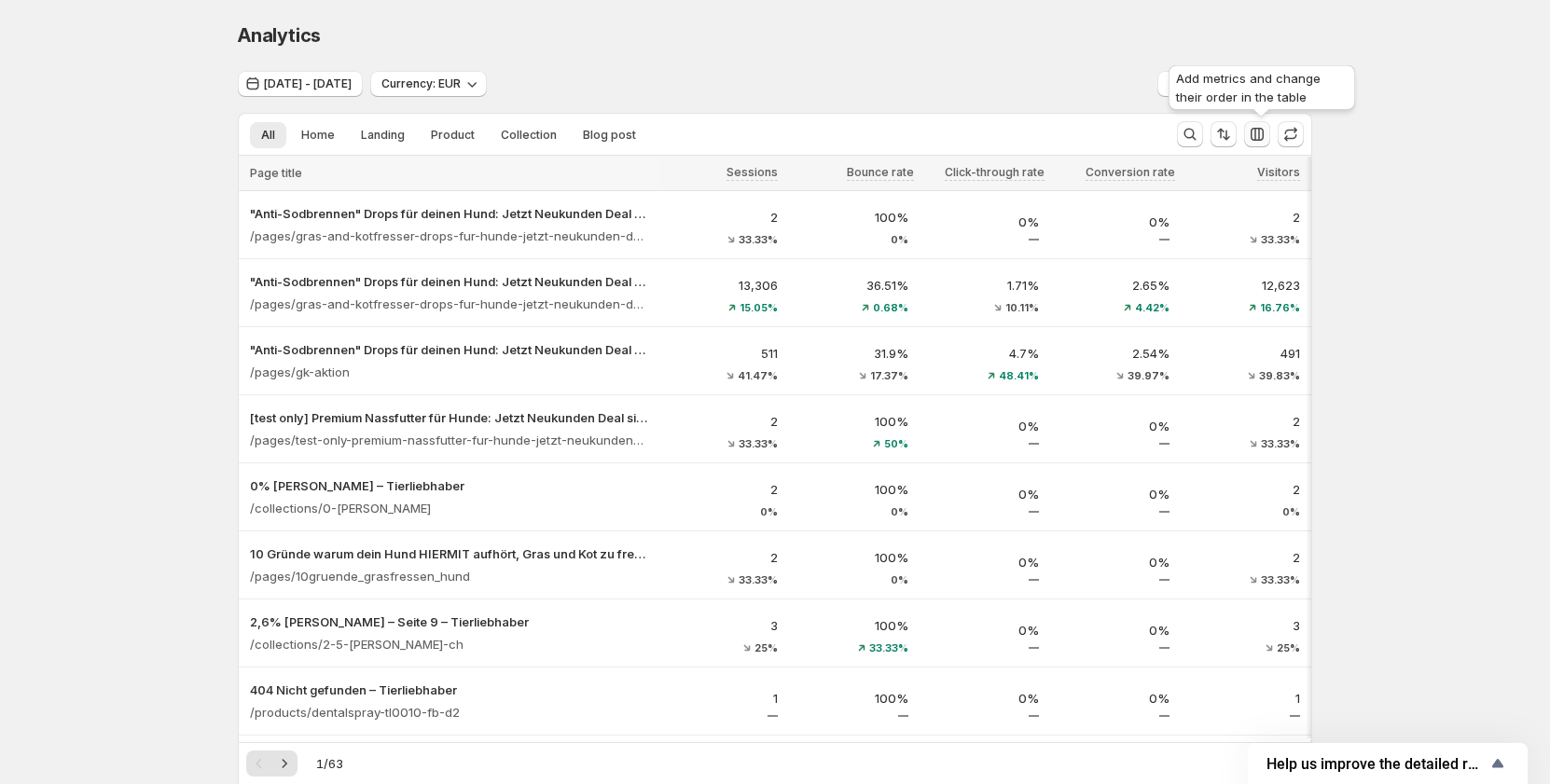
click at [1260, 135] on icon "button" at bounding box center [1257, 134] width 14 height 14
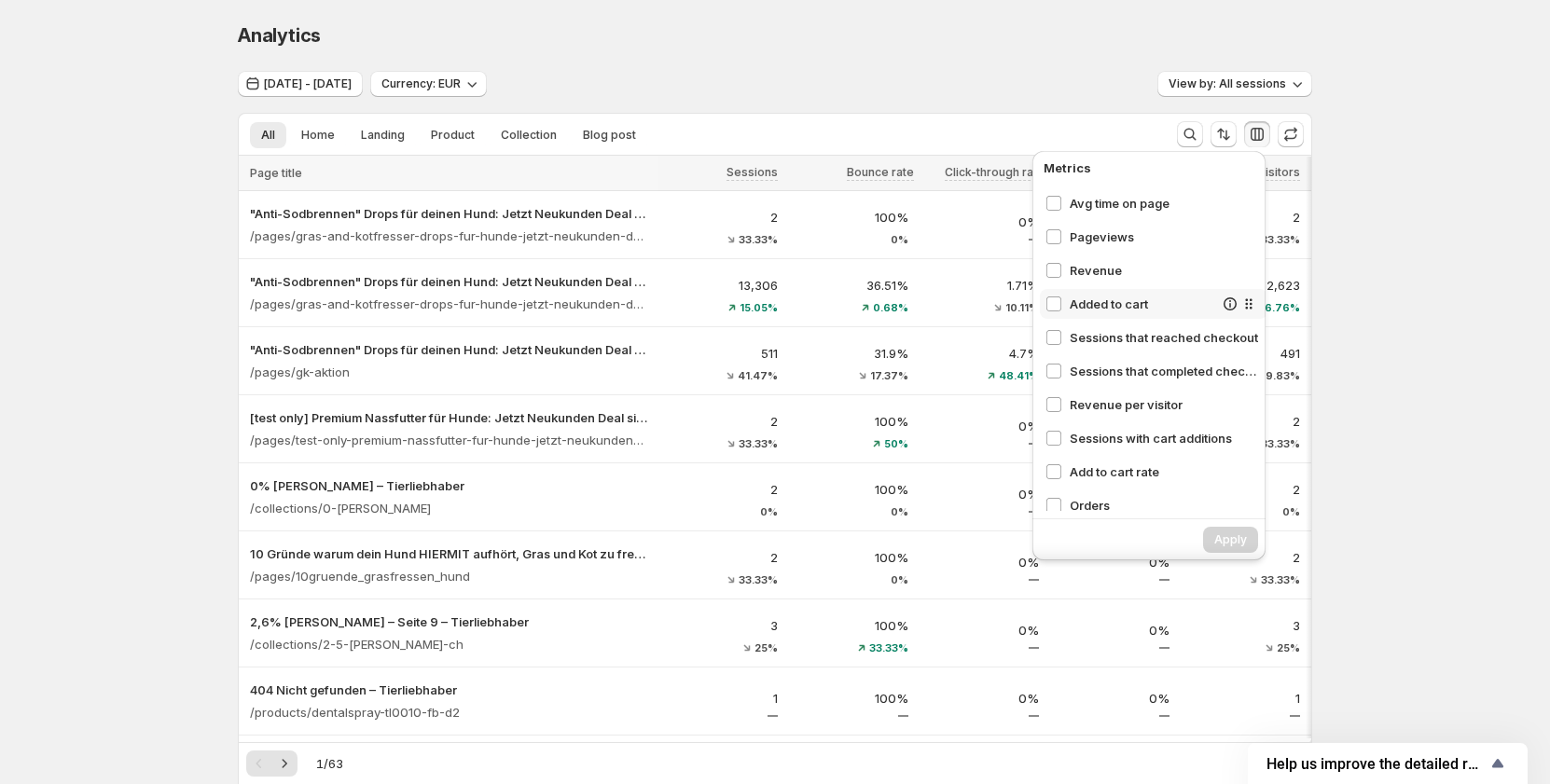
scroll to position [210, 0]
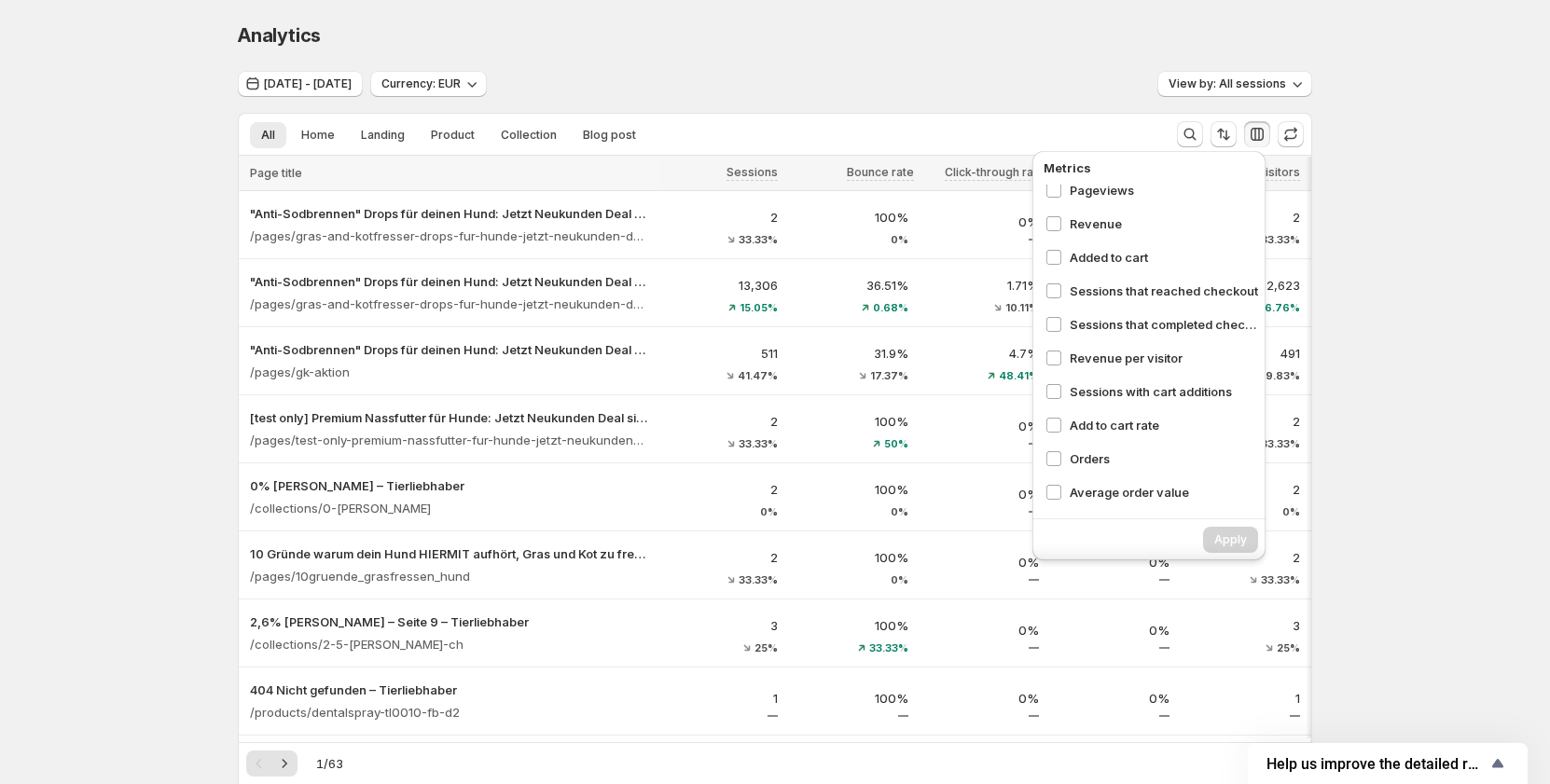
click at [1121, 538] on div "Apply" at bounding box center [1149, 539] width 233 height 41
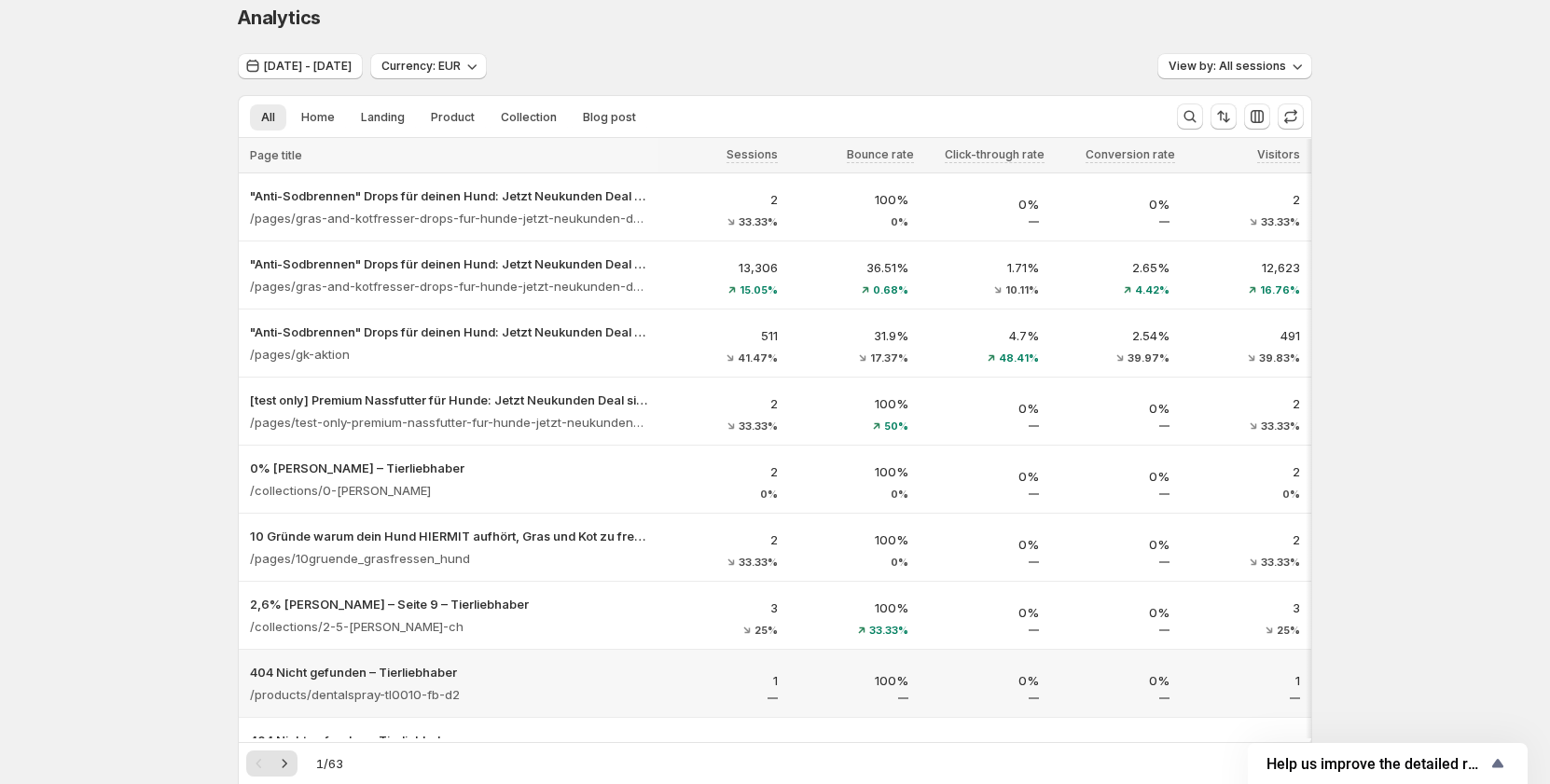
scroll to position [0, 0]
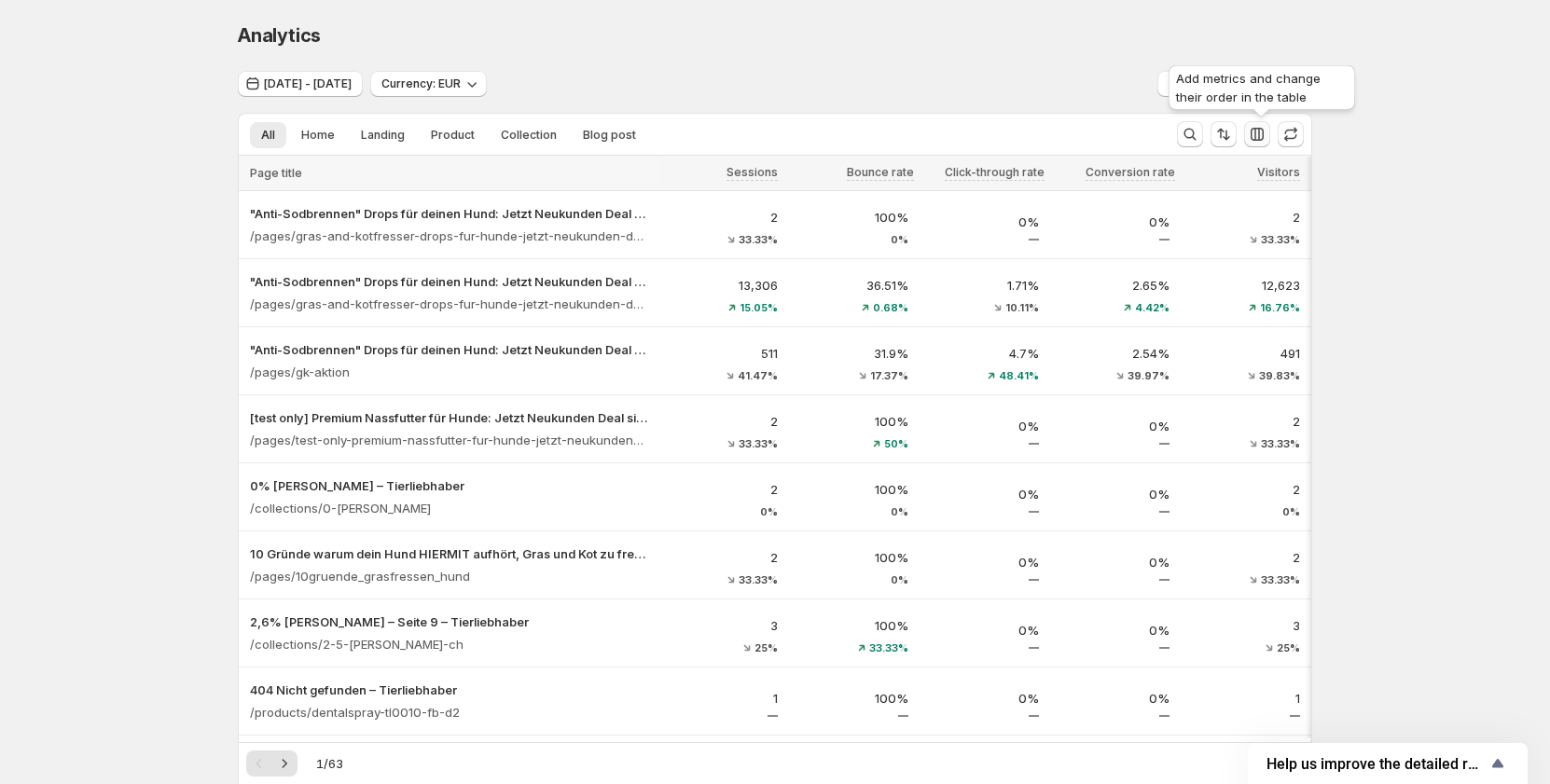
click at [1265, 137] on icon "button" at bounding box center [1256, 134] width 18 height 18
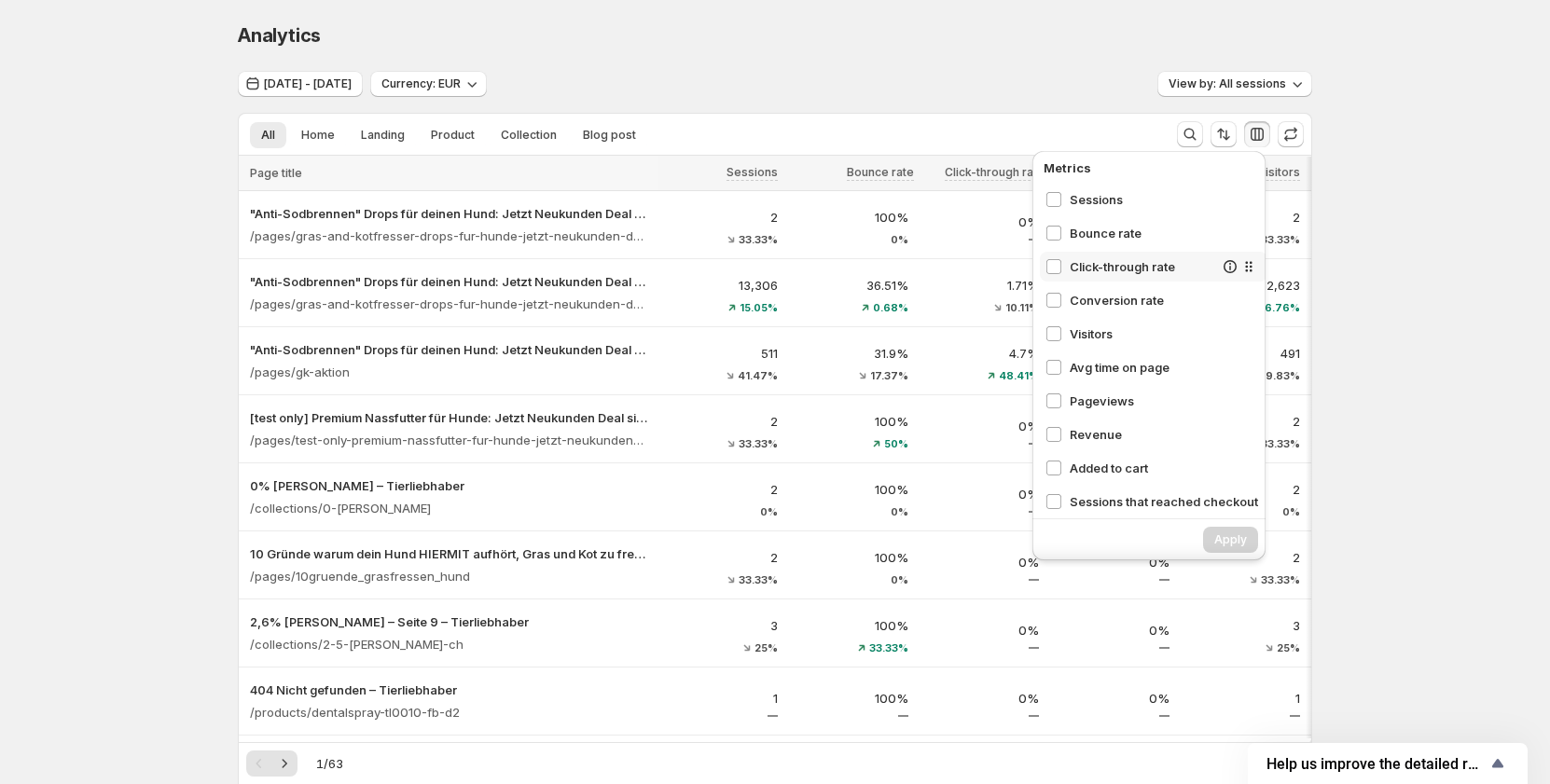
click at [1107, 267] on span "Click-through rate" at bounding box center [1141, 266] width 144 height 18
click at [1083, 369] on span "Avg time on page" at bounding box center [1141, 366] width 144 height 18
click at [1088, 396] on span "Pageviews" at bounding box center [1141, 400] width 144 height 18
click at [1089, 427] on span "Revenue" at bounding box center [1141, 434] width 144 height 18
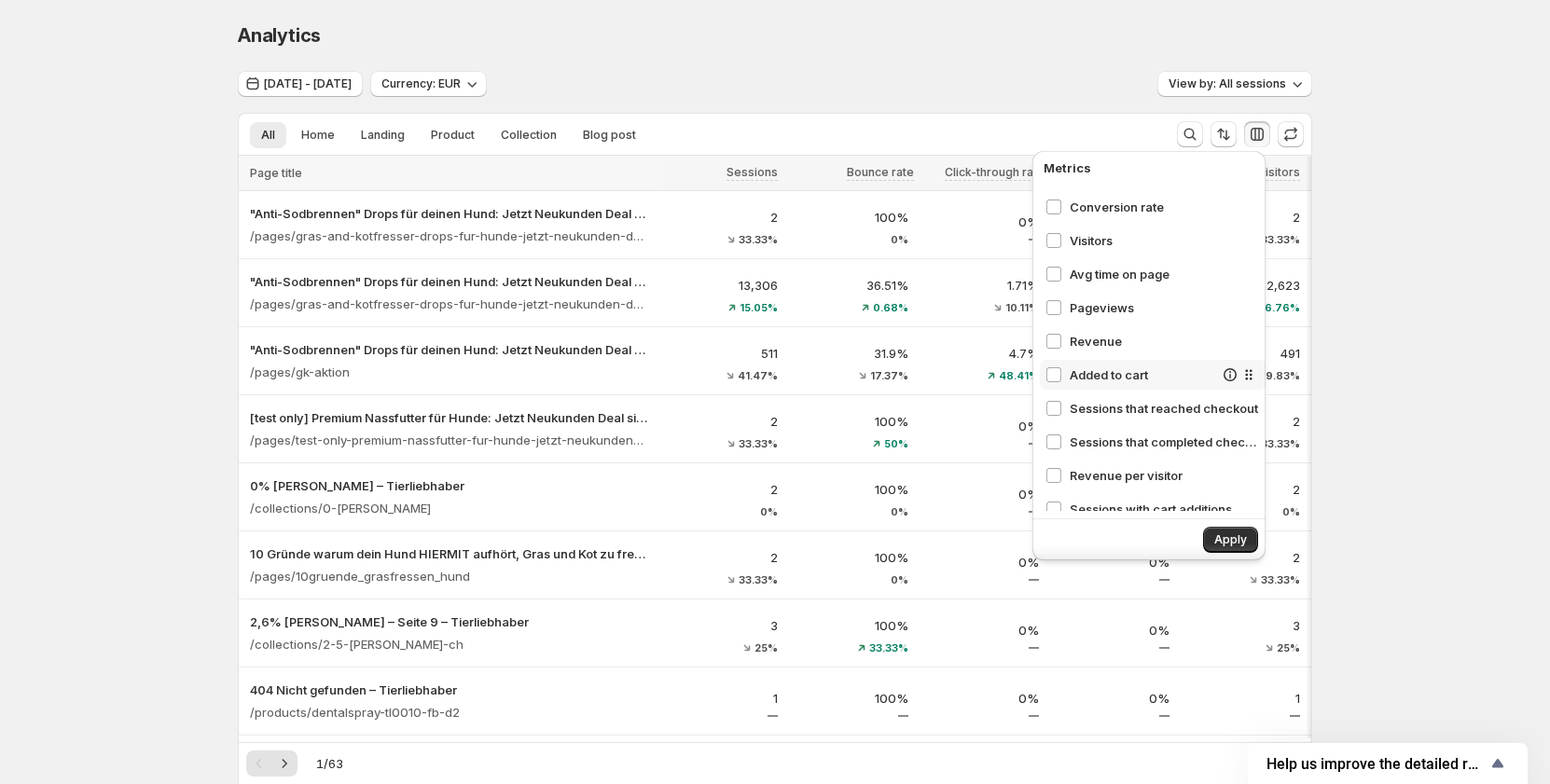
click at [1086, 375] on span "Added to cart" at bounding box center [1141, 374] width 144 height 18
click at [1090, 406] on span "Sessions that reached checkout" at bounding box center [1141, 408] width 144 height 18
click at [1092, 434] on span "Sessions that completed checkout" at bounding box center [1141, 442] width 144 height 18
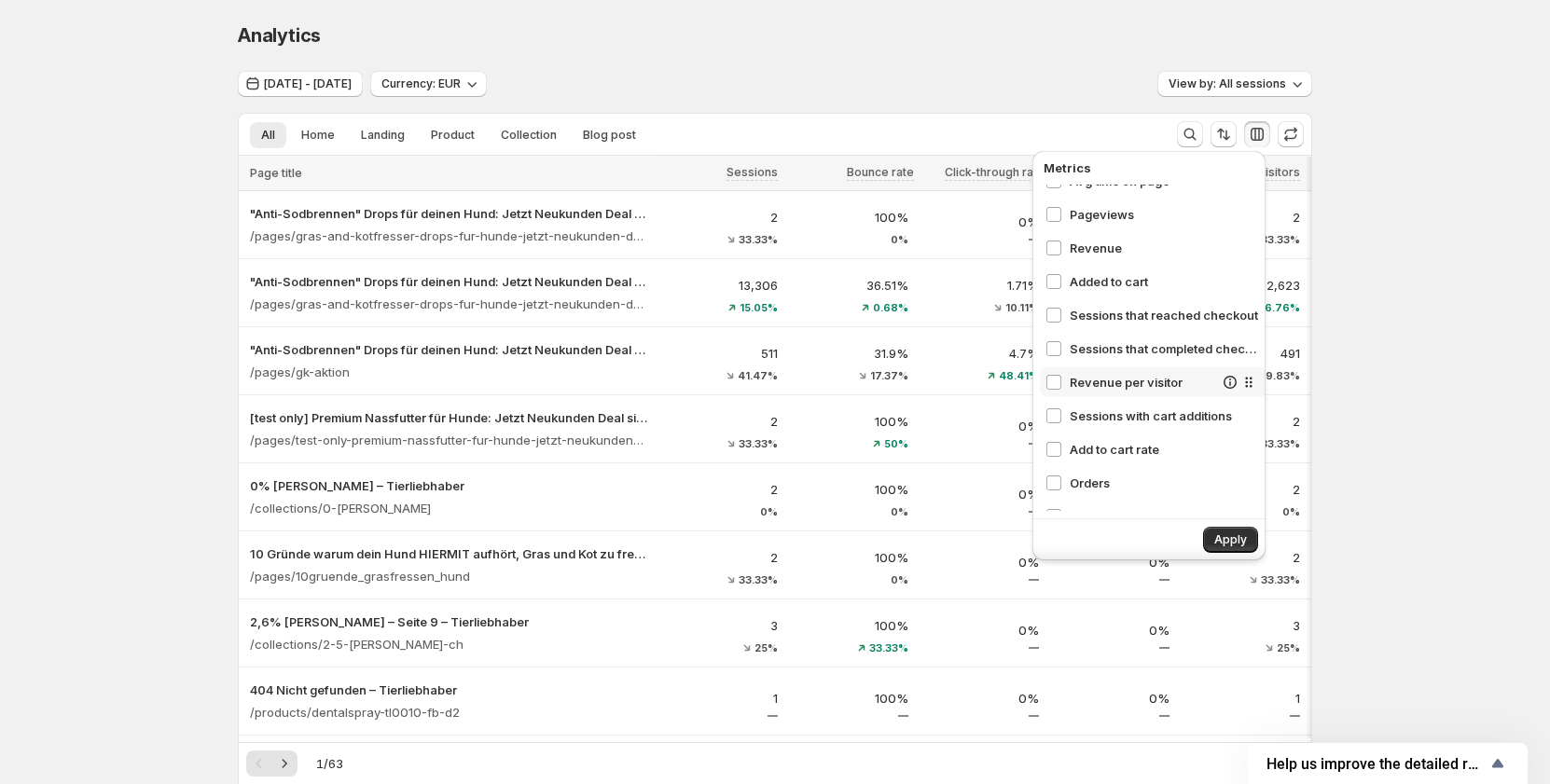
click at [1102, 392] on div "Revenue per visitor" at bounding box center [1154, 382] width 228 height 30
click at [1102, 412] on span "Sessions with cart additions" at bounding box center [1141, 415] width 144 height 18
click at [1092, 442] on span "Add to cart rate" at bounding box center [1141, 448] width 144 height 18
click at [1083, 477] on span "Orders" at bounding box center [1141, 482] width 144 height 18
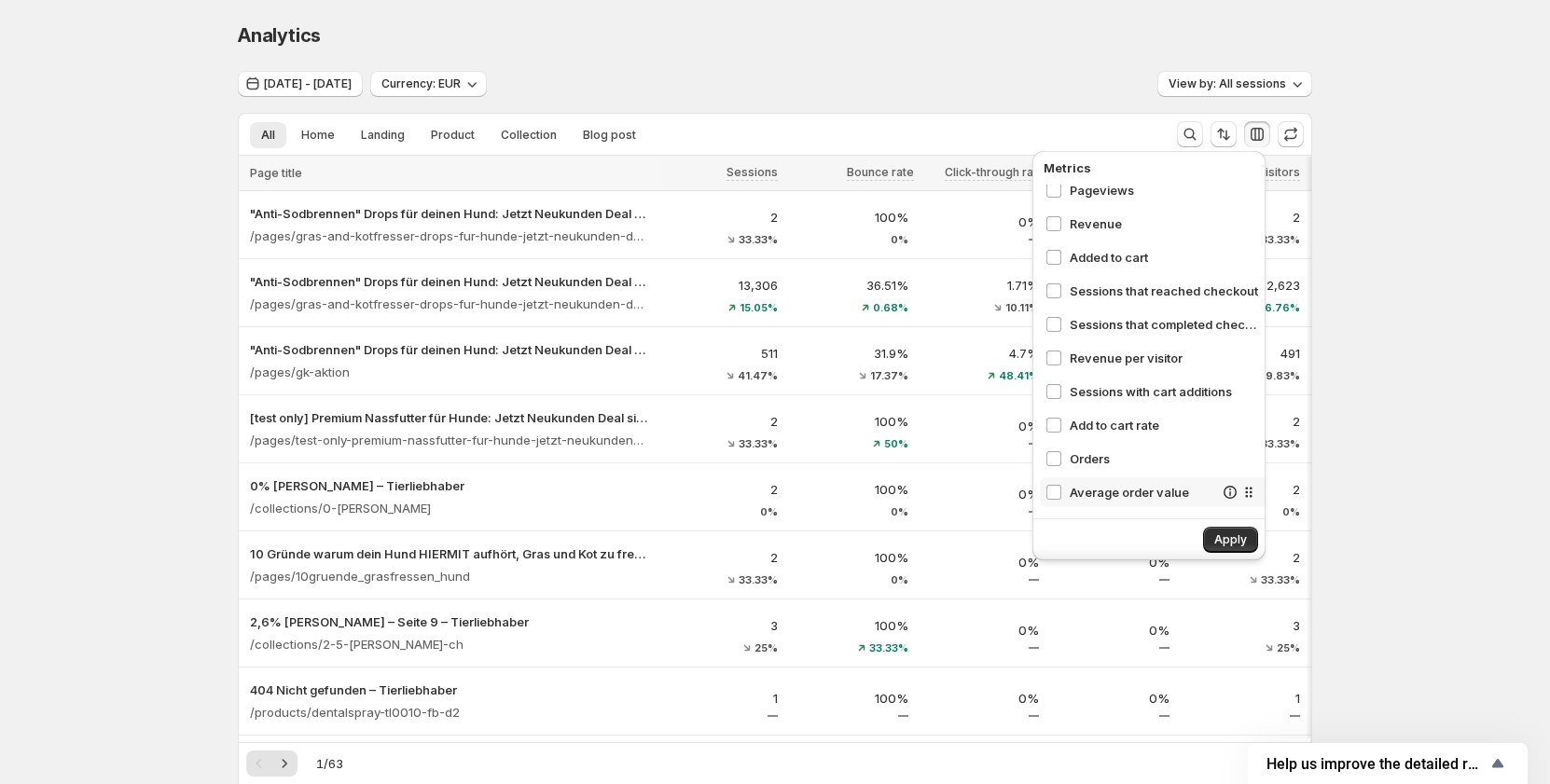
click at [1085, 491] on span "Average order value" at bounding box center [1141, 492] width 144 height 18
click at [1247, 534] on button "Apply" at bounding box center [1230, 539] width 55 height 26
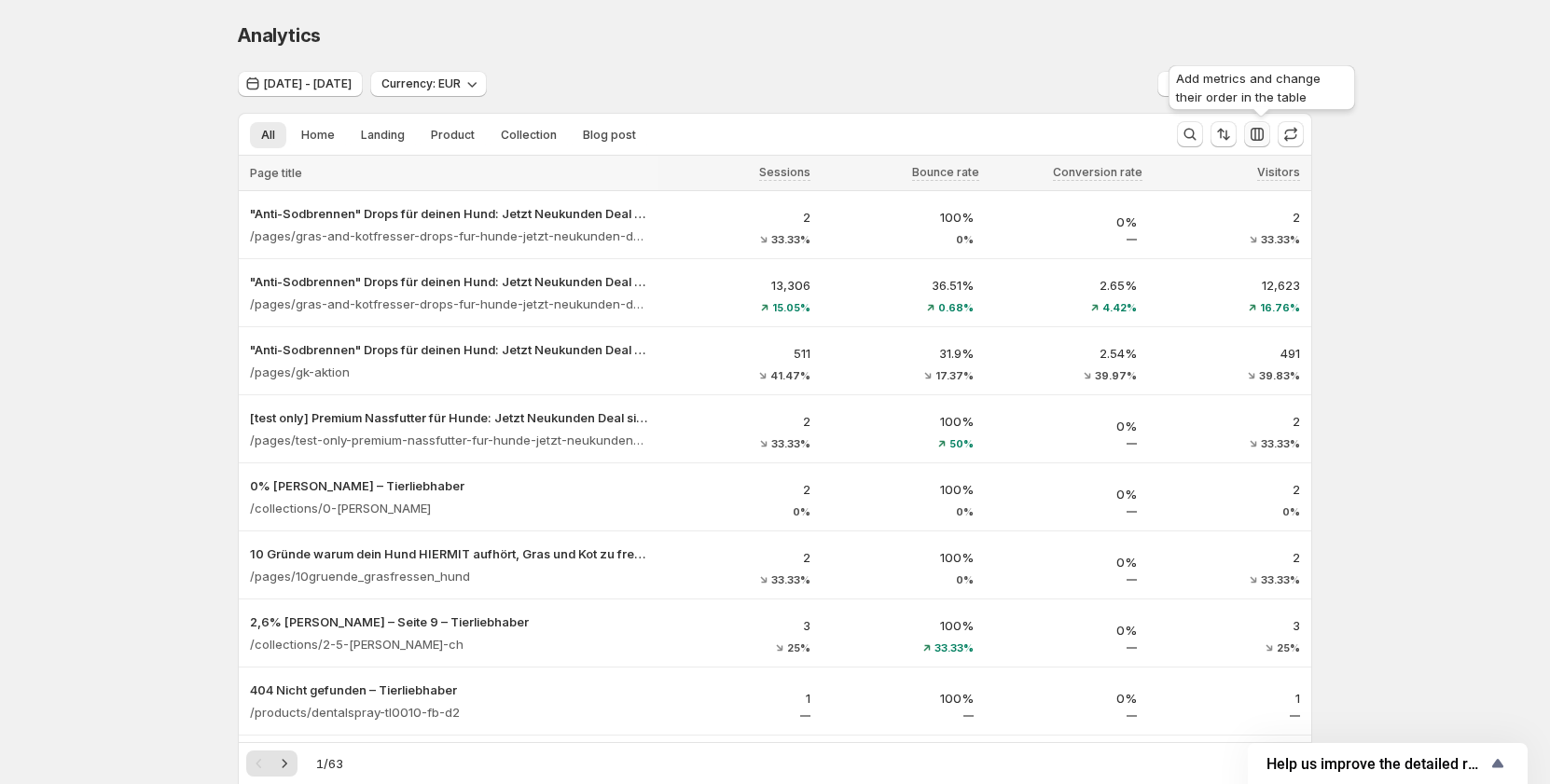
click at [1256, 131] on icon "button" at bounding box center [1257, 134] width 14 height 14
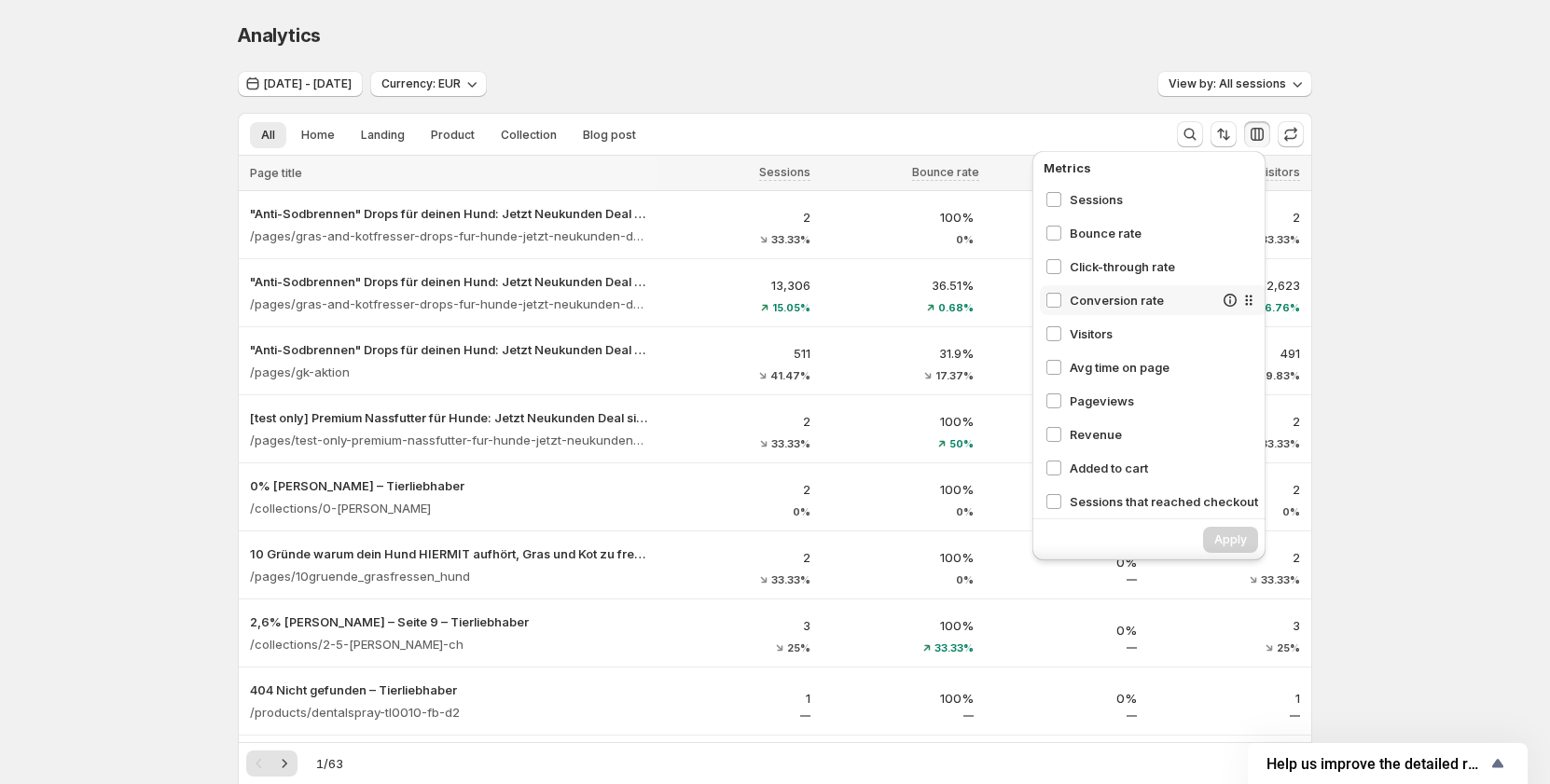
drag, startPoint x: 1078, startPoint y: 294, endPoint x: 1071, endPoint y: 320, distance: 26.9
click at [1077, 297] on span "Conversion rate" at bounding box center [1141, 300] width 144 height 18
click at [1071, 320] on div "Visitors" at bounding box center [1154, 334] width 228 height 30
click at [1076, 239] on span "Bounce rate" at bounding box center [1141, 232] width 144 height 18
click at [1228, 527] on button "Apply" at bounding box center [1230, 539] width 55 height 26
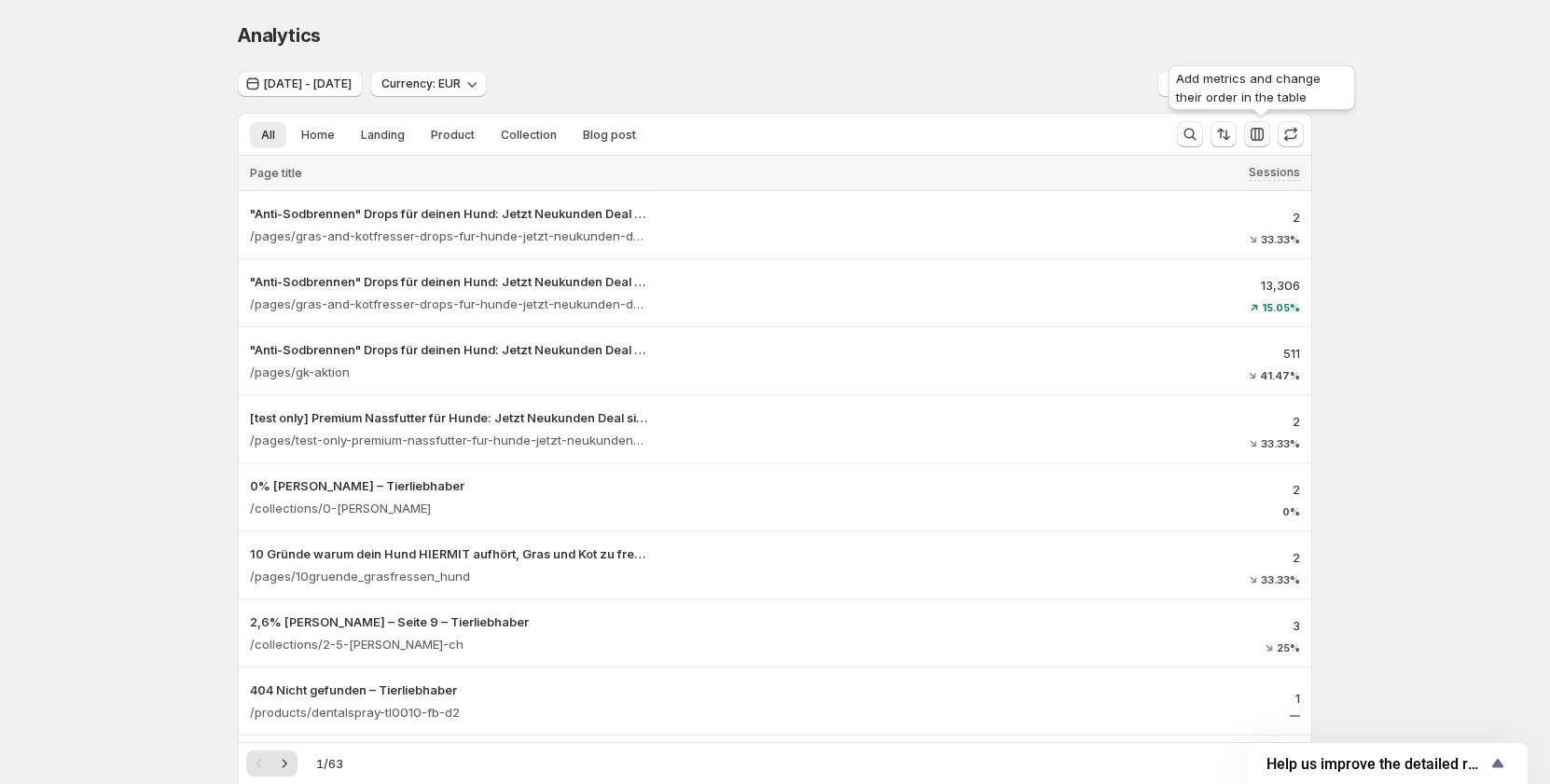
click at [1260, 131] on icon "button" at bounding box center [1257, 134] width 14 height 14
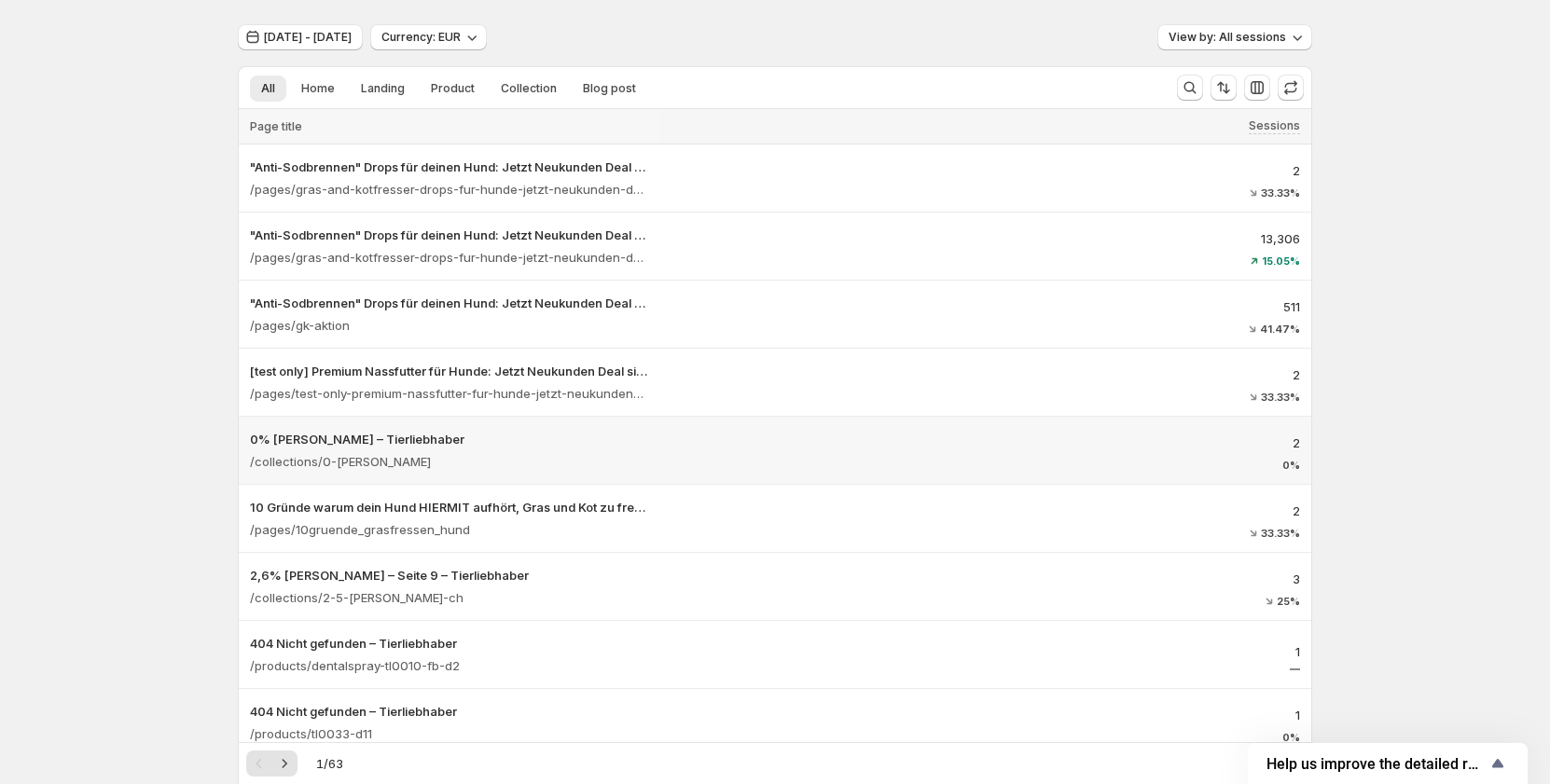
scroll to position [0, 0]
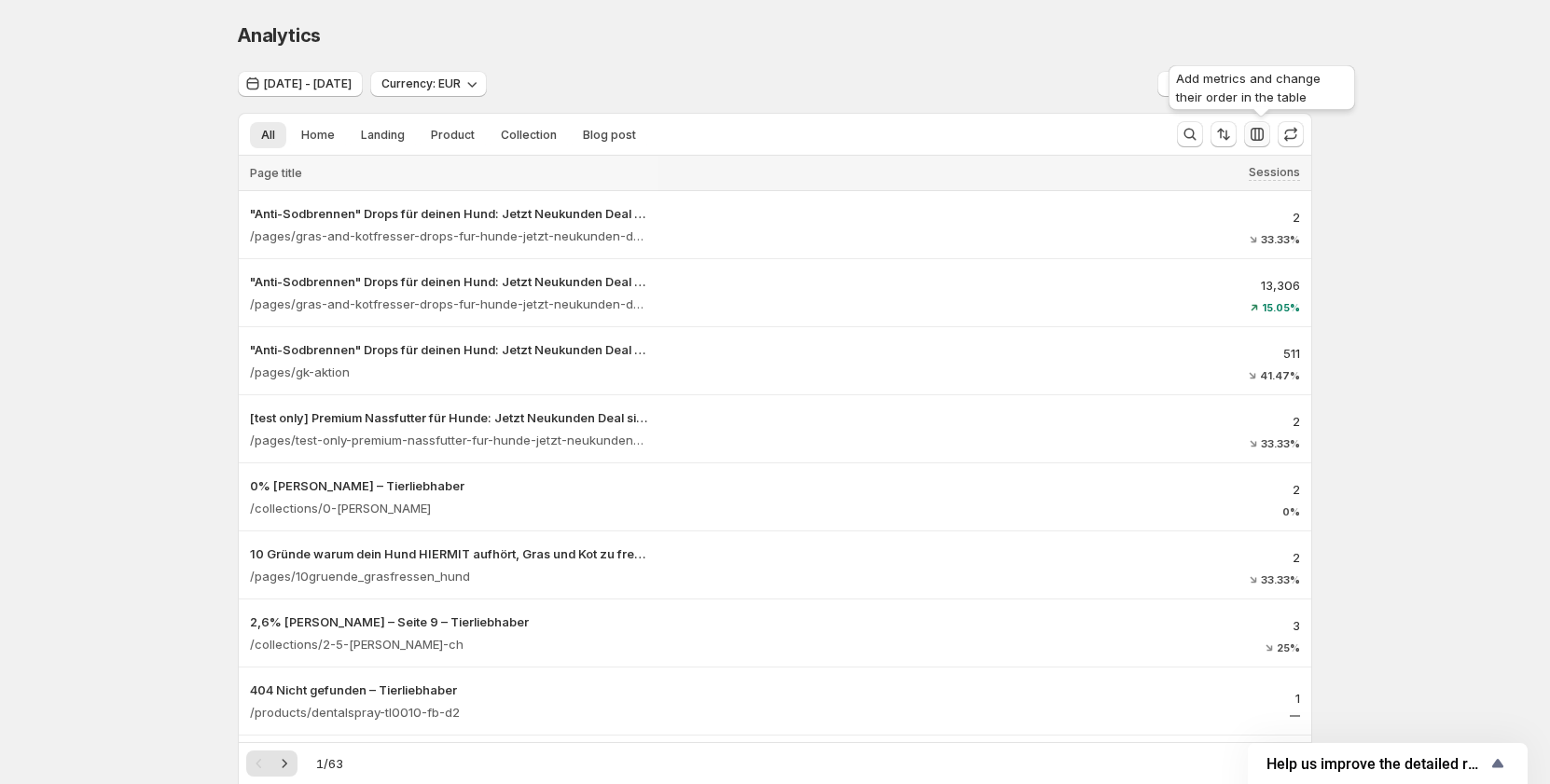
click at [1260, 140] on icon "button" at bounding box center [1257, 134] width 14 height 14
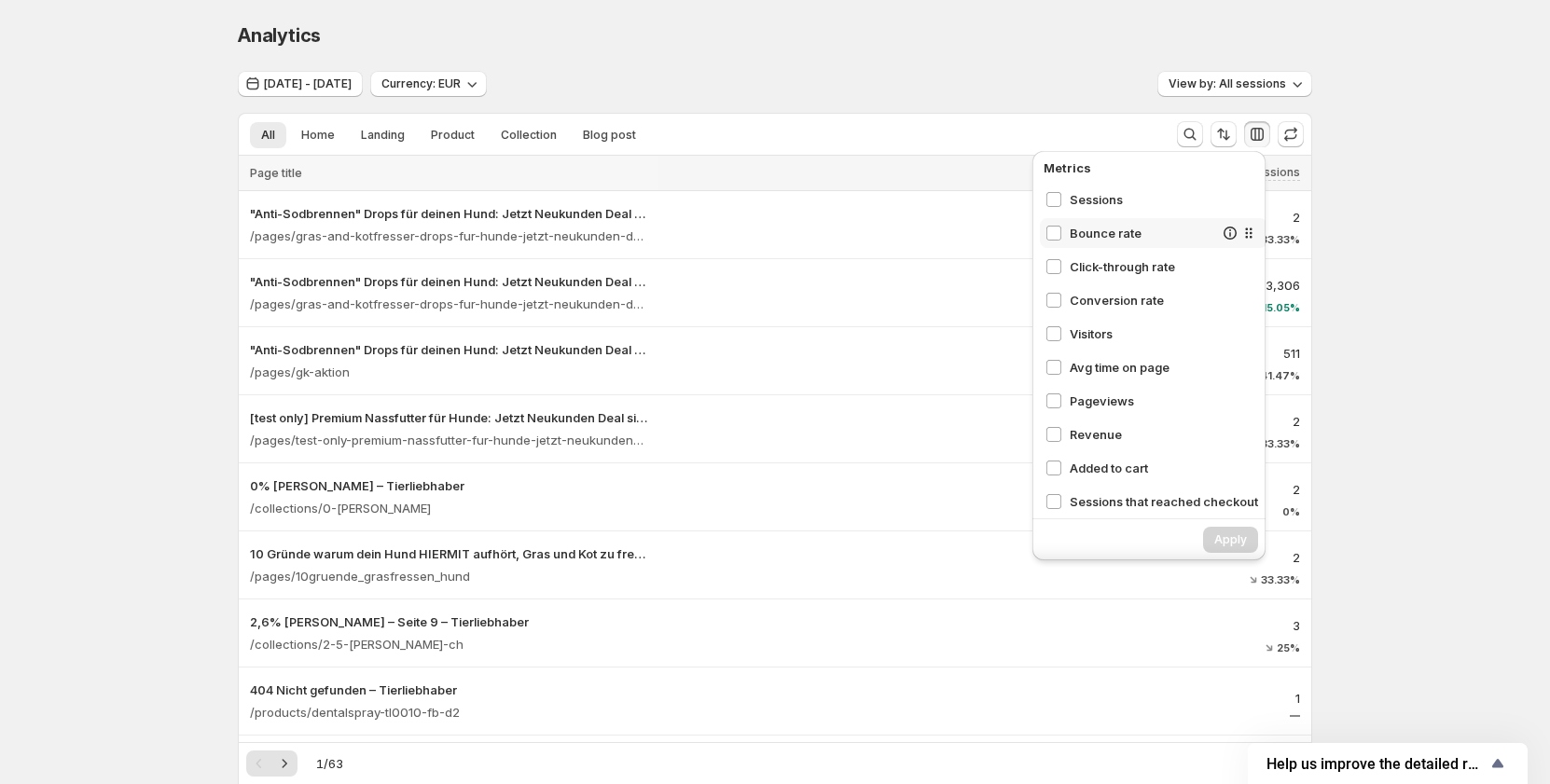
click at [1120, 239] on span "Bounce rate" at bounding box center [1141, 232] width 144 height 18
click at [1105, 337] on span "Visitors" at bounding box center [1141, 333] width 144 height 18
click at [1097, 429] on span "Revenue" at bounding box center [1141, 434] width 144 height 18
click at [1227, 532] on button "Apply" at bounding box center [1230, 539] width 55 height 26
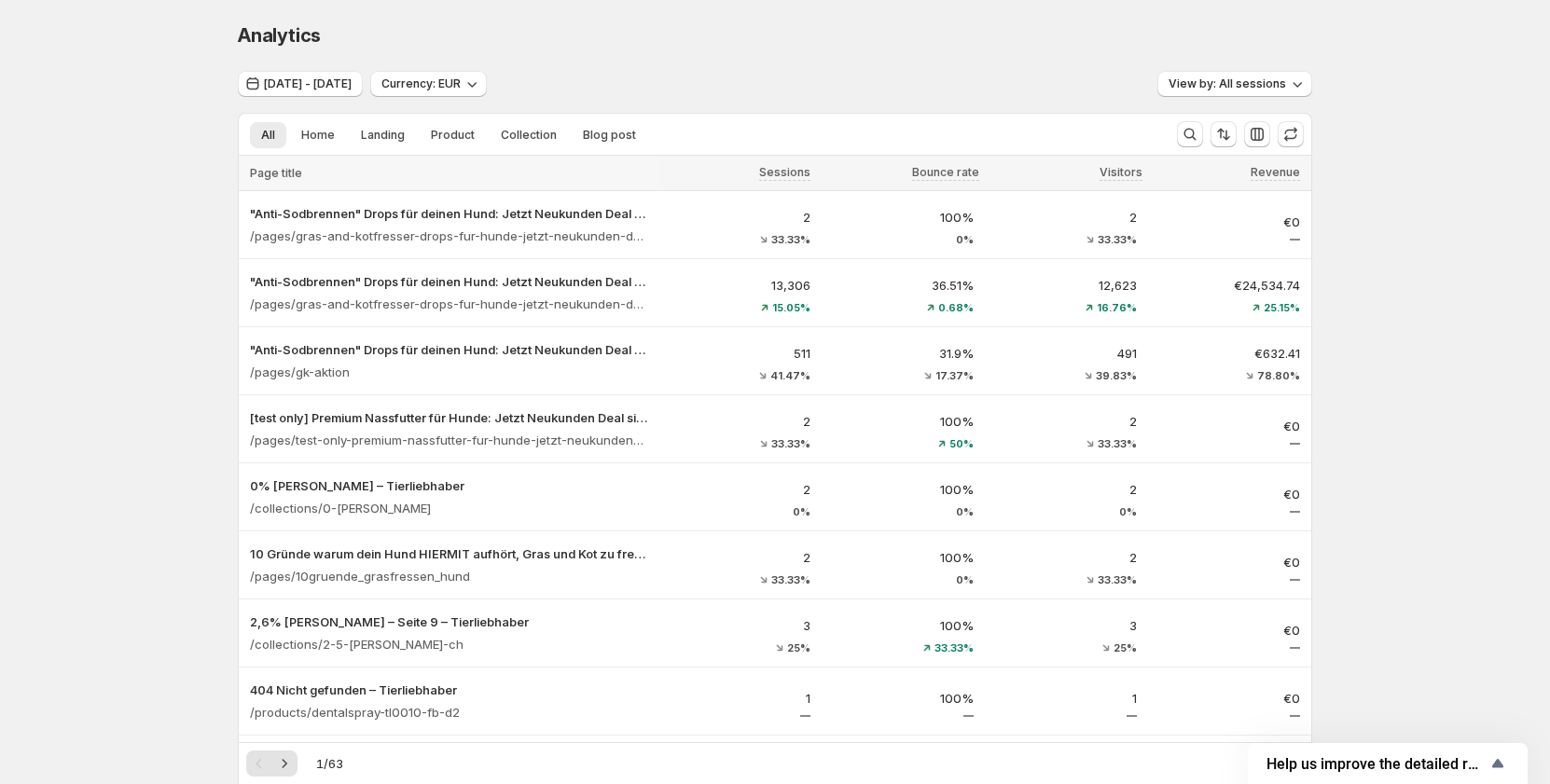
click at [1299, 140] on icon "button" at bounding box center [1290, 134] width 18 height 18
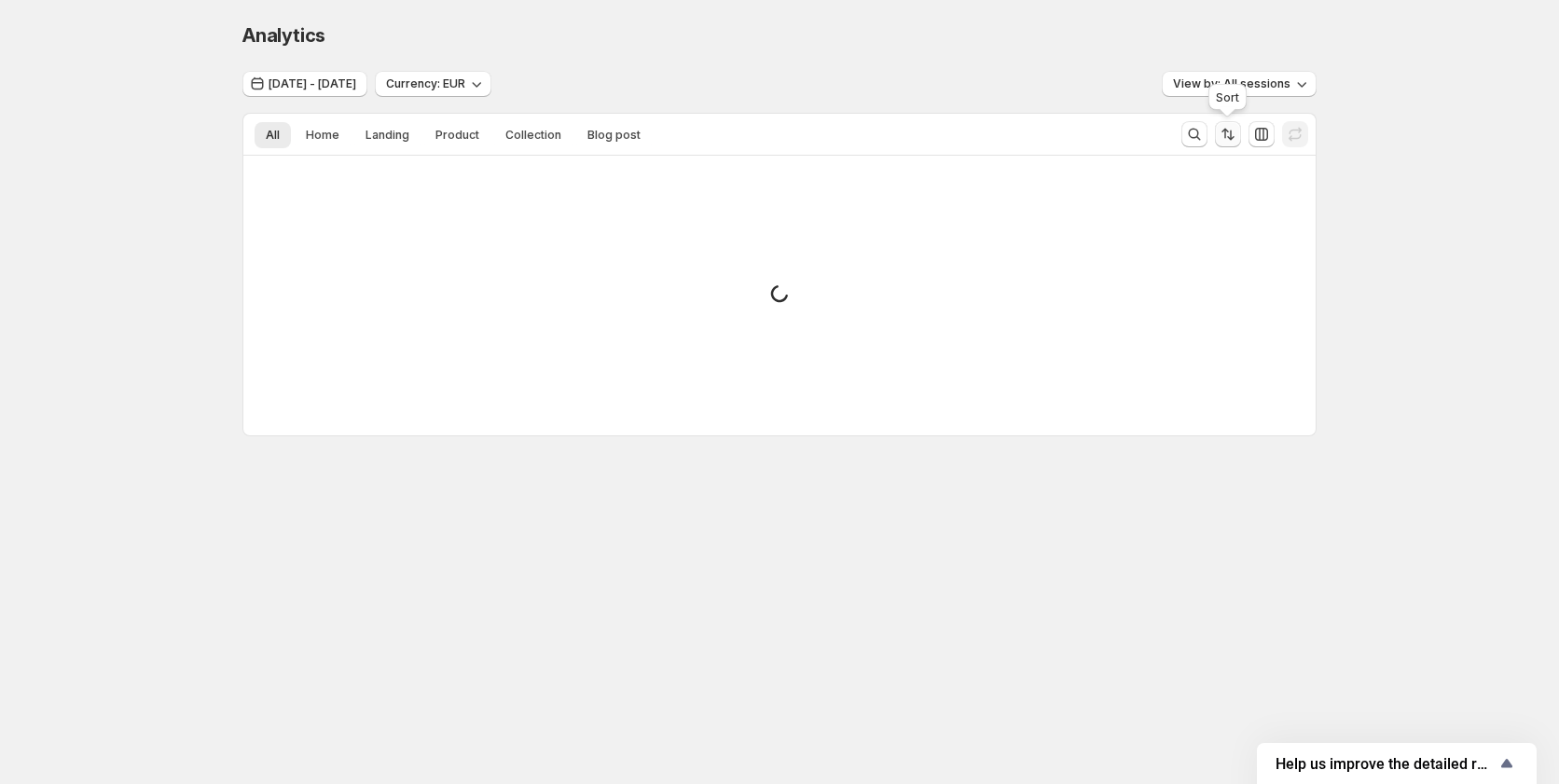
click at [1231, 138] on icon "Sort the results" at bounding box center [1231, 135] width 8 height 11
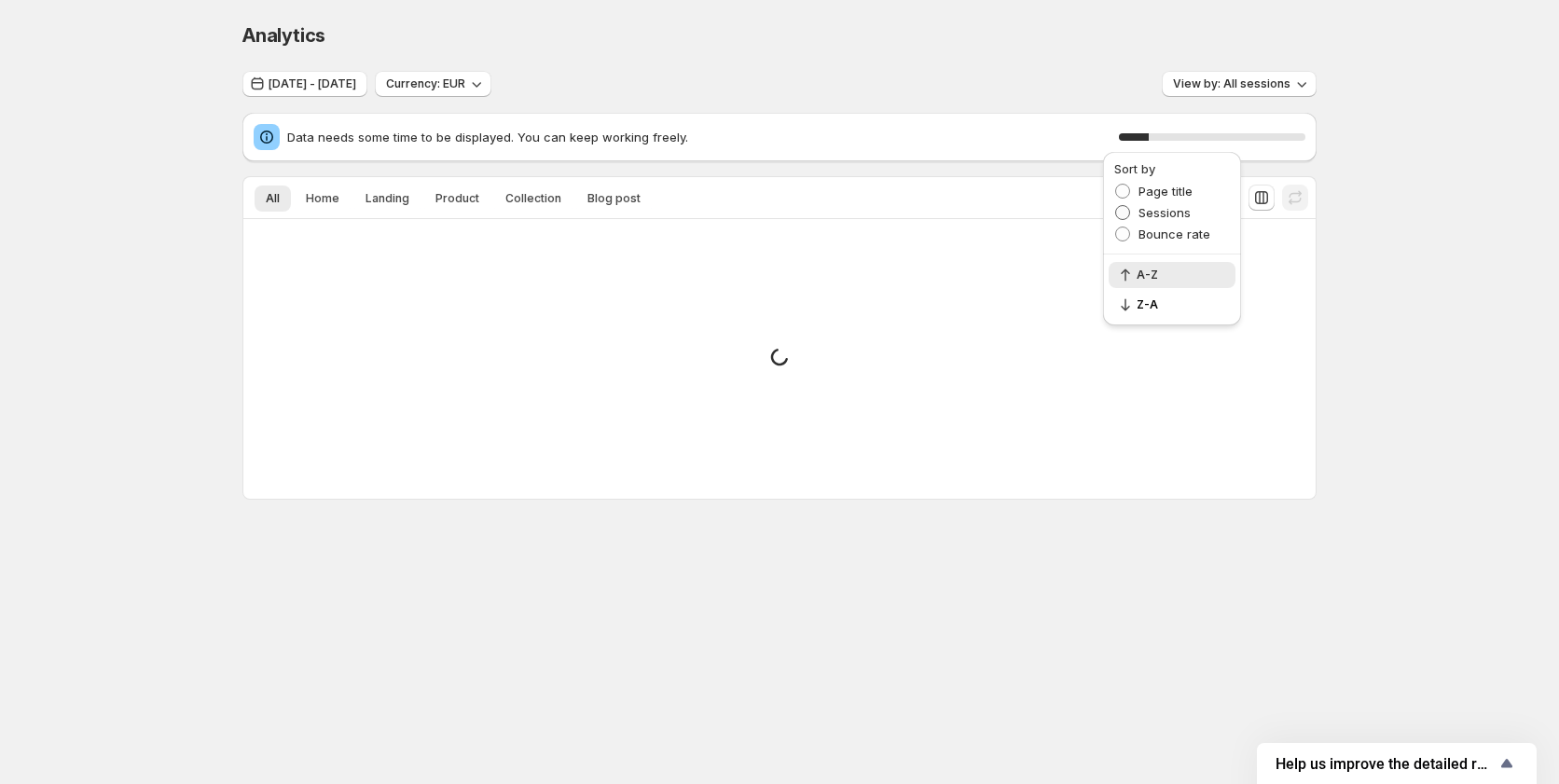
click at [1153, 212] on span "Sessions" at bounding box center [1164, 212] width 52 height 14
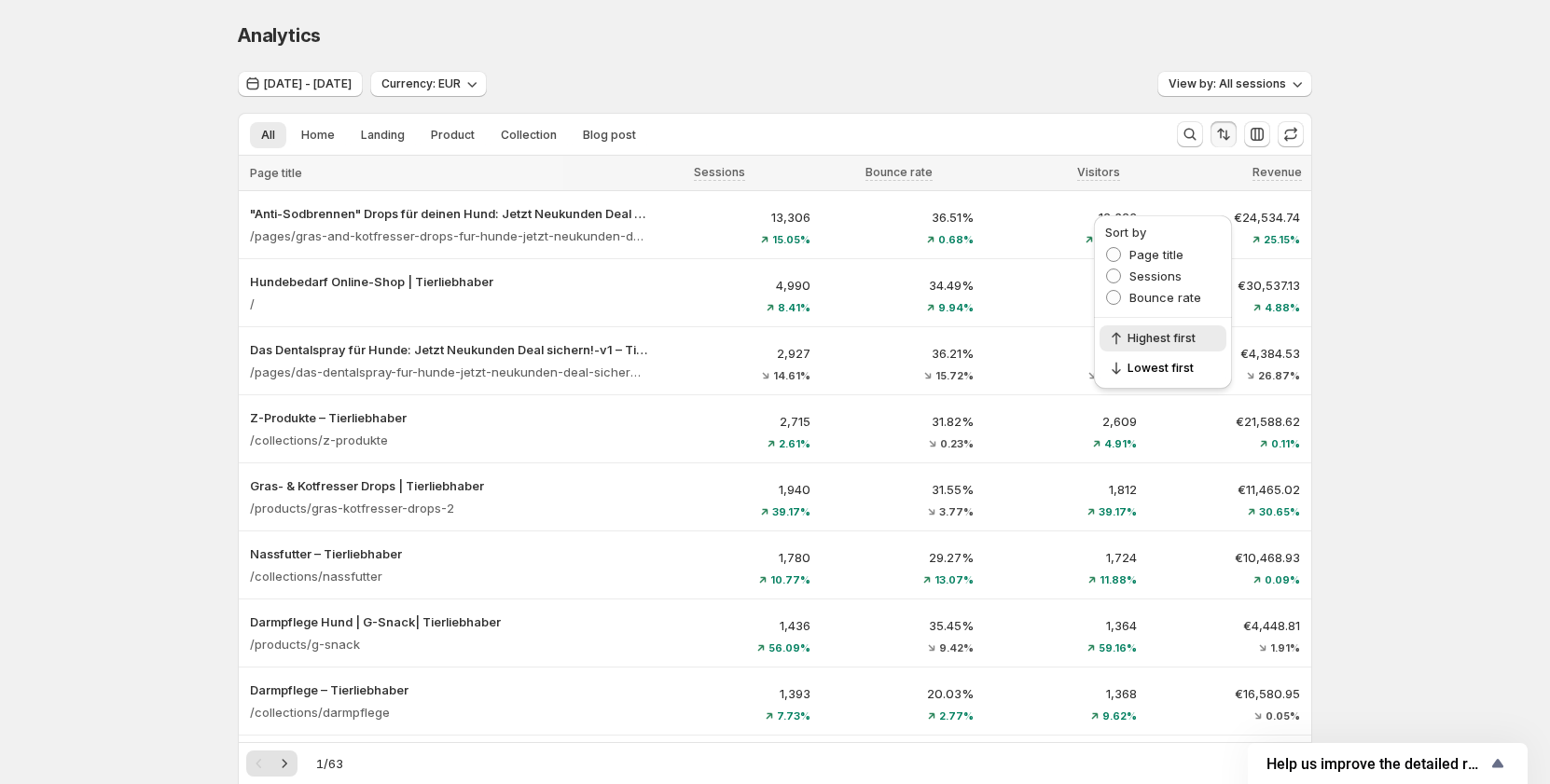
click at [1129, 86] on div "Sep 17, 2025 - Sep 24, 2025 Currency: EUR View by: All sessions" at bounding box center [775, 84] width 1074 height 27
click at [1264, 138] on icon "button" at bounding box center [1257, 134] width 14 height 14
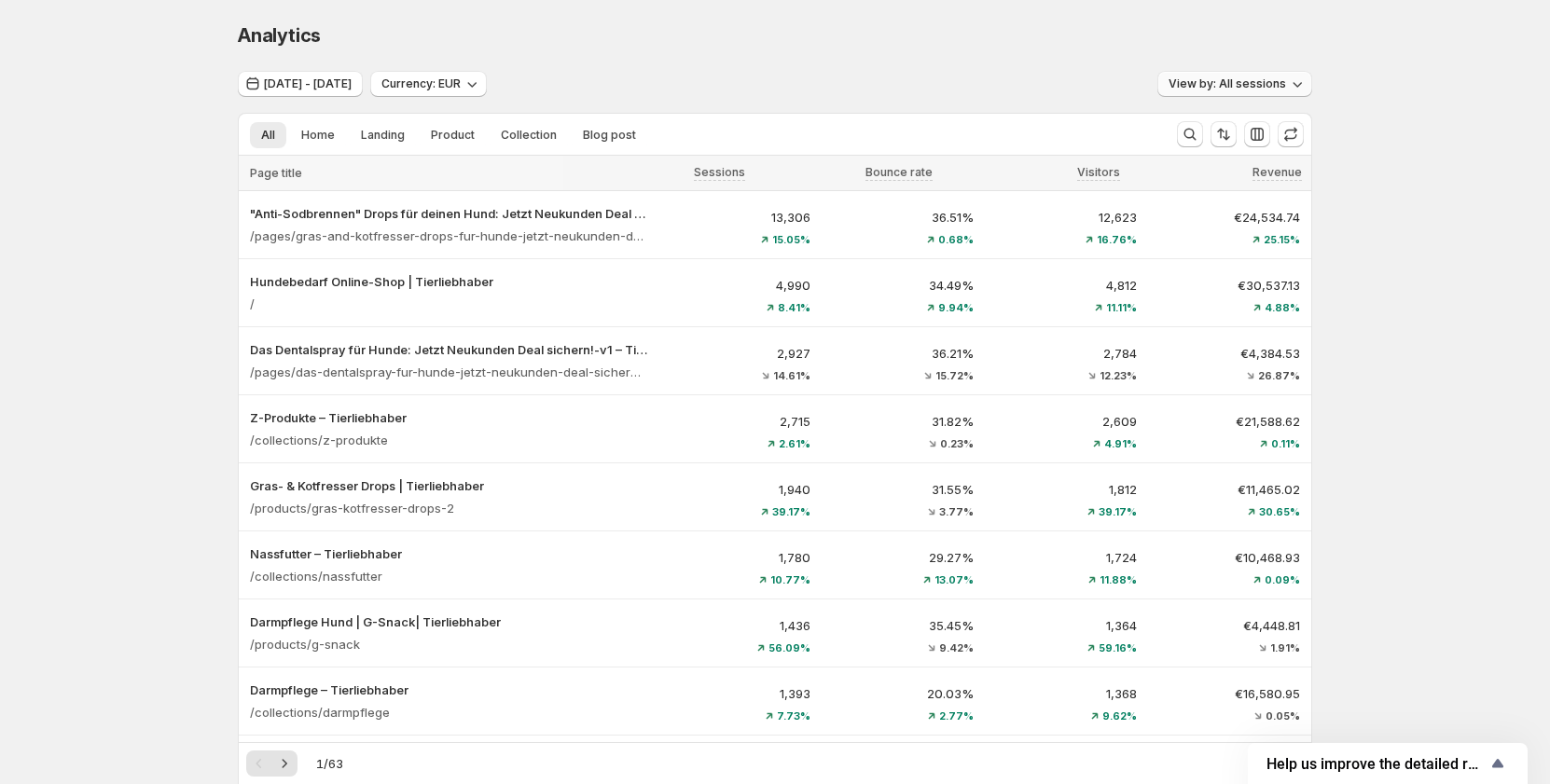
click at [1255, 85] on span "View by: All sessions" at bounding box center [1227, 83] width 118 height 14
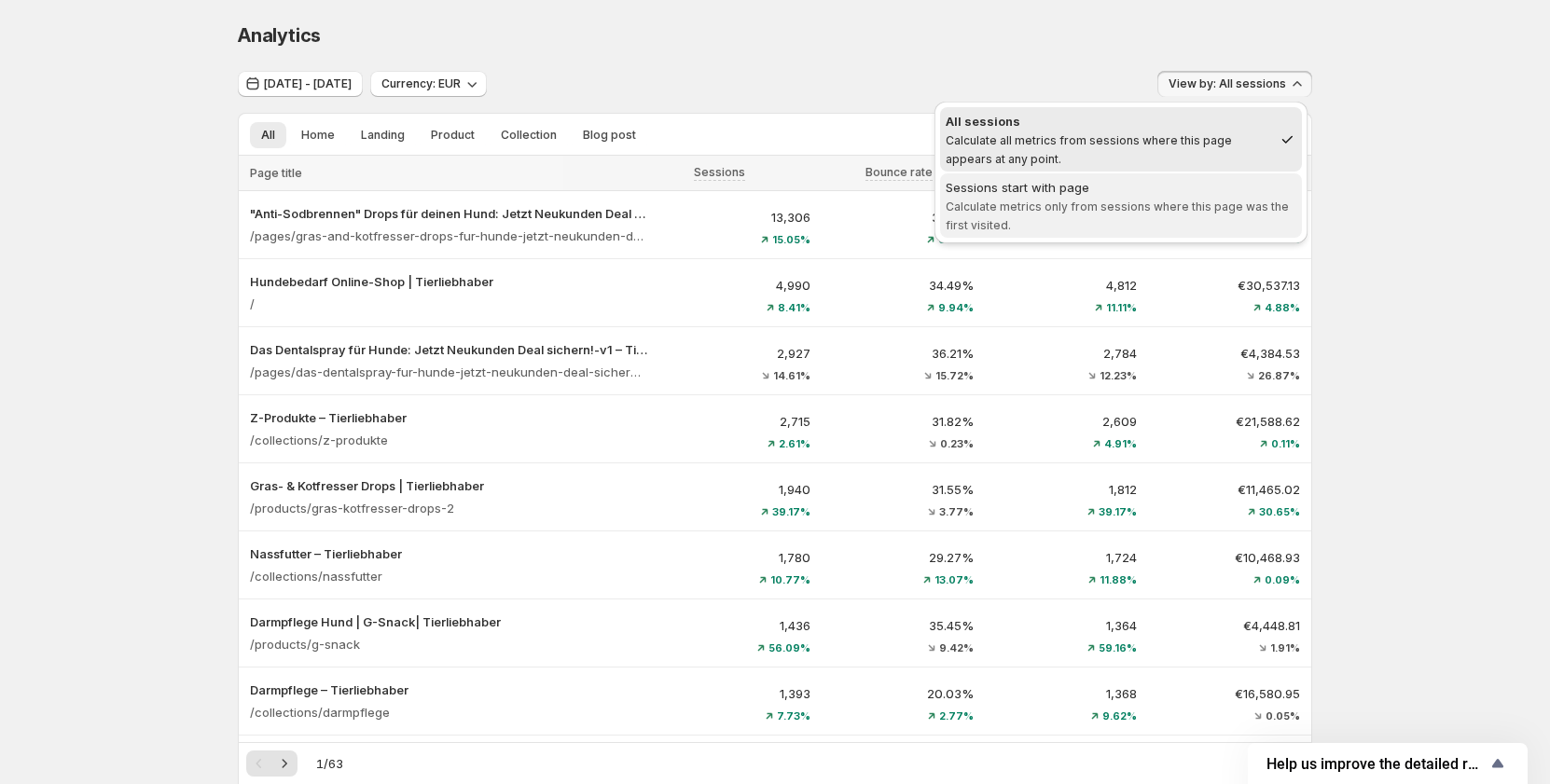
click at [1109, 207] on span "Calculate metrics only from sessions where this page was the first visited." at bounding box center [1117, 216] width 343 height 33
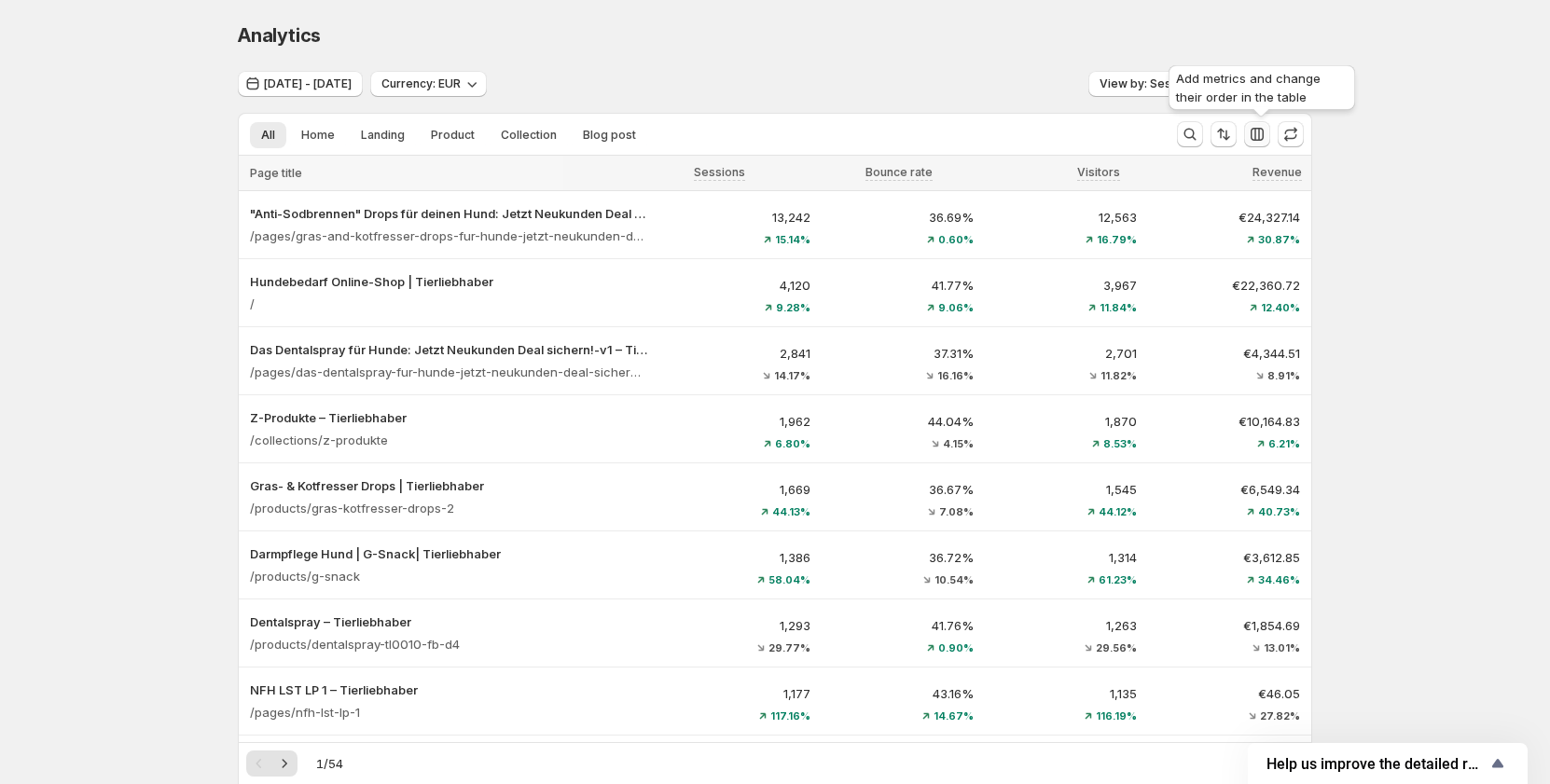
click at [1255, 139] on icon "button" at bounding box center [1256, 134] width 18 height 18
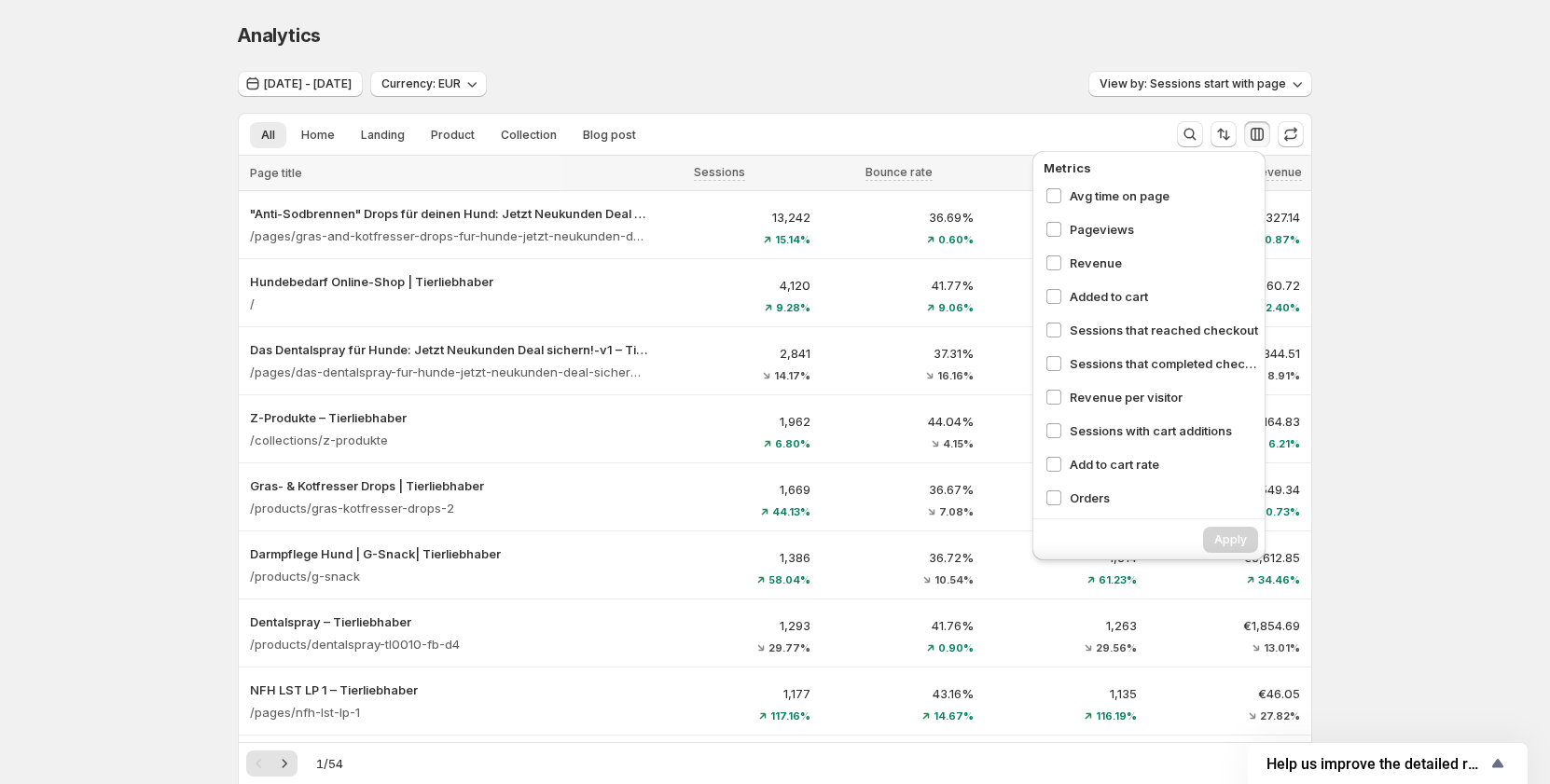
scroll to position [210, 0]
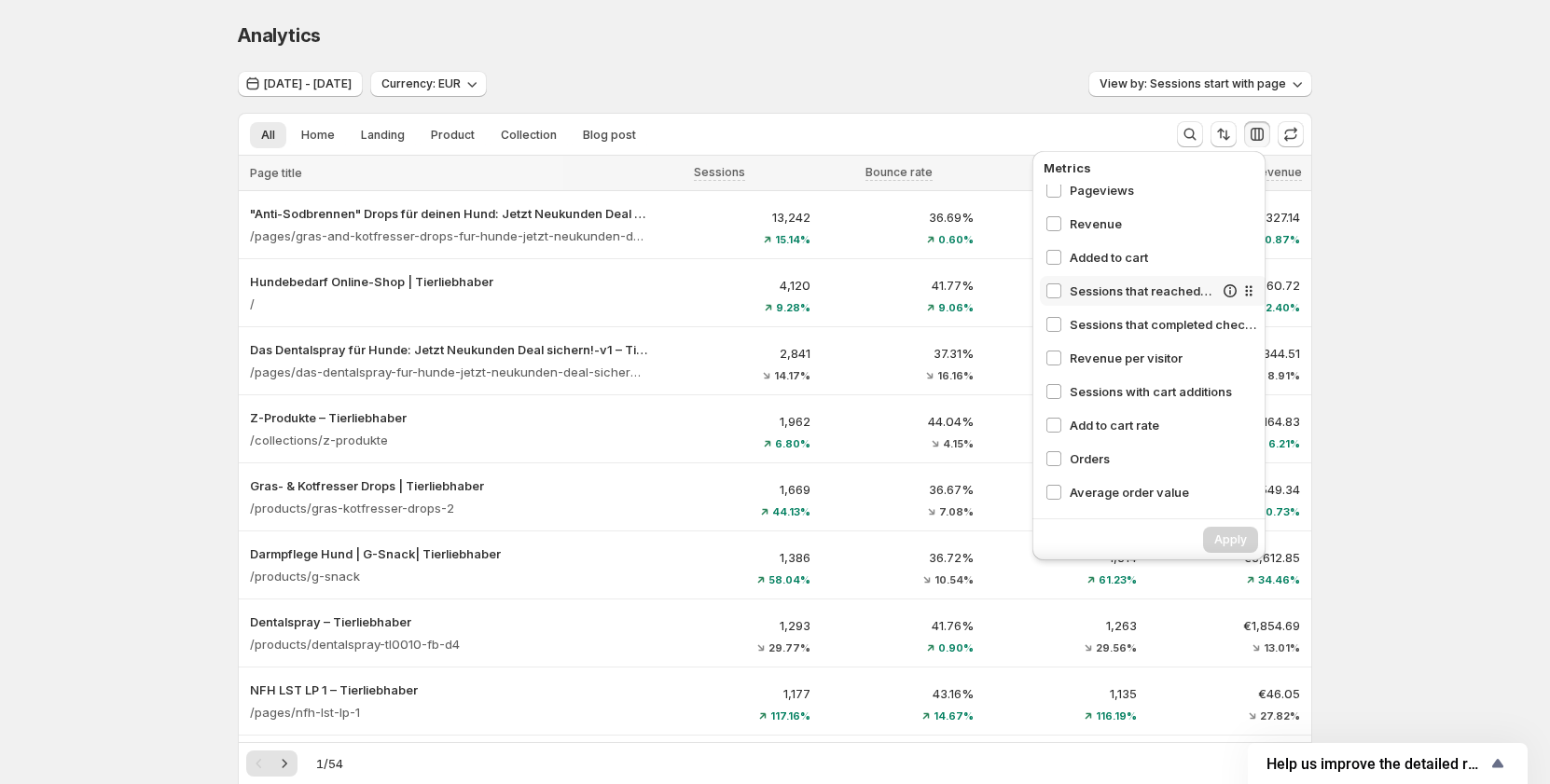
click at [1144, 287] on span "Sessions that reached checkout" at bounding box center [1141, 290] width 144 height 18
click at [1110, 327] on span "Sessions that completed checkout" at bounding box center [1141, 324] width 144 height 18
click at [1103, 365] on span "Revenue per visitor" at bounding box center [1141, 358] width 144 height 18
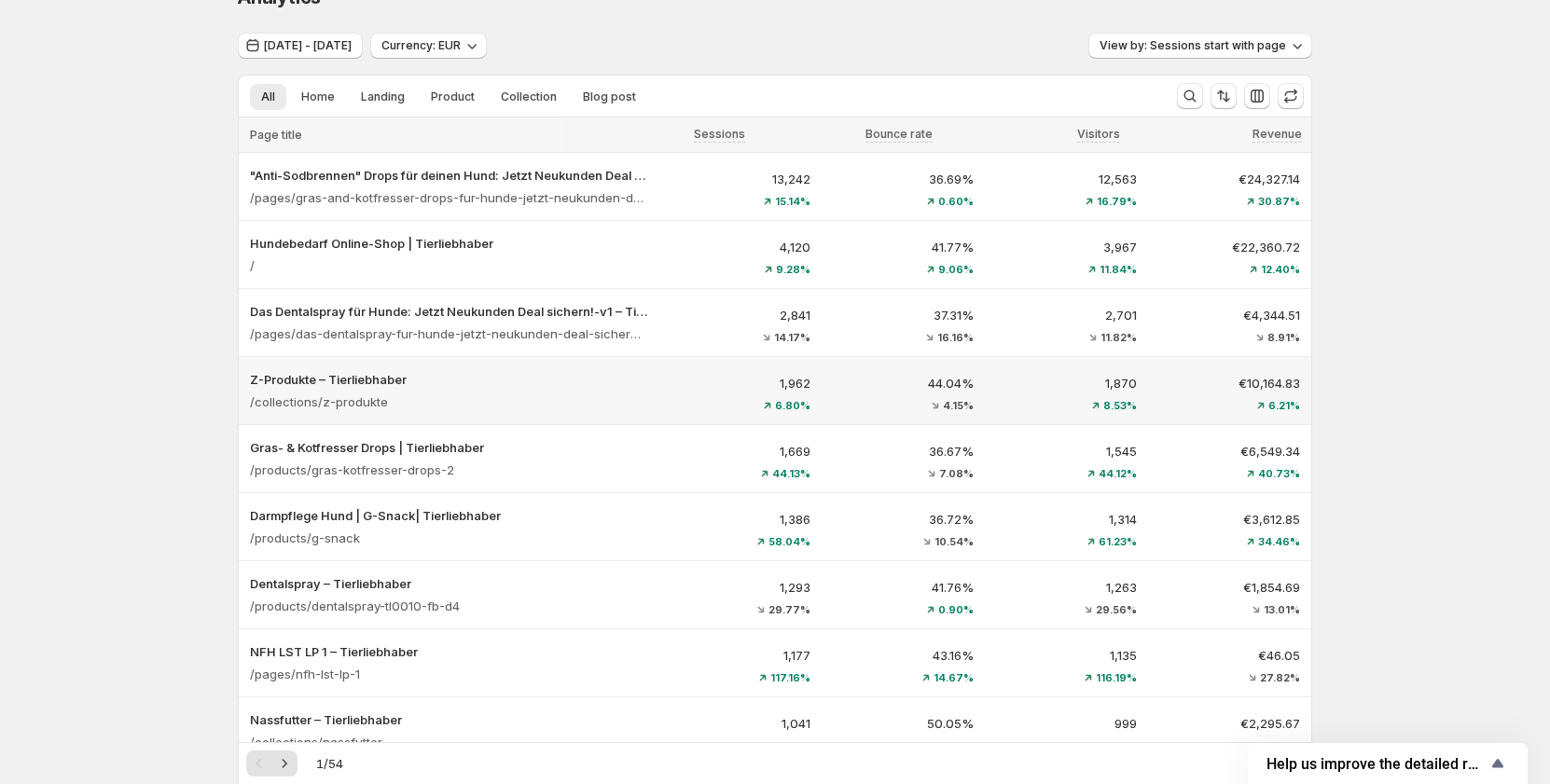
scroll to position [0, 0]
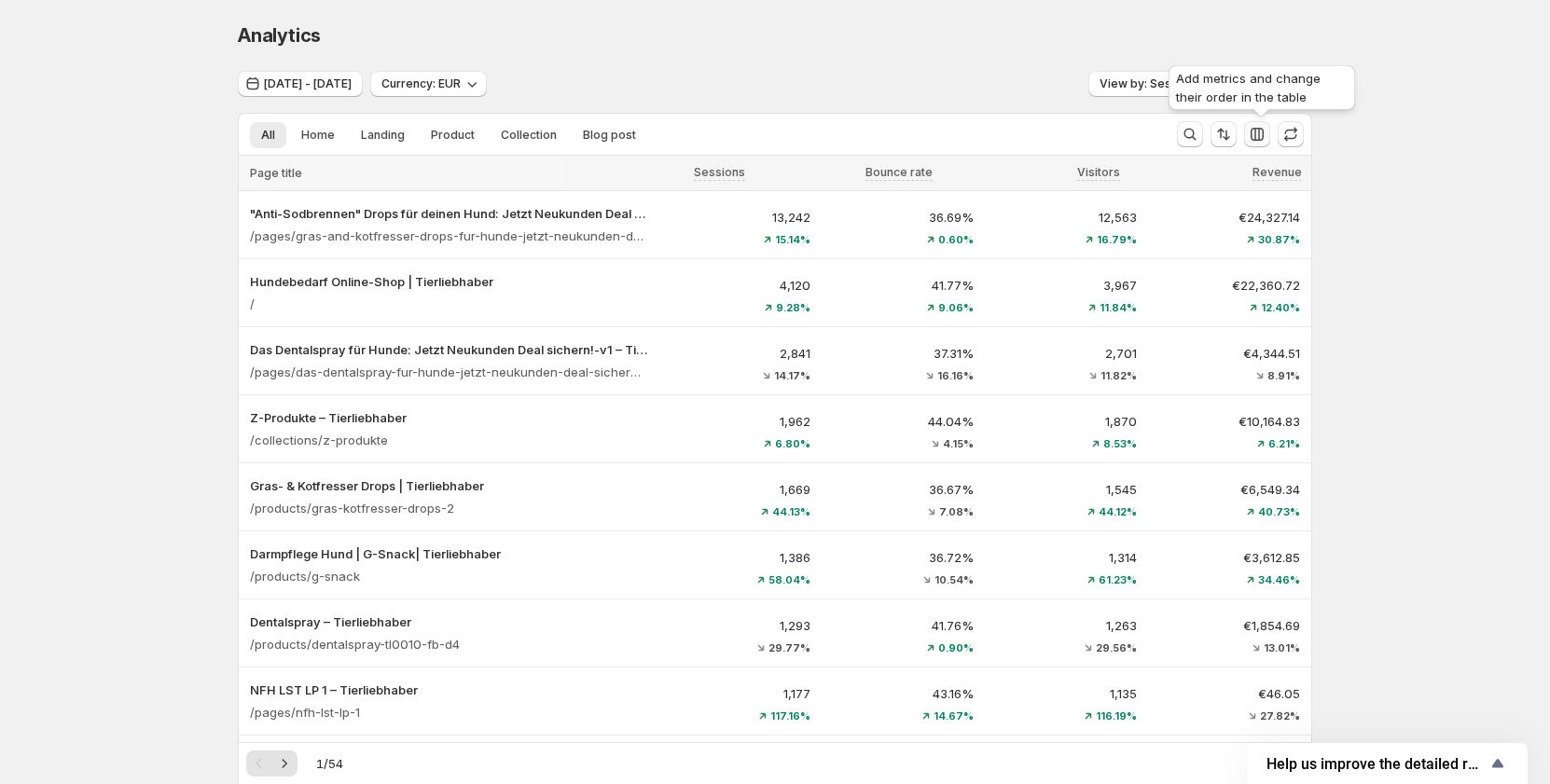
click at [1257, 128] on icon "button" at bounding box center [1256, 134] width 18 height 18
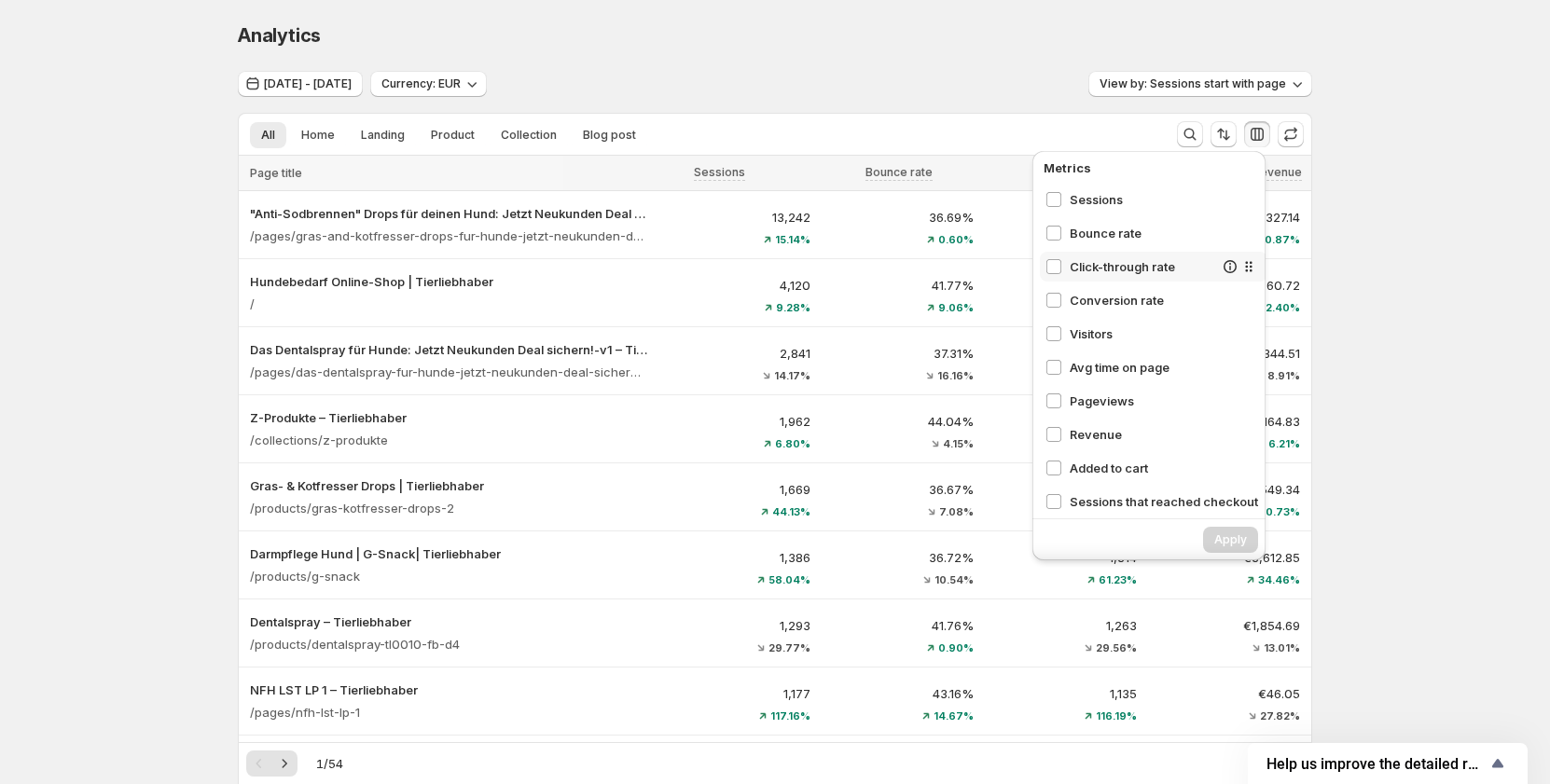
click at [1101, 253] on div "Click-through rate" at bounding box center [1154, 266] width 228 height 30
click at [1102, 295] on span "Conversion rate" at bounding box center [1141, 300] width 144 height 18
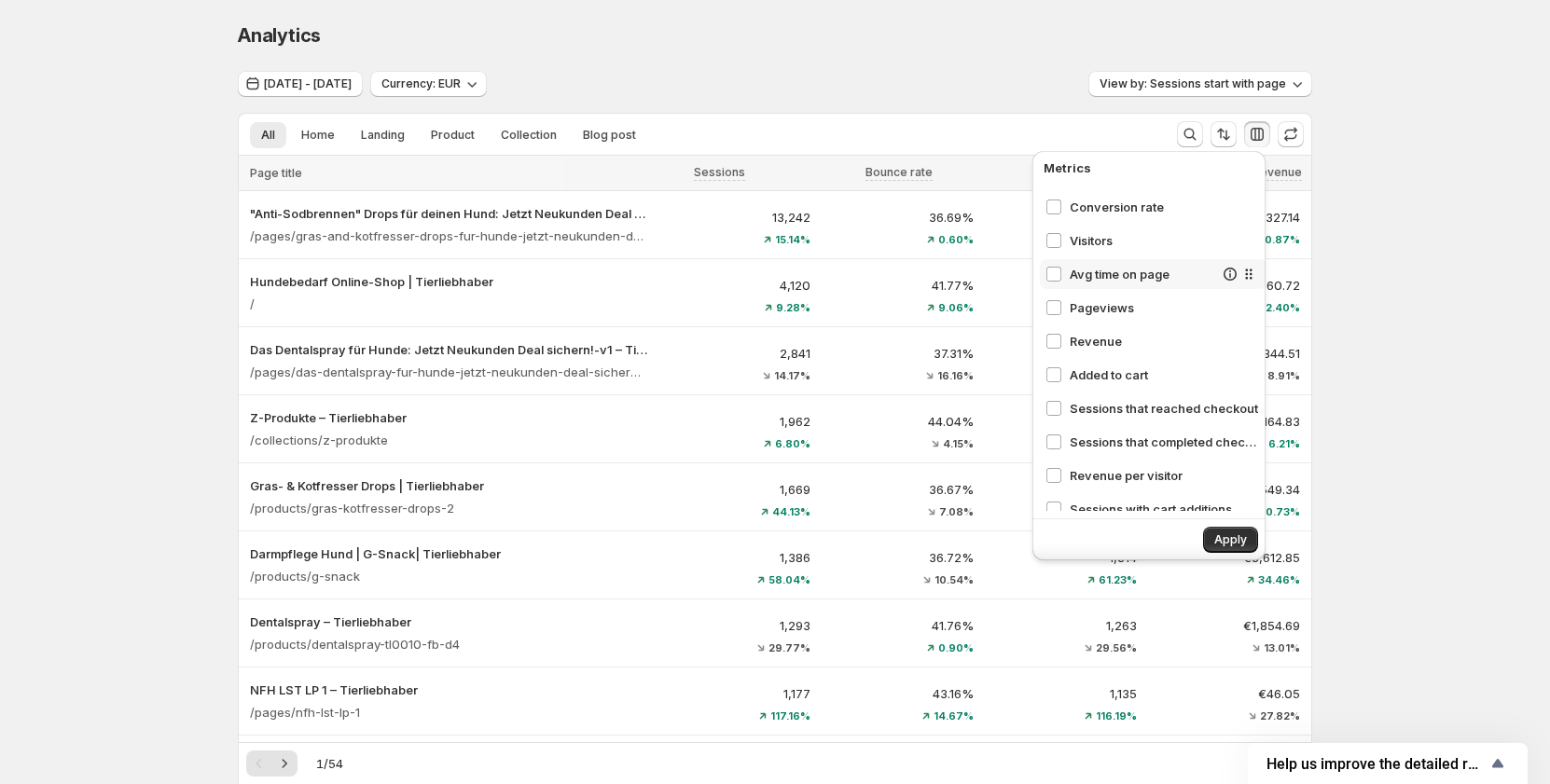
click at [1096, 279] on span "Avg time on page" at bounding box center [1141, 274] width 144 height 18
click at [1093, 305] on span "Pageviews" at bounding box center [1141, 307] width 144 height 18
click at [1086, 374] on span "Added to cart" at bounding box center [1141, 374] width 144 height 18
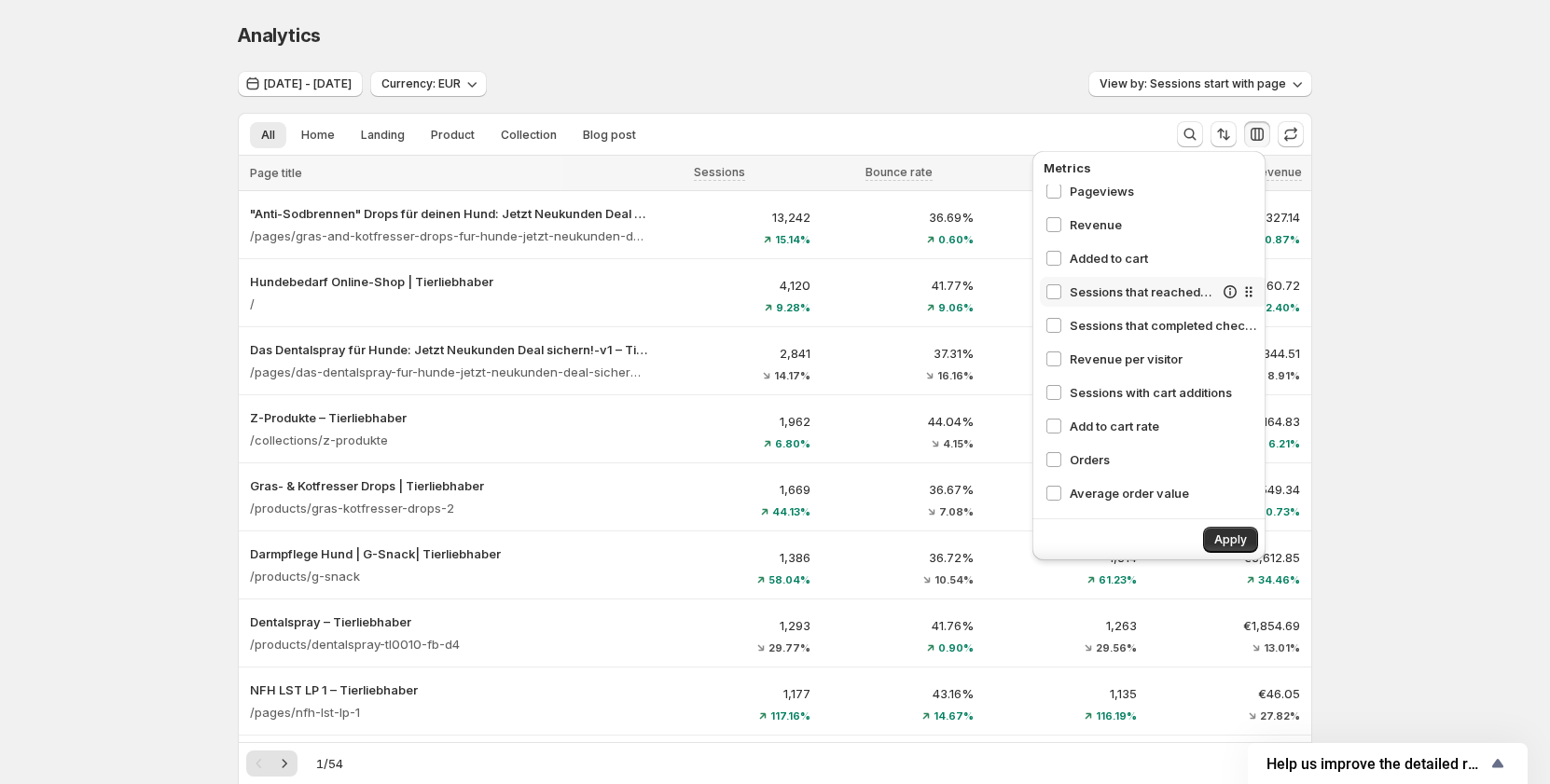
scroll to position [210, 0]
click at [883, 40] on div "Analytics" at bounding box center [775, 35] width 1074 height 26
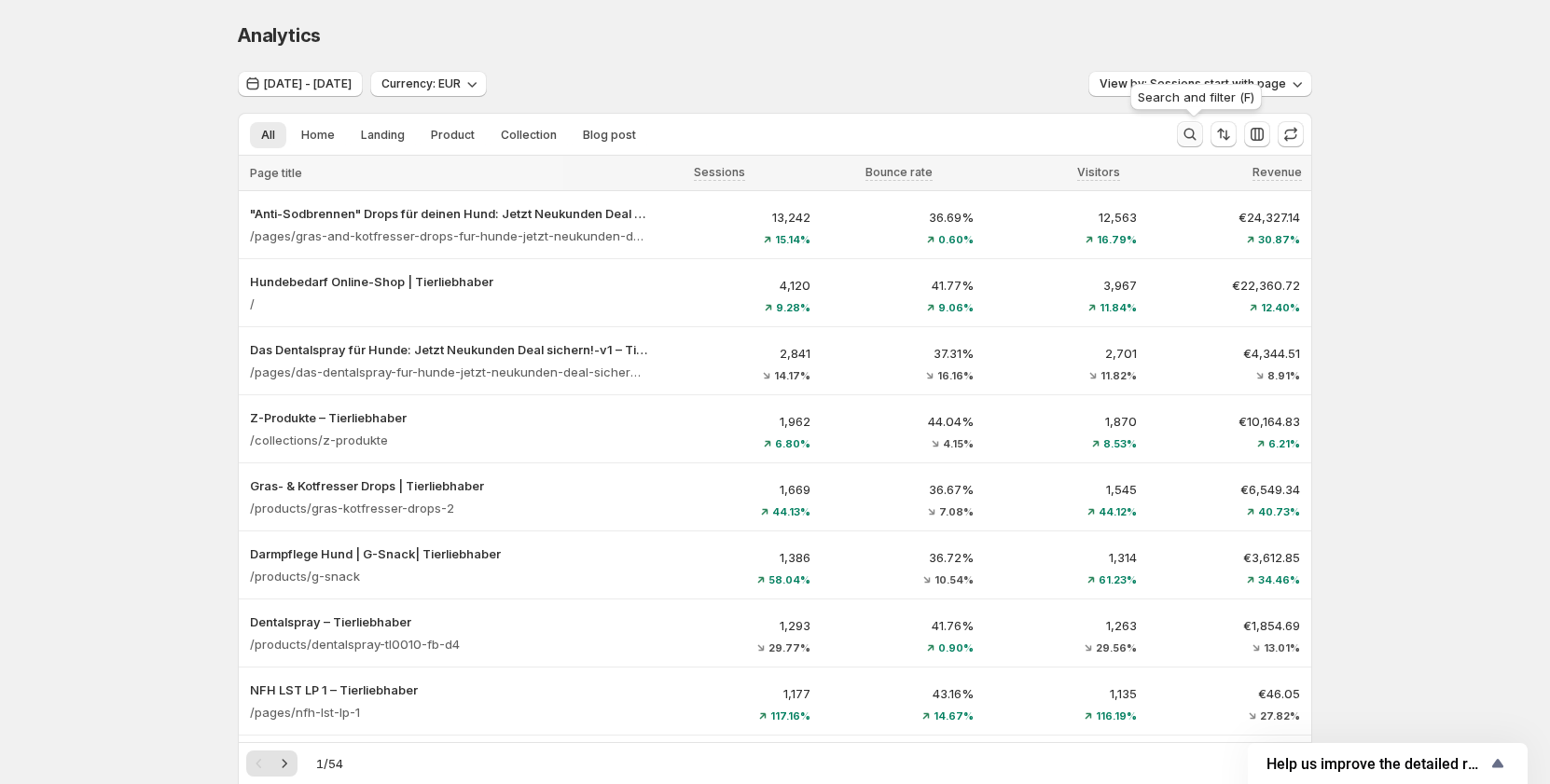
click at [1199, 139] on icon "Search and filter results" at bounding box center [1189, 134] width 18 height 18
click at [800, 41] on div "Analytics" at bounding box center [775, 35] width 1074 height 26
click at [1191, 133] on span "Cancel" at bounding box center [1177, 133] width 39 height 14
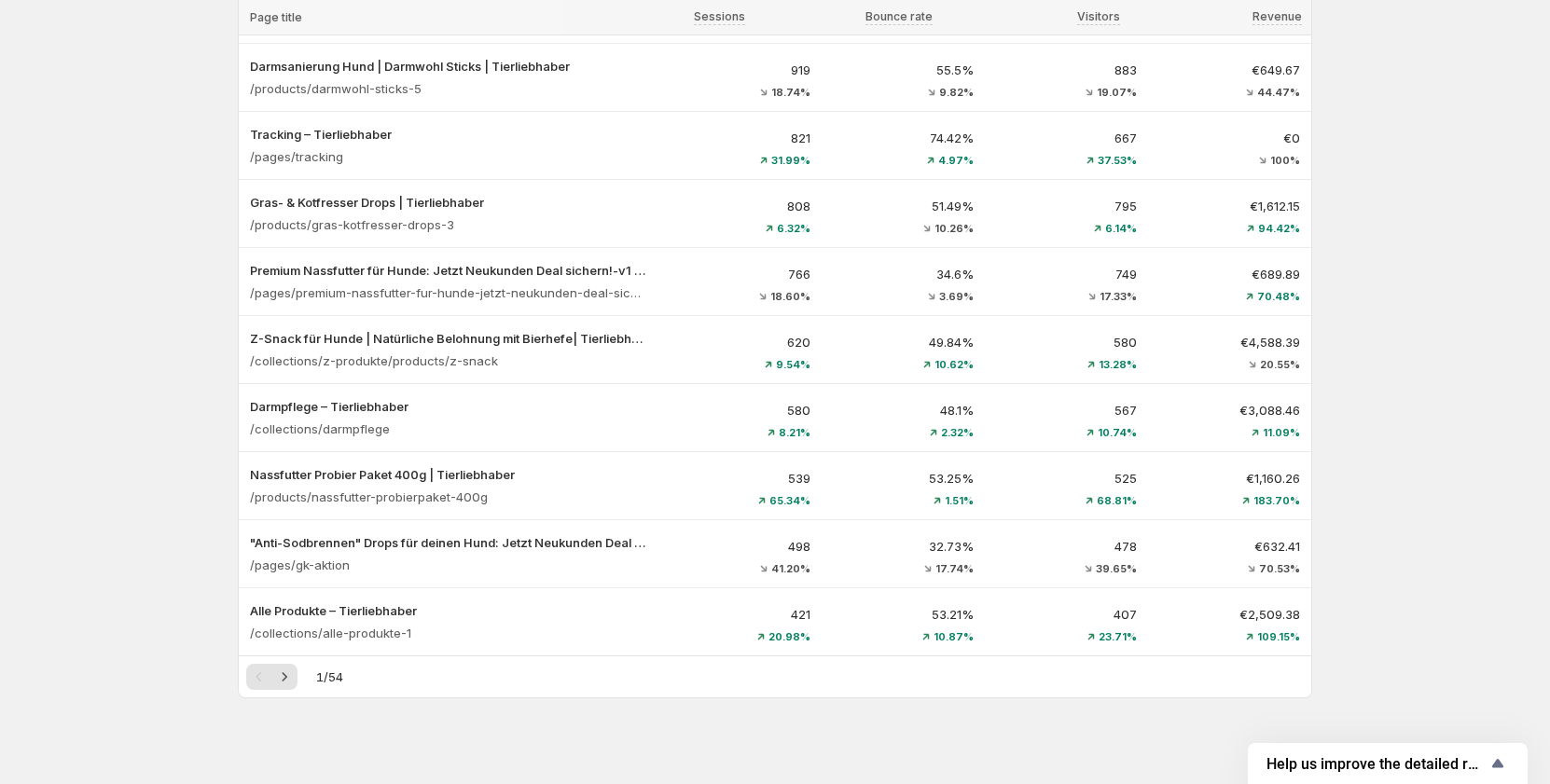
scroll to position [910, 0]
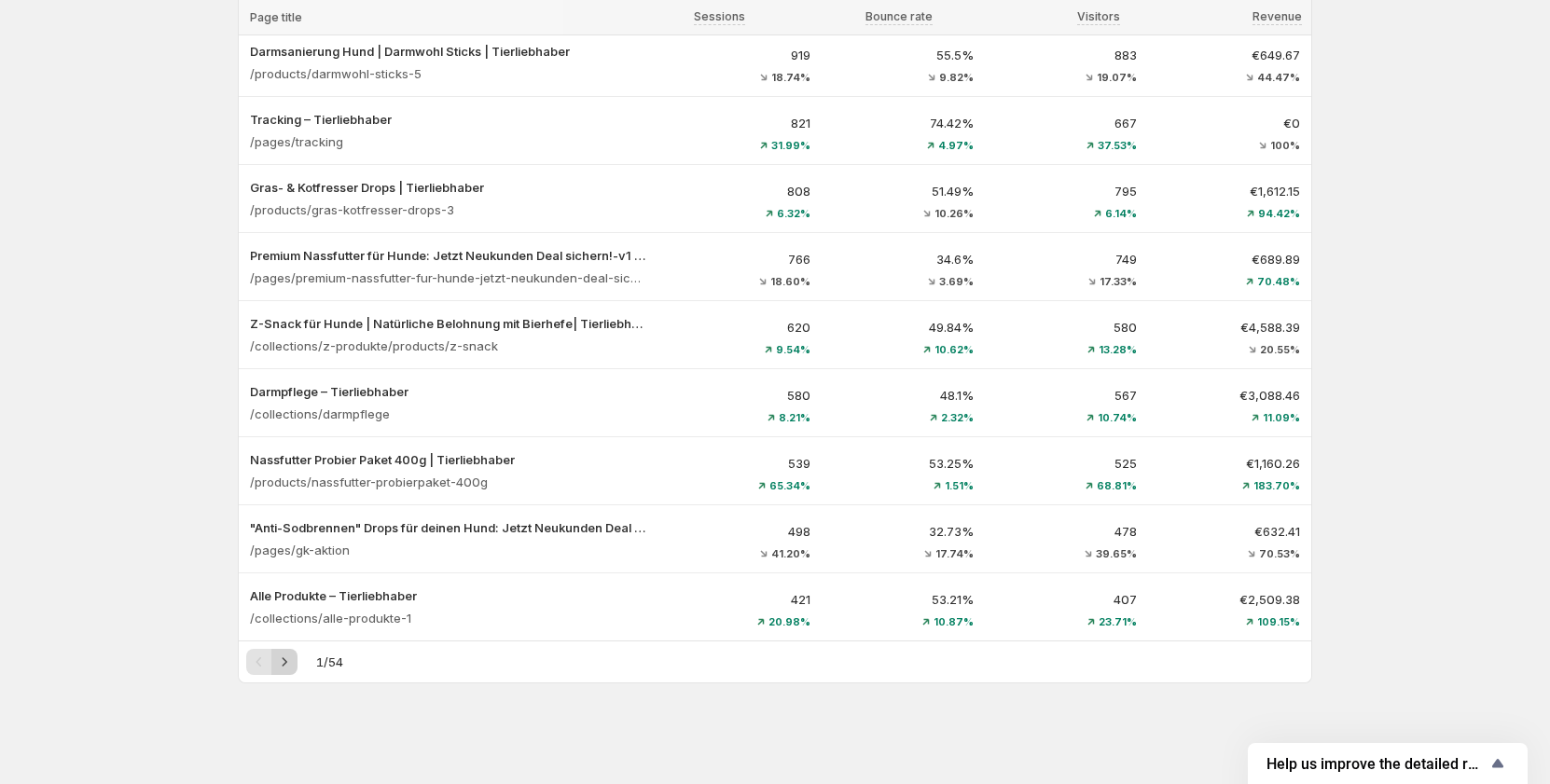
click at [293, 666] on icon "Next" at bounding box center [284, 662] width 18 height 18
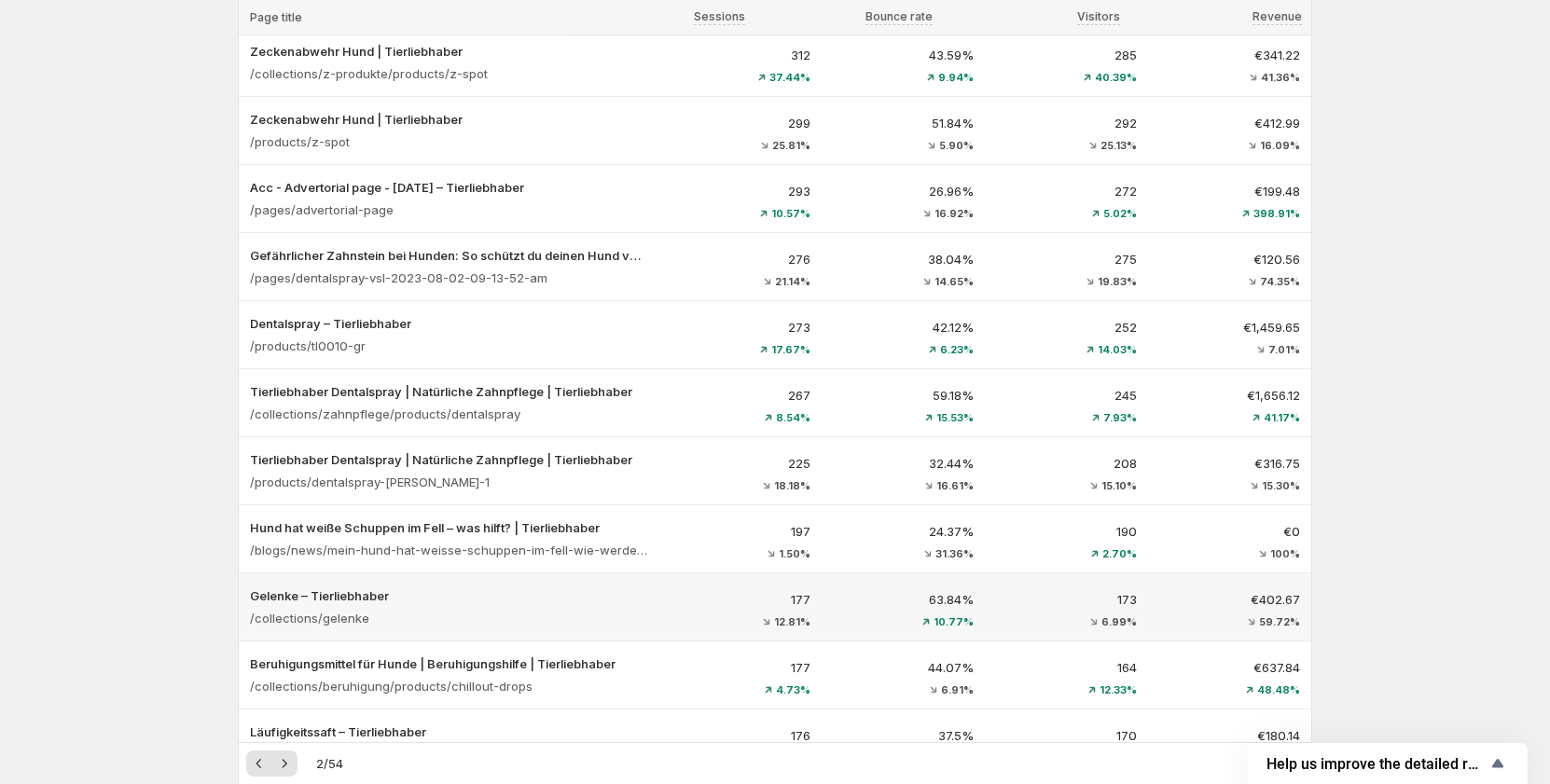
scroll to position [653, 0]
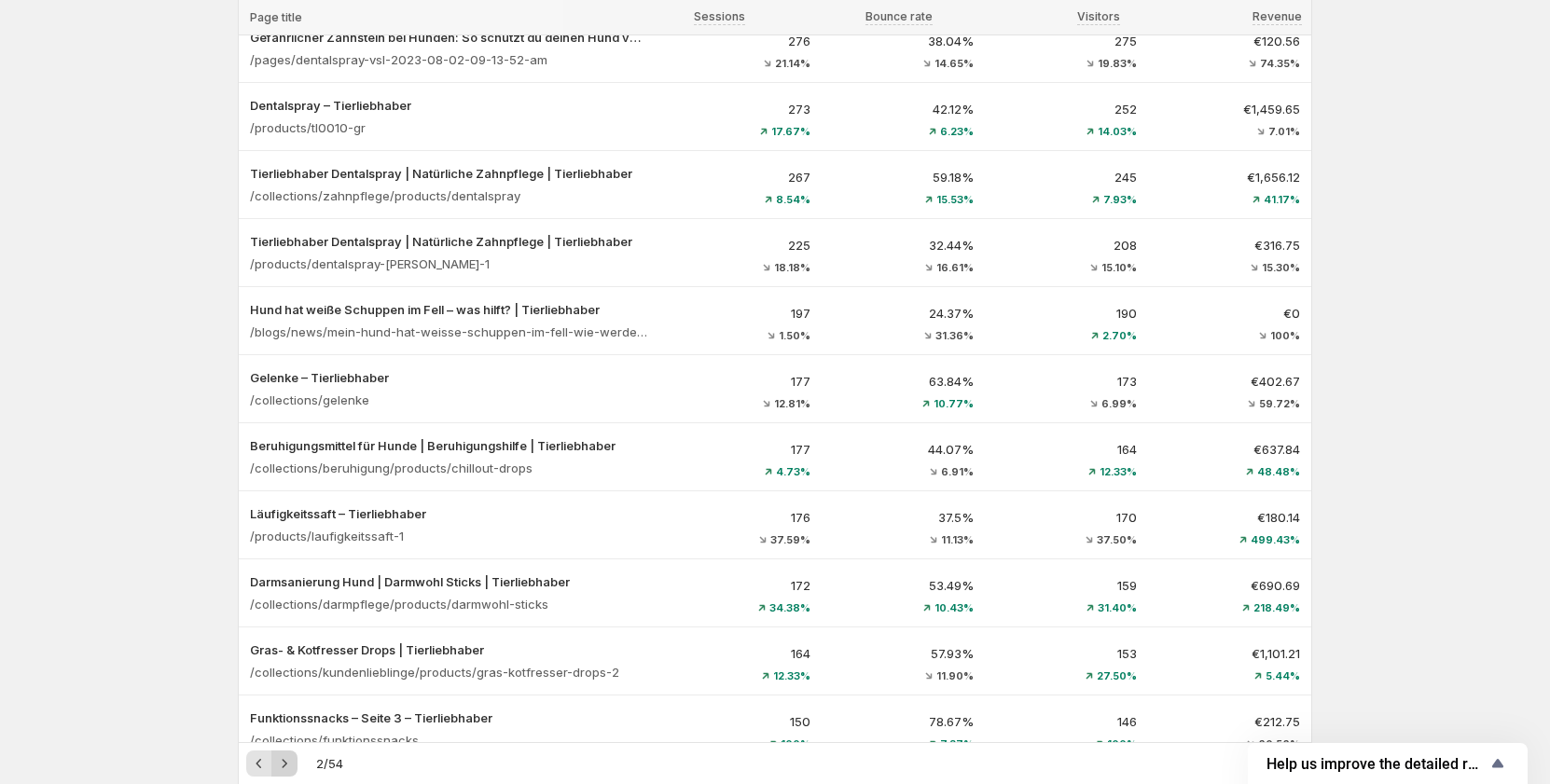
click at [287, 765] on icon "Next" at bounding box center [285, 763] width 5 height 9
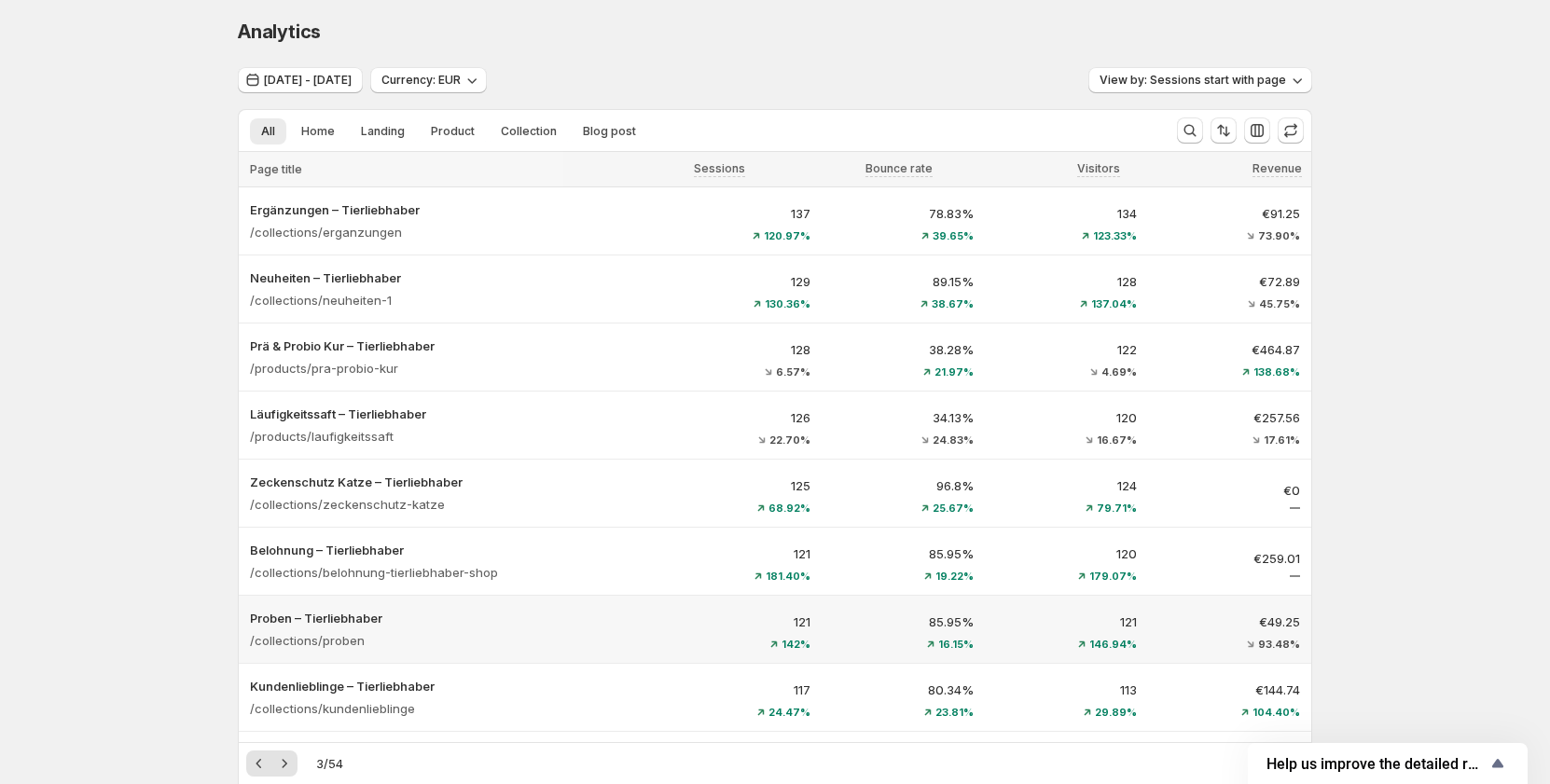
scroll to position [0, 0]
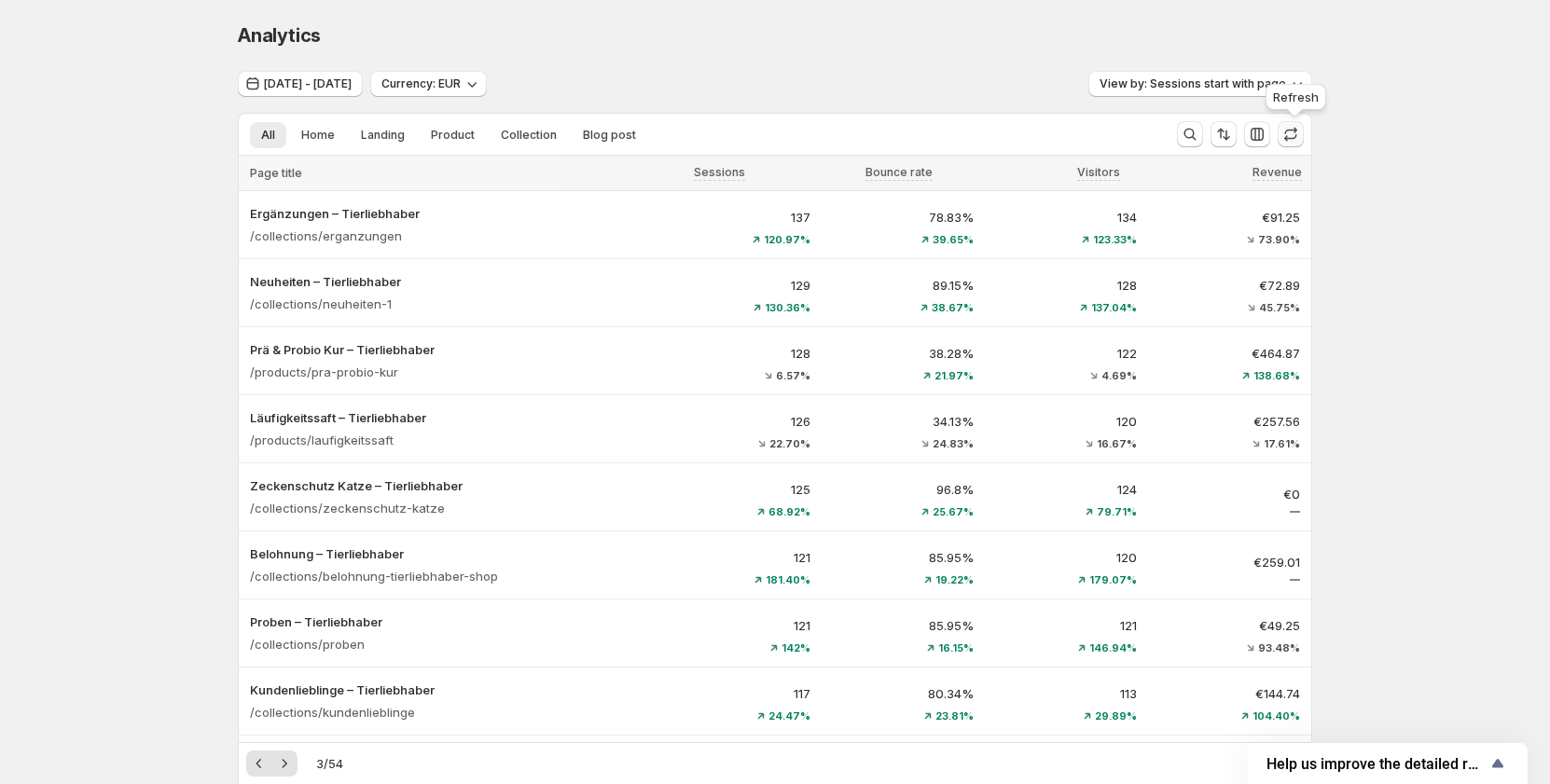
click at [1299, 141] on icon "button" at bounding box center [1290, 134] width 18 height 18
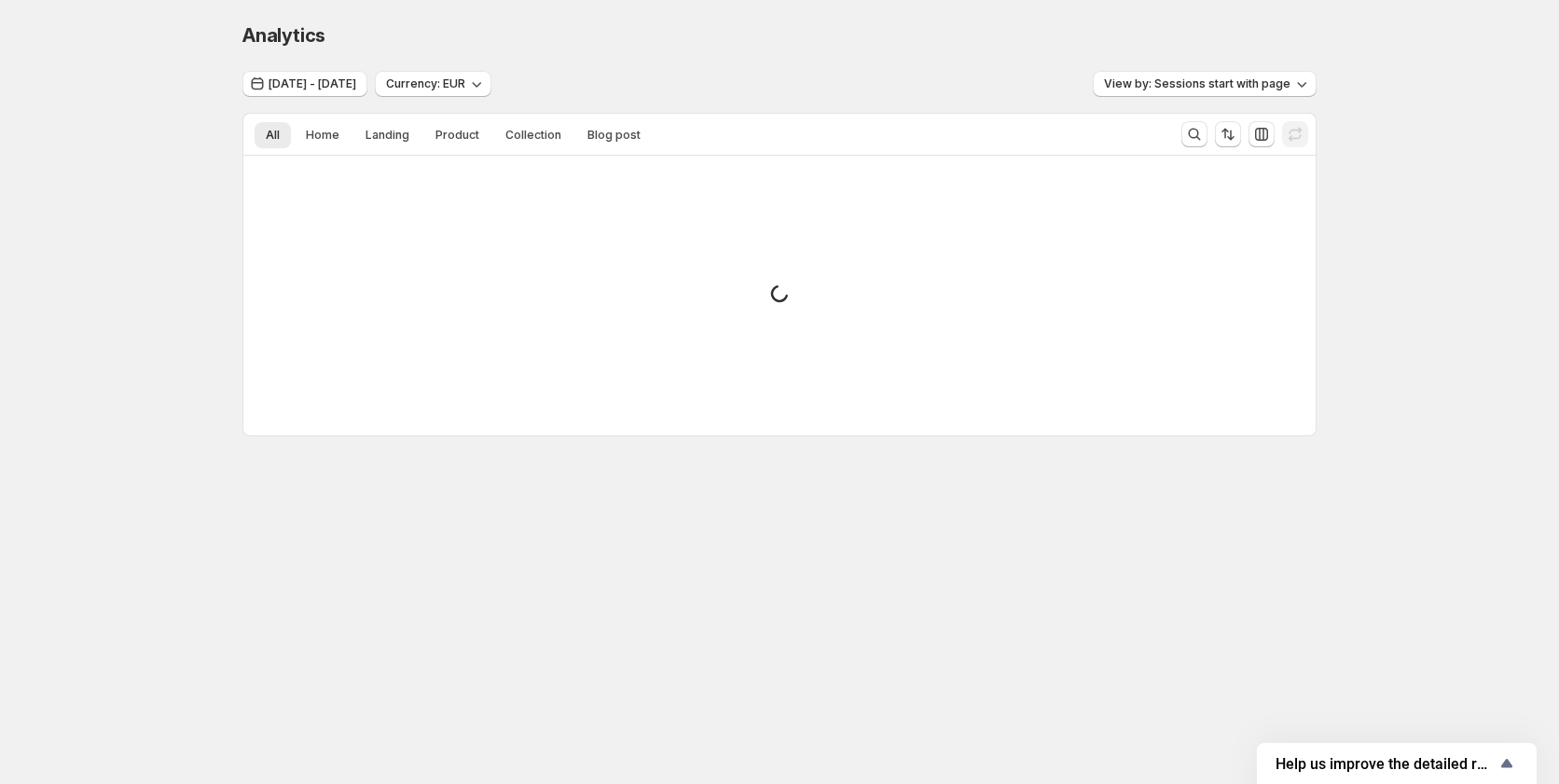
click at [1398, 202] on div "Analytics. This page is ready Analytics Sep 17, 2025 - Sep 24, 2025 Currency: E…" at bounding box center [780, 268] width 1559 height 537
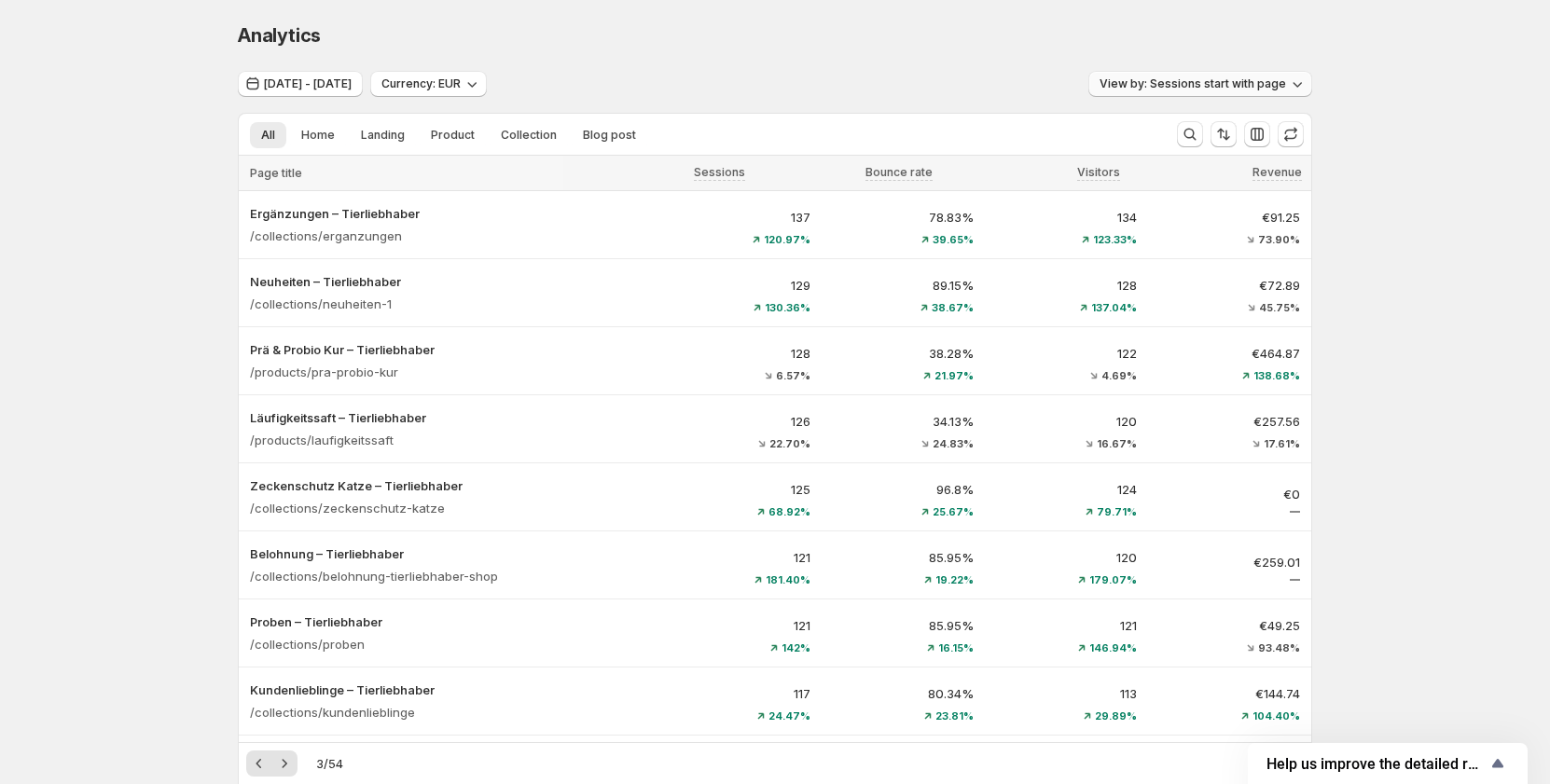
click at [1260, 90] on span "View by: Sessions start with page" at bounding box center [1192, 83] width 186 height 14
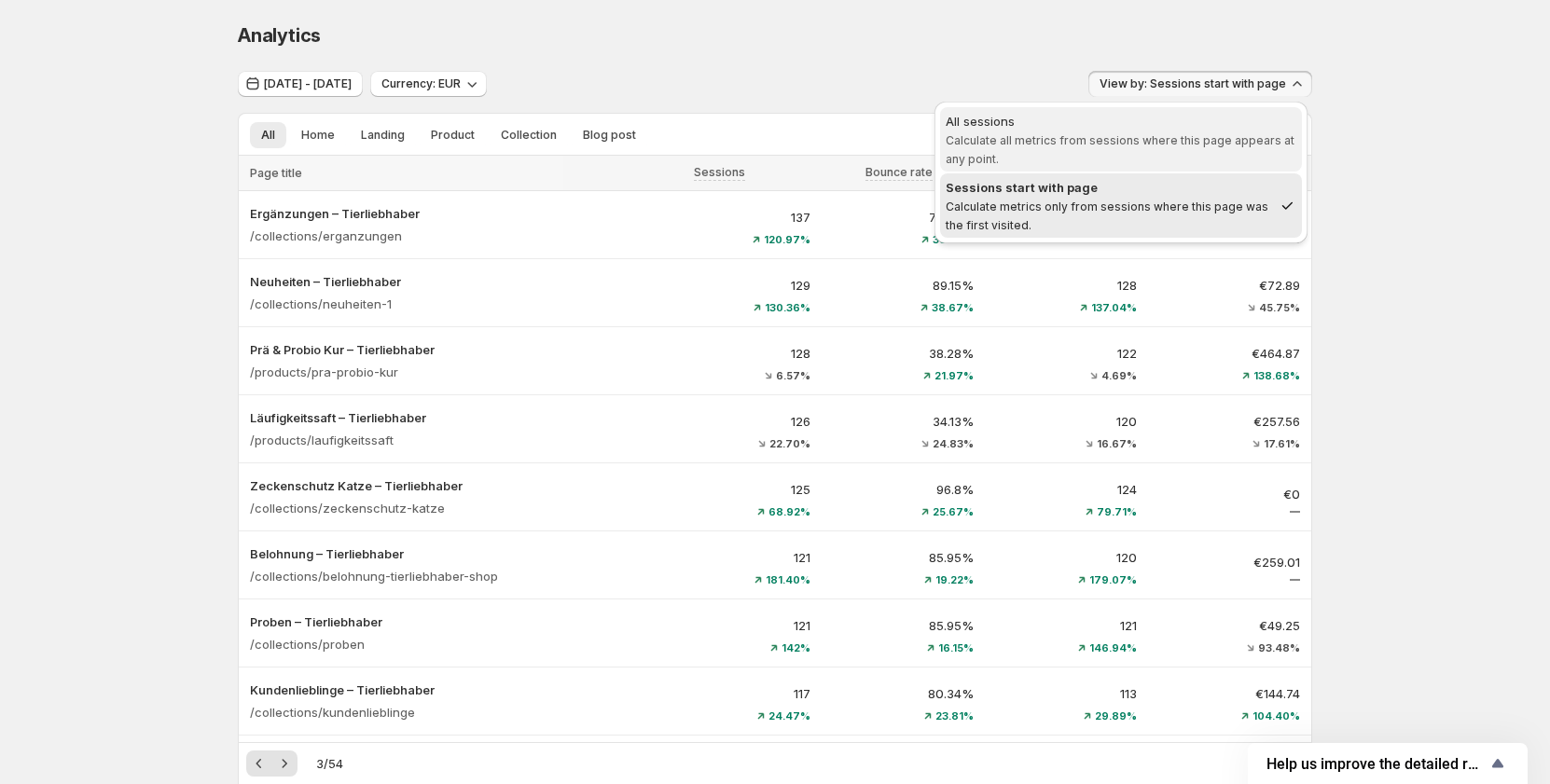
click at [1194, 148] on span "All sessions Calculate all metrics from sessions where this page appears at any…" at bounding box center [1120, 140] width 350 height 56
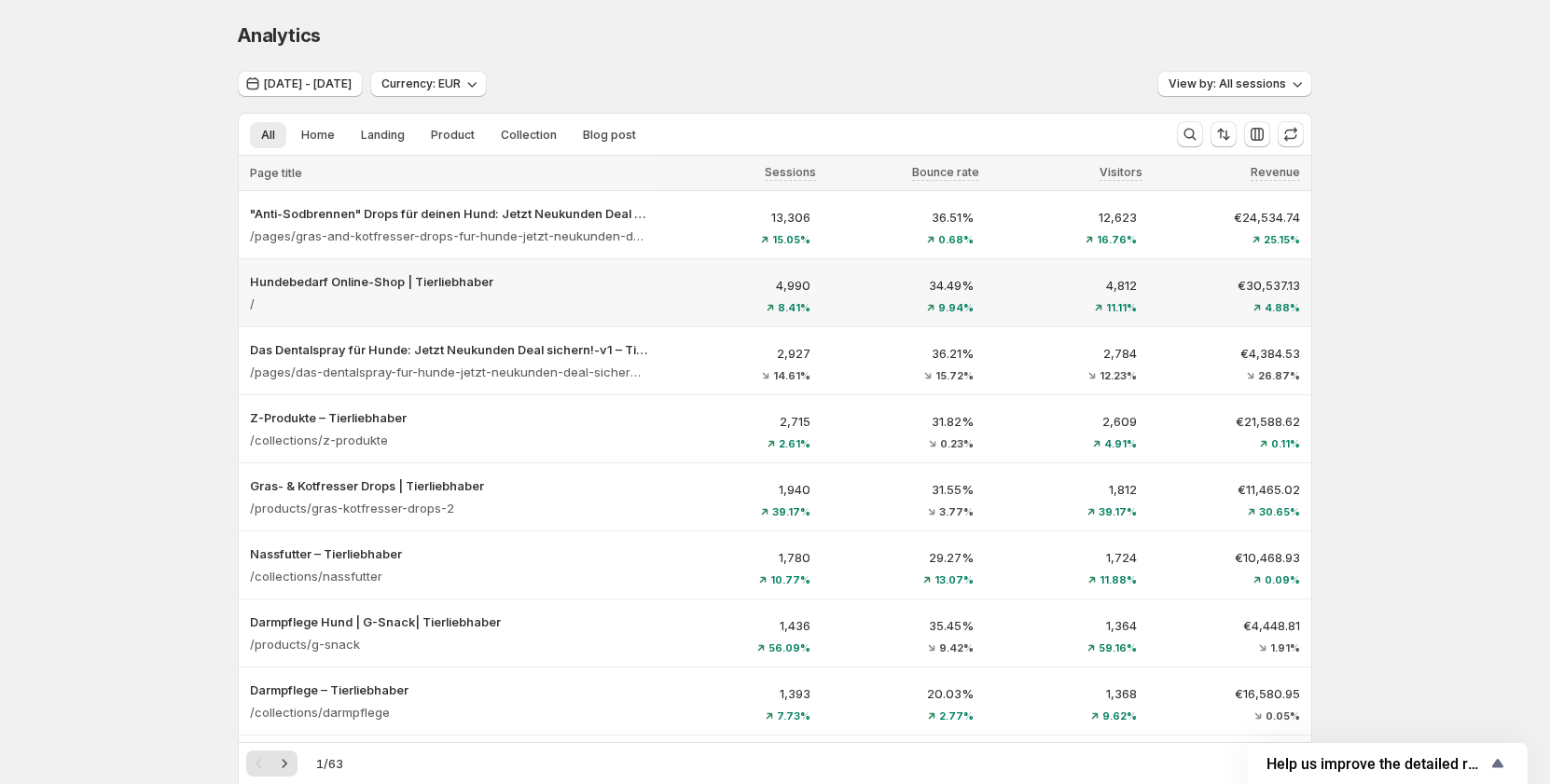
click at [670, 311] on div "4,990 8.41%" at bounding box center [739, 293] width 163 height 60
click at [751, 294] on div "Compare to last period: Sep 09, 2025 - Sep 16, 2025" at bounding box center [789, 272] width 255 height 60
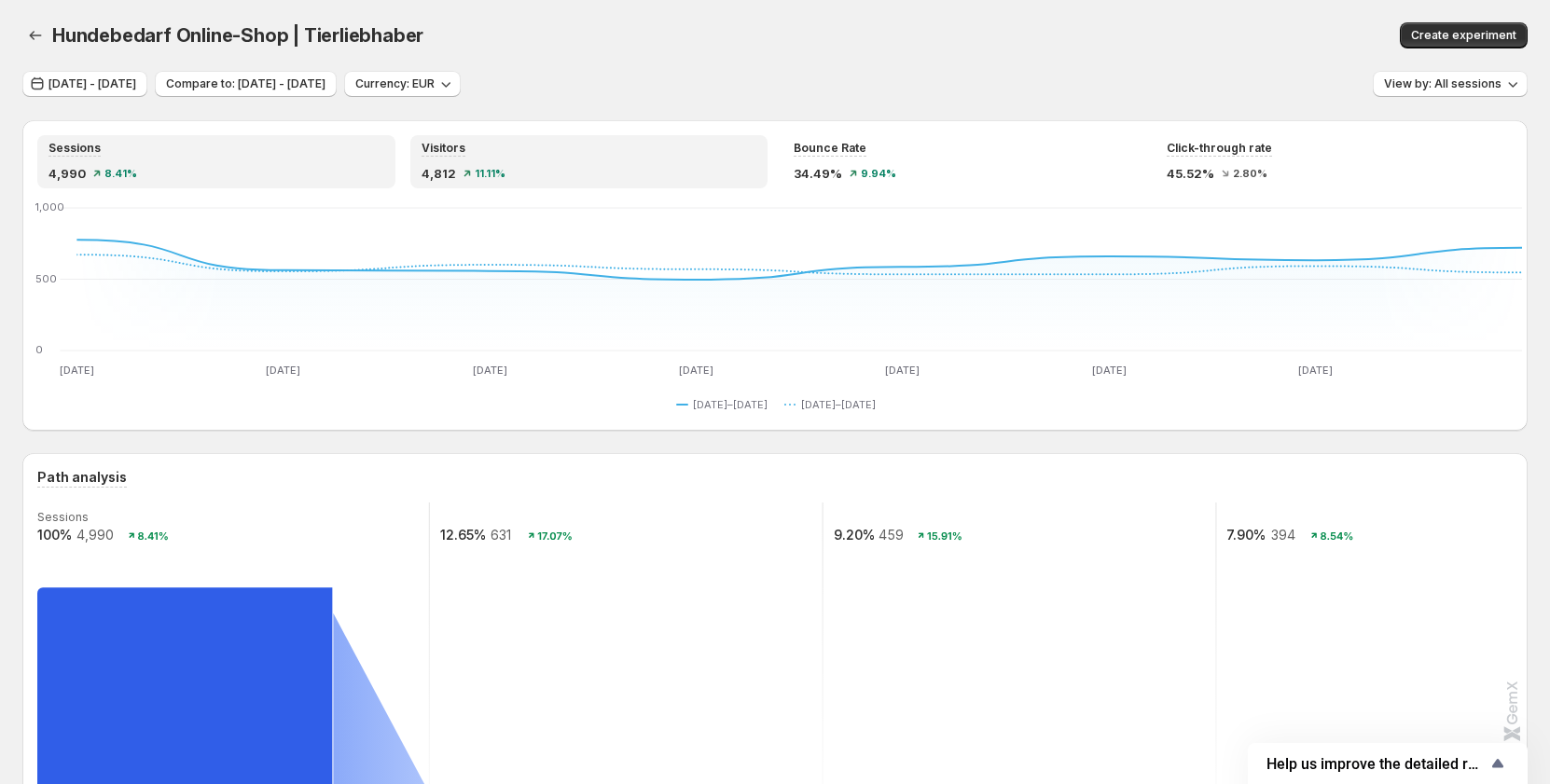
click at [487, 164] on div "4,812 11.11%" at bounding box center [589, 173] width 336 height 18
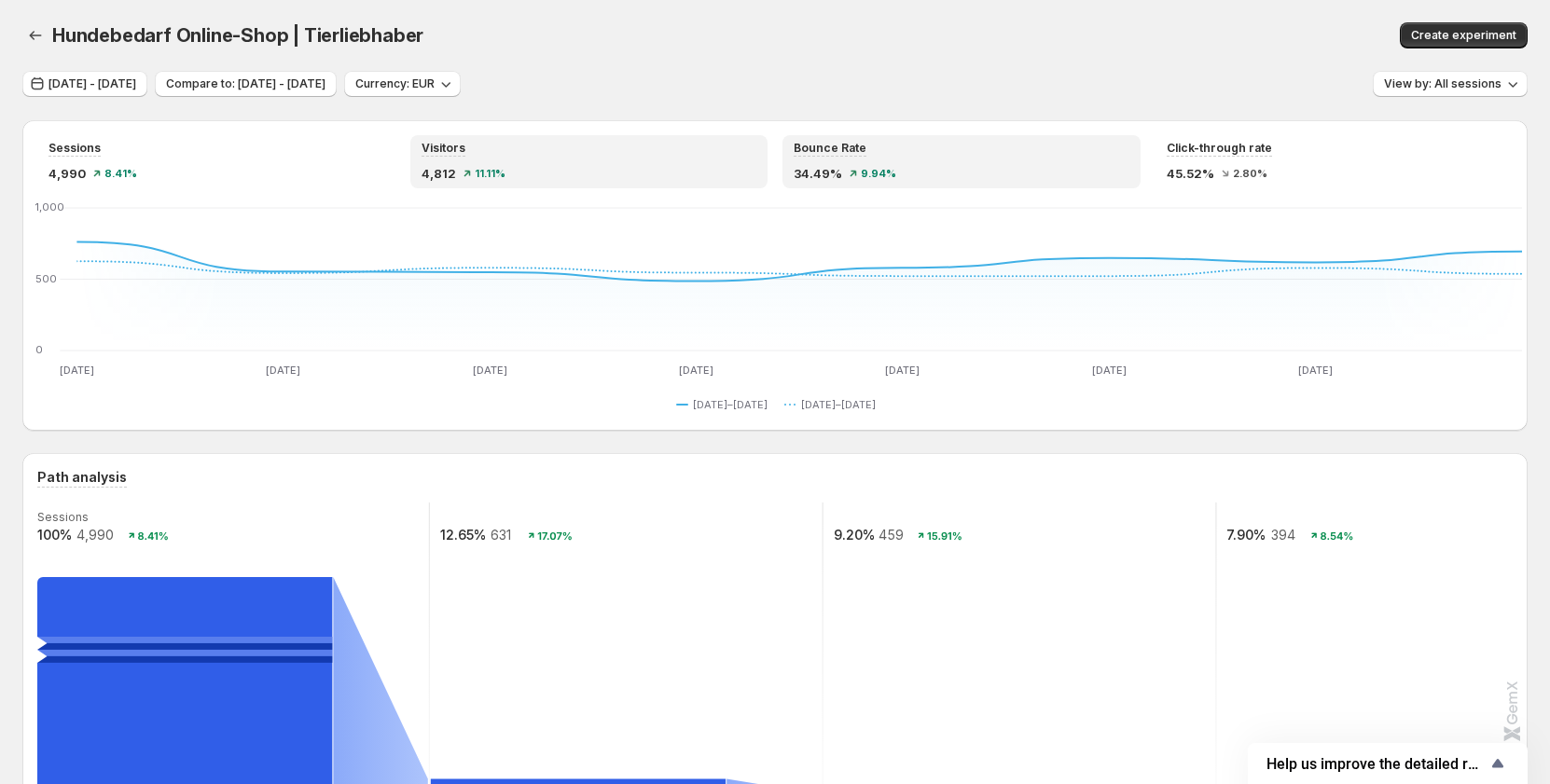
click at [835, 164] on span "34.49%" at bounding box center [818, 173] width 48 height 18
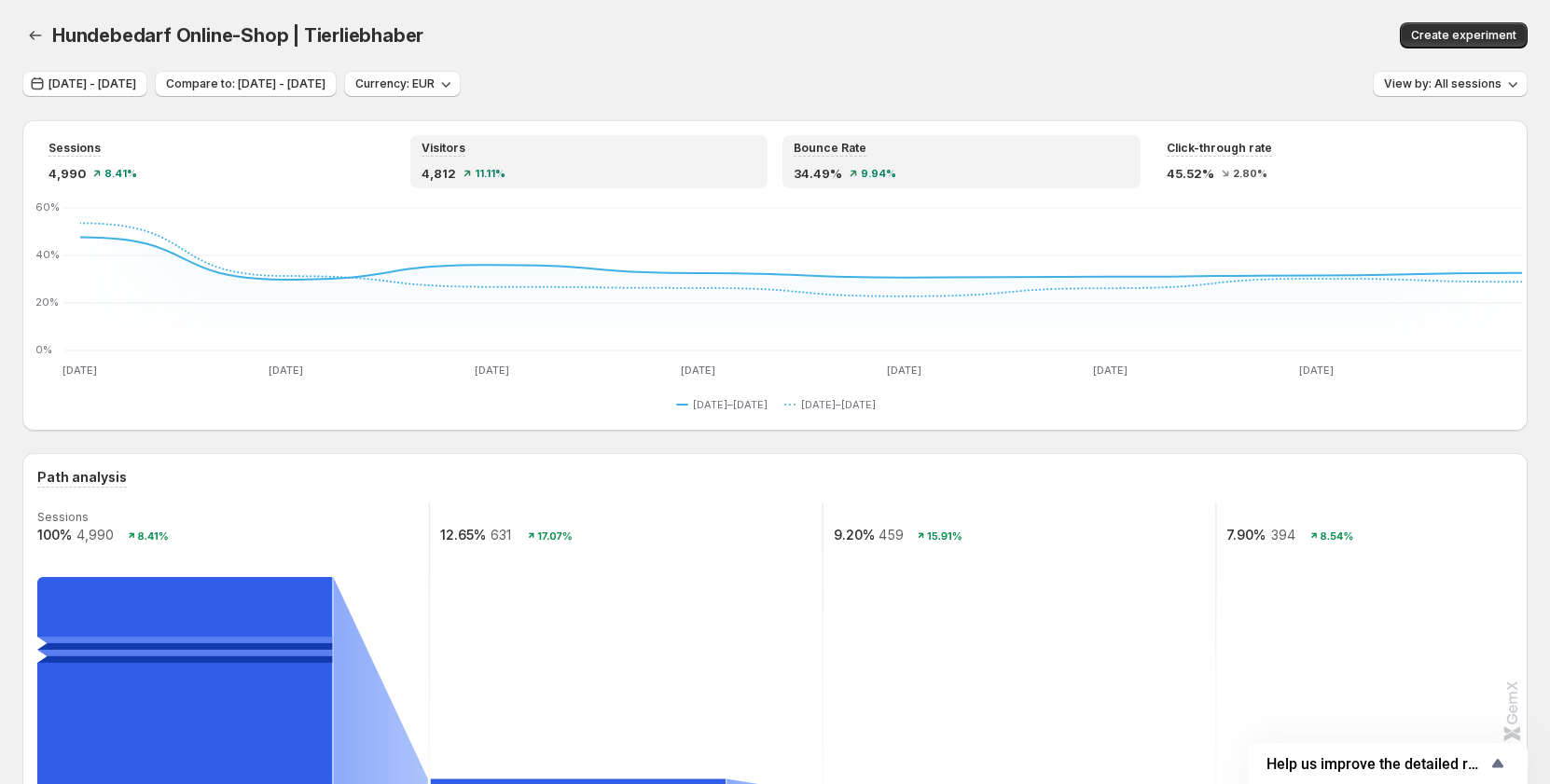
click at [540, 161] on div "Visitors 4,812 11.11%" at bounding box center [589, 161] width 336 height 41
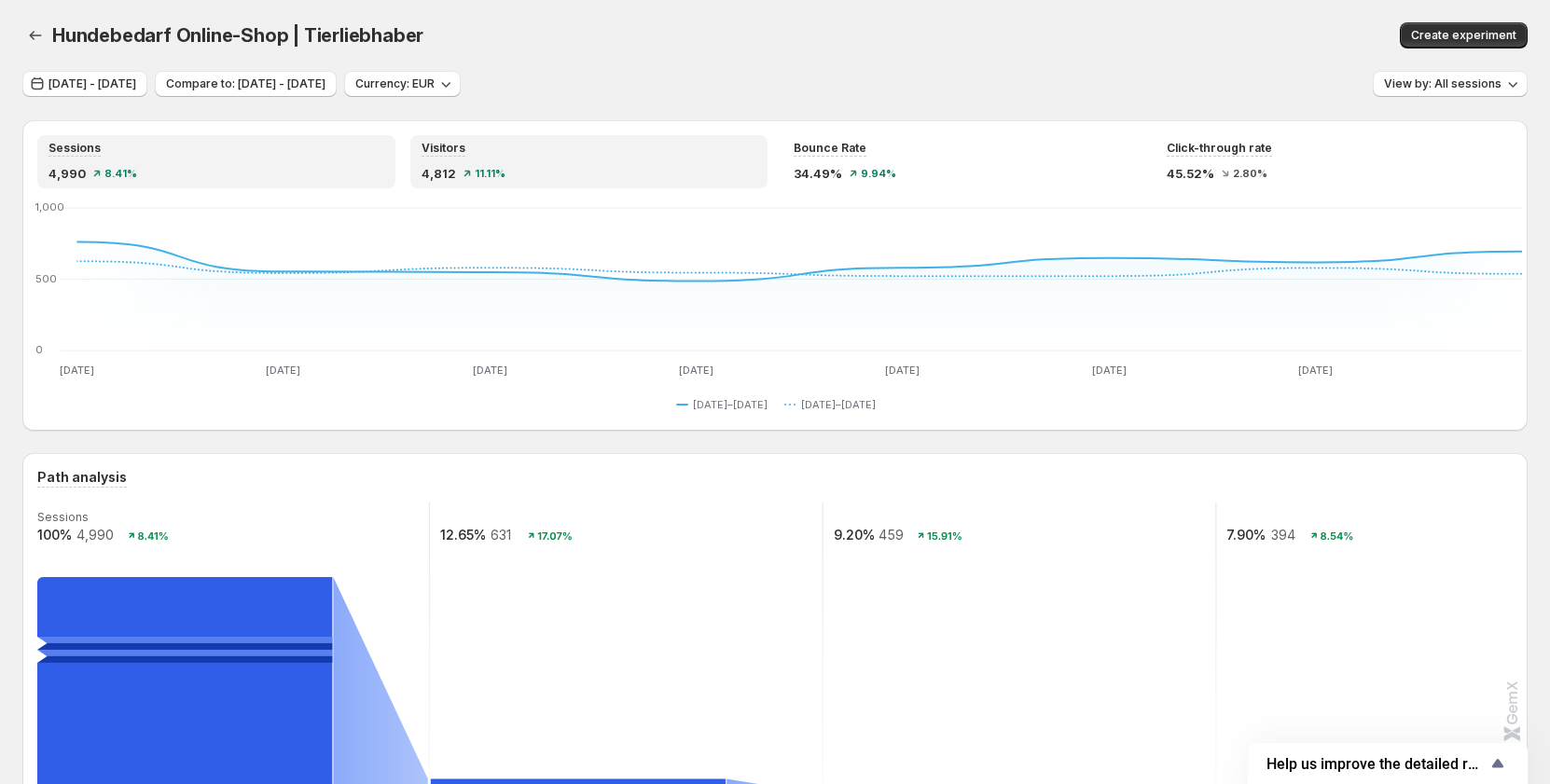
click at [204, 166] on div "4,990 8.41%" at bounding box center [216, 173] width 336 height 18
click at [472, 164] on div "4,812 11.11%" at bounding box center [589, 173] width 336 height 18
click at [239, 155] on div "Sessions" at bounding box center [216, 149] width 336 height 15
click at [500, 155] on div "Visitors" at bounding box center [589, 149] width 336 height 15
click at [321, 153] on div "Sessions" at bounding box center [216, 149] width 336 height 15
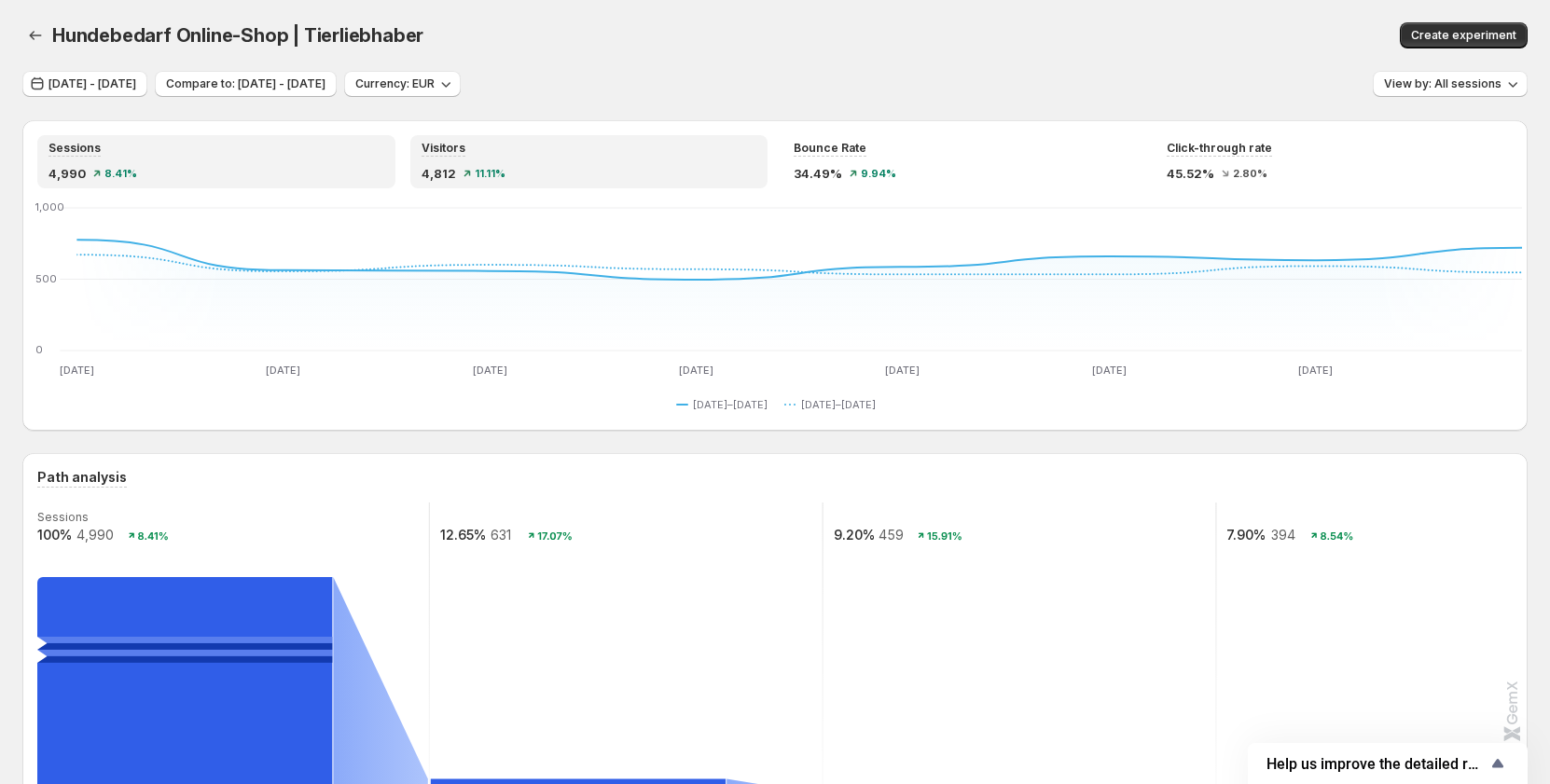
click at [526, 152] on div "Visitors" at bounding box center [589, 149] width 336 height 15
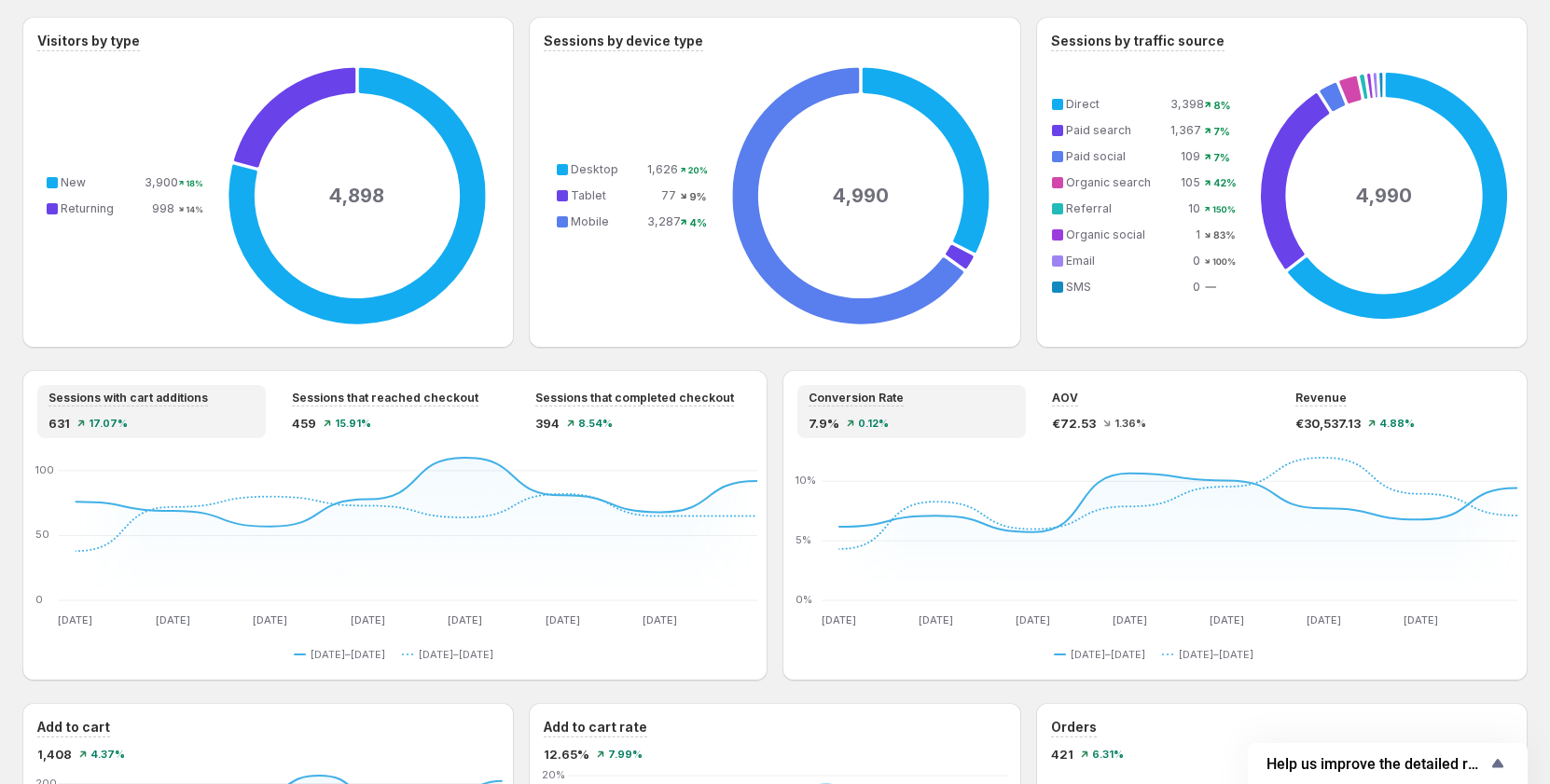
scroll to position [1305, 0]
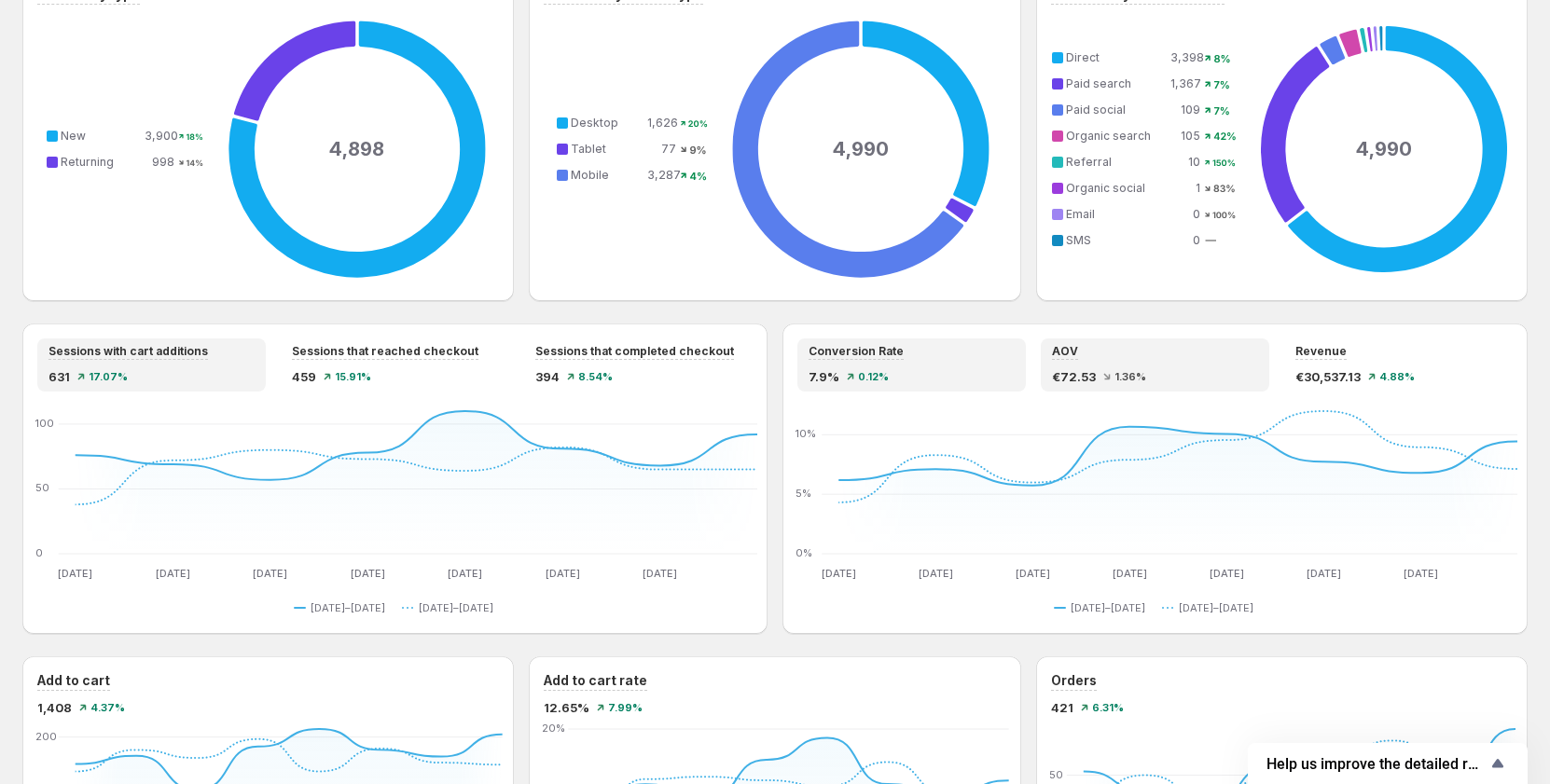
click at [1183, 356] on div "AOV" at bounding box center [1155, 352] width 206 height 15
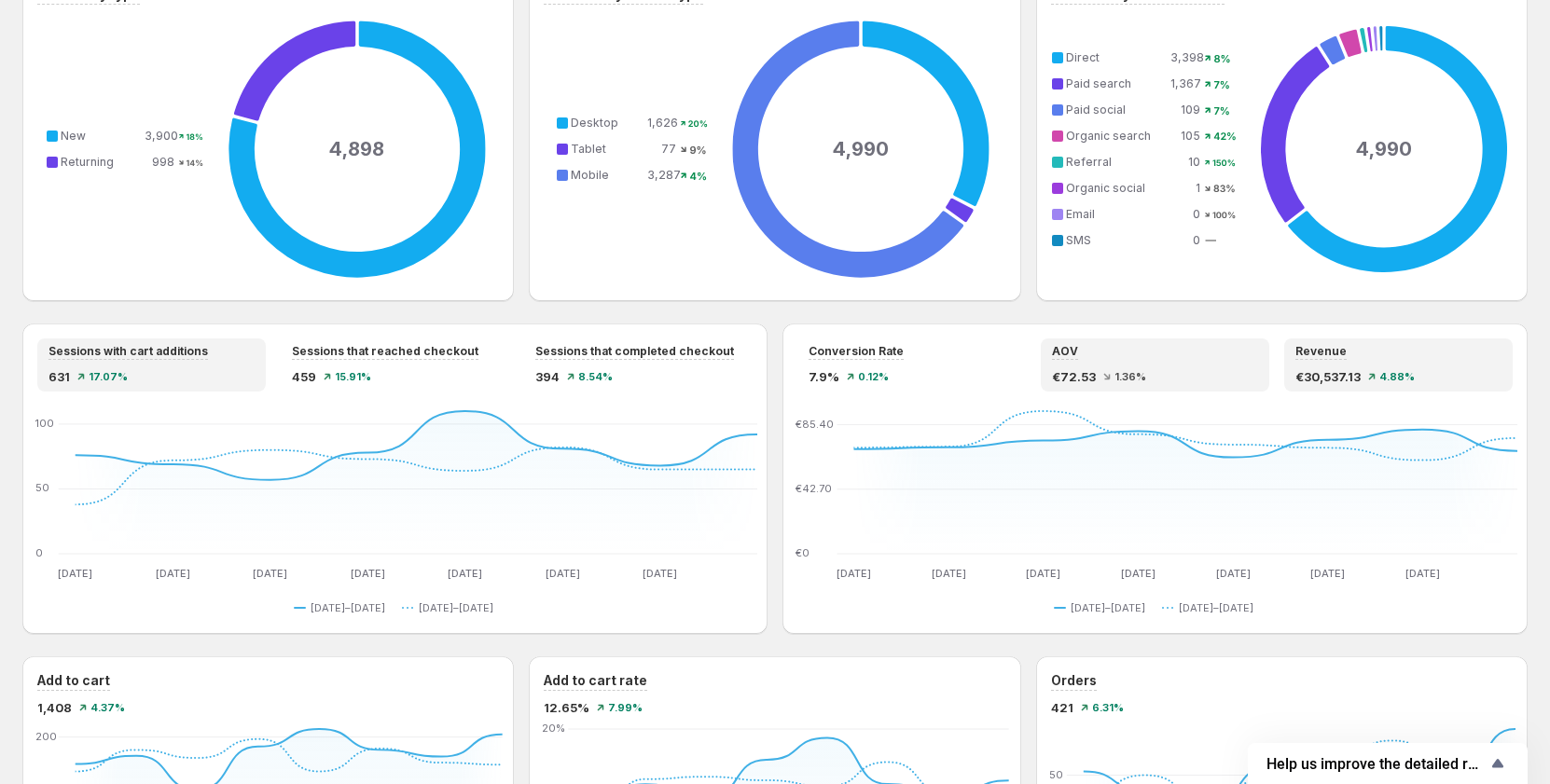
click at [1374, 366] on div "Revenue €30,537.13 4.88%" at bounding box center [1399, 365] width 206 height 41
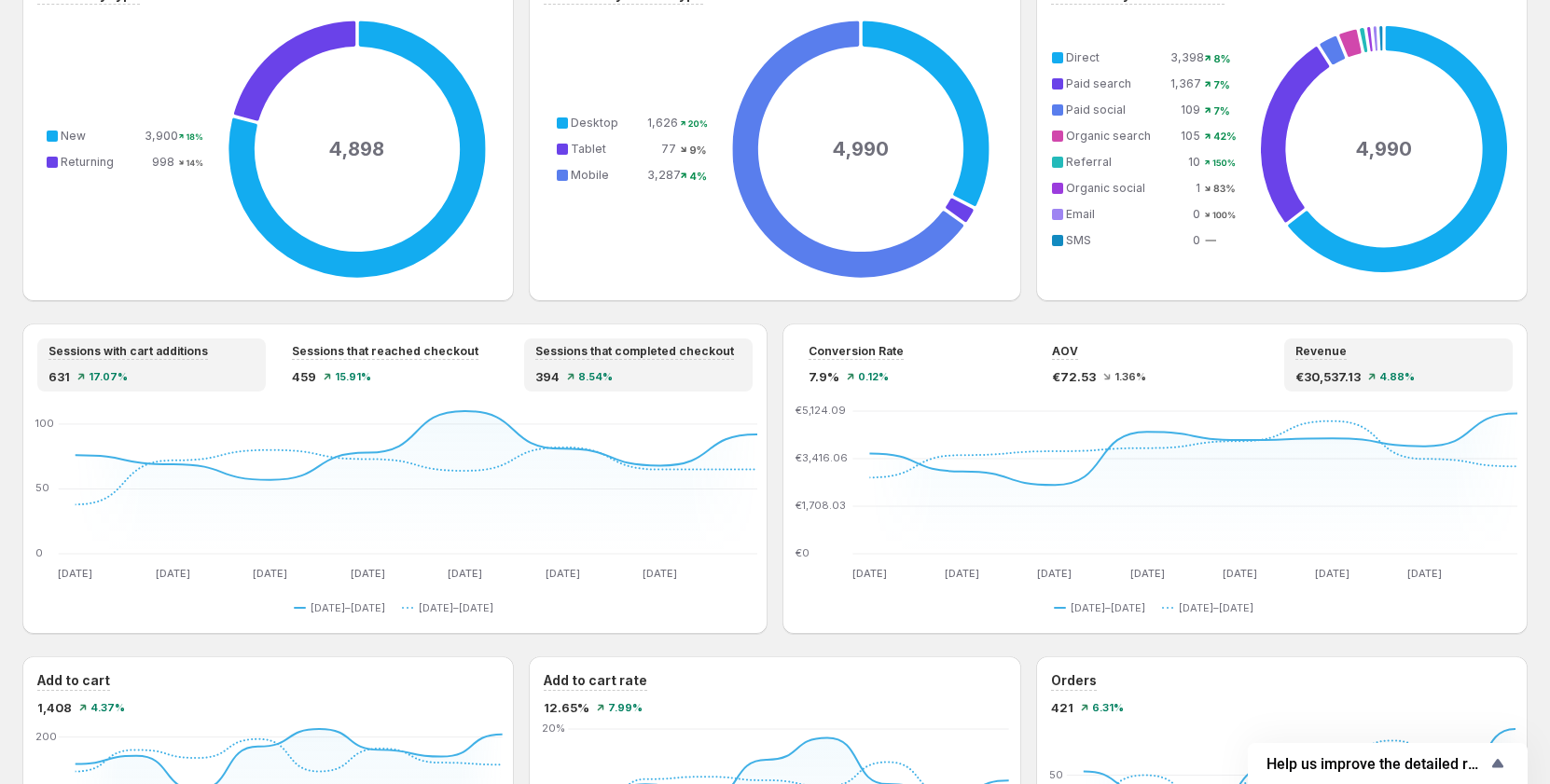
click at [629, 340] on div "Sessions that completed checkout 394 8.54%" at bounding box center [638, 365] width 229 height 53
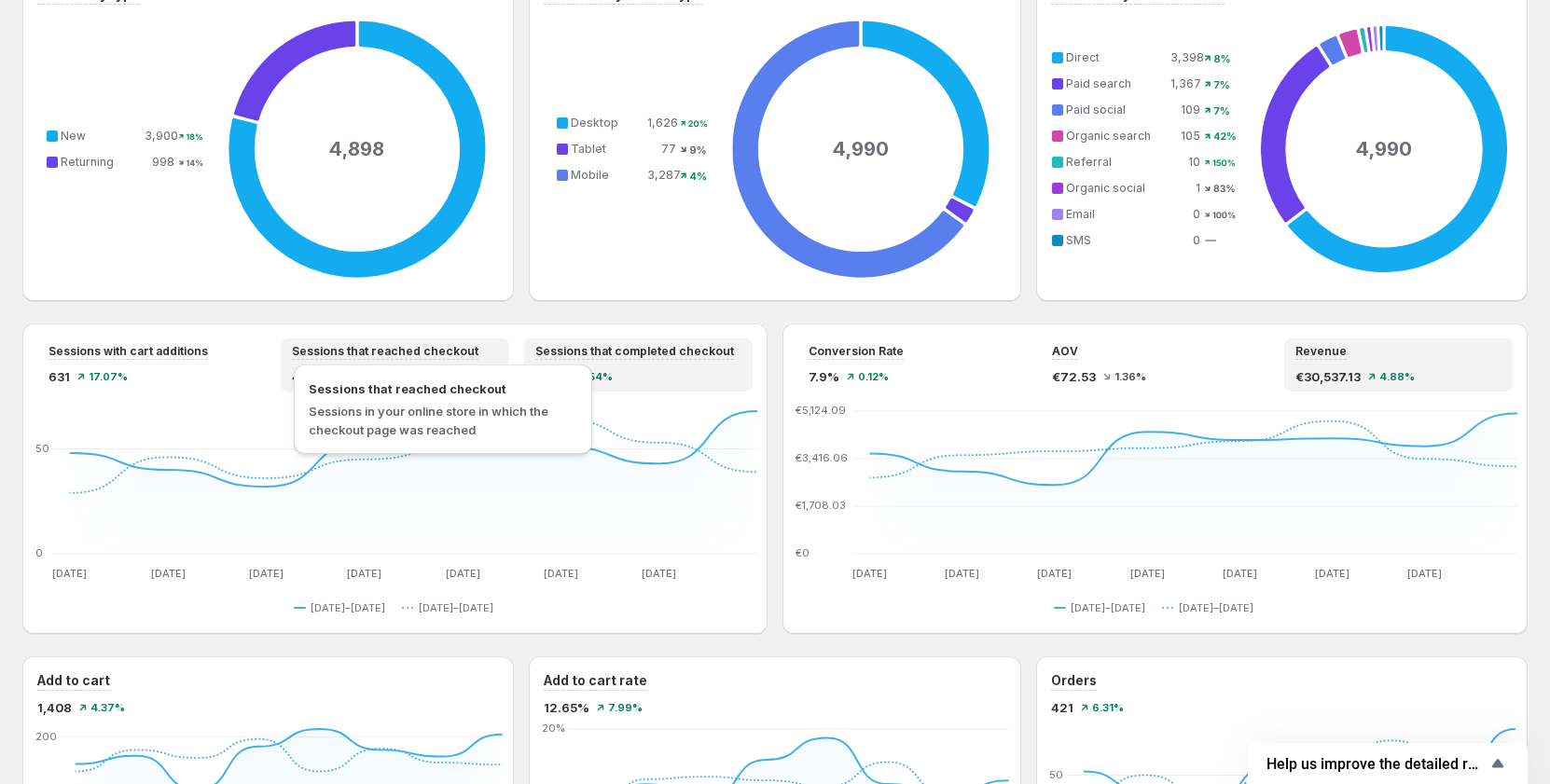
click at [459, 359] on div "Sessions that reached checkout" at bounding box center [385, 352] width 186 height 15
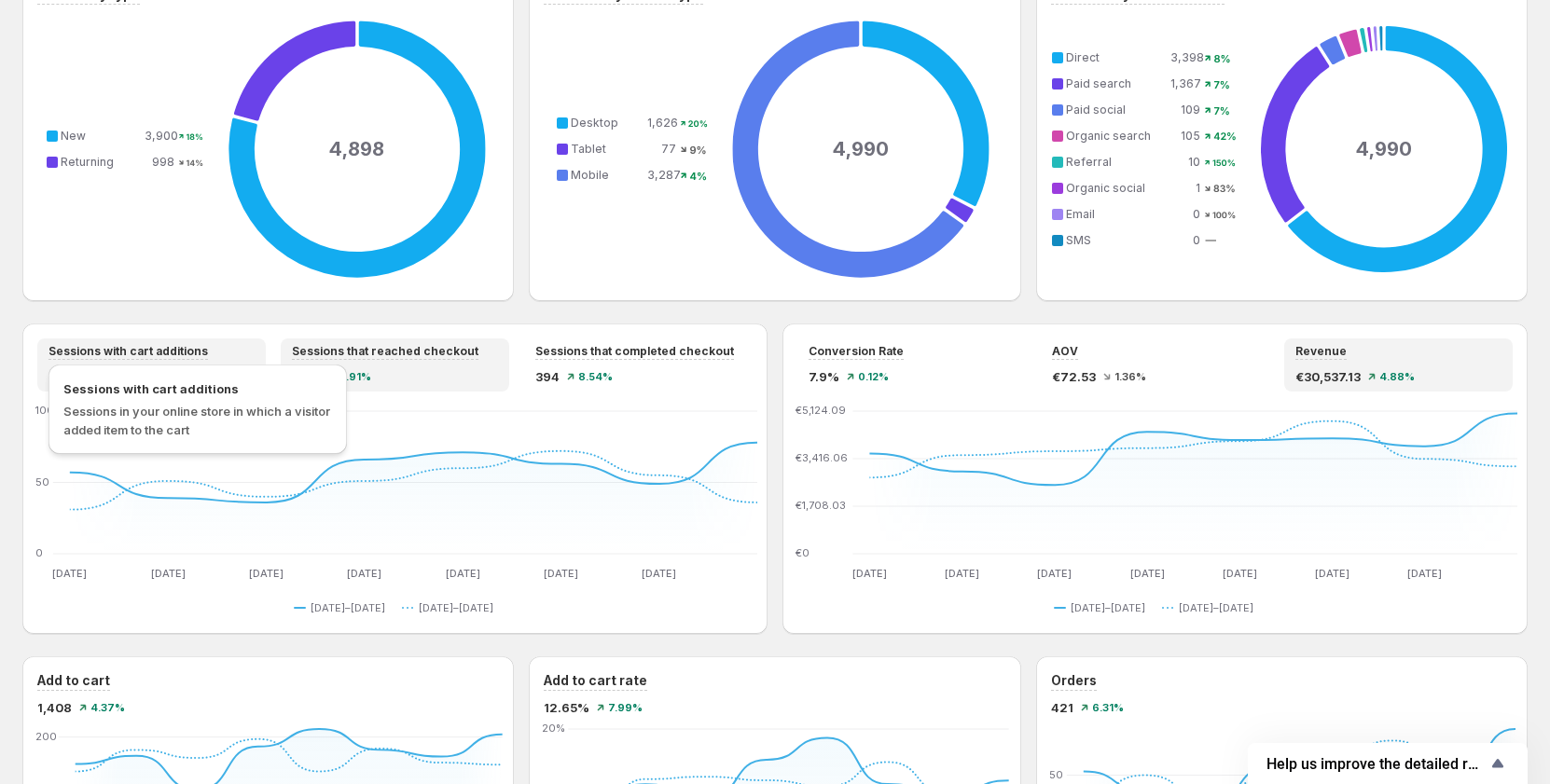
click at [177, 355] on span "Sessions with cart additions" at bounding box center [127, 351] width 159 height 14
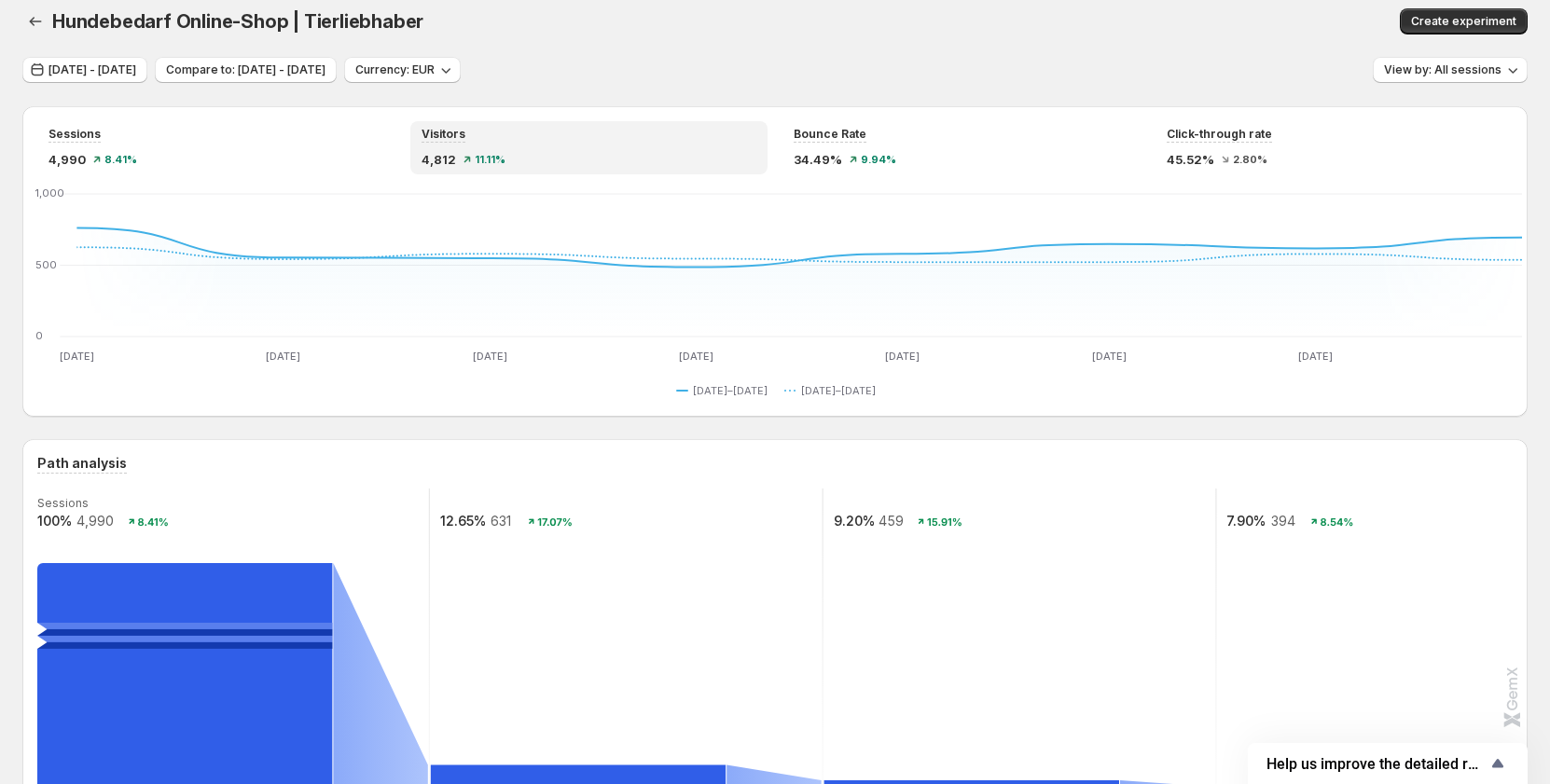
scroll to position [0, 0]
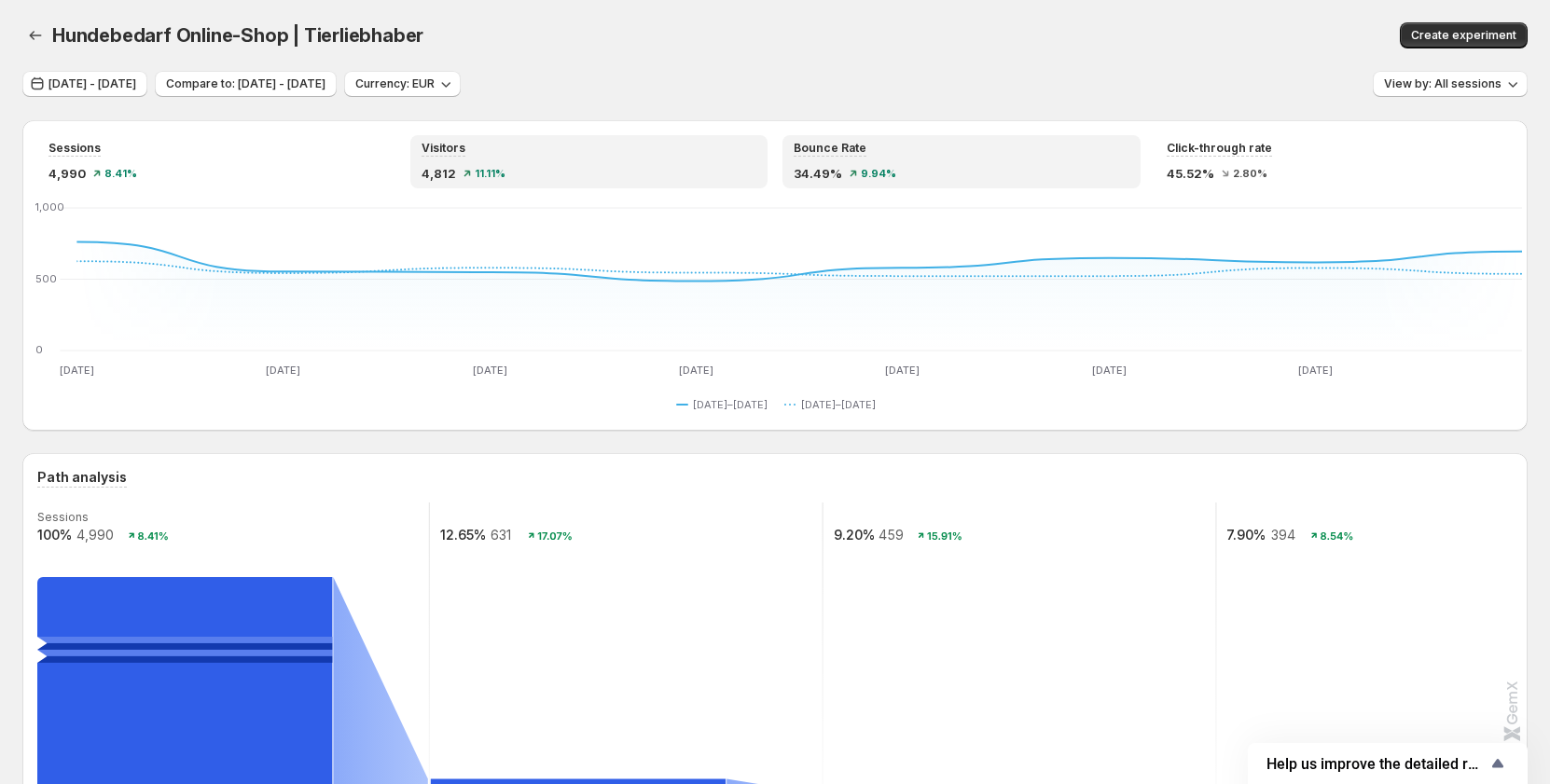
click at [868, 169] on span "9.94%" at bounding box center [878, 174] width 36 height 12
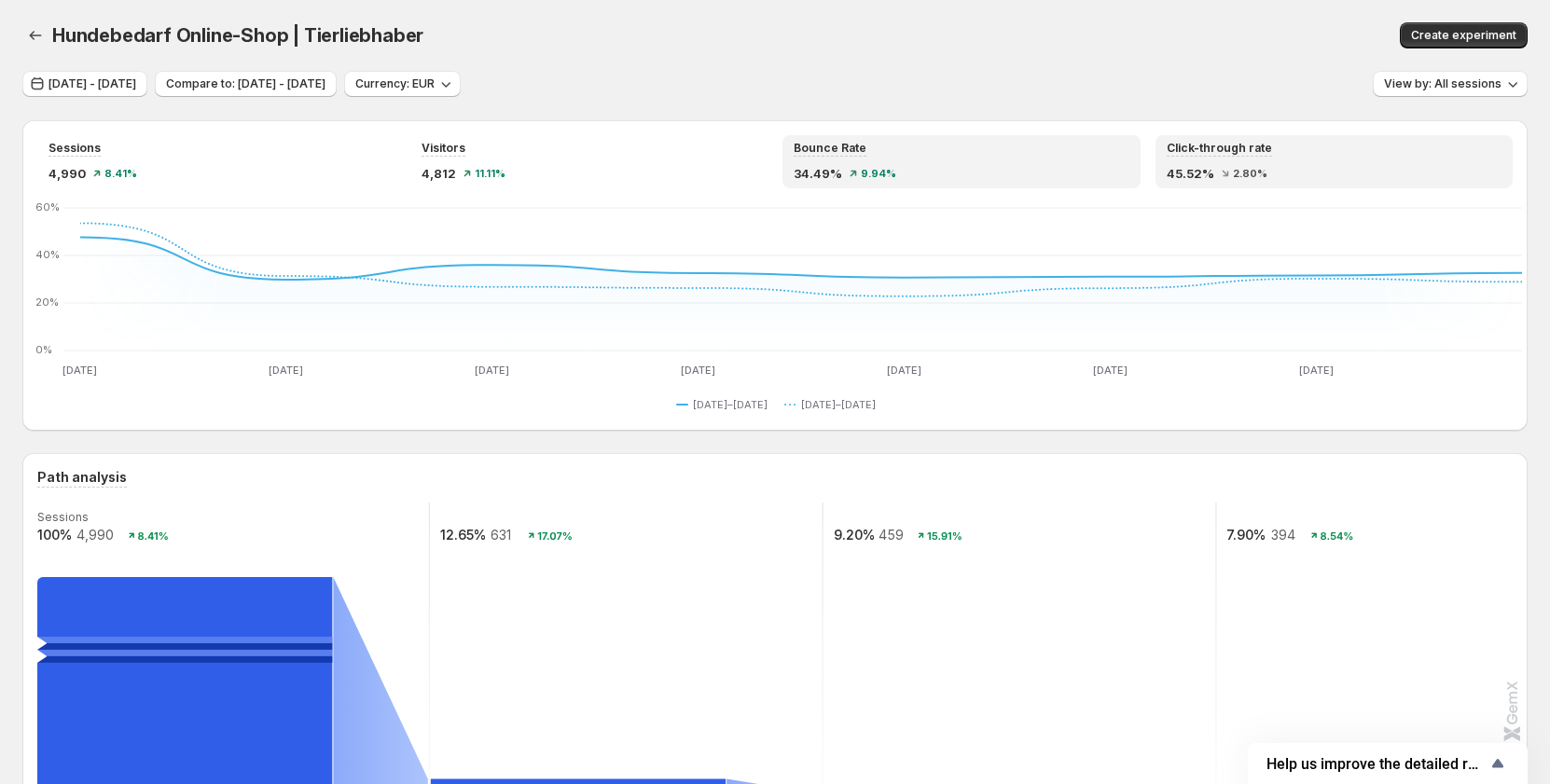
click at [1276, 172] on div "45.52% 2.80%" at bounding box center [1334, 173] width 336 height 18
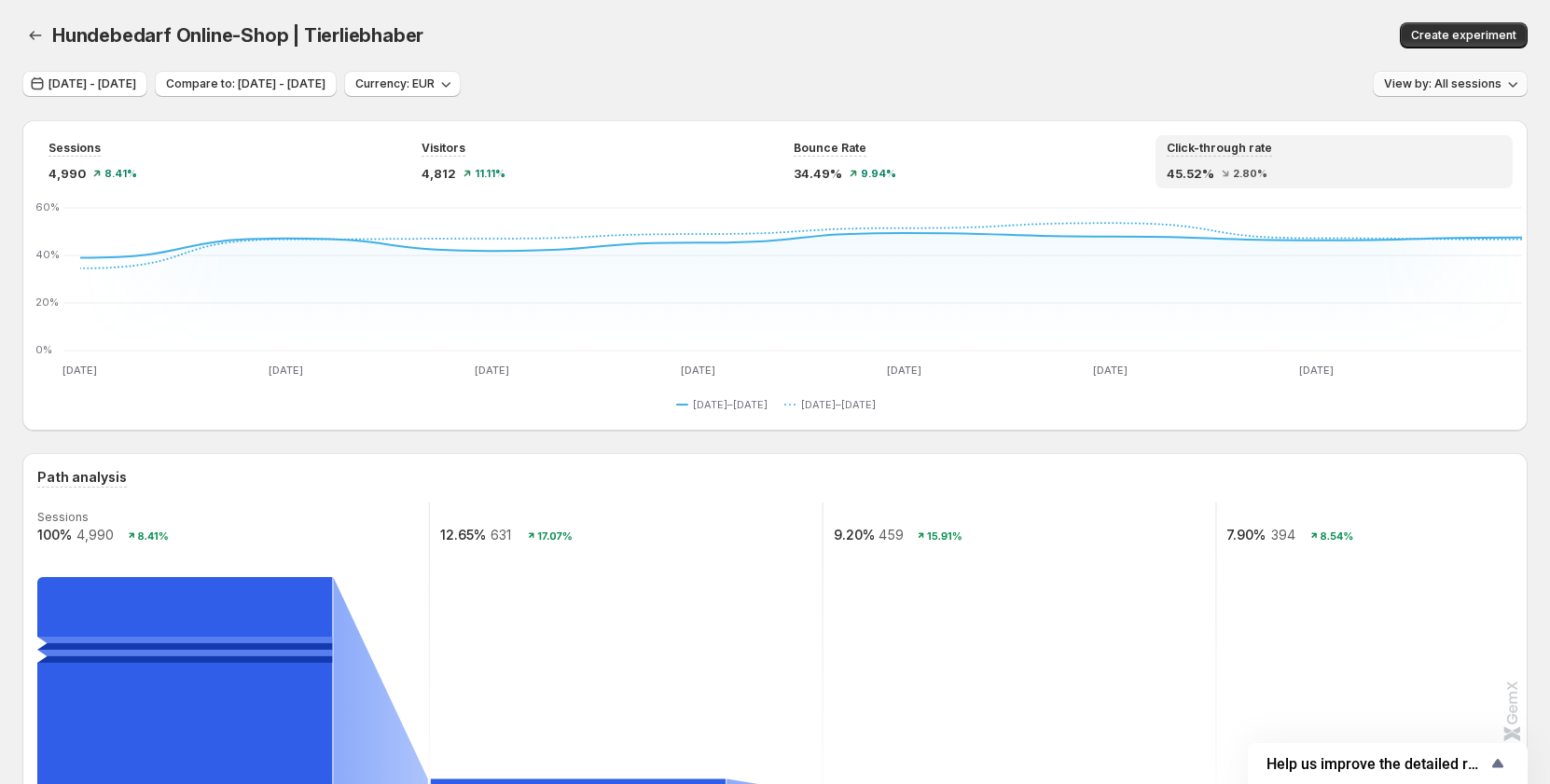
click at [1461, 80] on span "View by: All sessions" at bounding box center [1442, 83] width 118 height 14
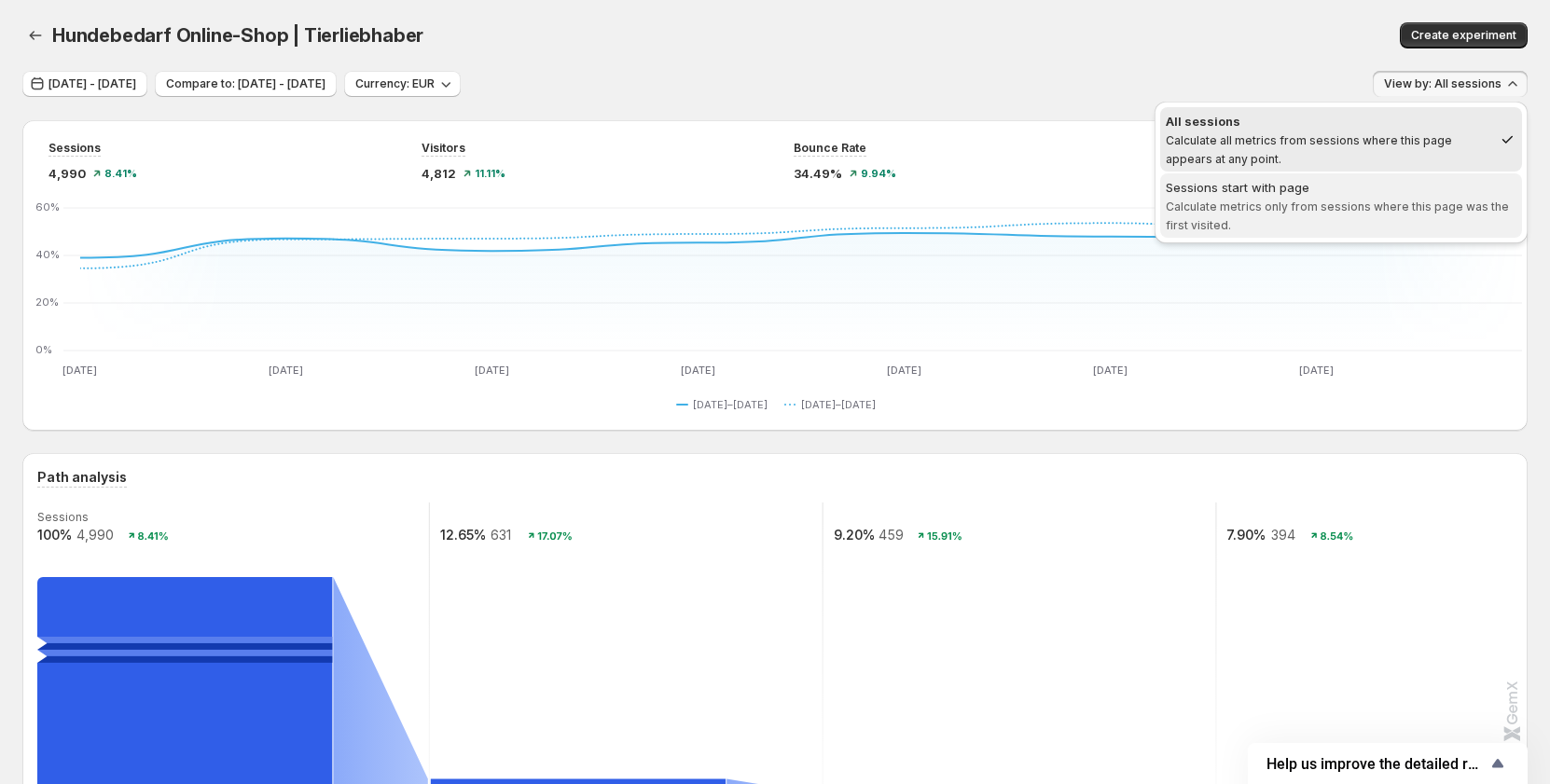
click at [1297, 204] on span "Calculate metrics only from sessions where this page was the first visited." at bounding box center [1337, 216] width 343 height 33
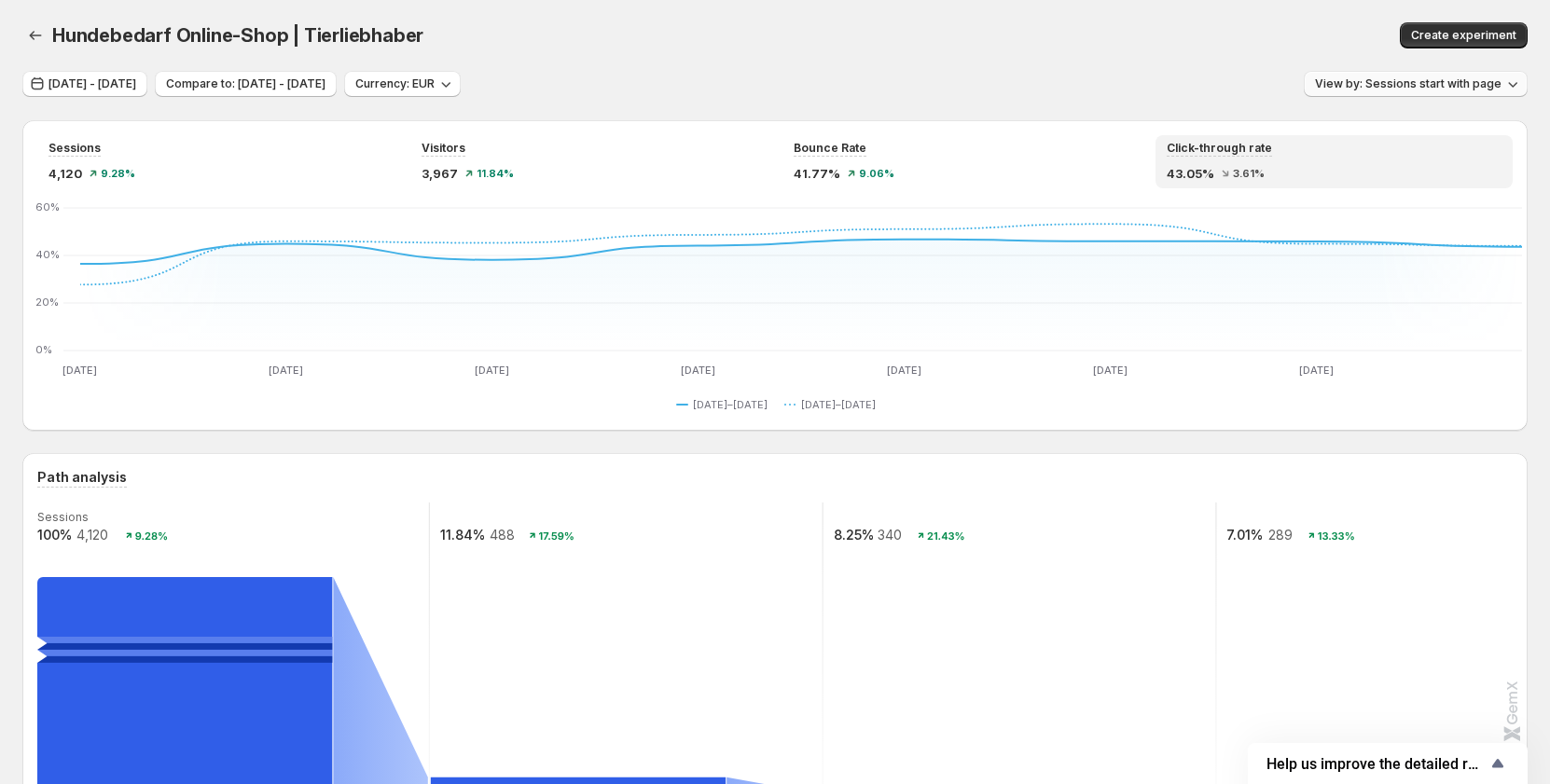
click at [1387, 90] on span "View by: Sessions start with page" at bounding box center [1407, 83] width 186 height 14
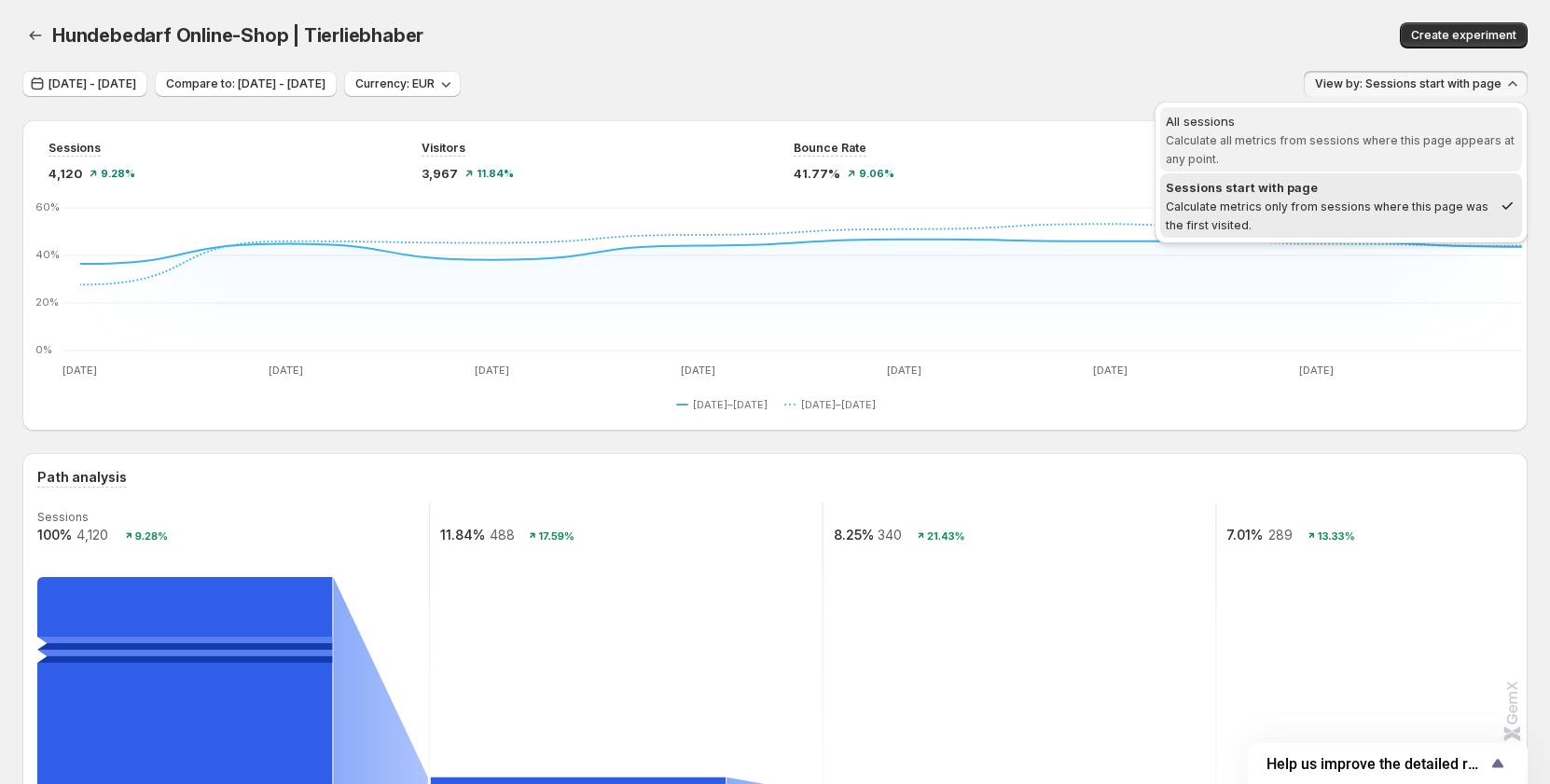
click at [1319, 141] on span "Calculate all metrics from sessions where this page appears at any point." at bounding box center [1340, 149] width 349 height 33
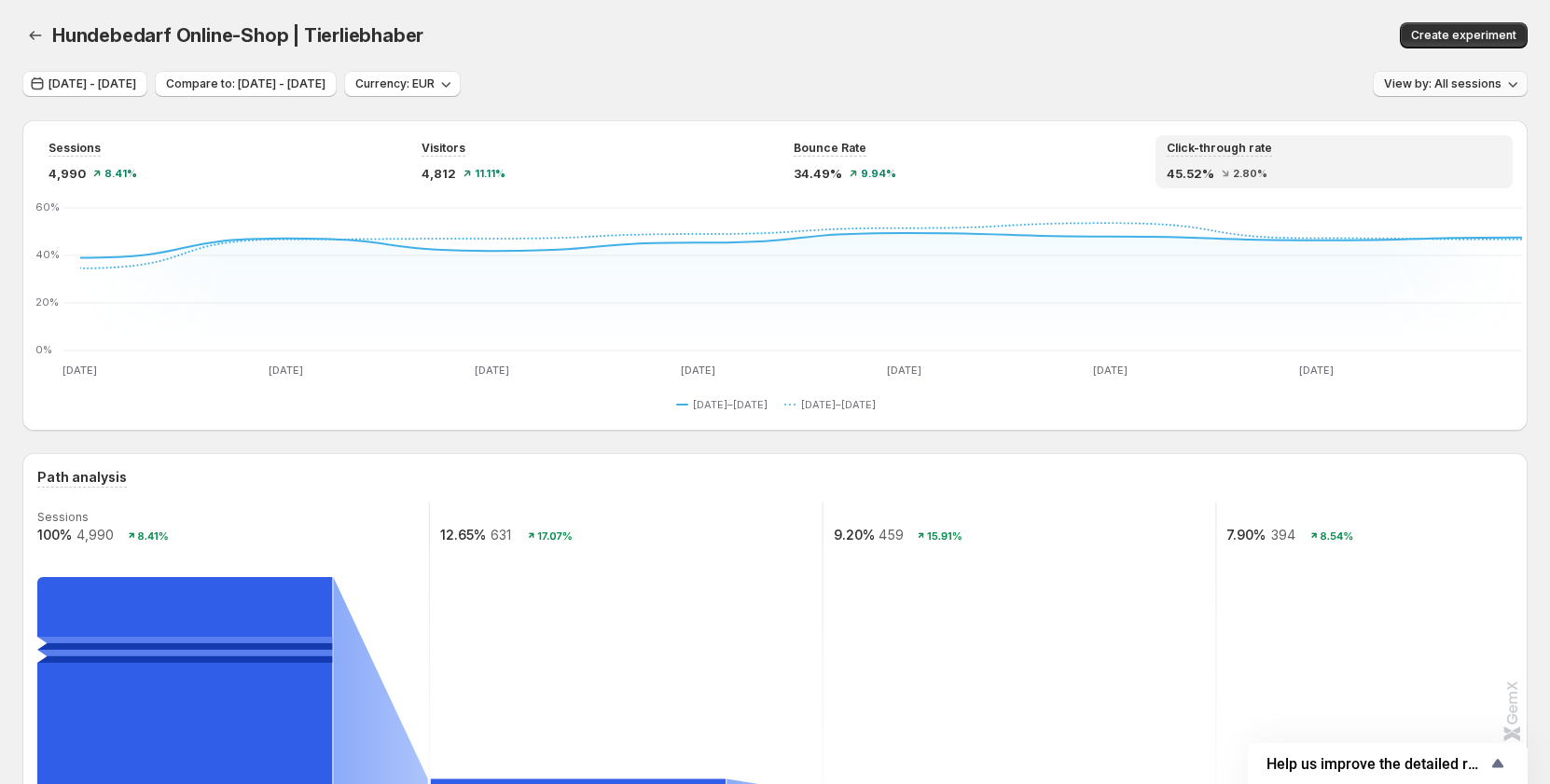
click at [1425, 87] on span "View by: All sessions" at bounding box center [1442, 83] width 118 height 14
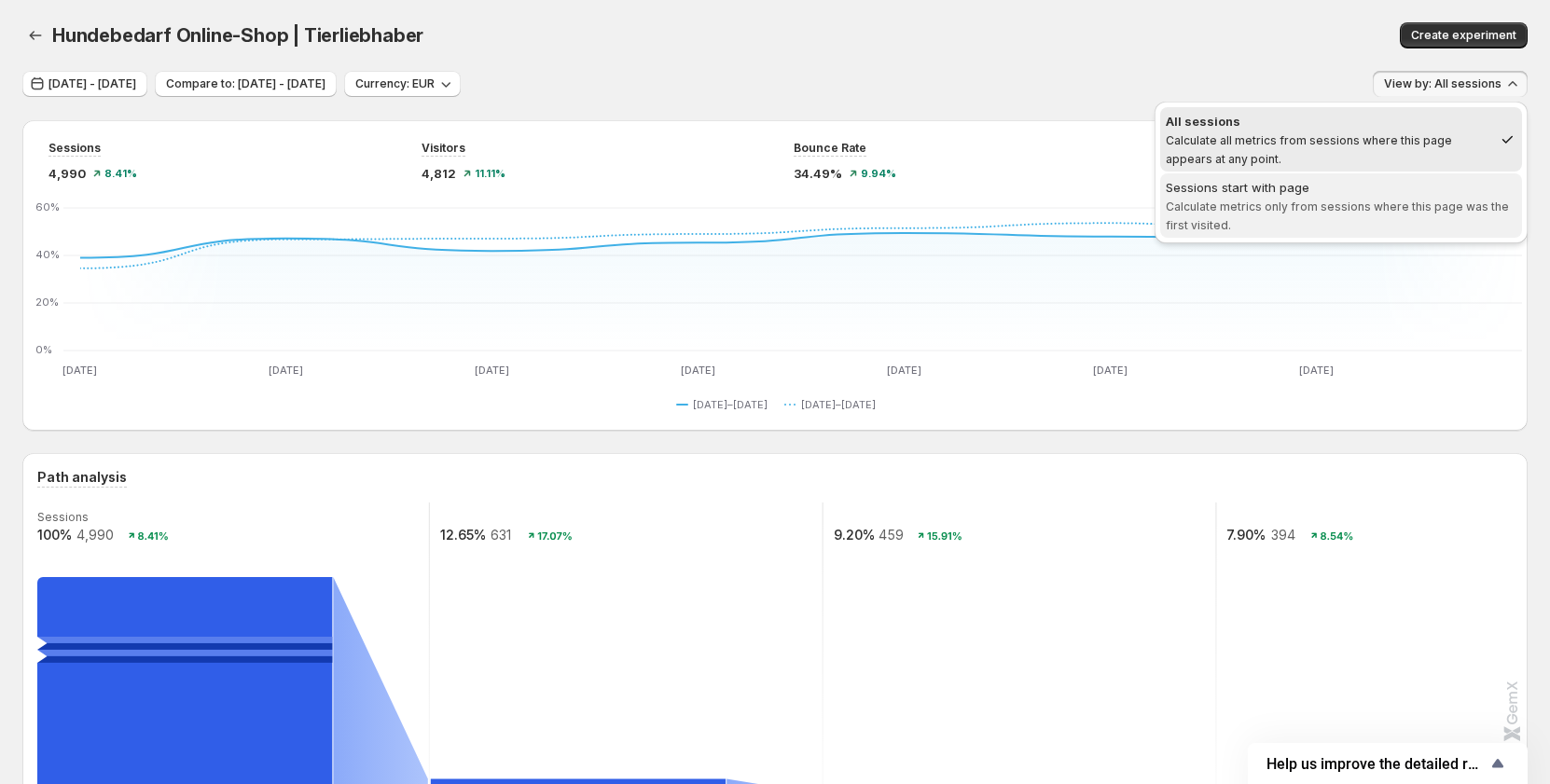
click at [1306, 199] on span "Sessions start with page Calculate metrics only from sessions where this page w…" at bounding box center [1340, 205] width 350 height 54
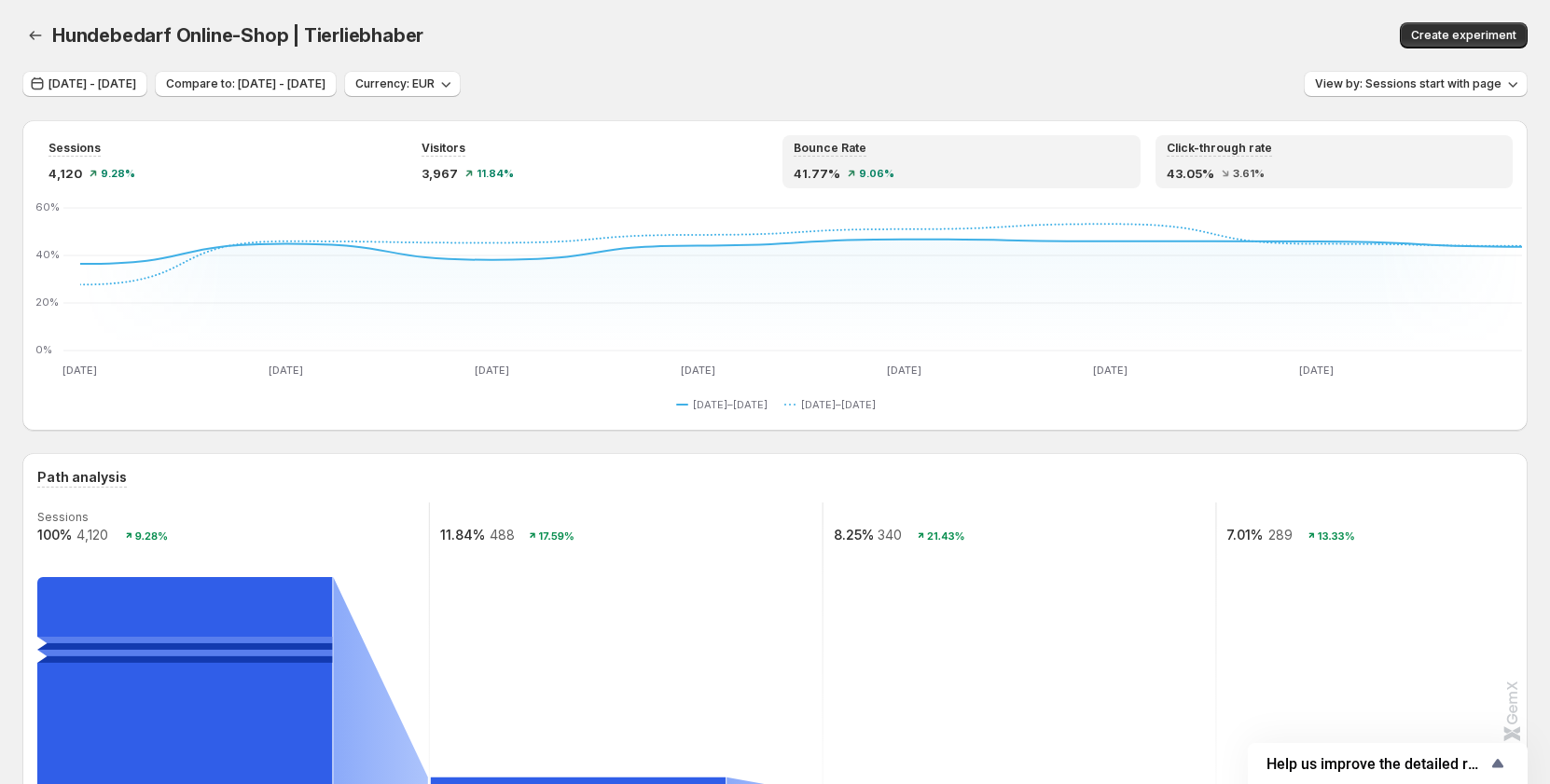
click at [953, 176] on div "41.77% 9.06%" at bounding box center [962, 173] width 336 height 18
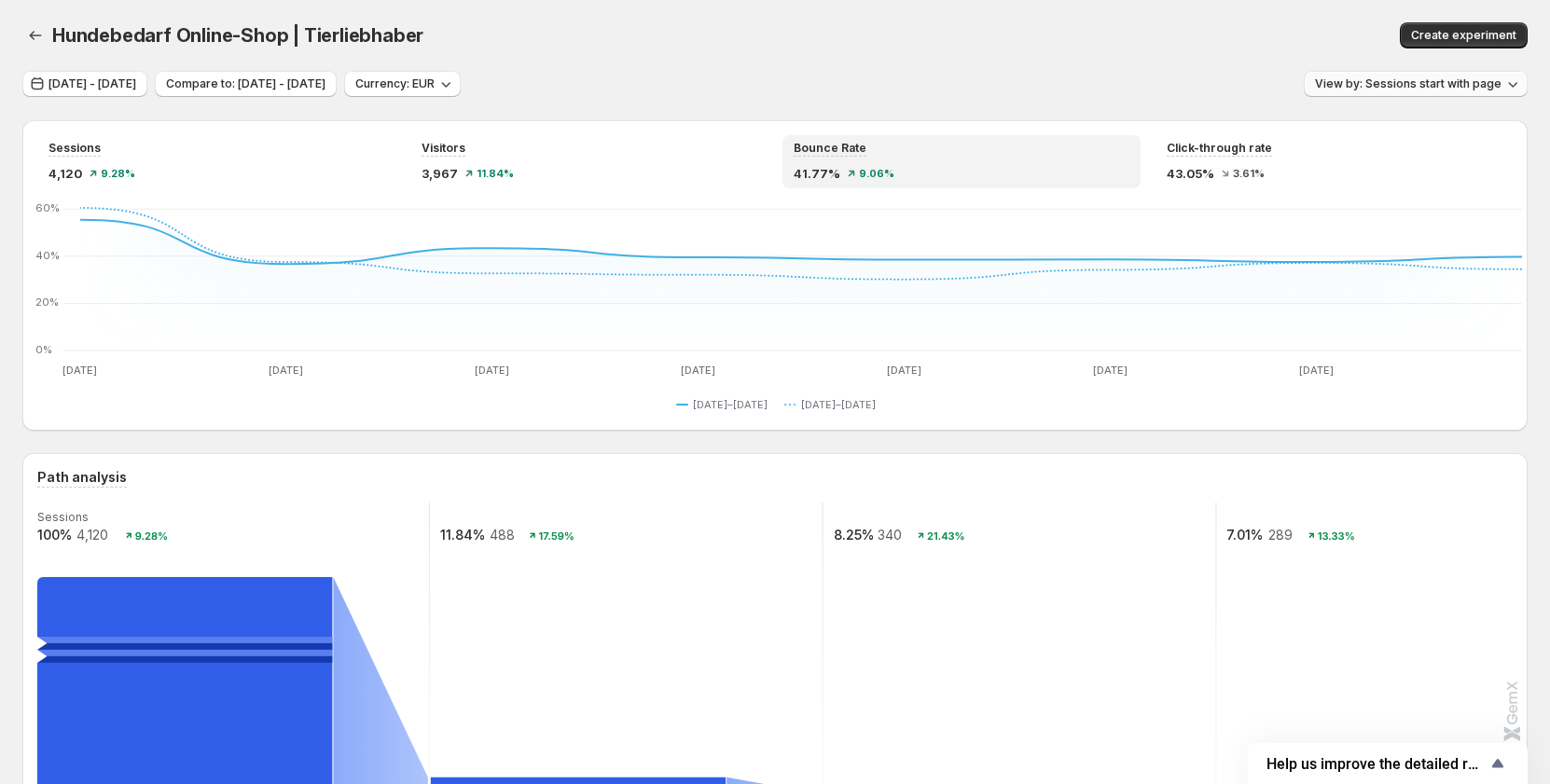
click at [1411, 75] on button "View by: Sessions start with page" at bounding box center [1415, 83] width 224 height 26
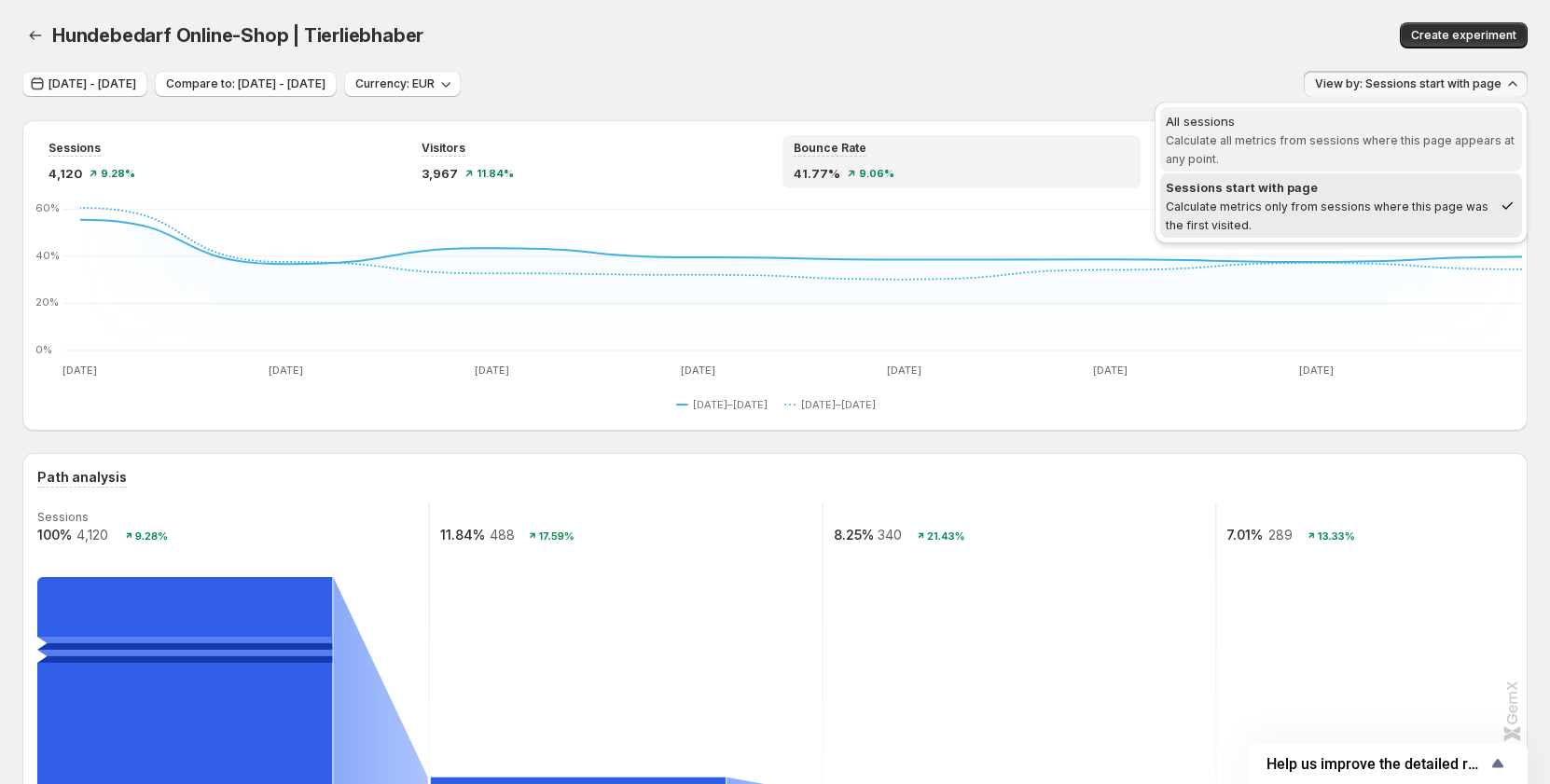
click at [1353, 125] on div "All sessions" at bounding box center [1340, 121] width 350 height 18
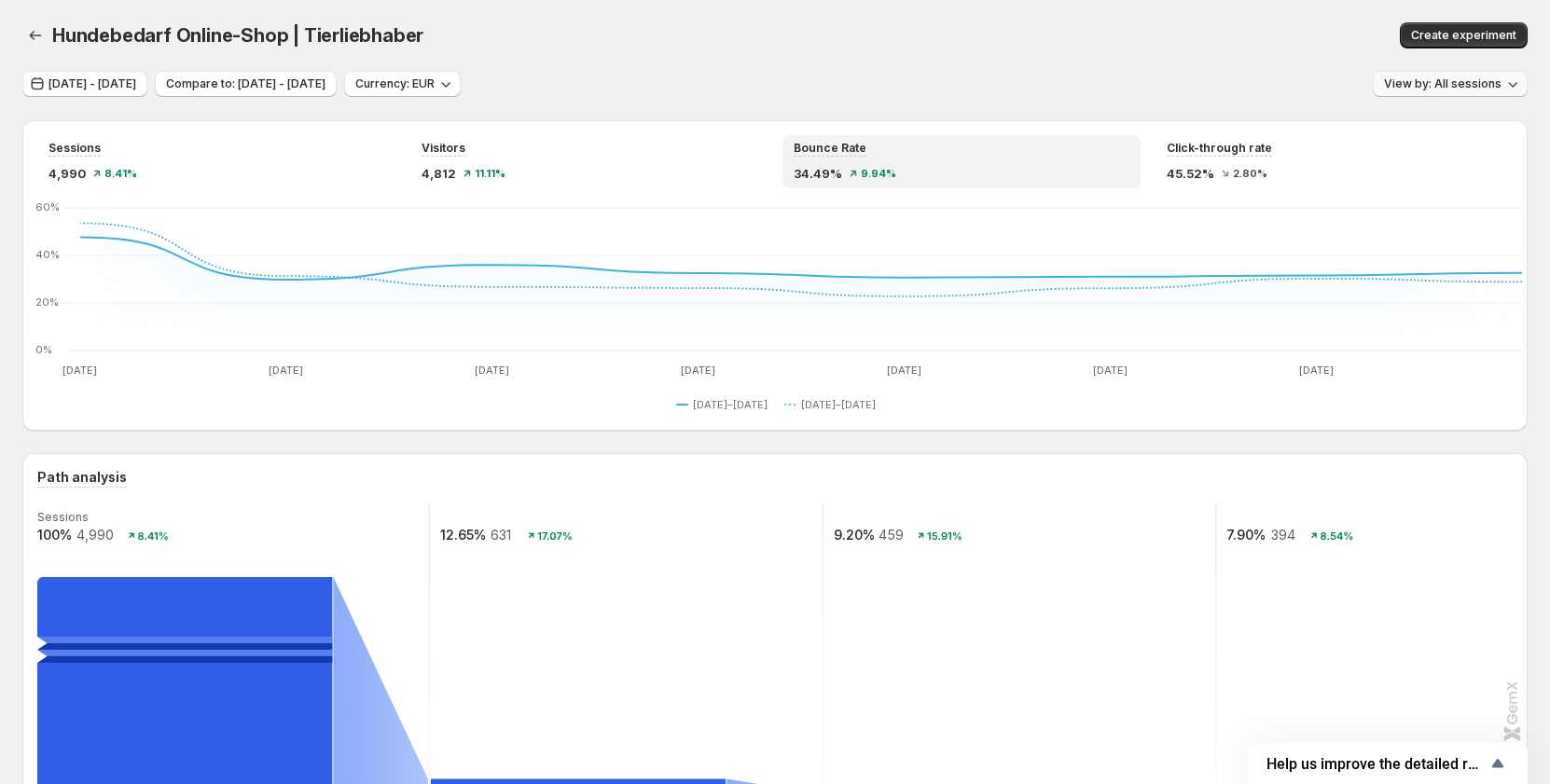
click at [1430, 73] on button "View by: All sessions" at bounding box center [1450, 83] width 154 height 26
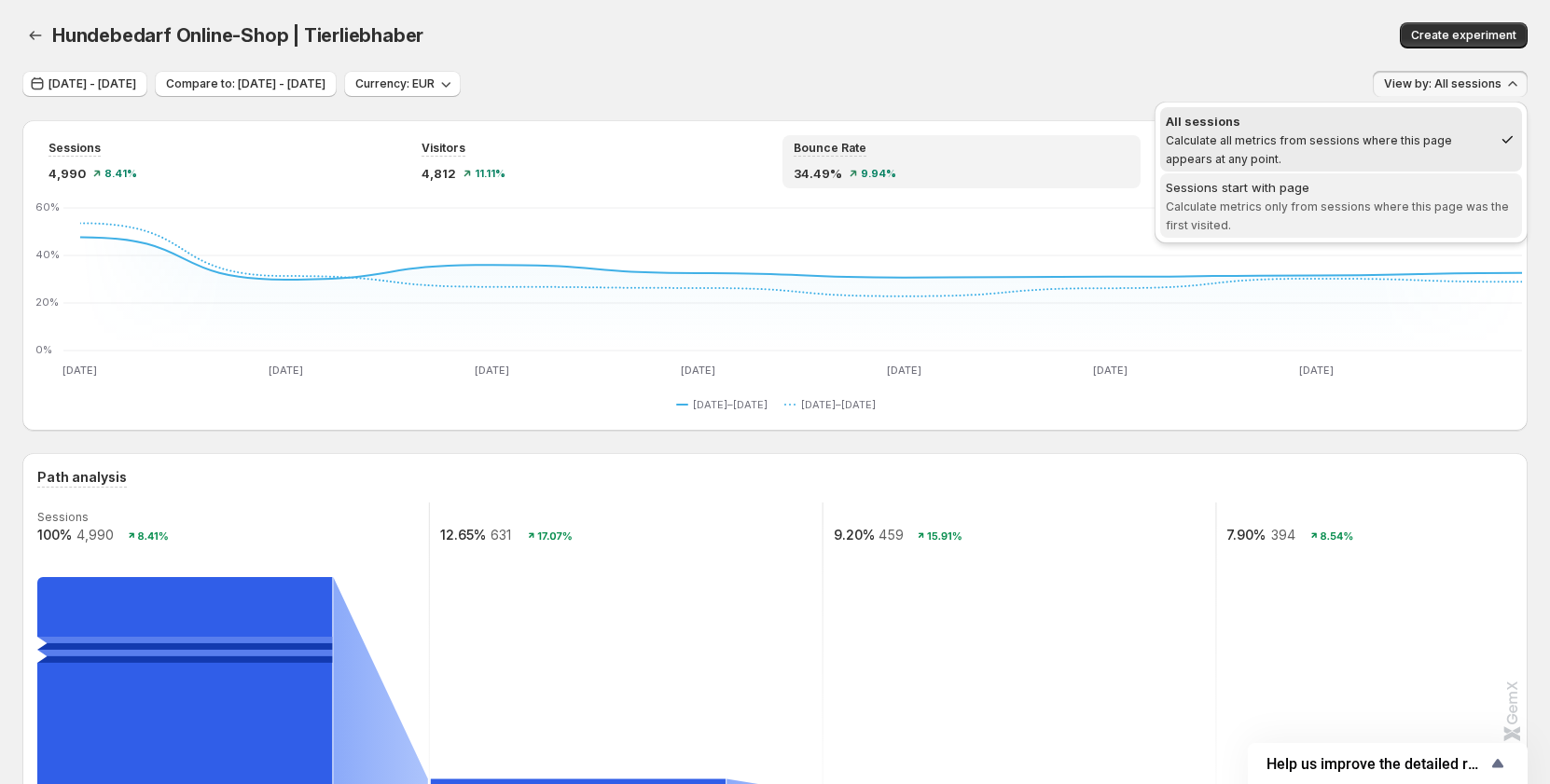
click at [1327, 202] on span "Calculate metrics only from sessions where this page was the first visited." at bounding box center [1337, 216] width 343 height 33
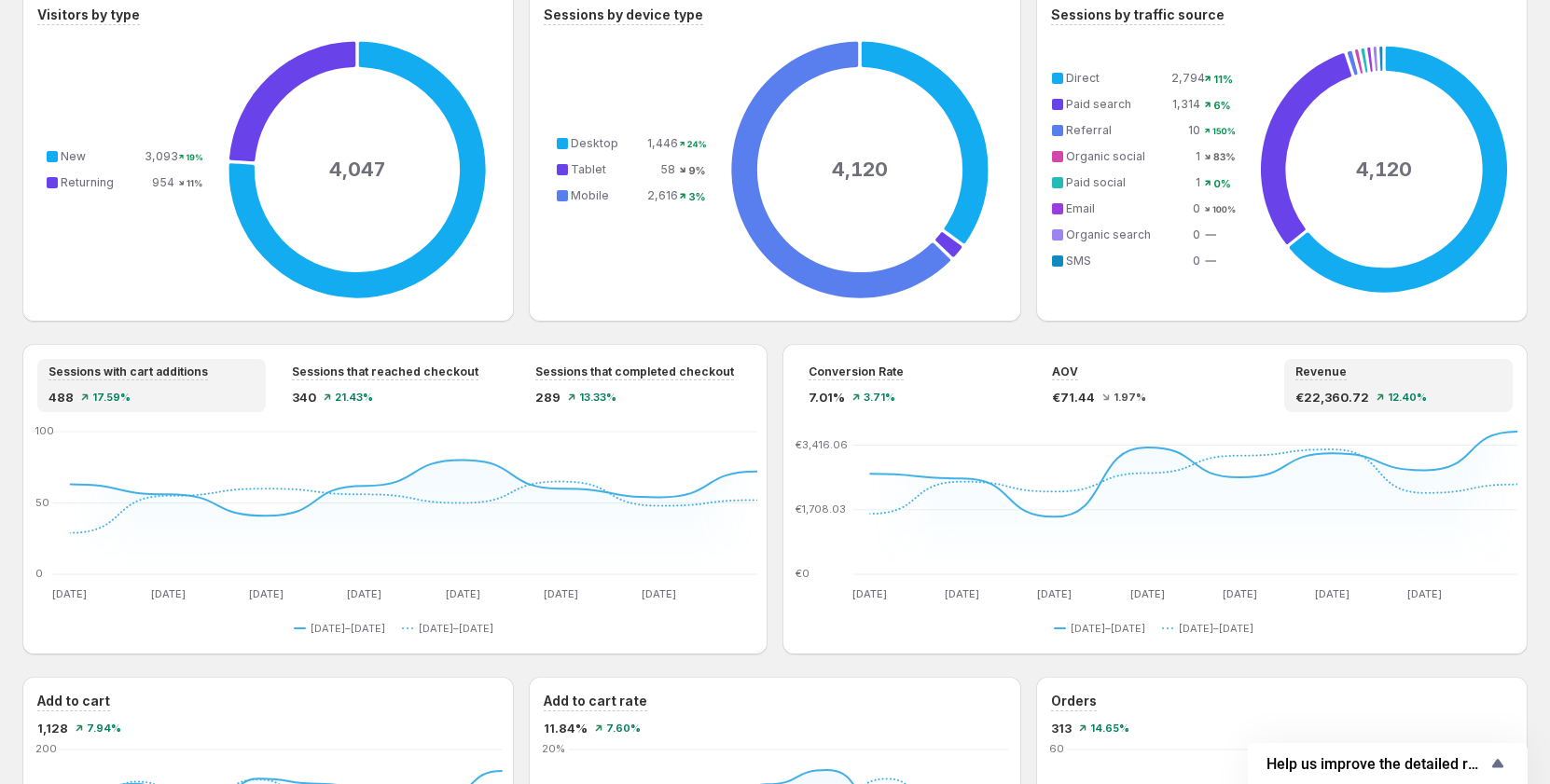
scroll to position [1305, 0]
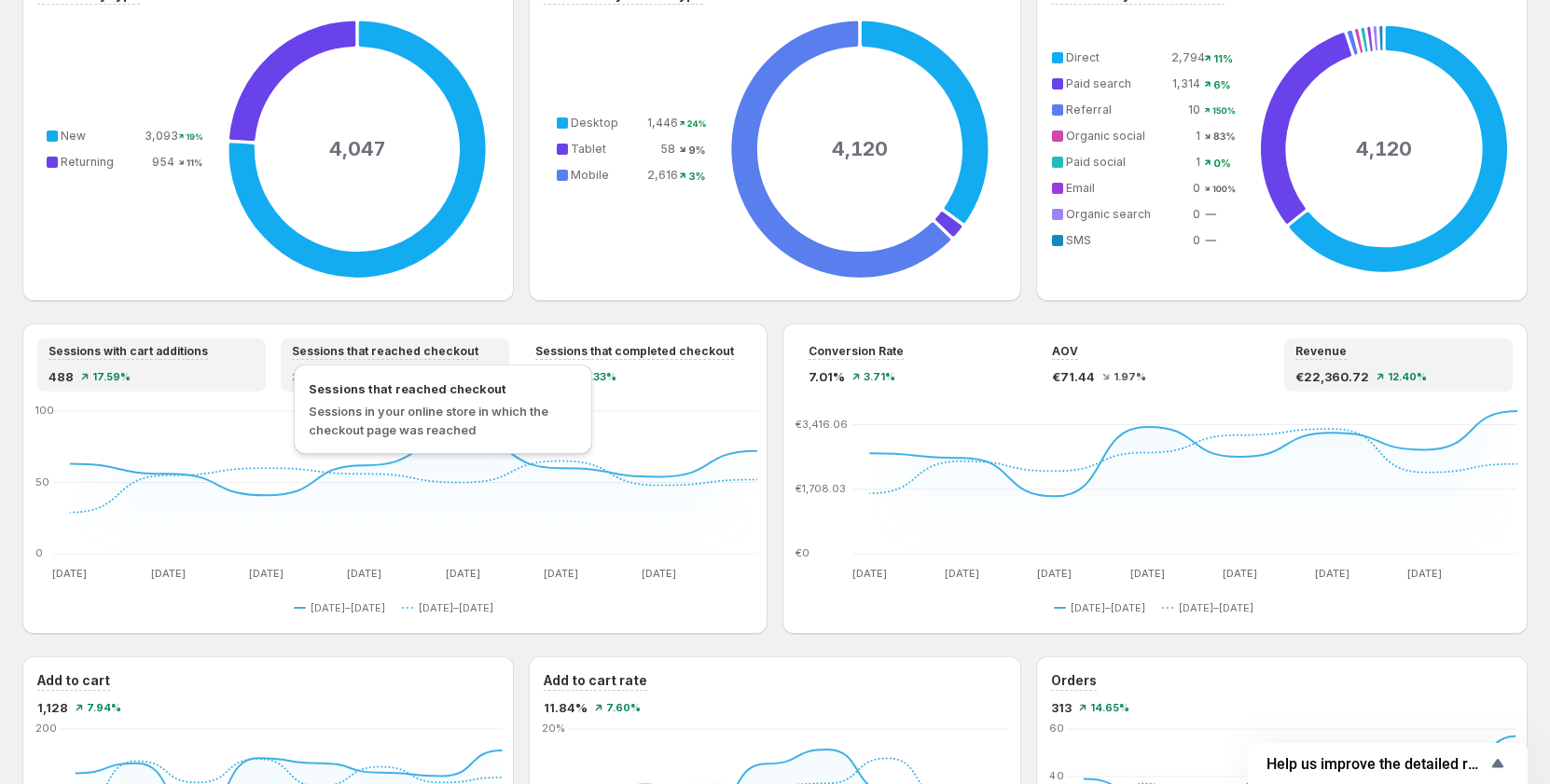
click at [373, 354] on span "Sessions that reached checkout" at bounding box center [385, 351] width 186 height 14
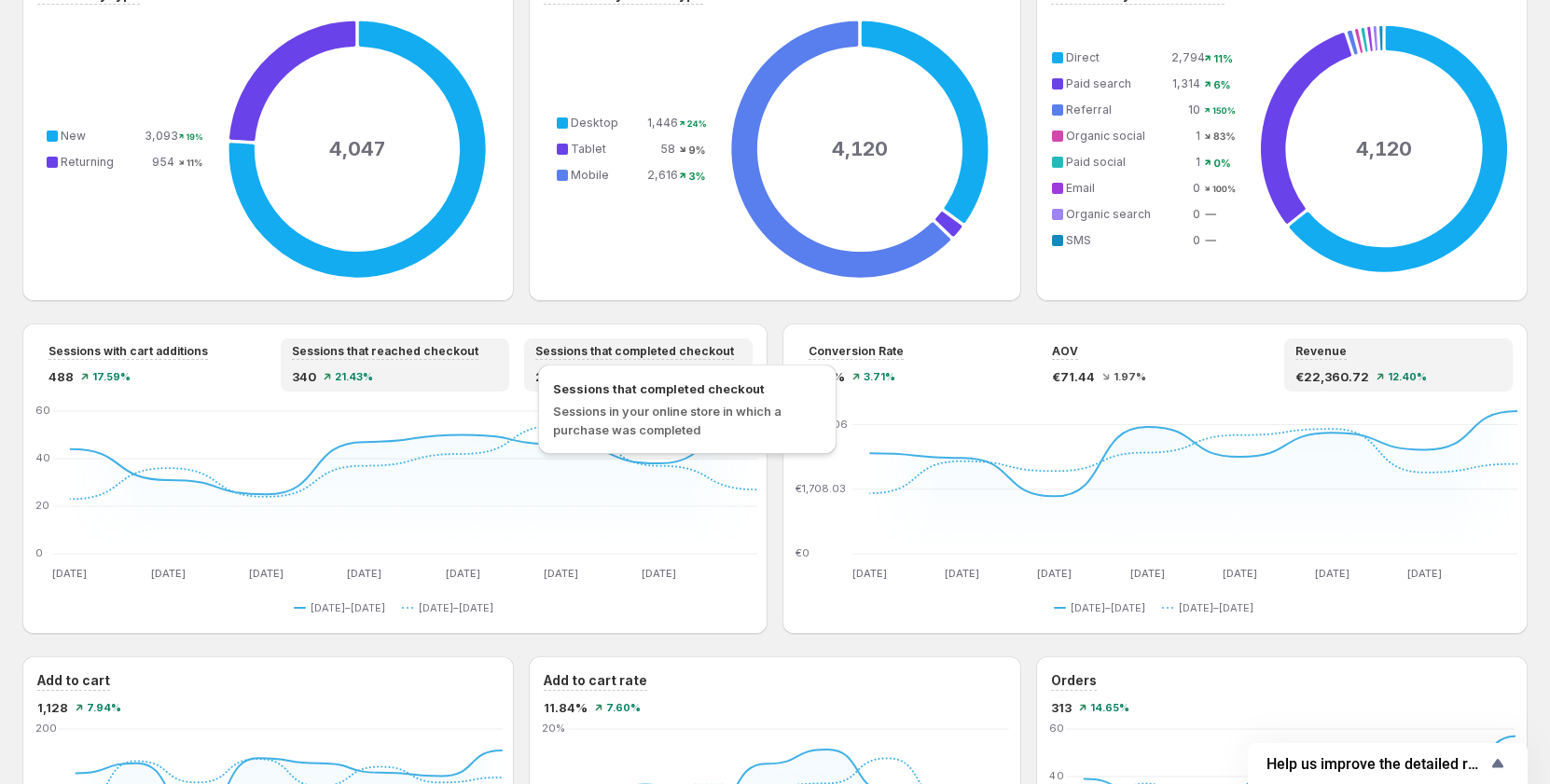
click at [575, 371] on div "Sessions that completed checkout Sessions in your online store in which a purch…" at bounding box center [687, 409] width 298 height 90
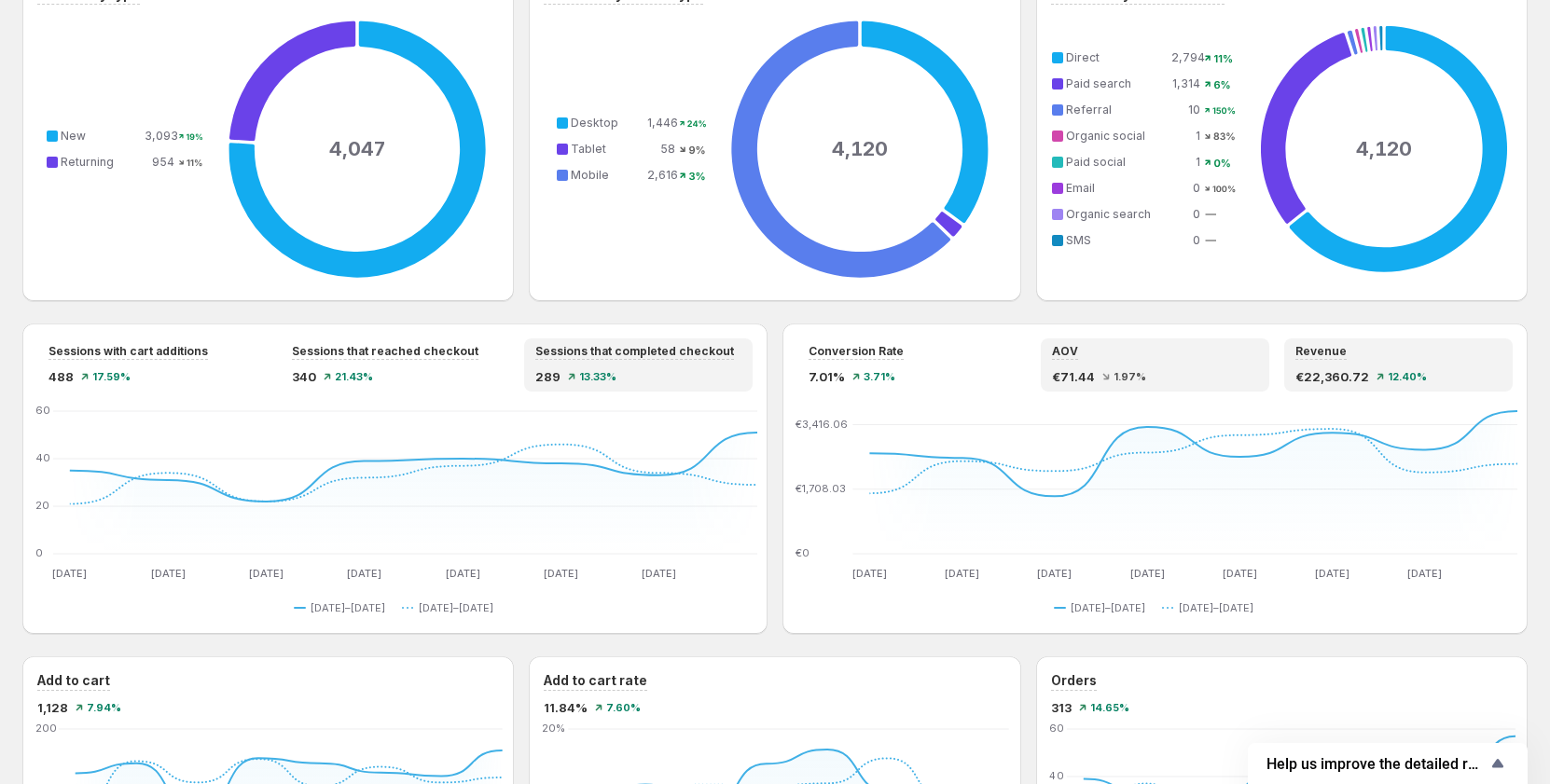
click at [1198, 355] on div "AOV" at bounding box center [1155, 352] width 206 height 15
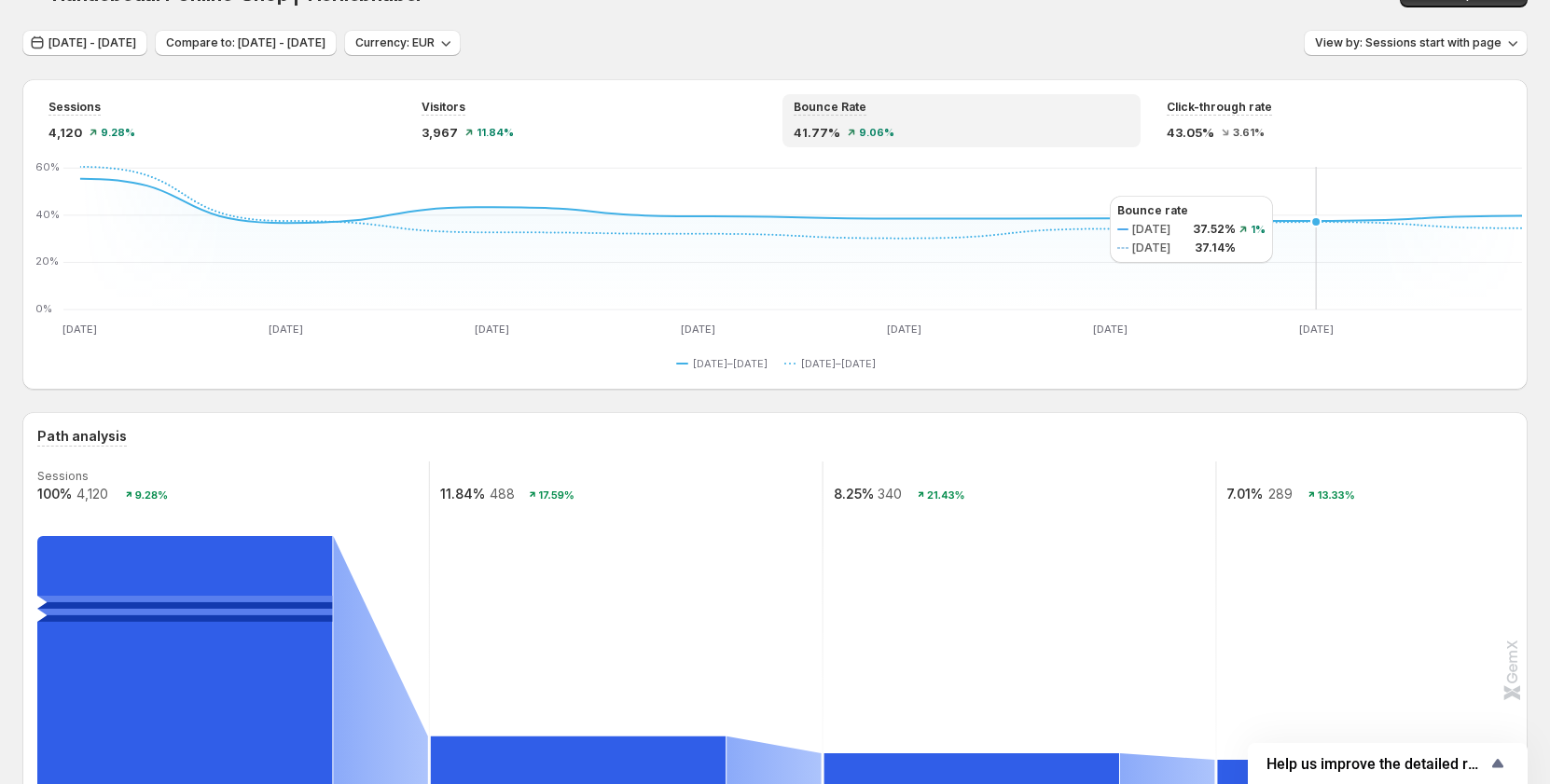
scroll to position [0, 0]
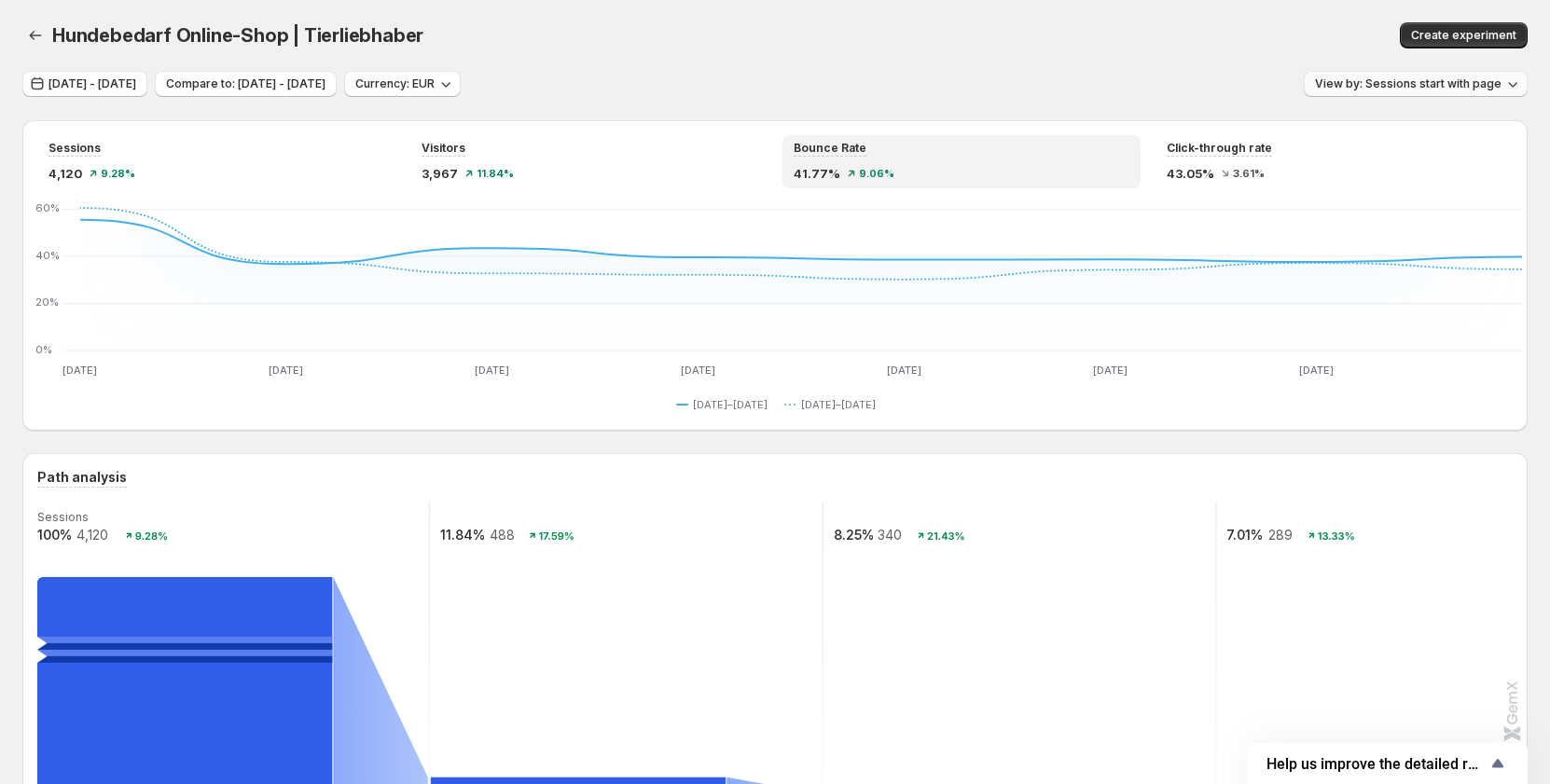
click at [1366, 86] on span "View by: Sessions start with page" at bounding box center [1407, 83] width 186 height 14
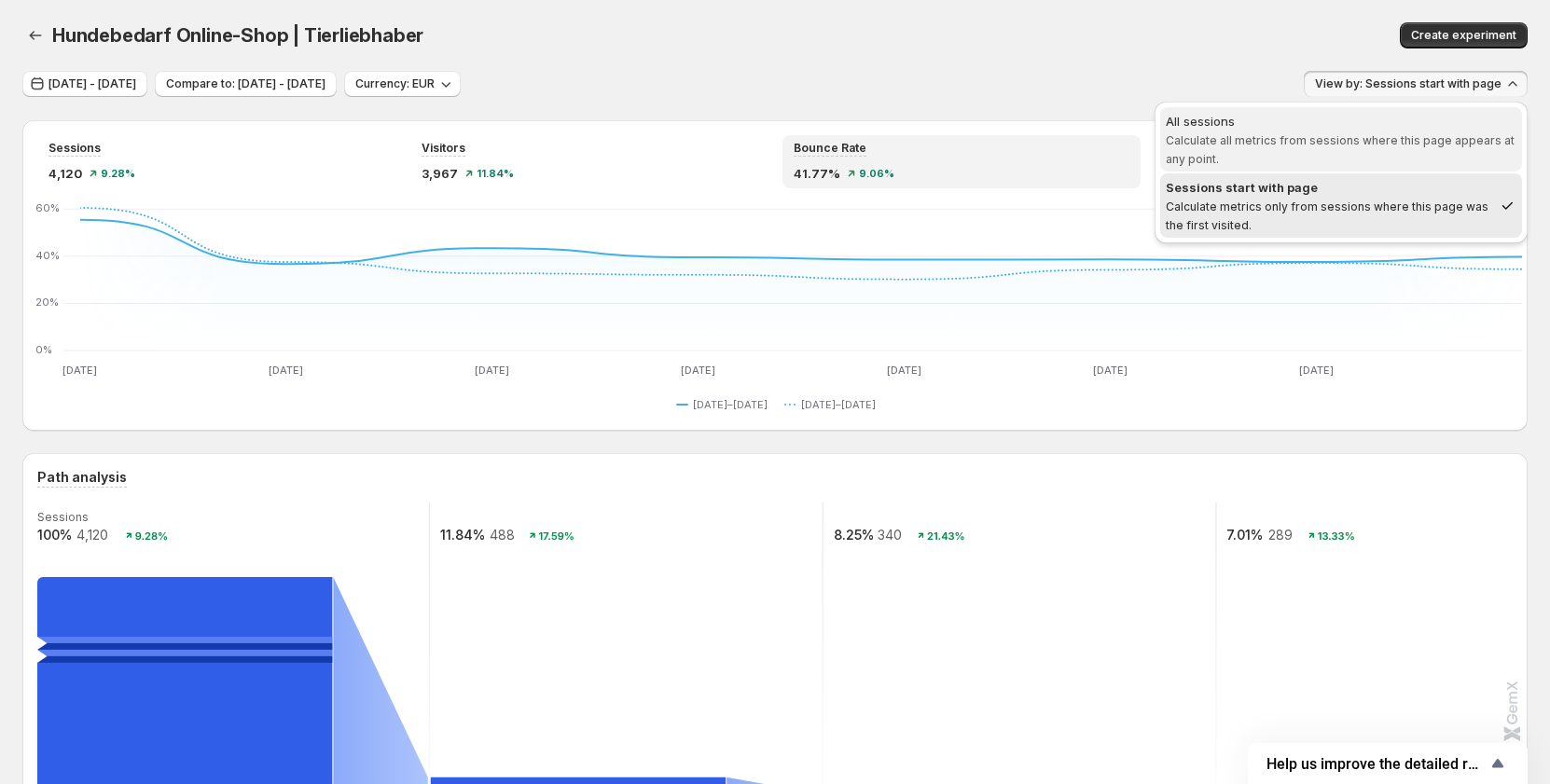
click at [1286, 144] on span "Calculate all metrics from sessions where this page appears at any point." at bounding box center [1340, 149] width 349 height 33
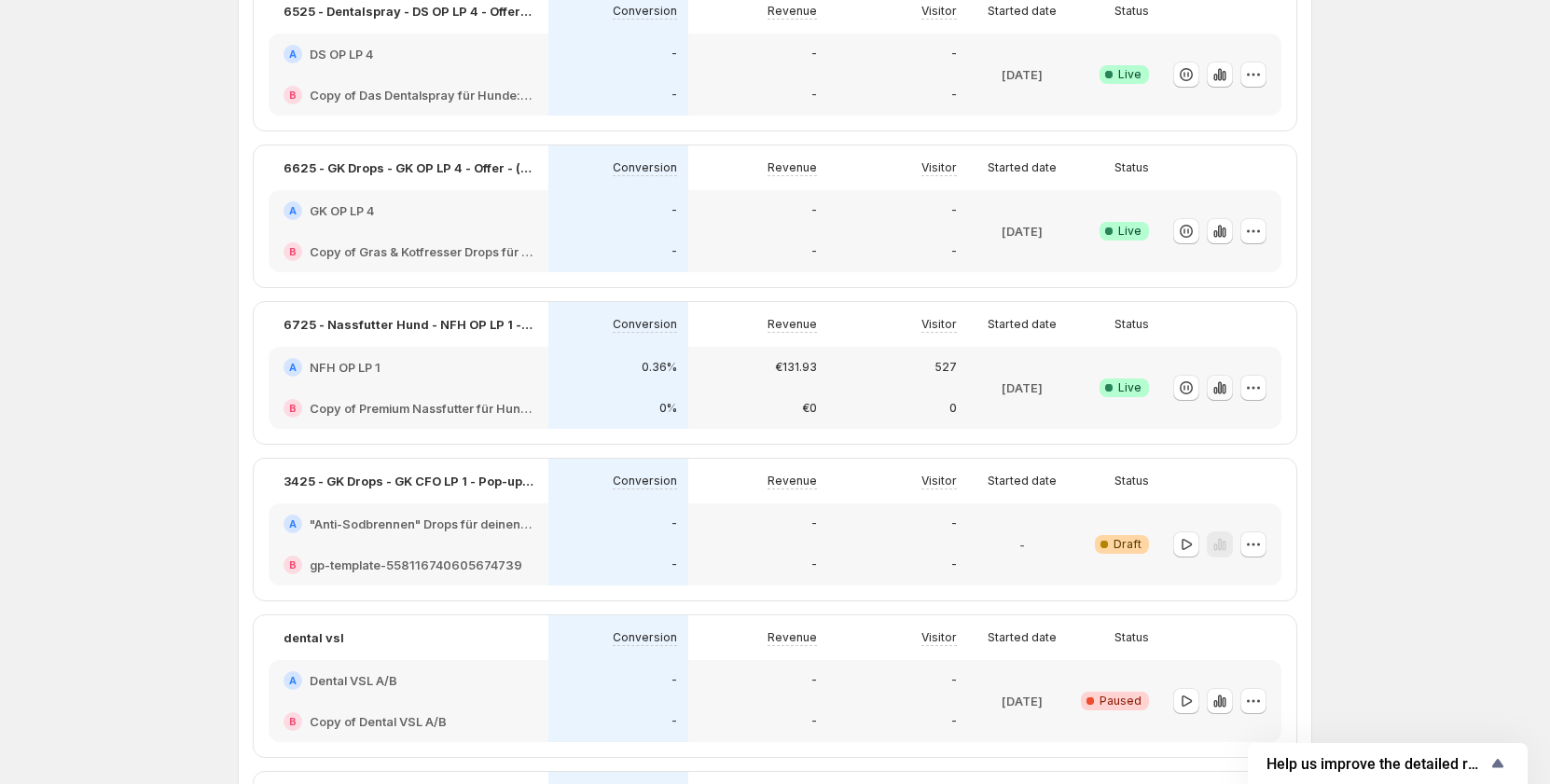
scroll to position [236, 0]
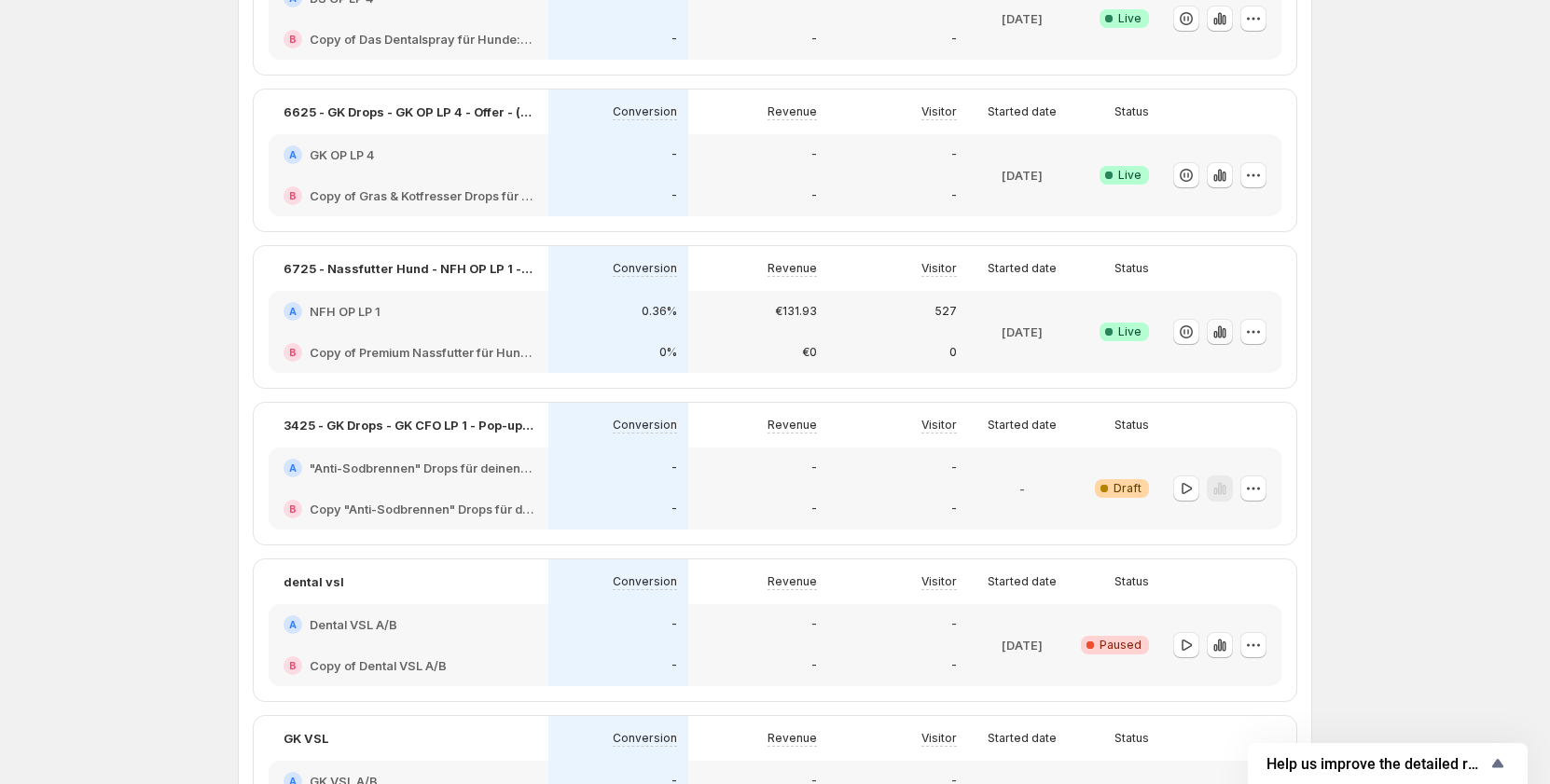
click at [1213, 329] on button "button" at bounding box center [1219, 332] width 26 height 26
click at [1225, 338] on icon "button" at bounding box center [1219, 331] width 18 height 18
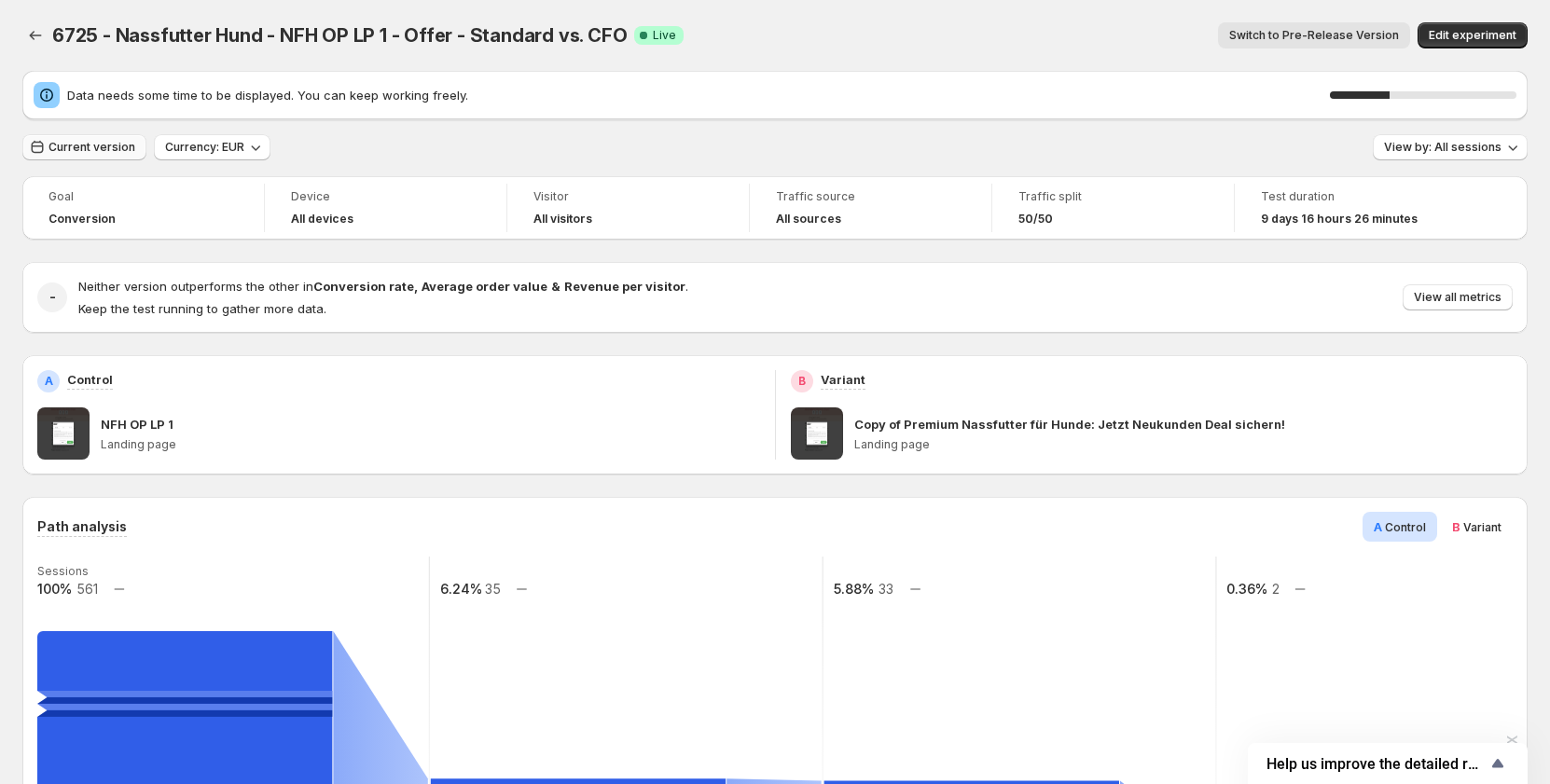
click at [103, 149] on span "Current version" at bounding box center [92, 147] width 87 height 14
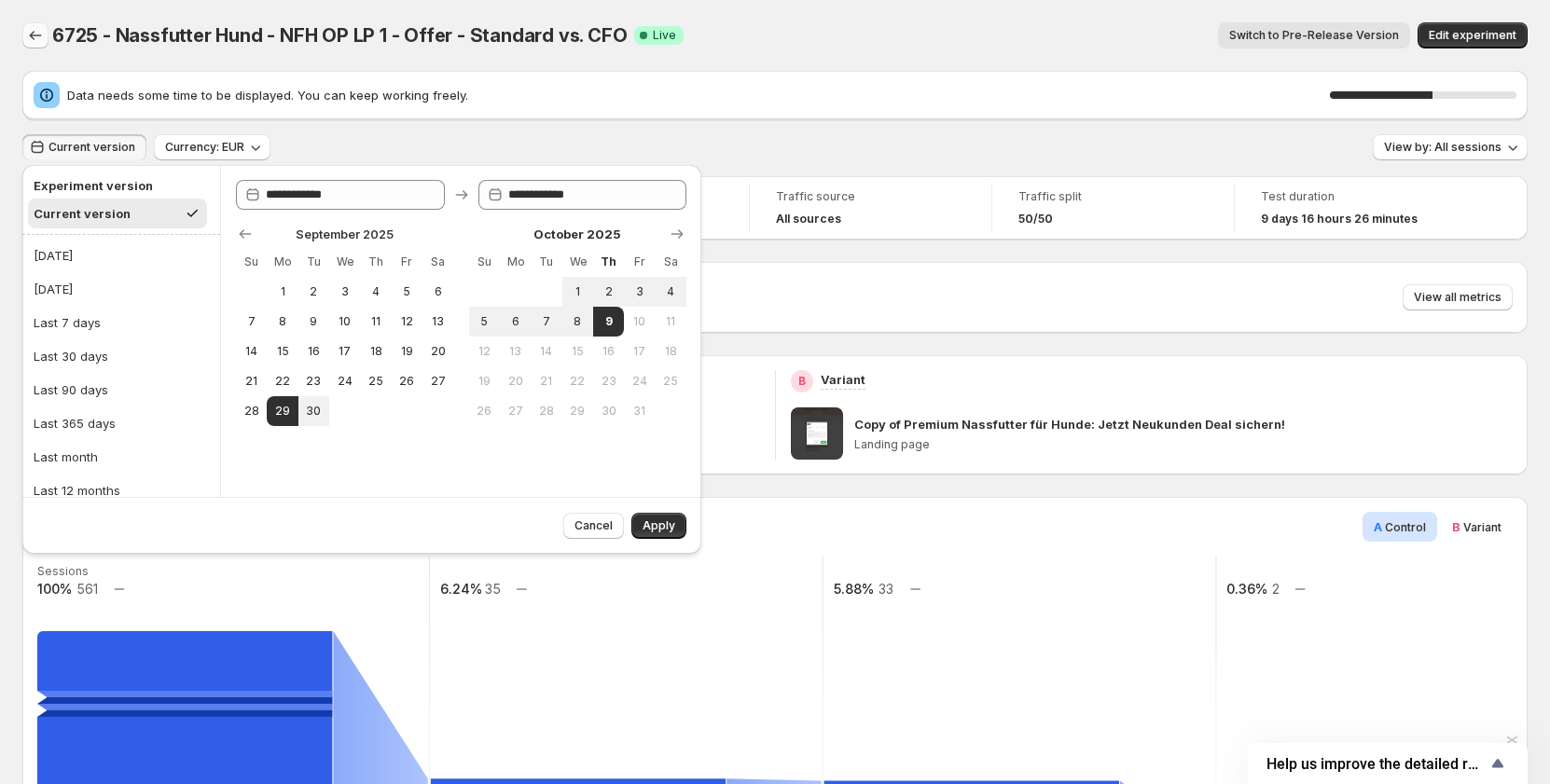
click at [34, 42] on icon "Back" at bounding box center [35, 35] width 18 height 18
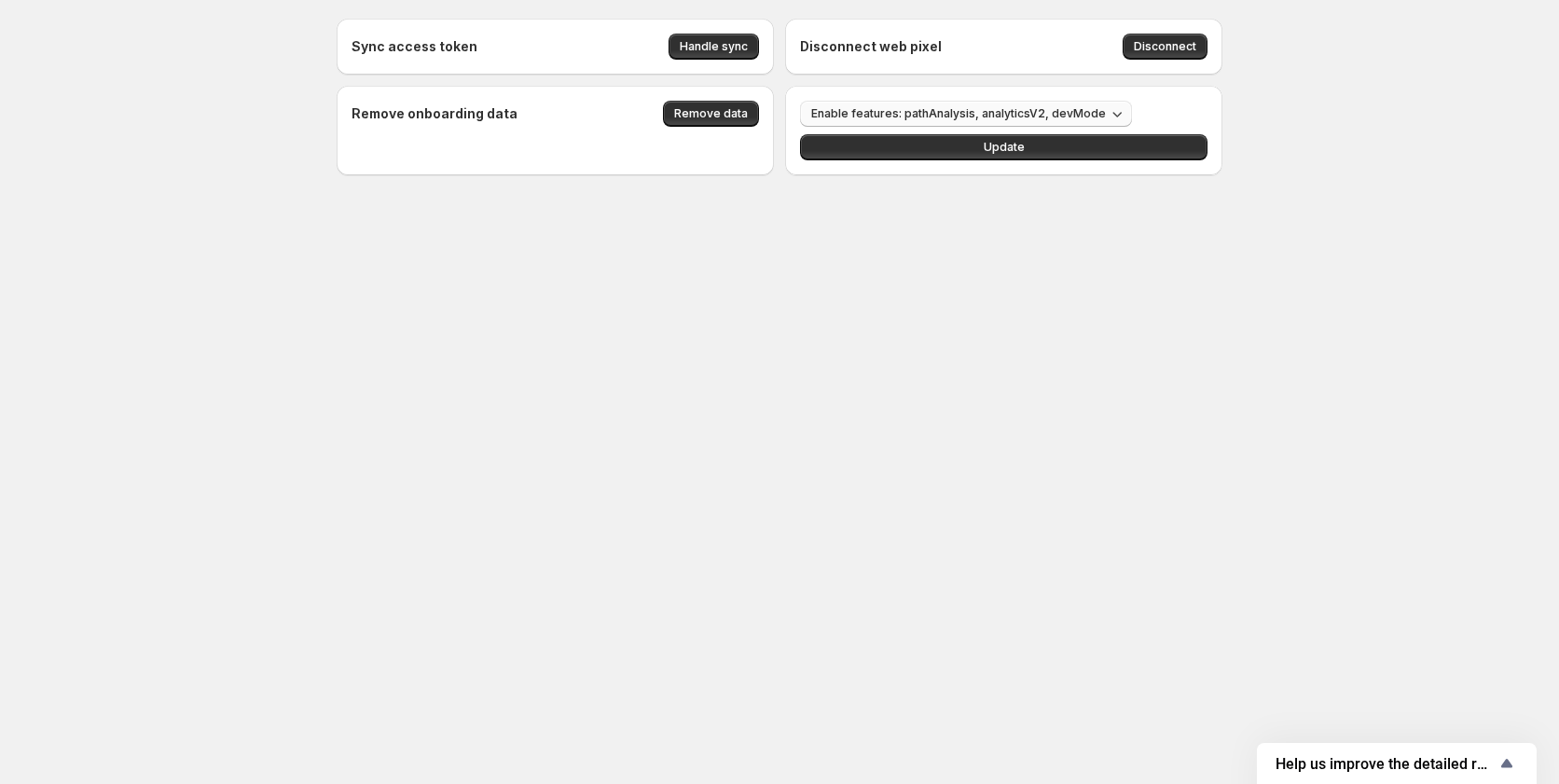
click at [1058, 105] on button "Enable features: pathAnalysis, analyticsV2, devMode" at bounding box center [966, 113] width 332 height 26
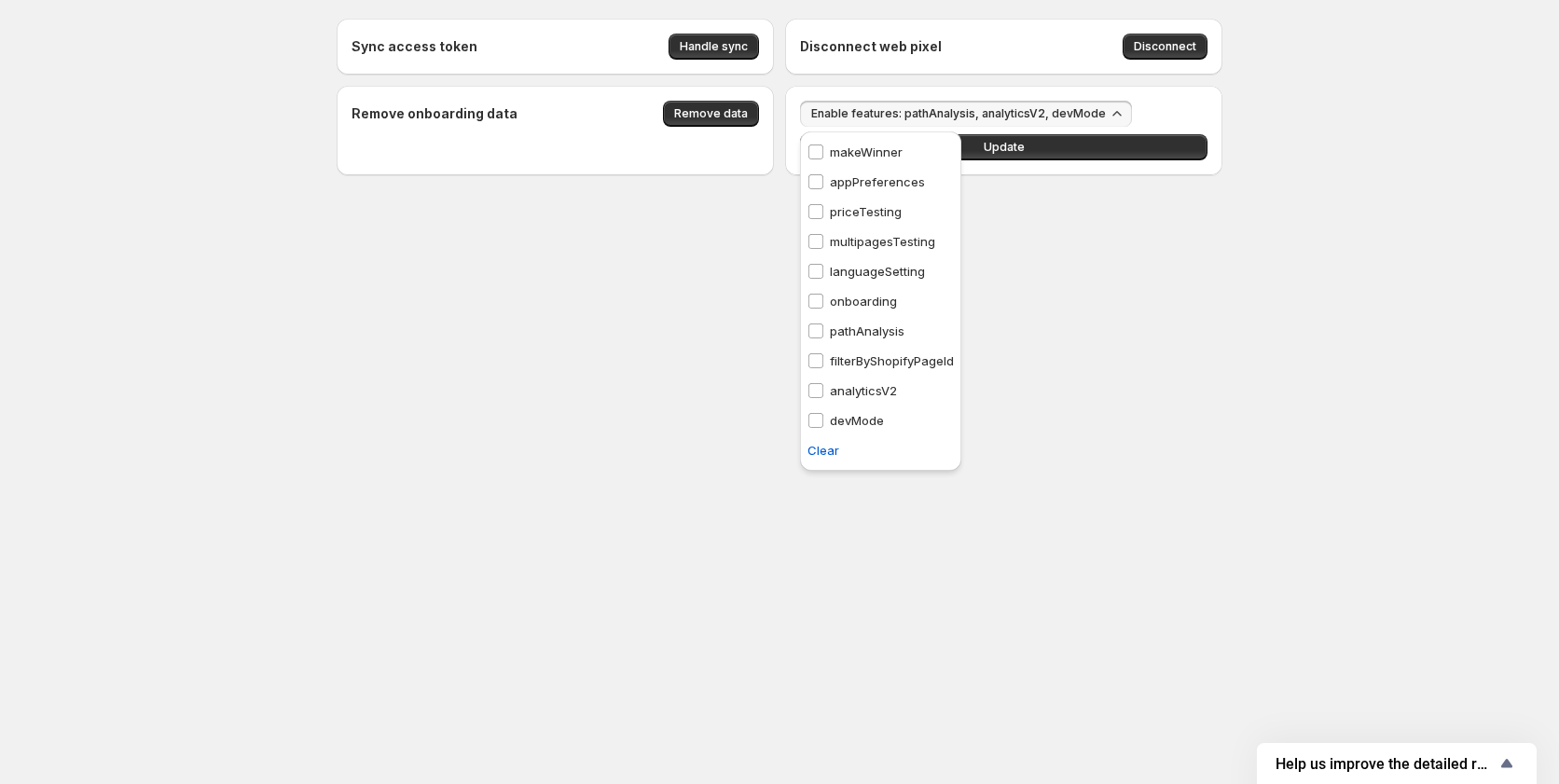
click at [874, 241] on p "multipagesTesting" at bounding box center [882, 241] width 105 height 18
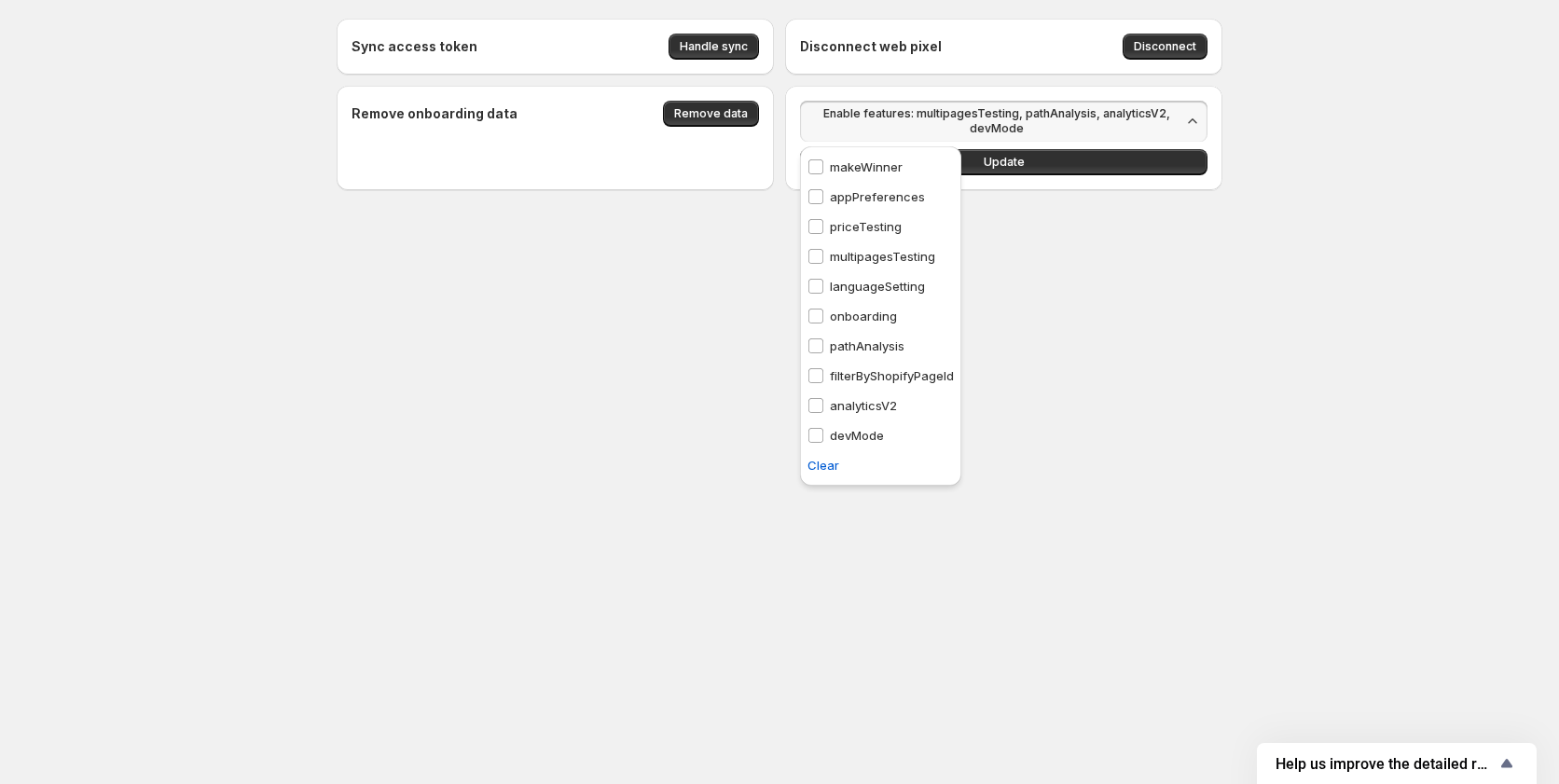
click at [1040, 238] on div "Sync access token Handle sync Disconnect web pixel Disconnect Remove onboarding…" at bounding box center [780, 146] width 931 height 291
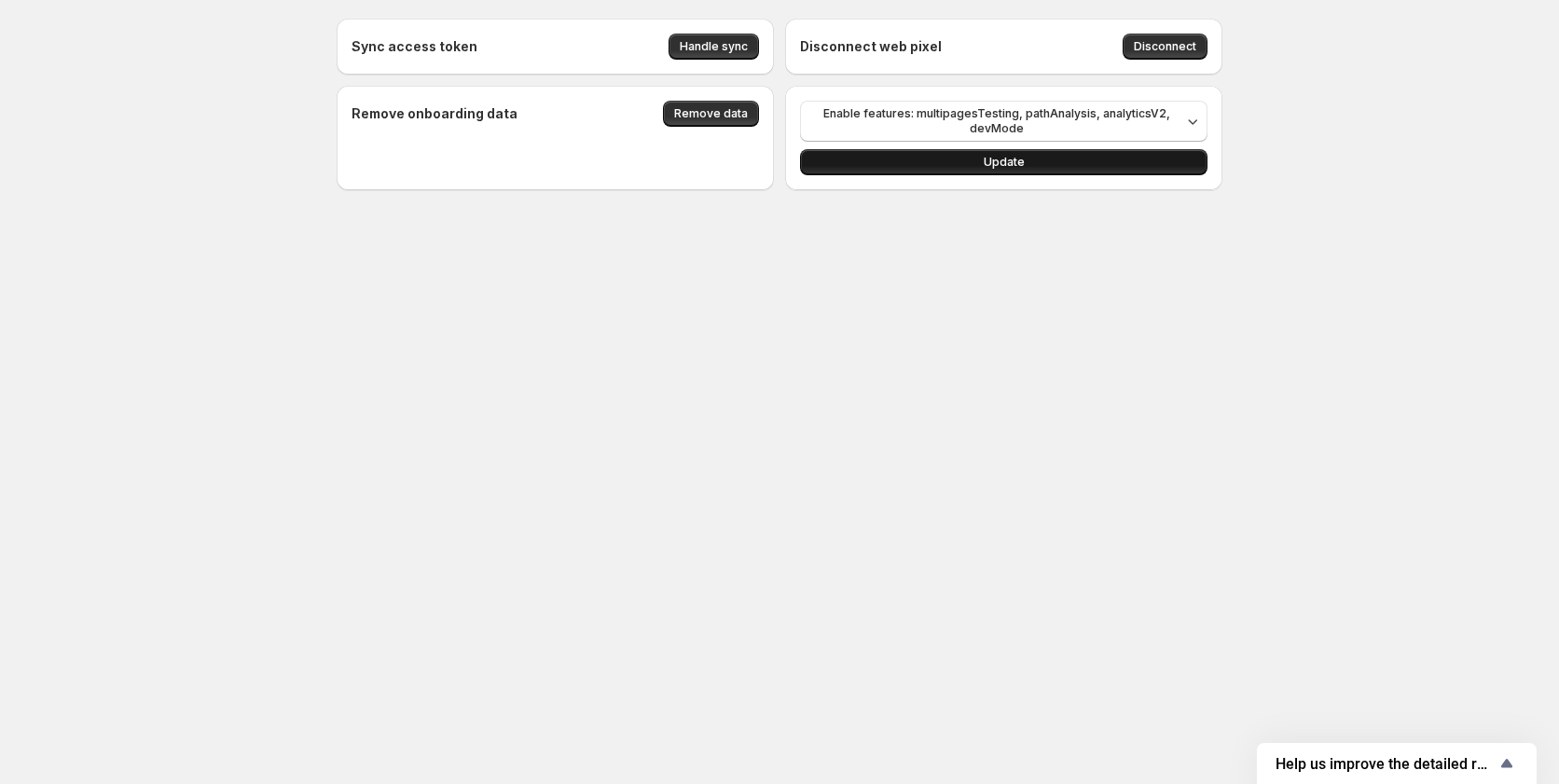
click at [1055, 159] on button "Update" at bounding box center [1003, 162] width 407 height 26
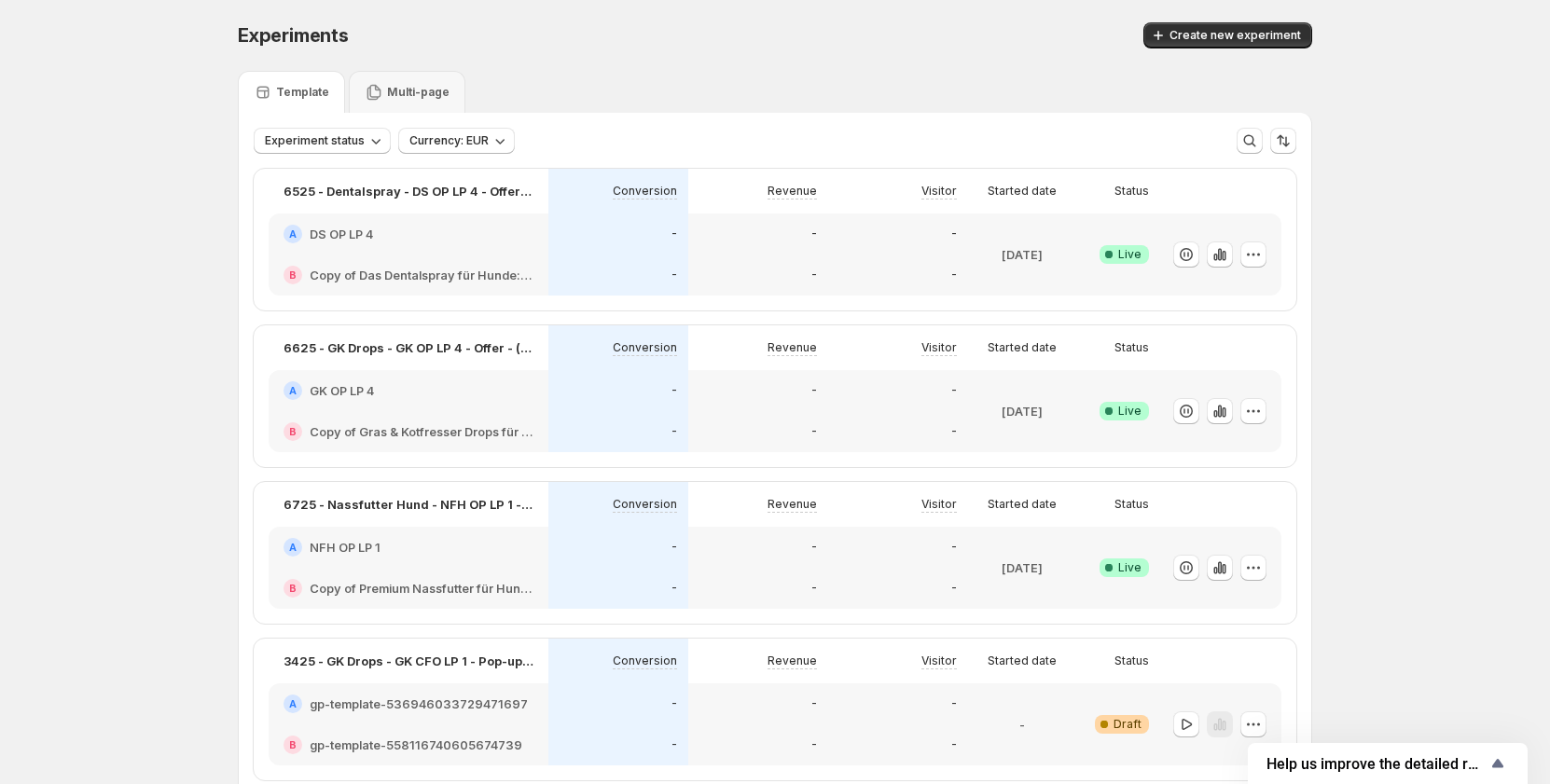
click at [425, 99] on div "Multi-page" at bounding box center [407, 92] width 85 height 18
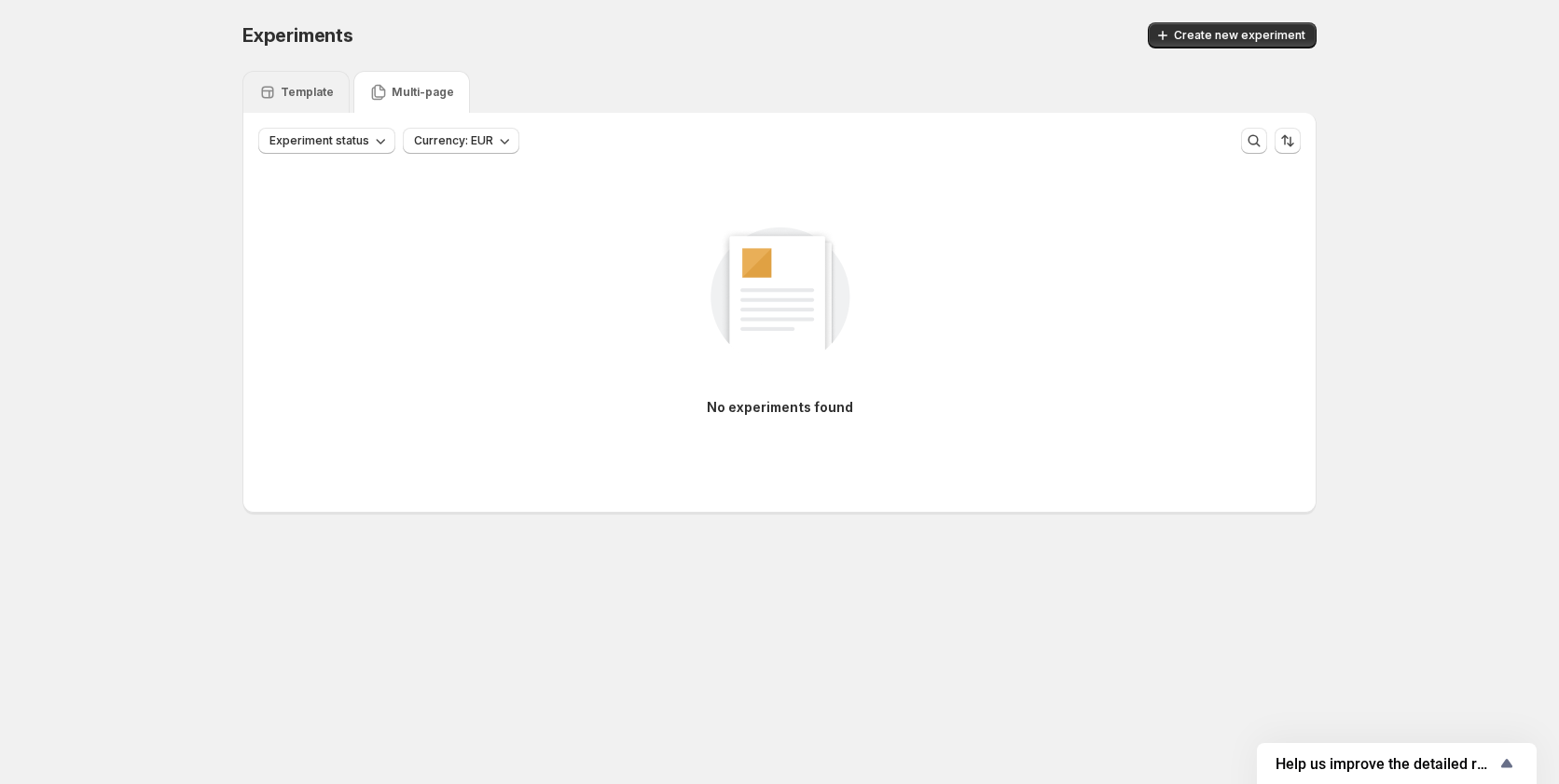
click at [316, 102] on div "Template" at bounding box center [295, 91] width 107 height 41
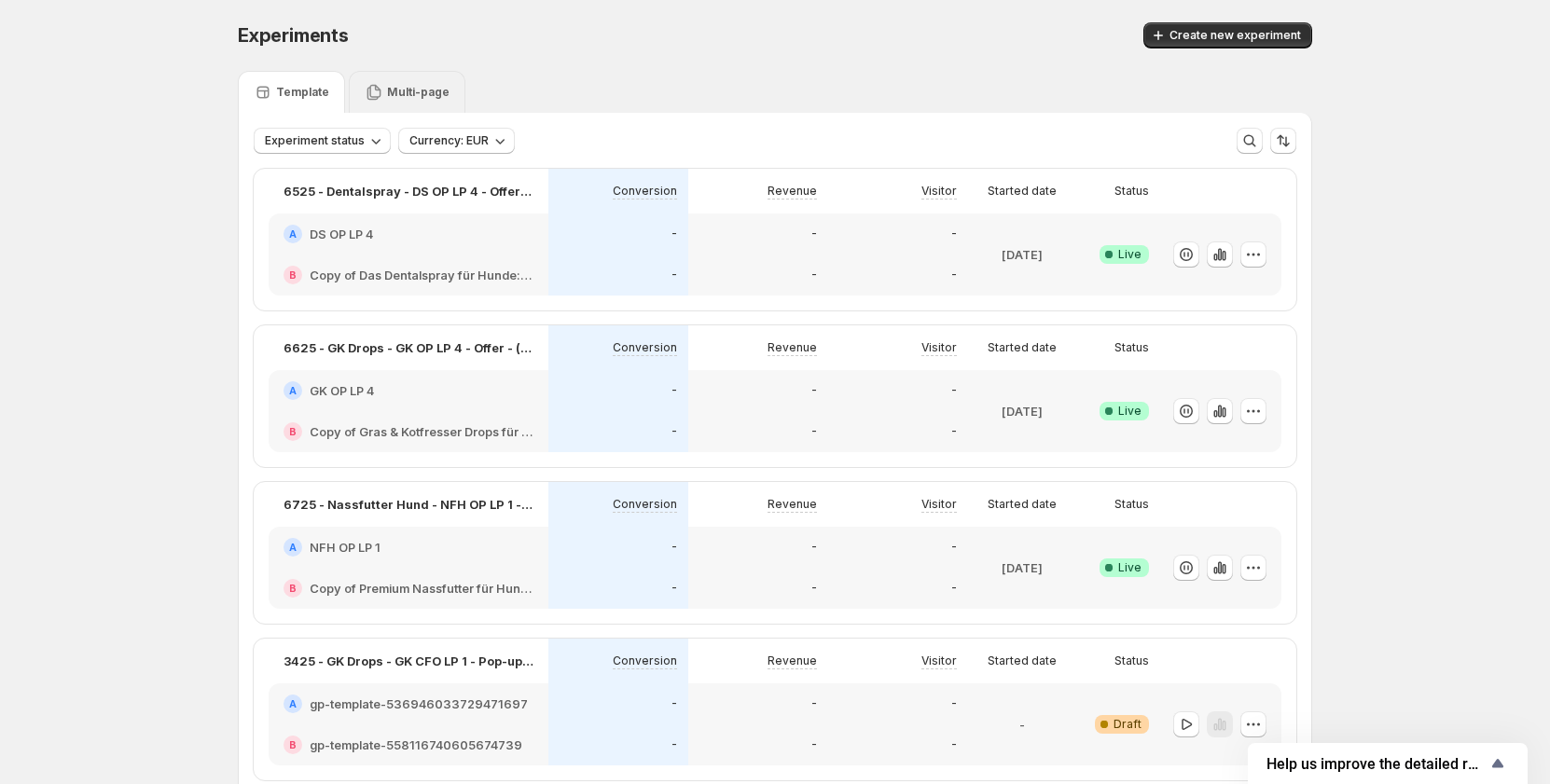
click at [398, 96] on p "Multi-page" at bounding box center [418, 92] width 63 height 14
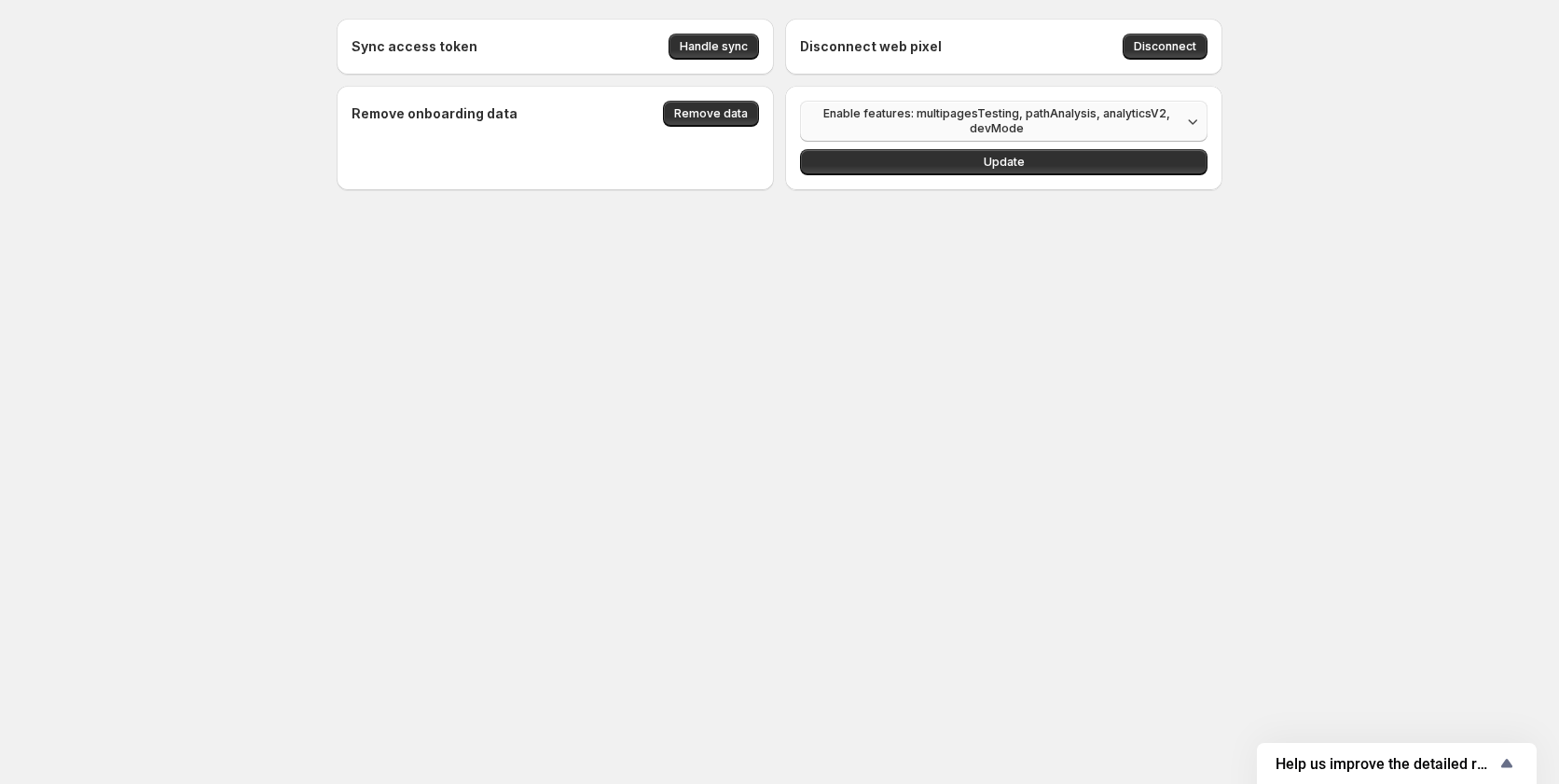
click at [1061, 117] on span "Enable features: multipagesTesting, pathAnalysis, analyticsV2, devMode" at bounding box center [997, 121] width 370 height 30
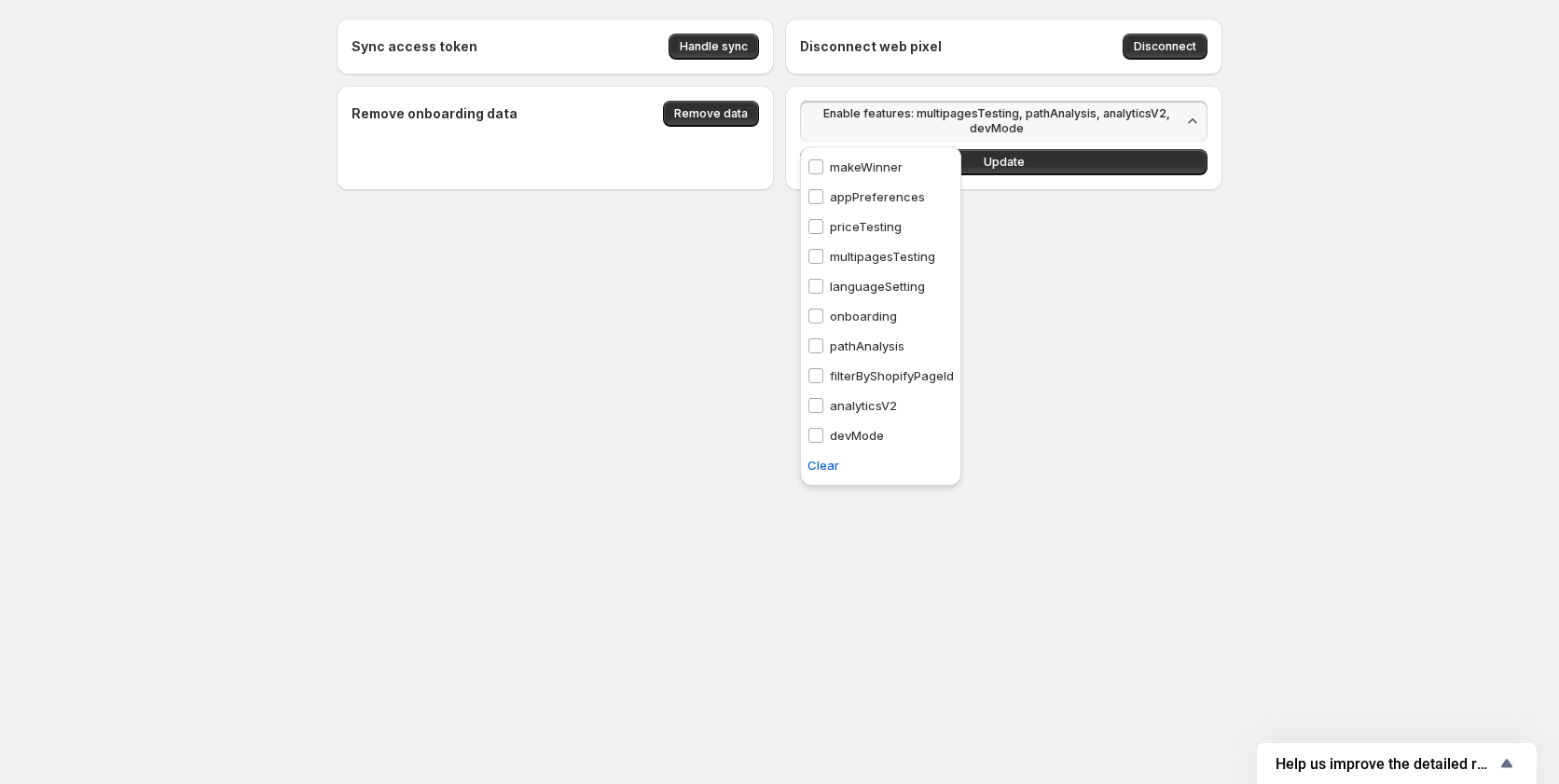
click at [862, 255] on p "multipagesTesting" at bounding box center [882, 256] width 105 height 18
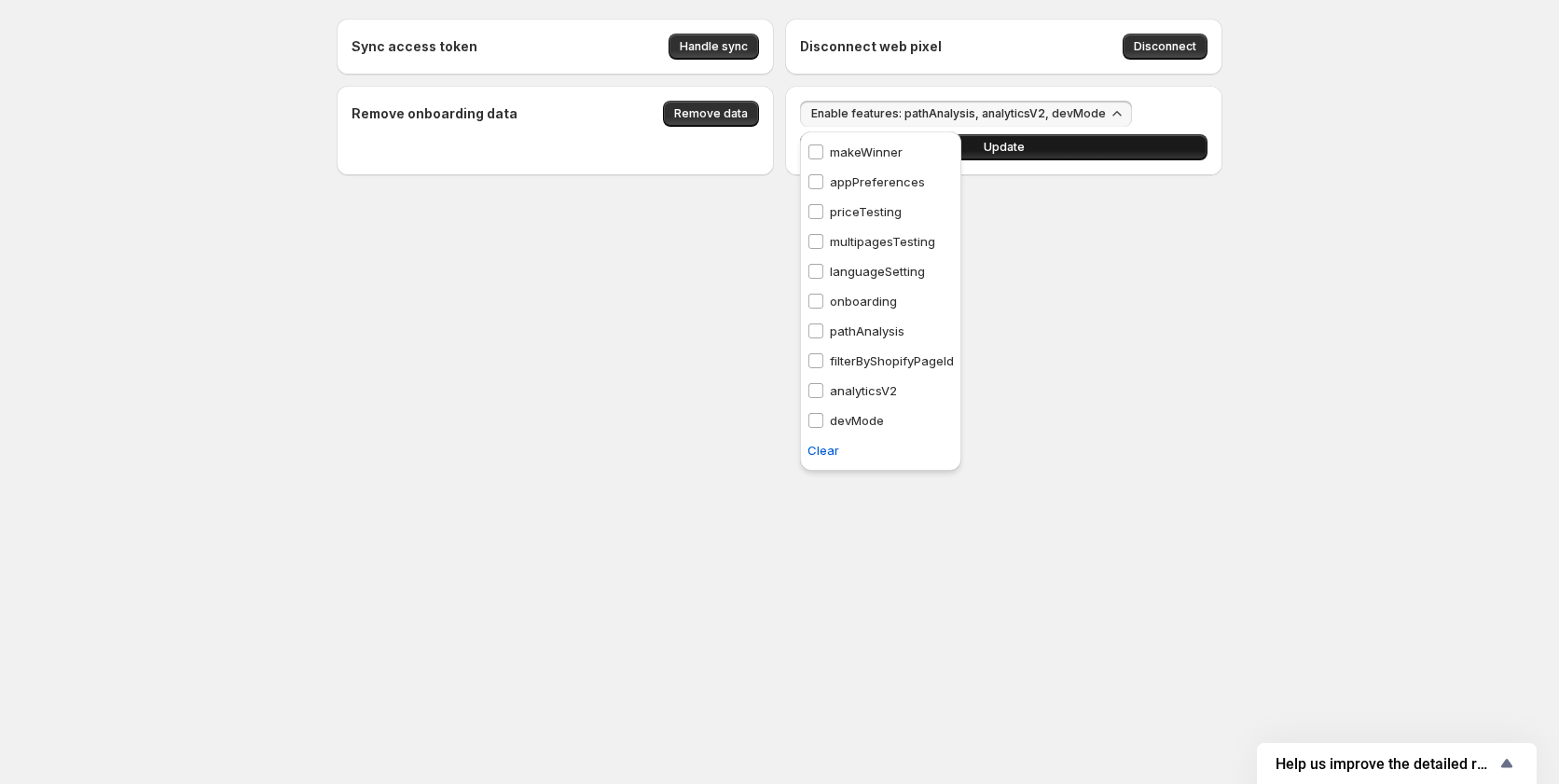
click at [1109, 143] on button "Update" at bounding box center [1003, 147] width 407 height 26
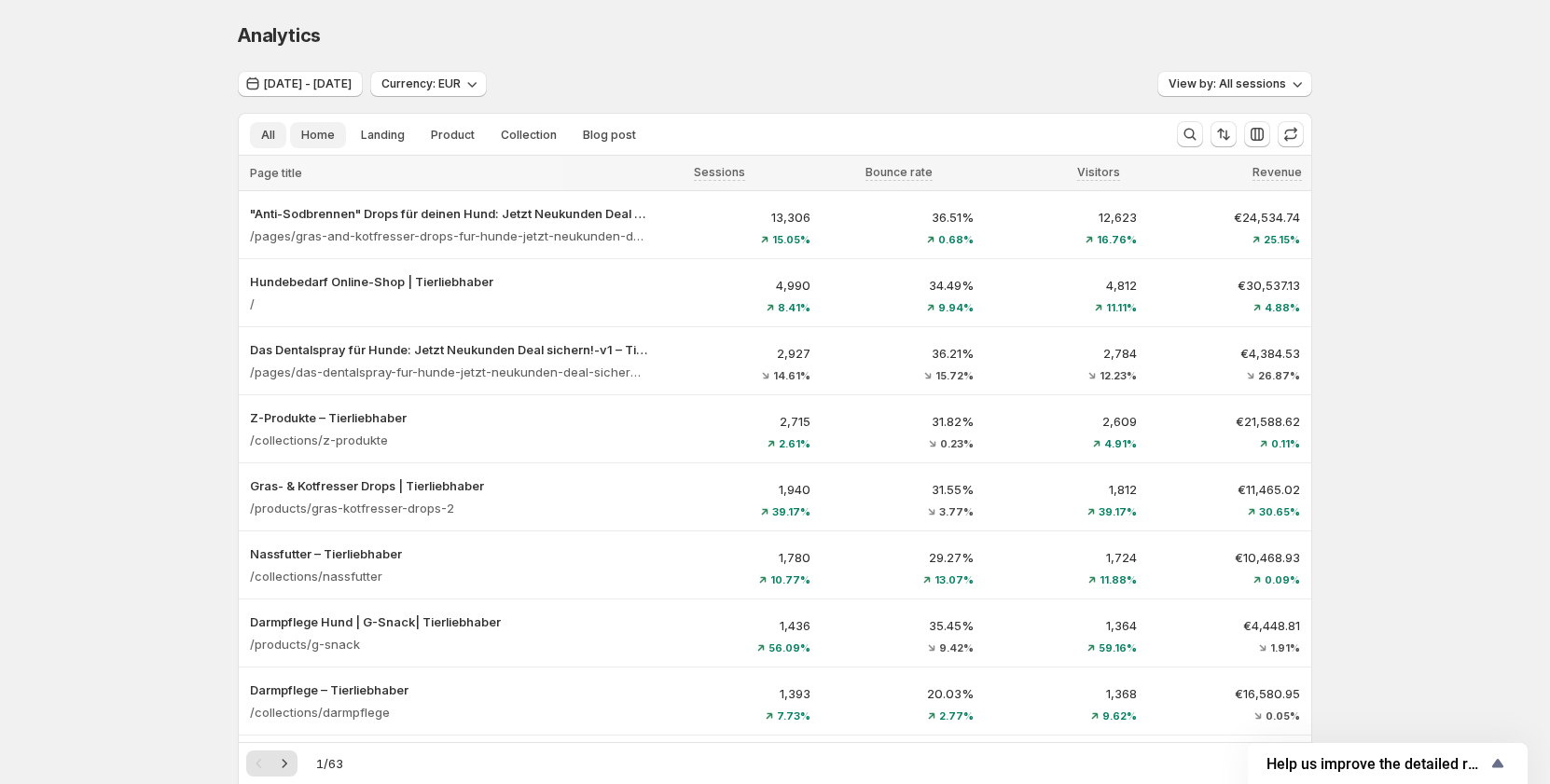
click at [331, 141] on span "Home" at bounding box center [317, 134] width 34 height 14
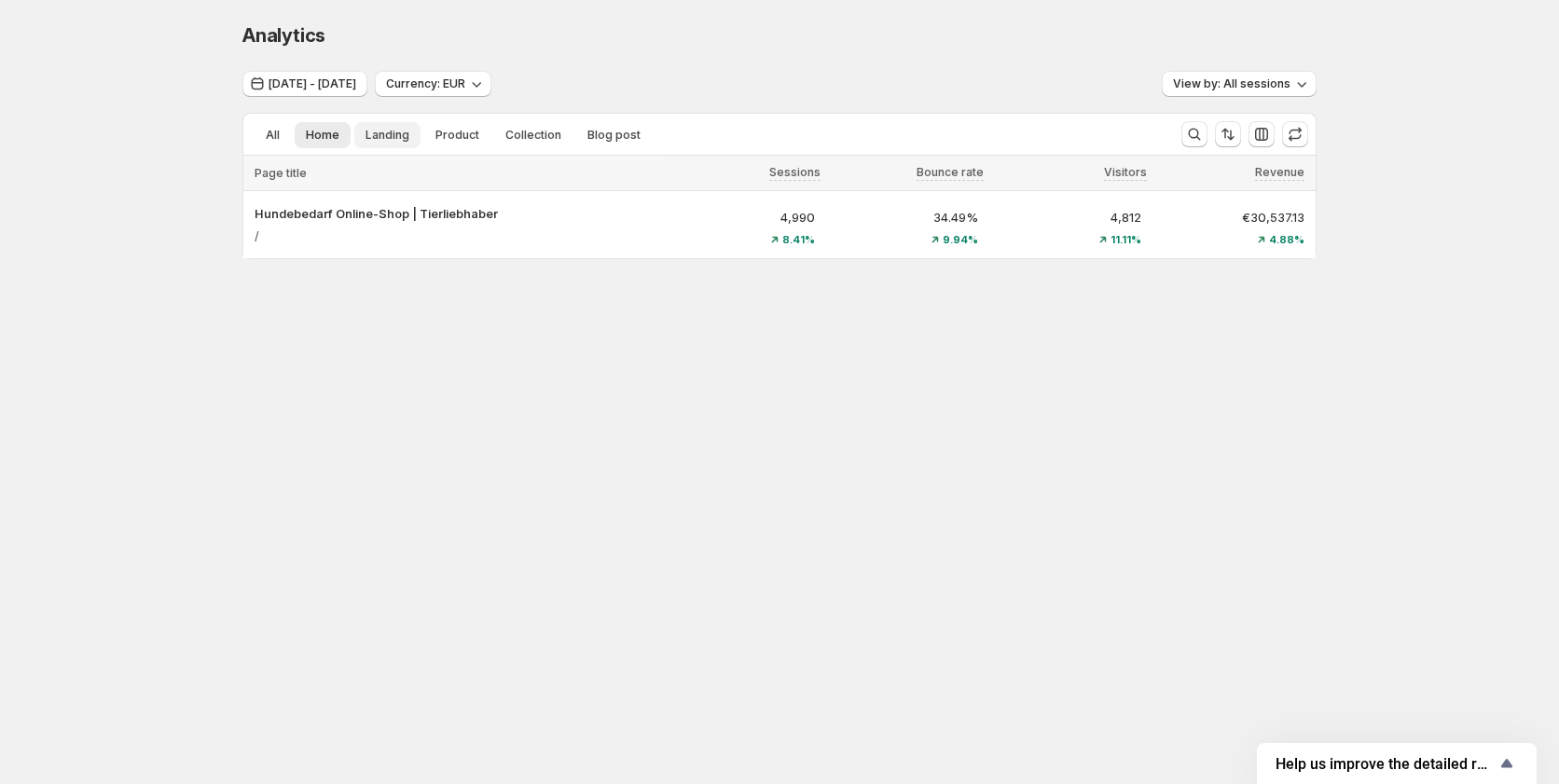
click at [386, 145] on button "Landing" at bounding box center [387, 135] width 67 height 26
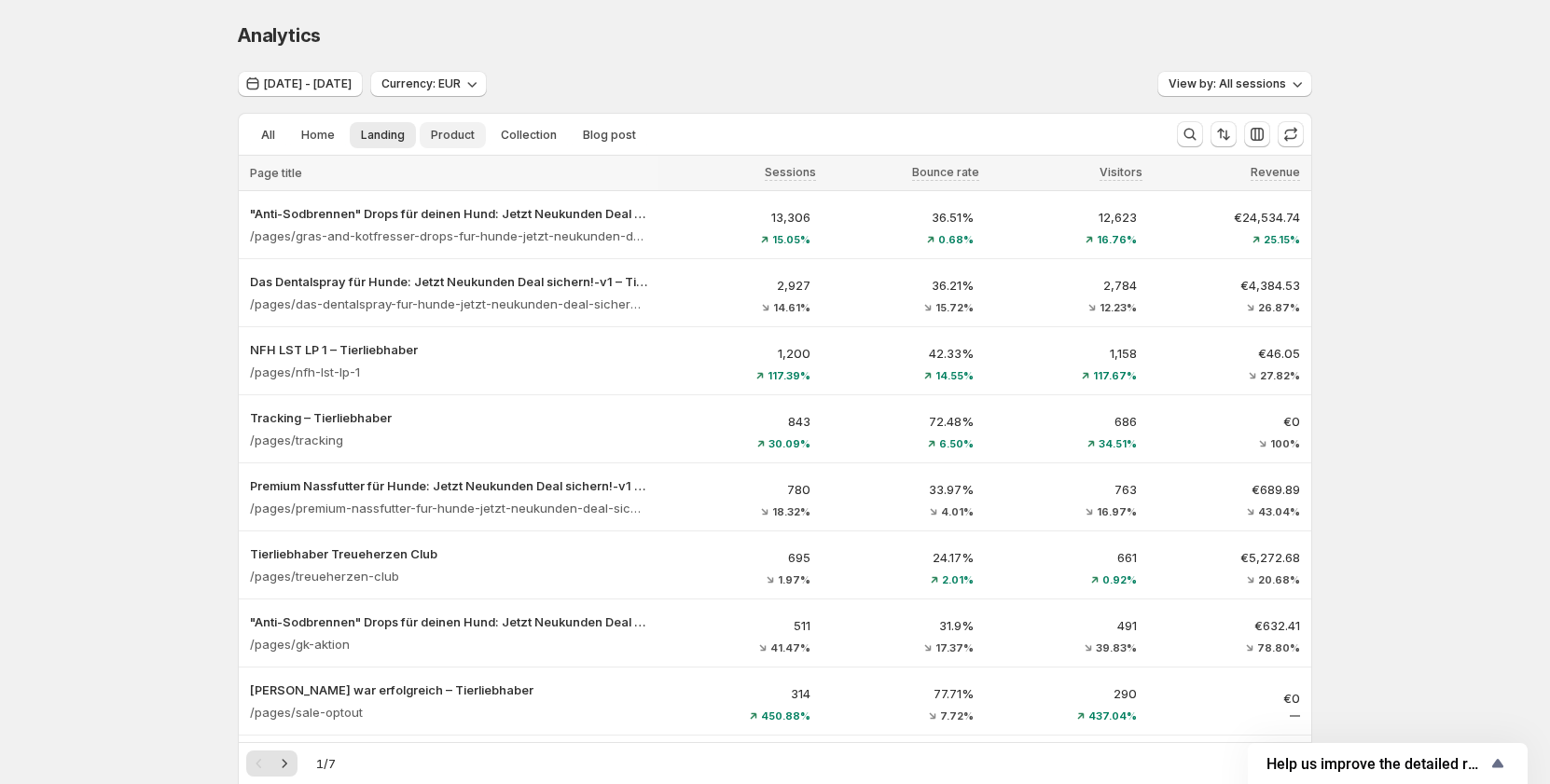
click at [468, 136] on span "Product" at bounding box center [452, 134] width 43 height 14
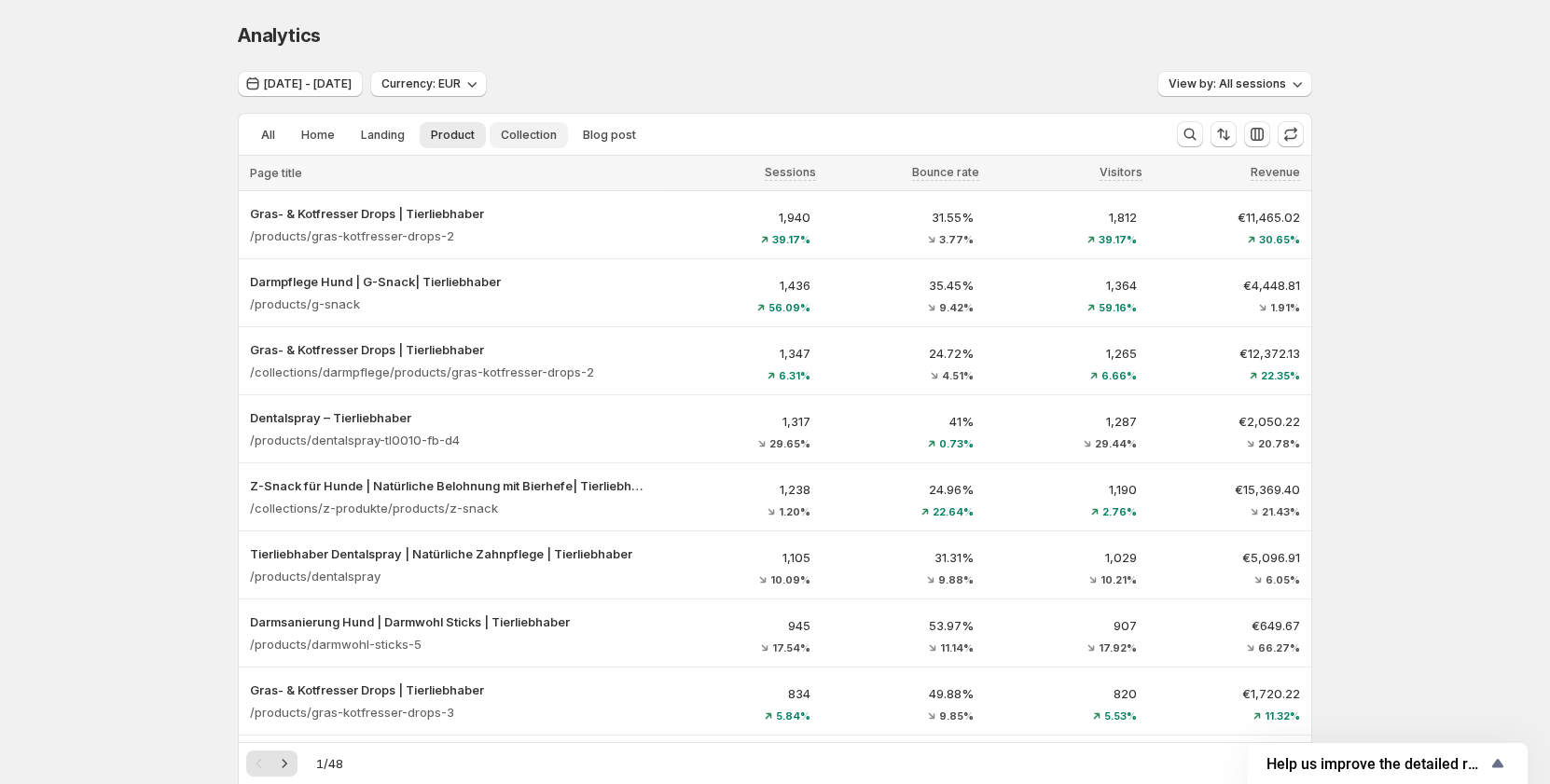
click at [508, 132] on span "Collection" at bounding box center [529, 134] width 56 height 14
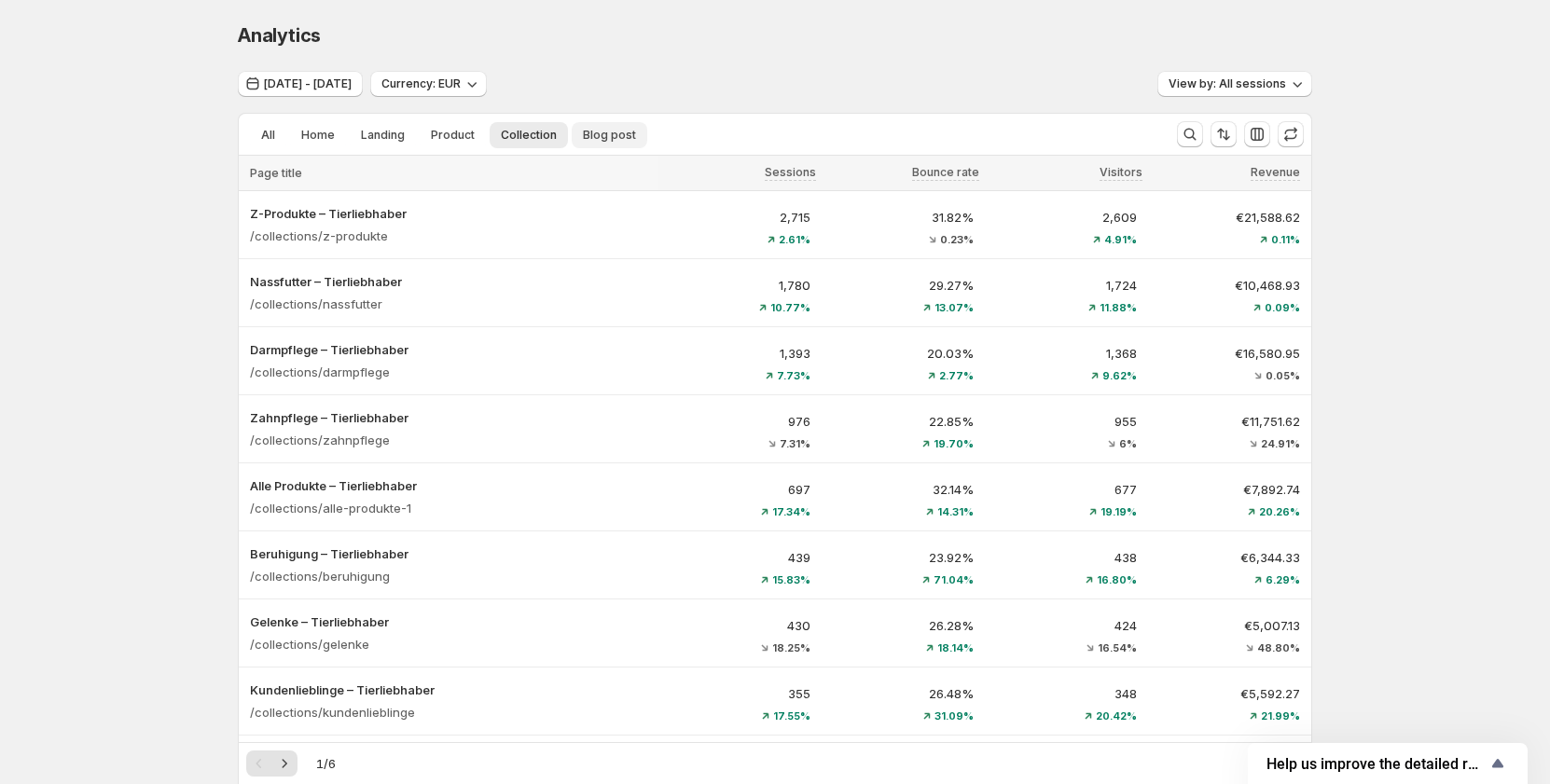
click at [596, 140] on span "Blog post" at bounding box center [609, 134] width 53 height 14
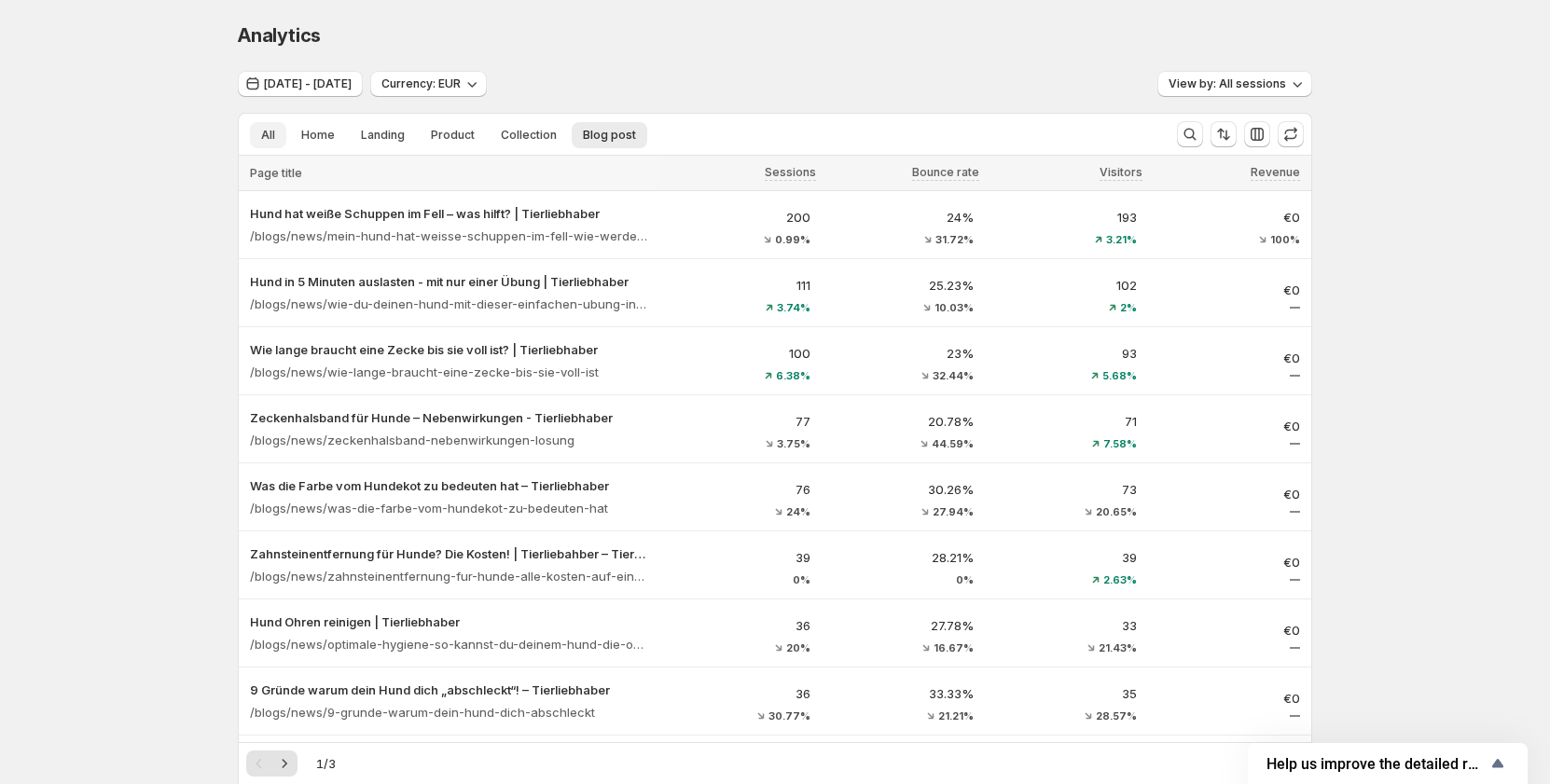
click at [275, 141] on span "All" at bounding box center [268, 134] width 14 height 14
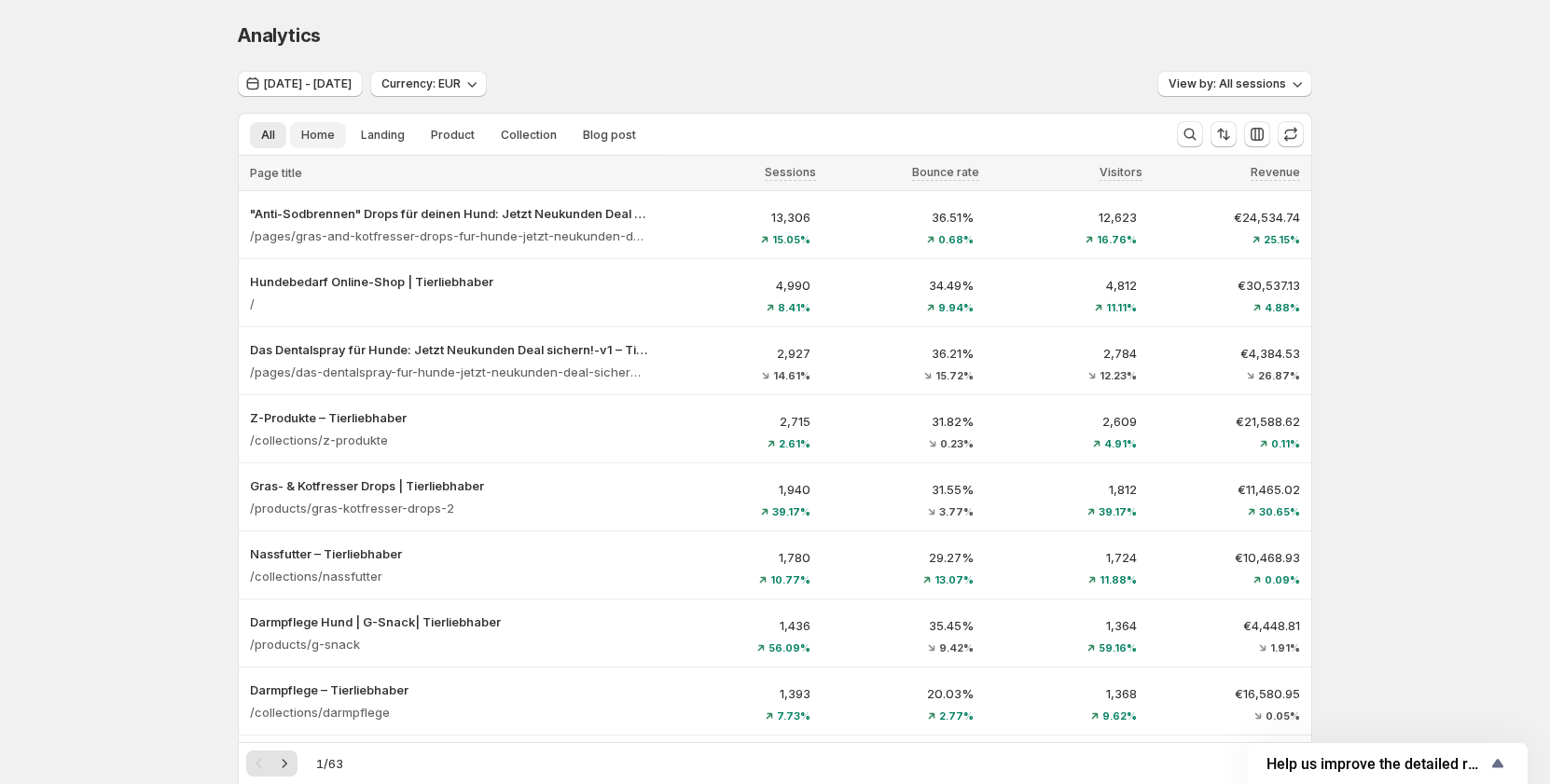
click at [342, 141] on button "Home" at bounding box center [318, 135] width 56 height 26
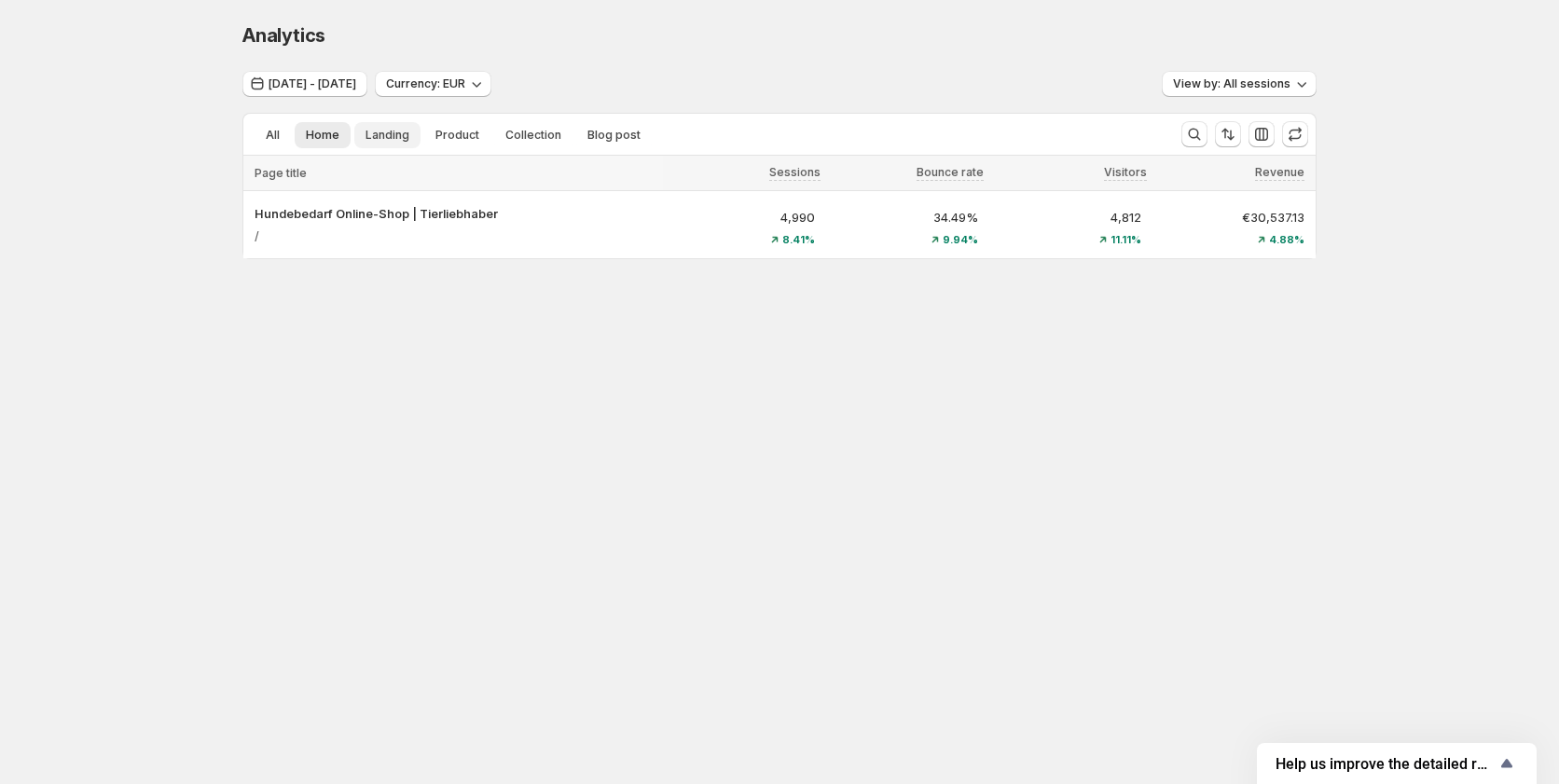
click at [386, 133] on span "Landing" at bounding box center [387, 134] width 43 height 14
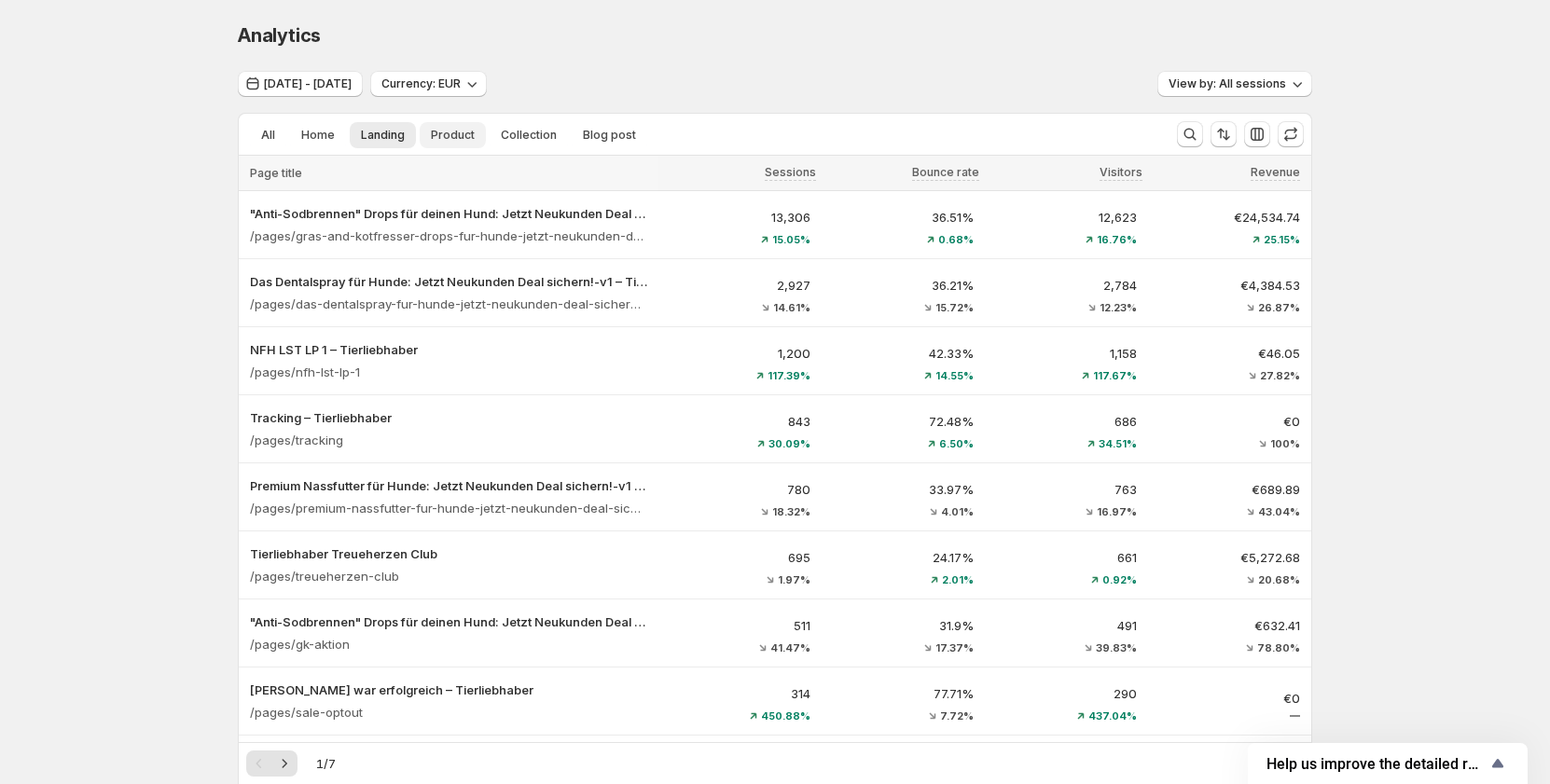
click at [462, 133] on span "Product" at bounding box center [452, 134] width 43 height 14
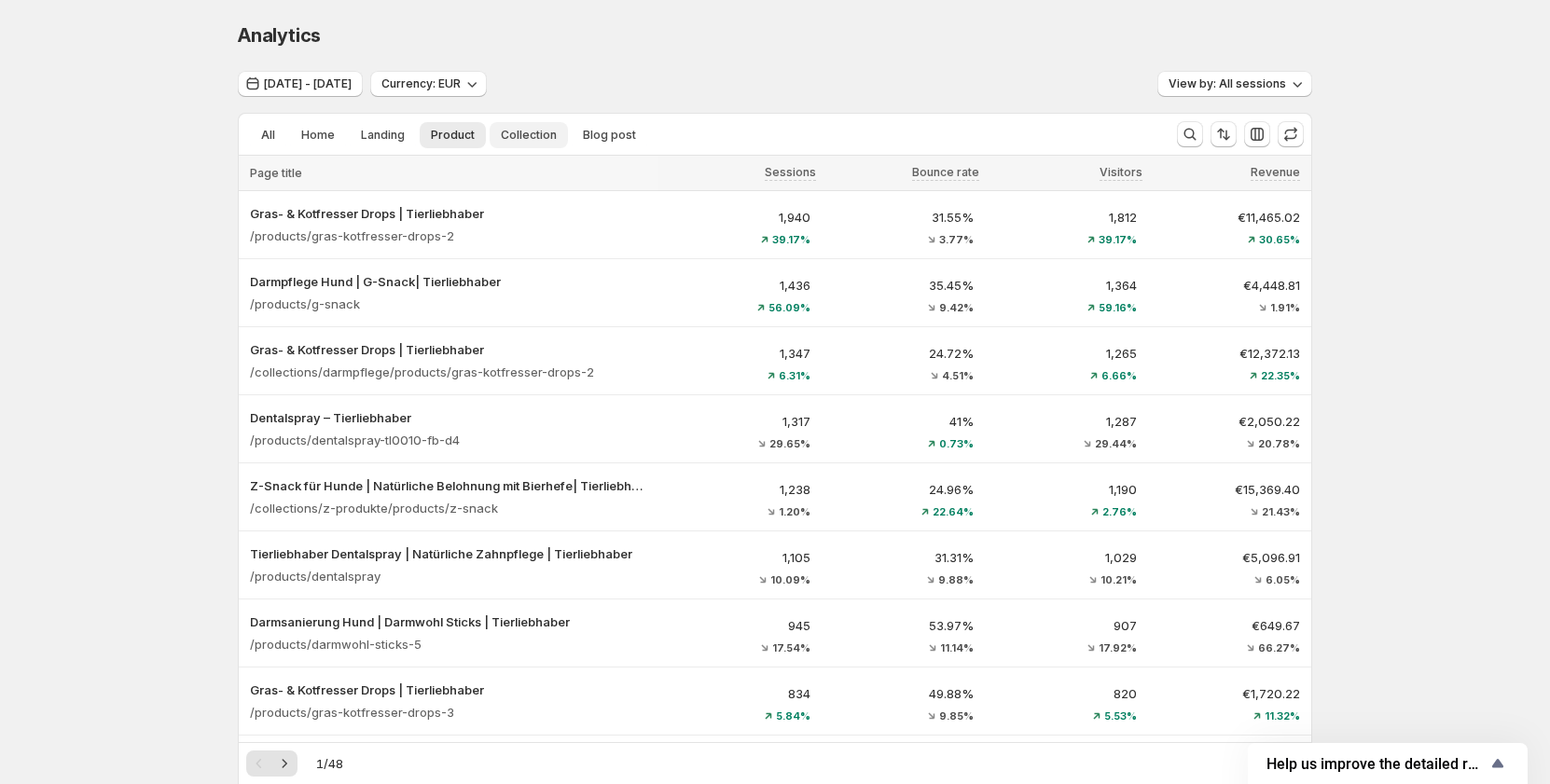
click at [526, 141] on span "Collection" at bounding box center [529, 134] width 56 height 14
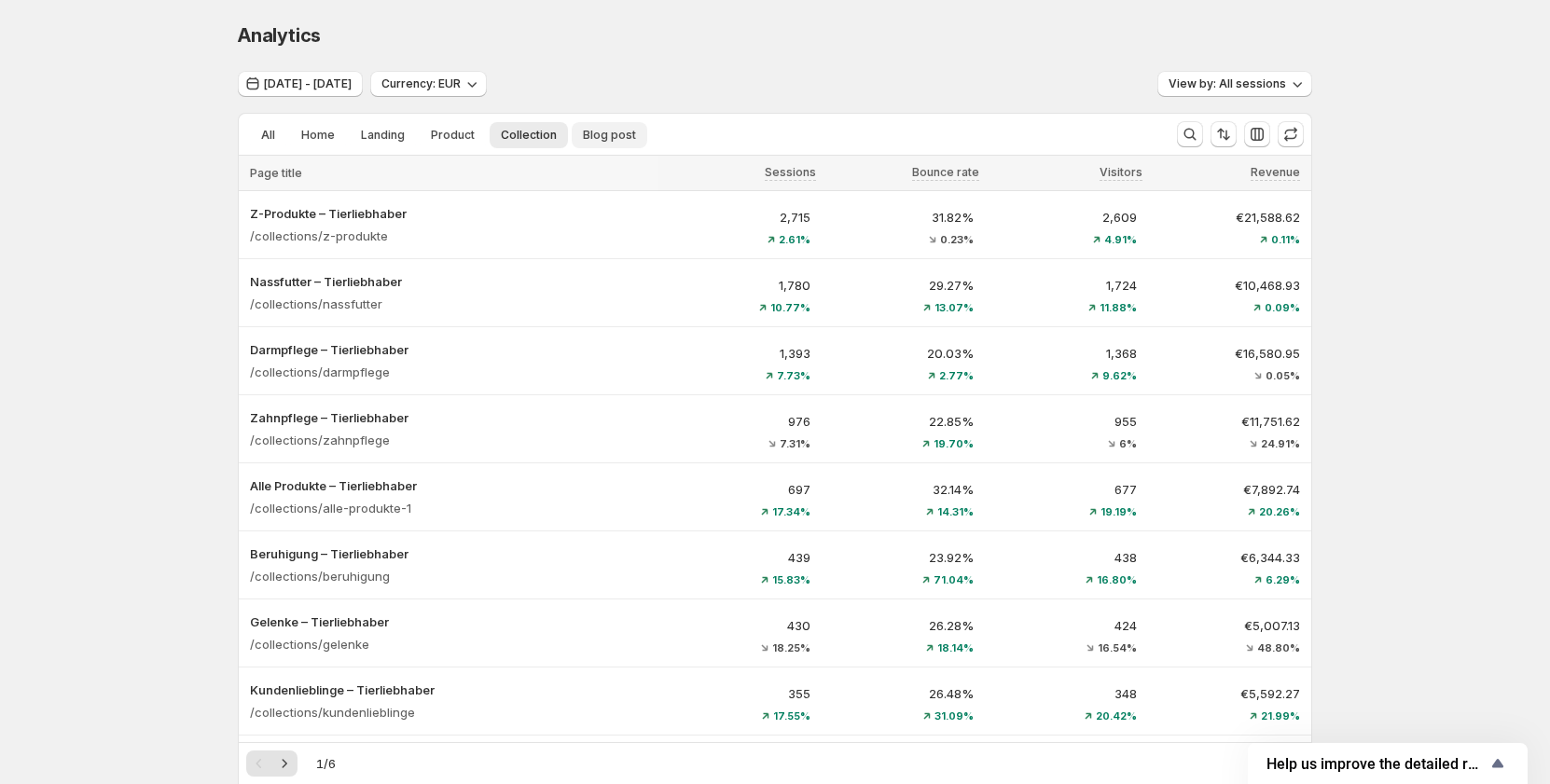
click at [625, 128] on span "Blog post" at bounding box center [609, 134] width 53 height 14
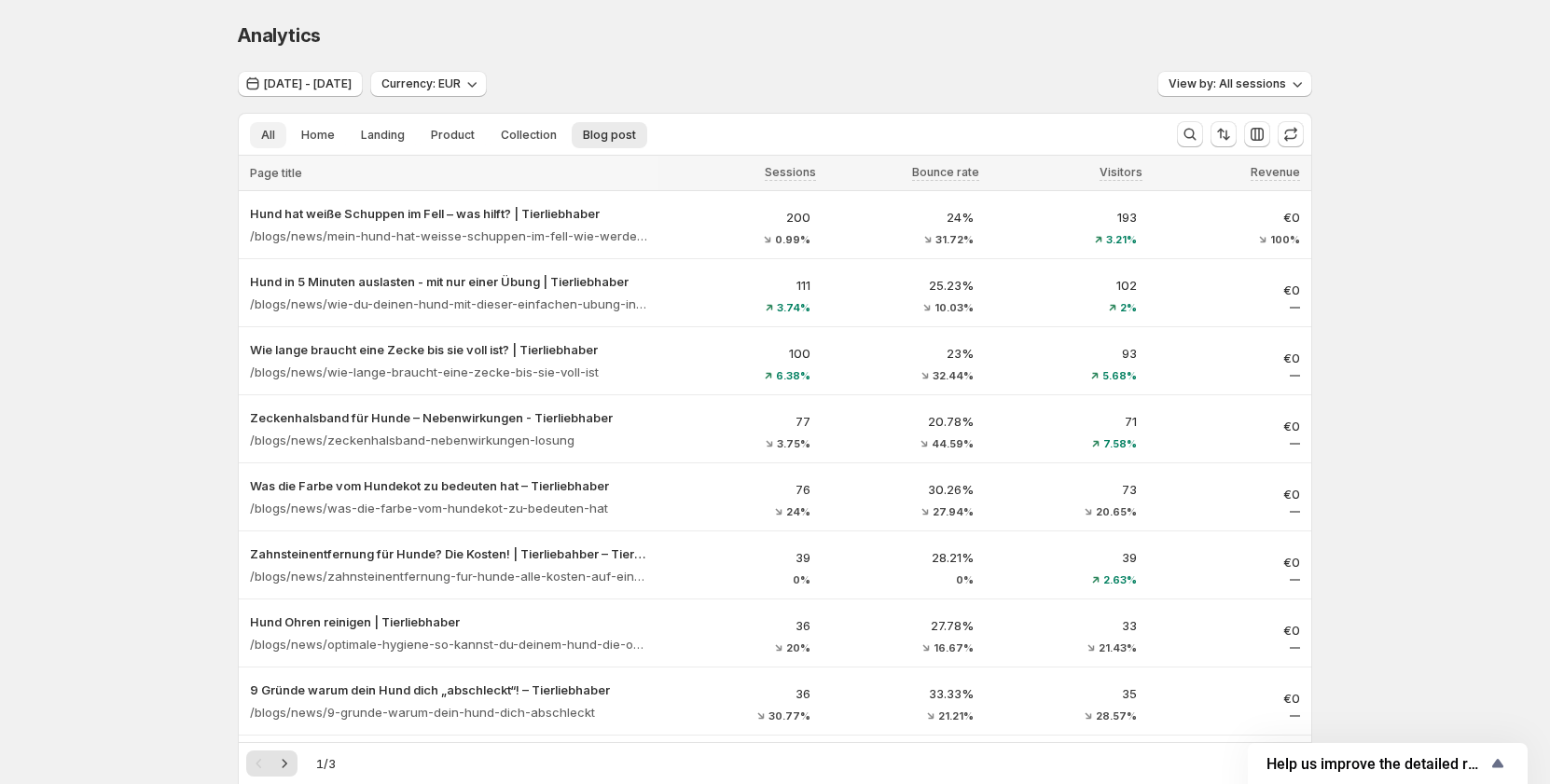
click at [285, 129] on button "All" at bounding box center [268, 135] width 37 height 26
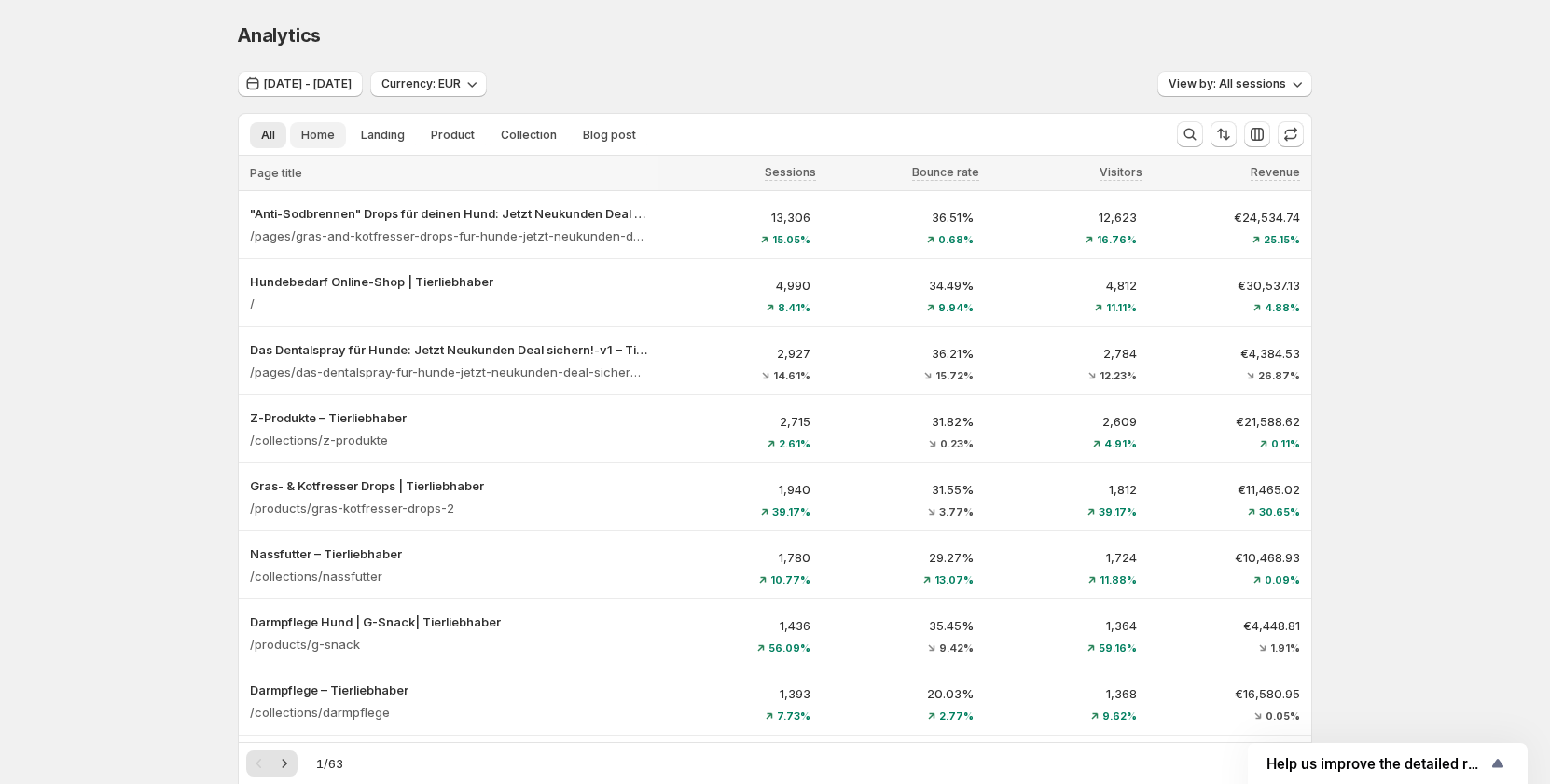
click at [317, 134] on span "Home" at bounding box center [317, 134] width 34 height 14
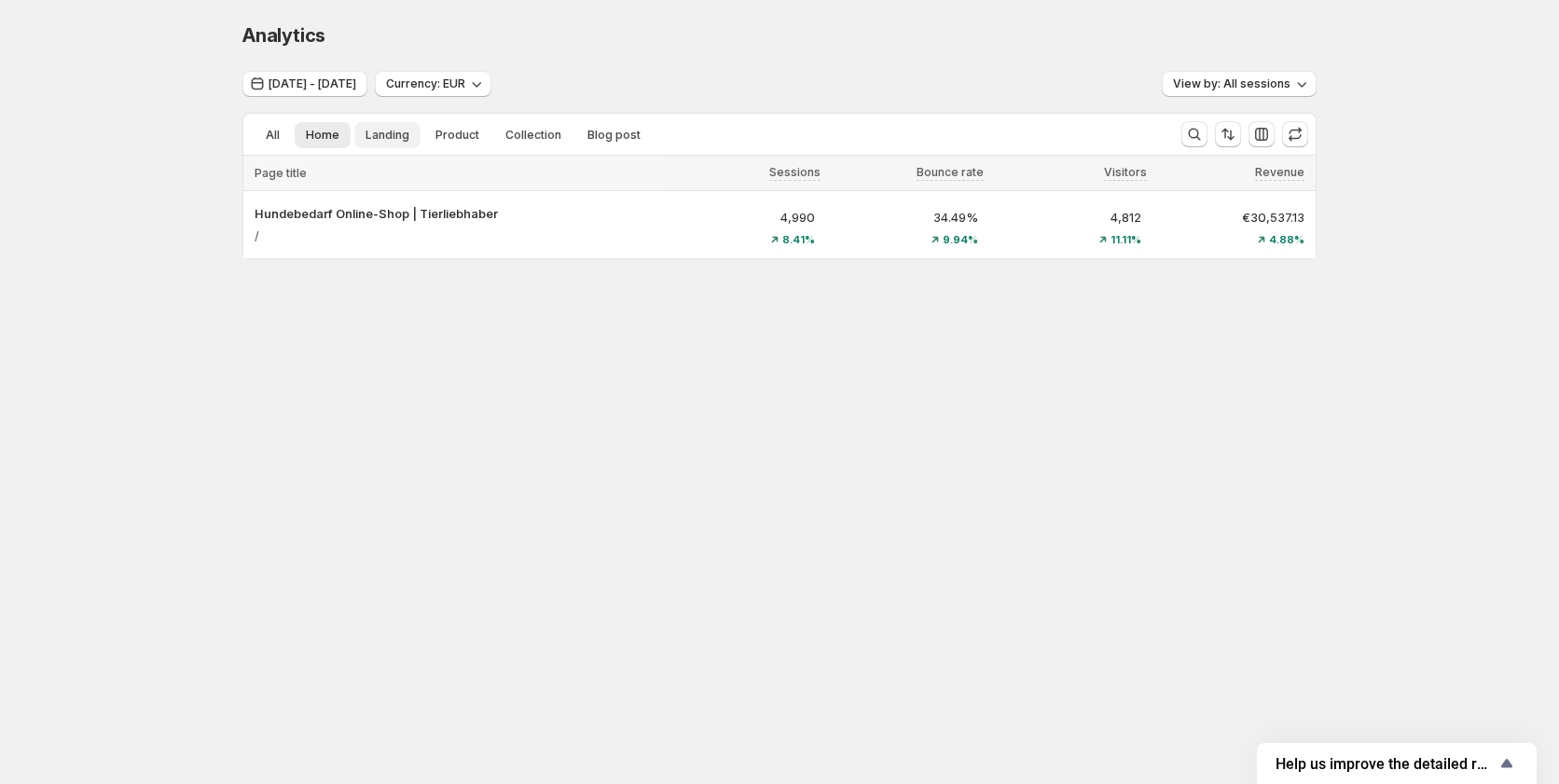
click at [389, 134] on span "Landing" at bounding box center [387, 134] width 43 height 14
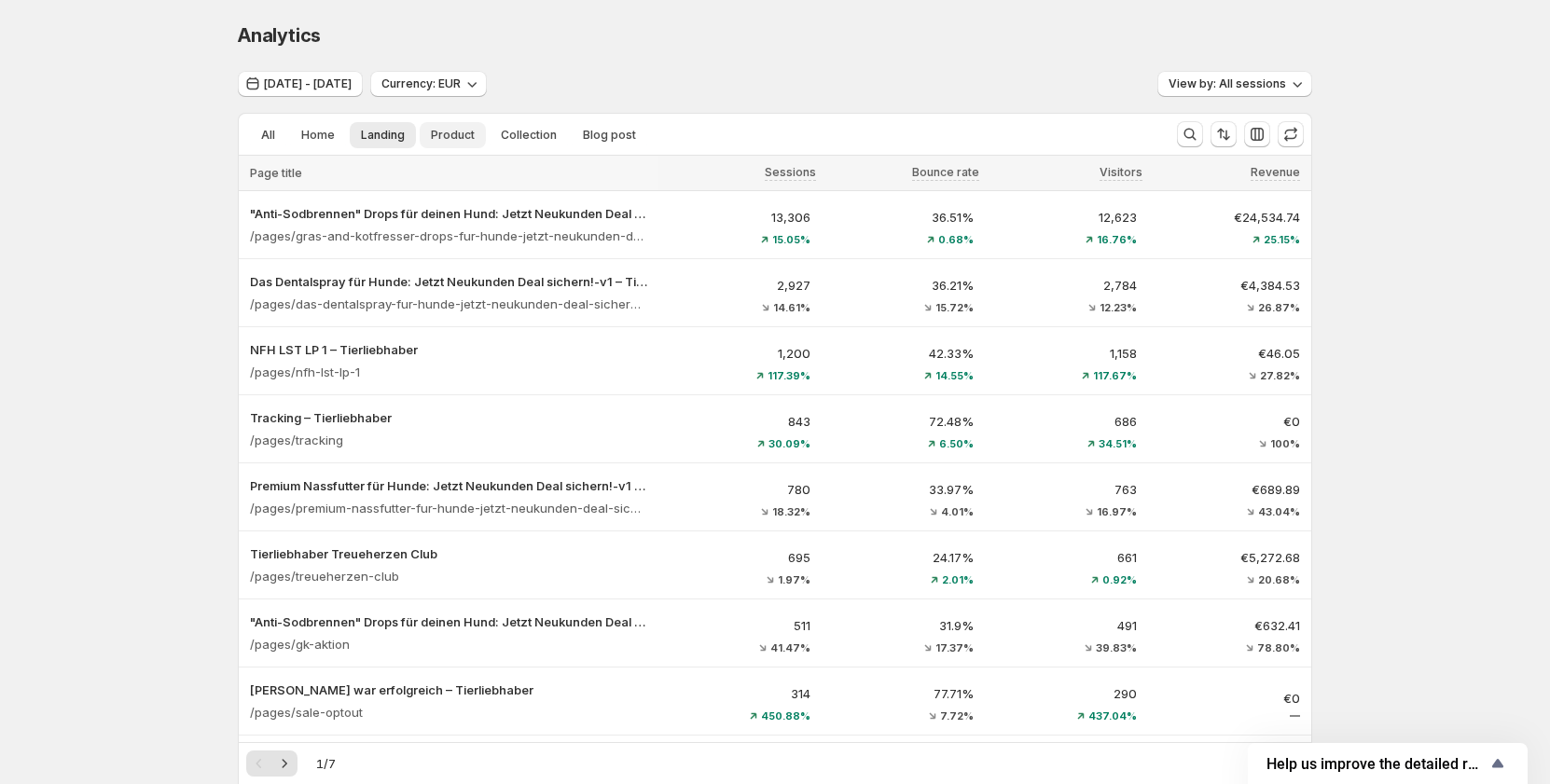
click at [458, 133] on span "Product" at bounding box center [452, 134] width 43 height 14
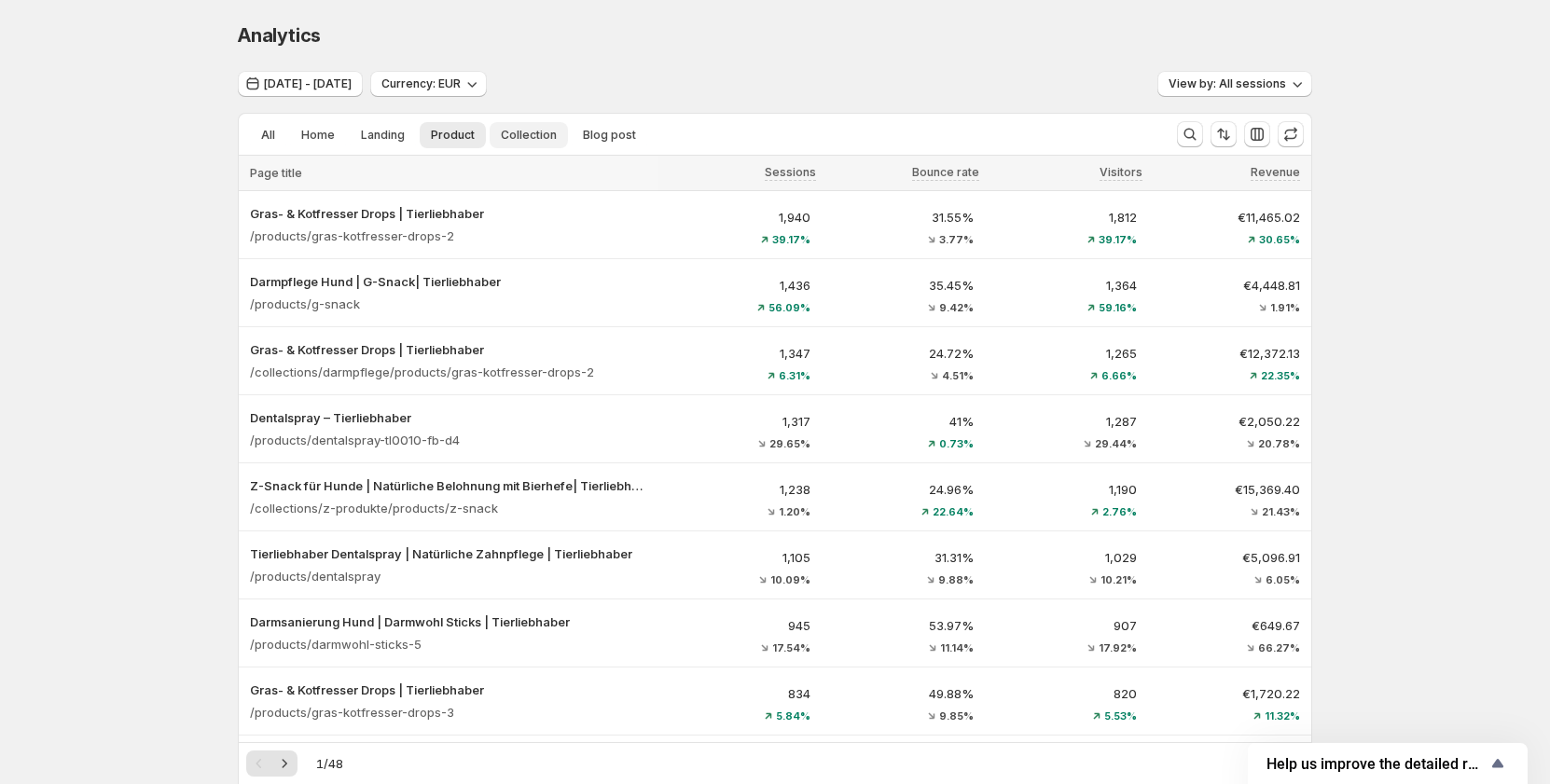
click at [530, 145] on button "Collection" at bounding box center [528, 135] width 78 height 26
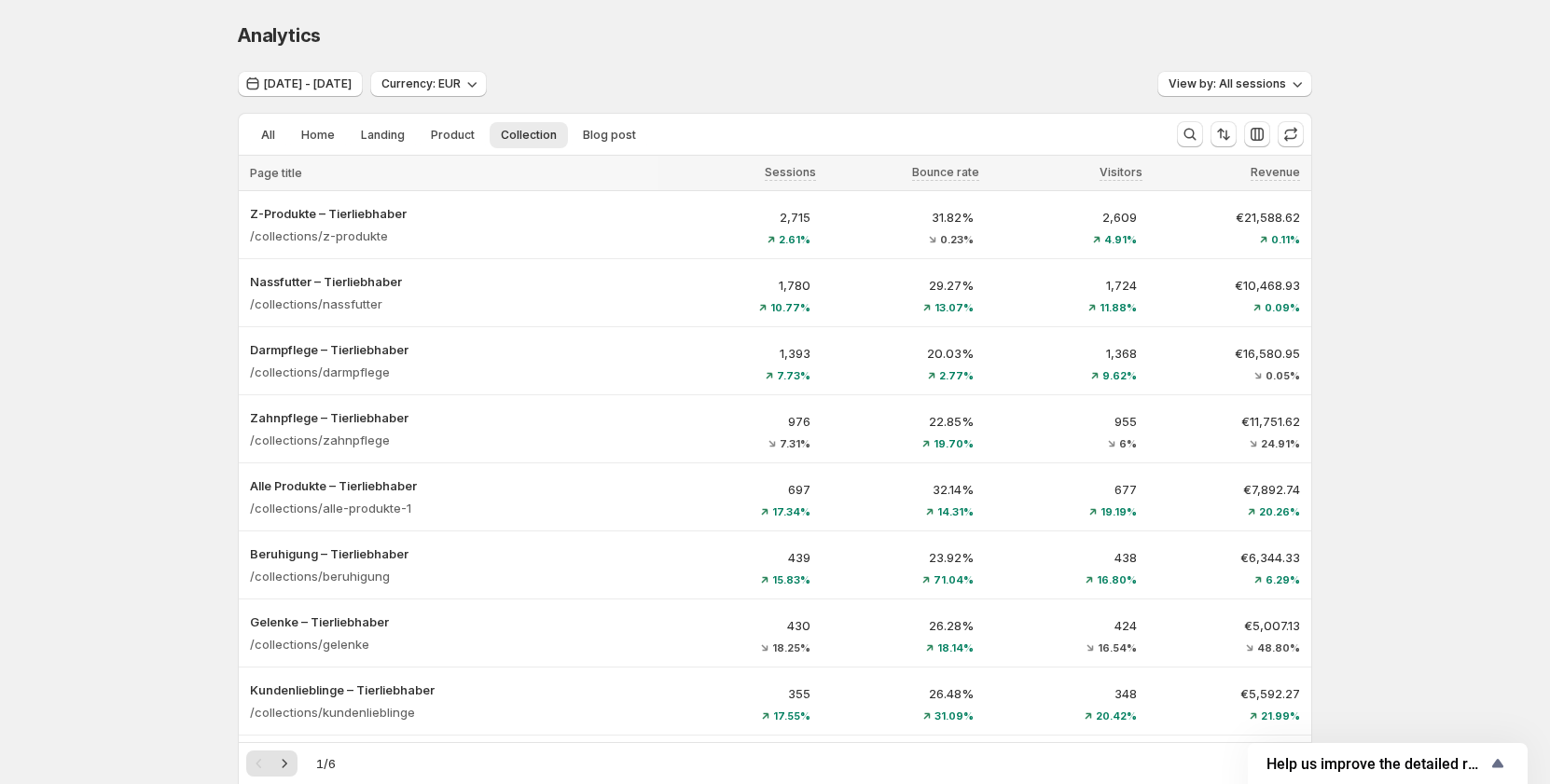
click at [645, 136] on ul "All Home Landing Product Collection Blog post More views" at bounding box center [699, 134] width 908 height 26
click at [617, 136] on span "Blog post" at bounding box center [609, 134] width 53 height 14
